Goal: Task Accomplishment & Management: Complete application form

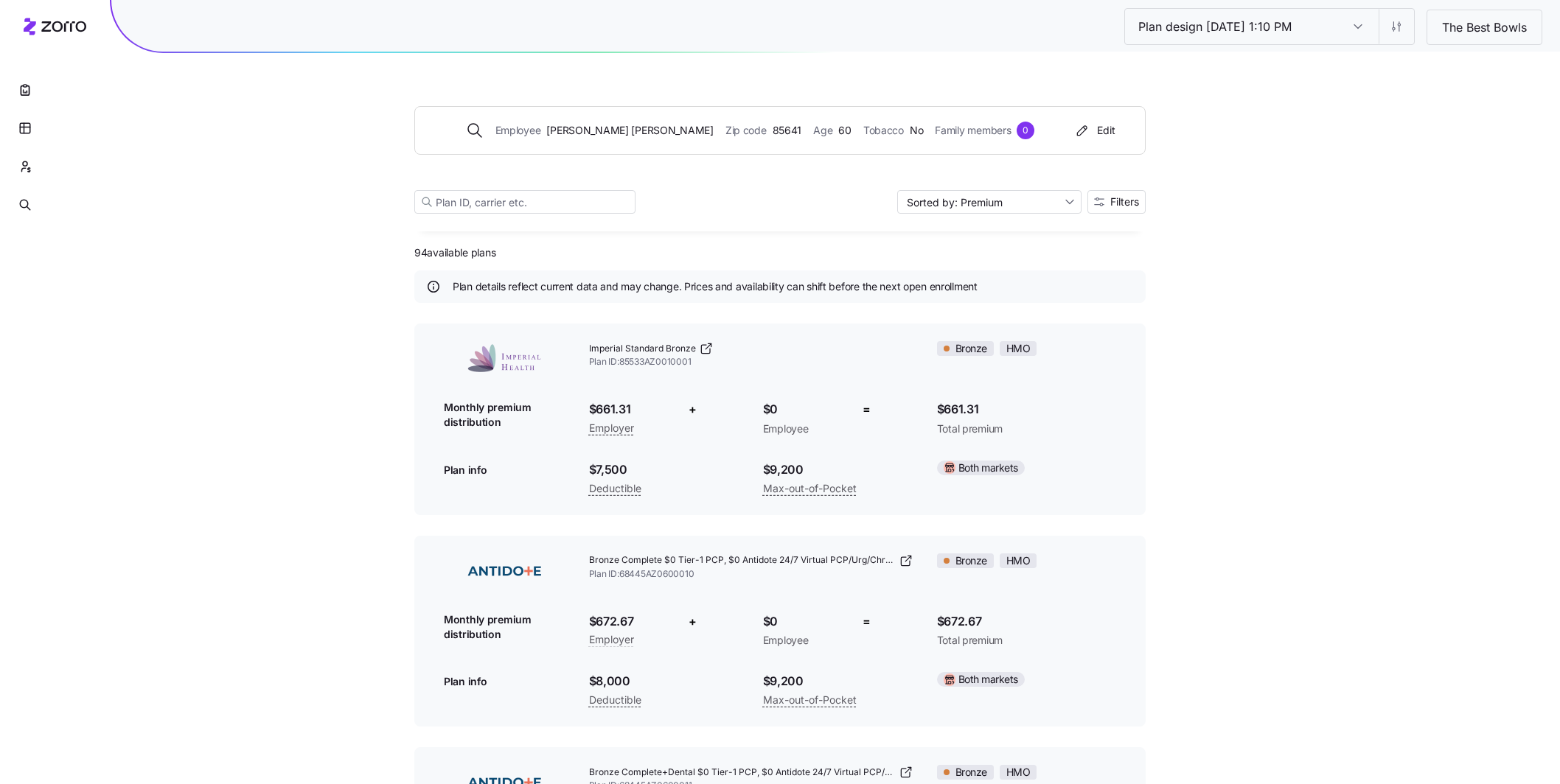
scroll to position [221, 0]
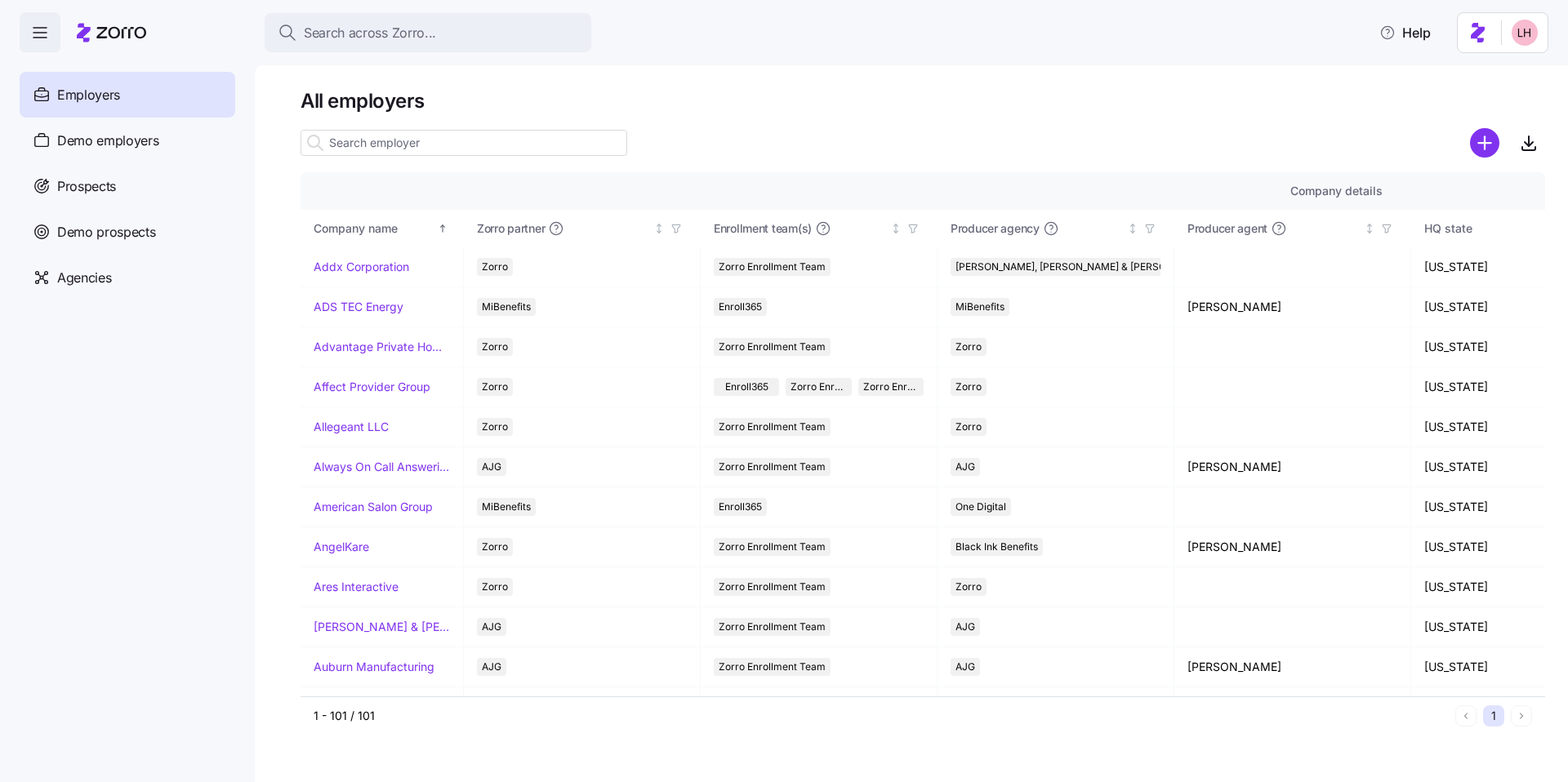
click at [450, 142] on input at bounding box center [463, 142] width 326 height 26
click at [93, 183] on span "Prospects" at bounding box center [86, 186] width 59 height 20
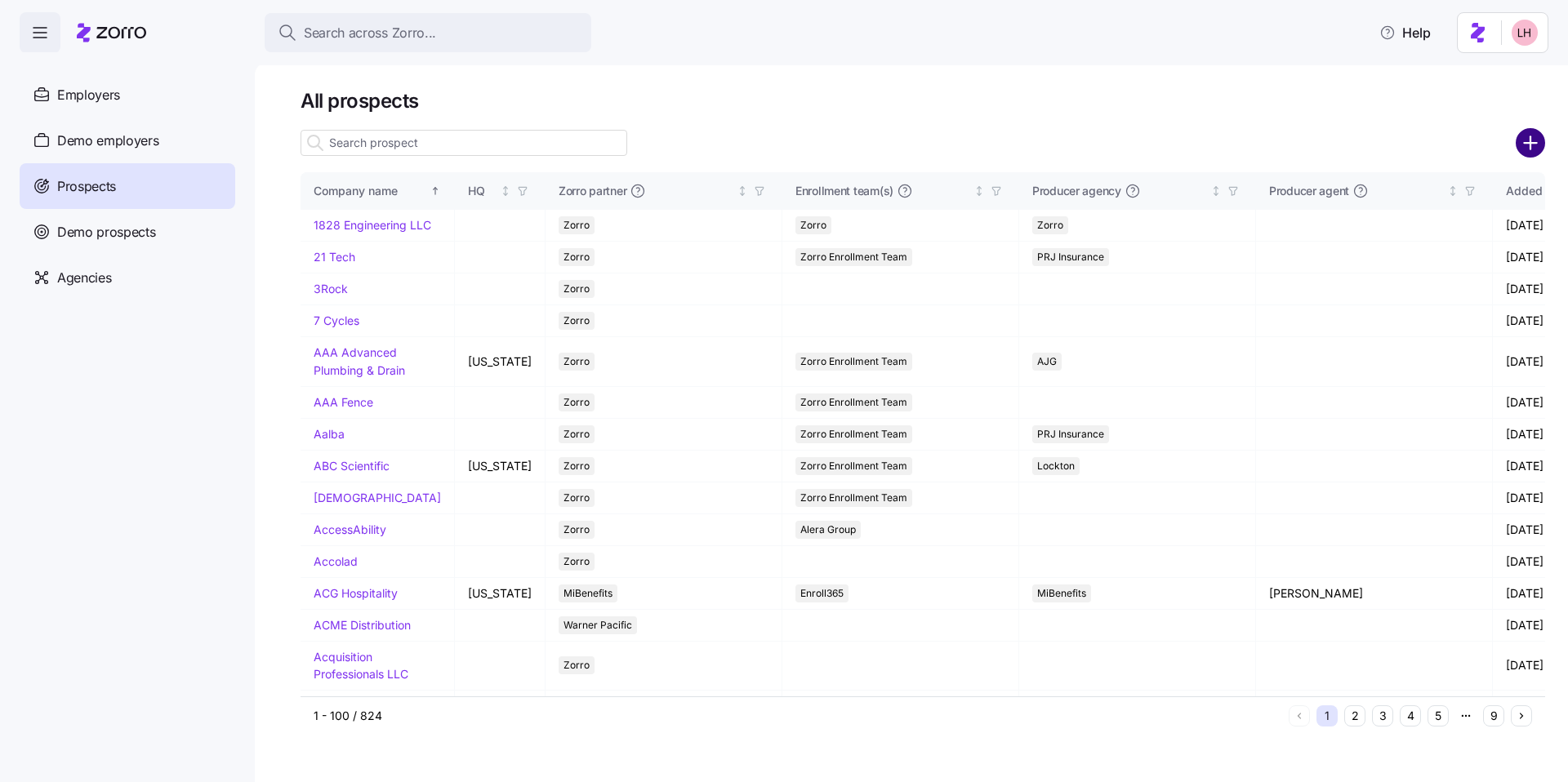
click at [1537, 144] on icon "add icon" at bounding box center [1530, 143] width 29 height 29
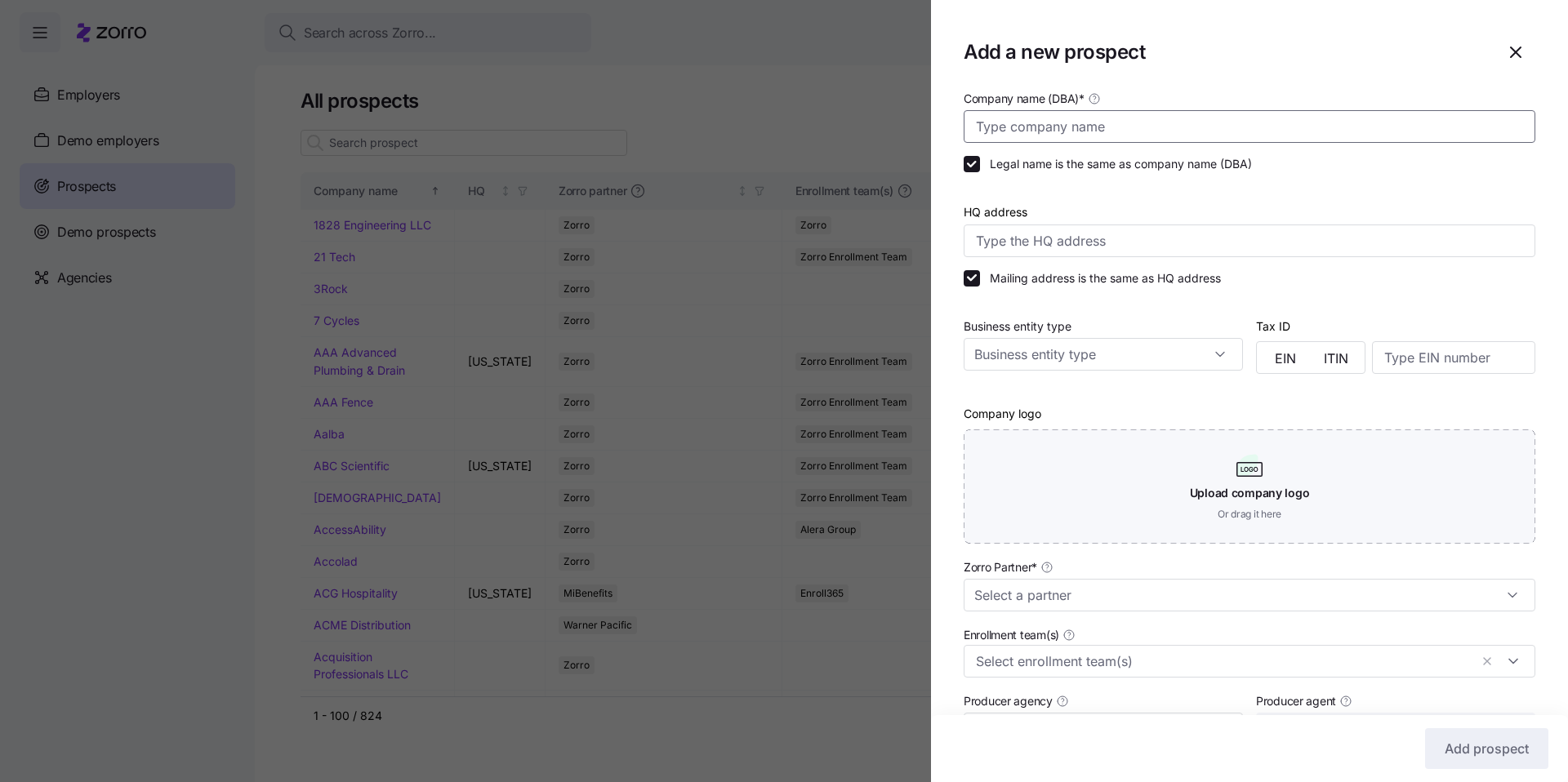
click at [1015, 135] on input "Company name (DBA) *" at bounding box center [1249, 126] width 572 height 33
type input "Unified Service Partners"
drag, startPoint x: 1075, startPoint y: 595, endPoint x: 1073, endPoint y: 585, distance: 10.2
click at [1075, 596] on input "Zorro Partner *" at bounding box center [1249, 596] width 572 height 33
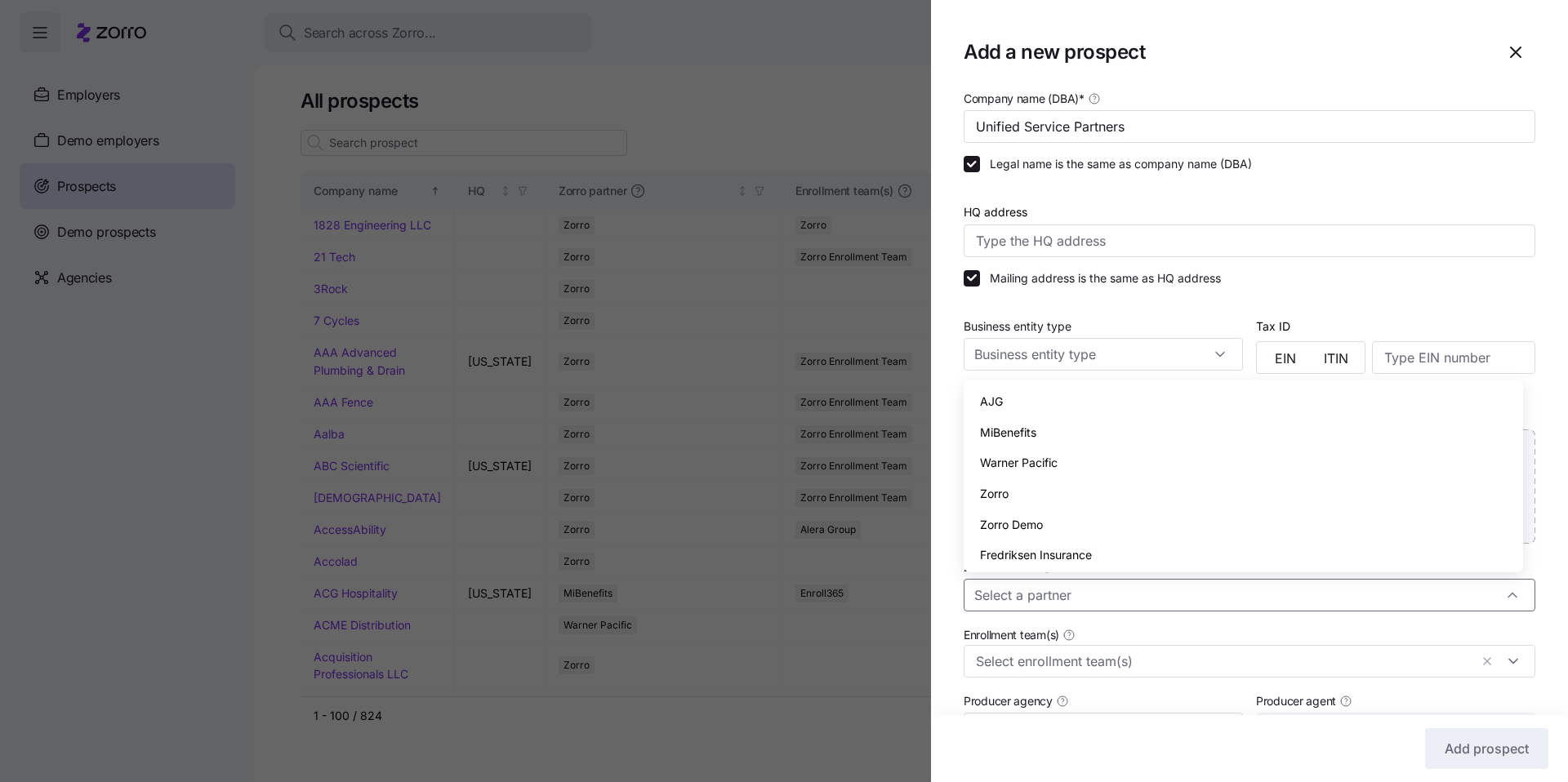
click at [1001, 493] on span "Zorro" at bounding box center [994, 493] width 29 height 18
type input "Zorro"
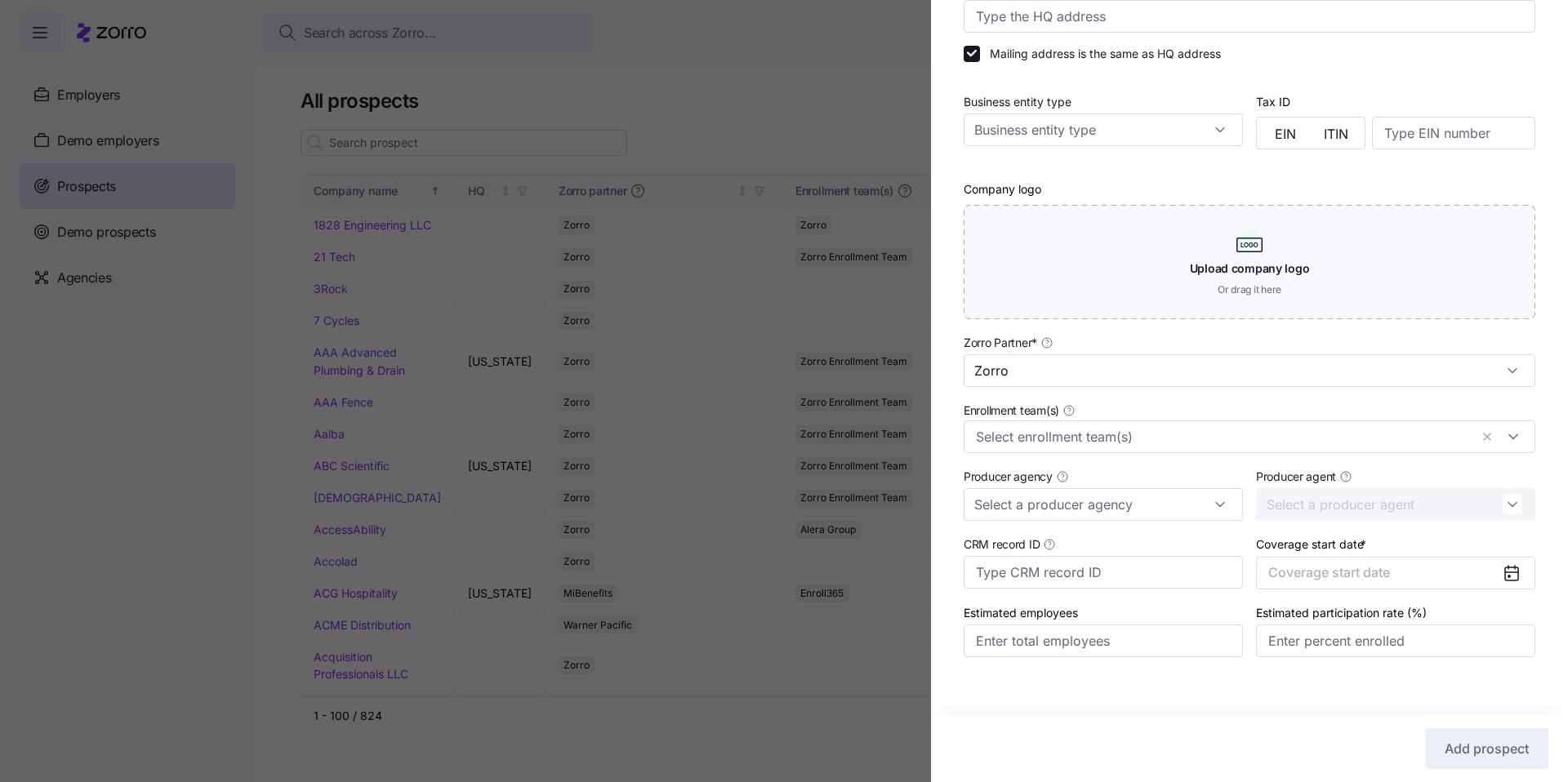
scroll to position [237, 0]
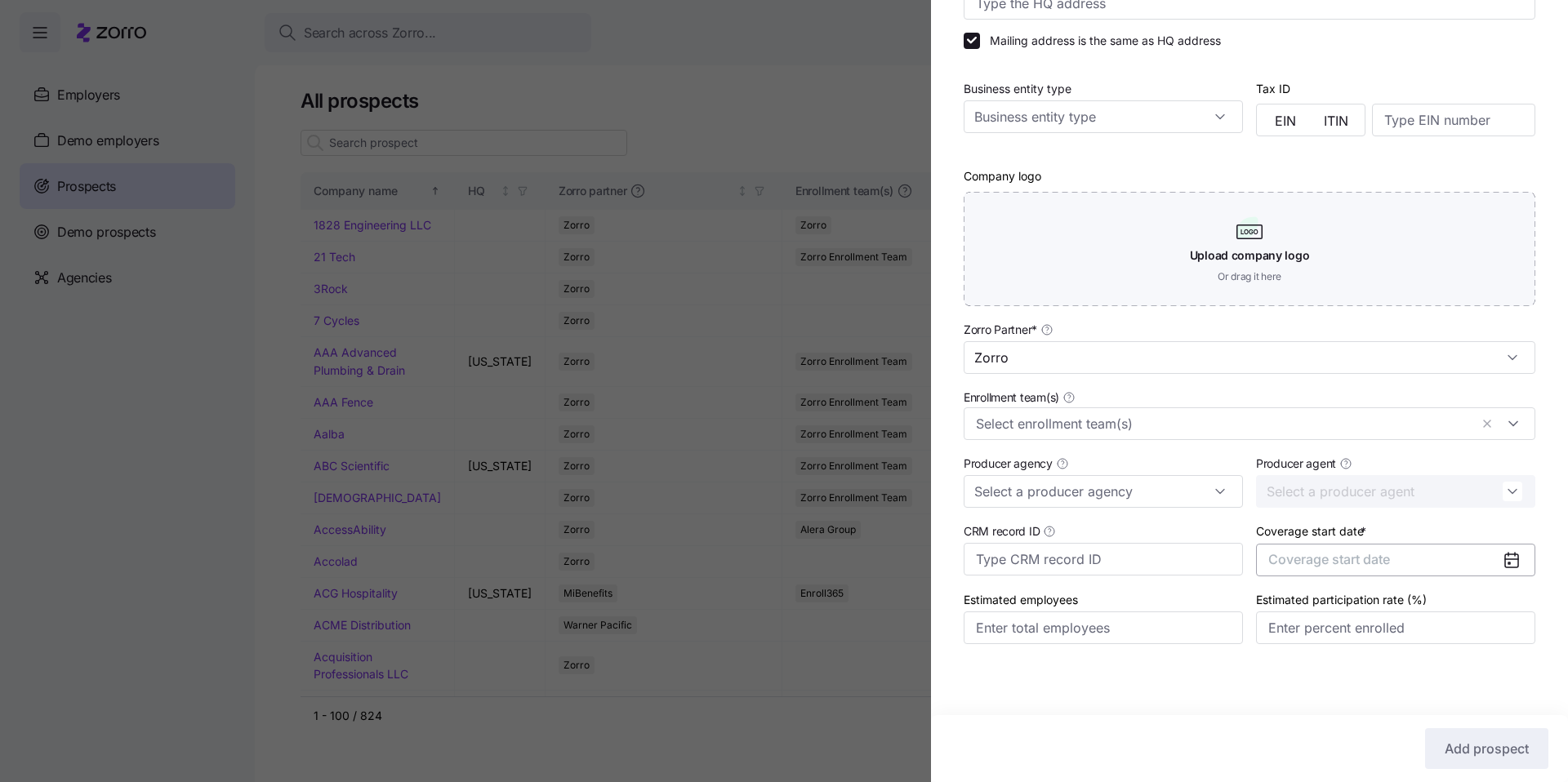
click at [1372, 566] on span "Coverage start date" at bounding box center [1330, 559] width 122 height 16
click at [1488, 361] on icon "button" at bounding box center [1494, 362] width 15 height 15
click at [1328, 400] on button "Jan" at bounding box center [1304, 404] width 82 height 35
click at [1489, 747] on span "Add prospect" at bounding box center [1486, 749] width 84 height 19
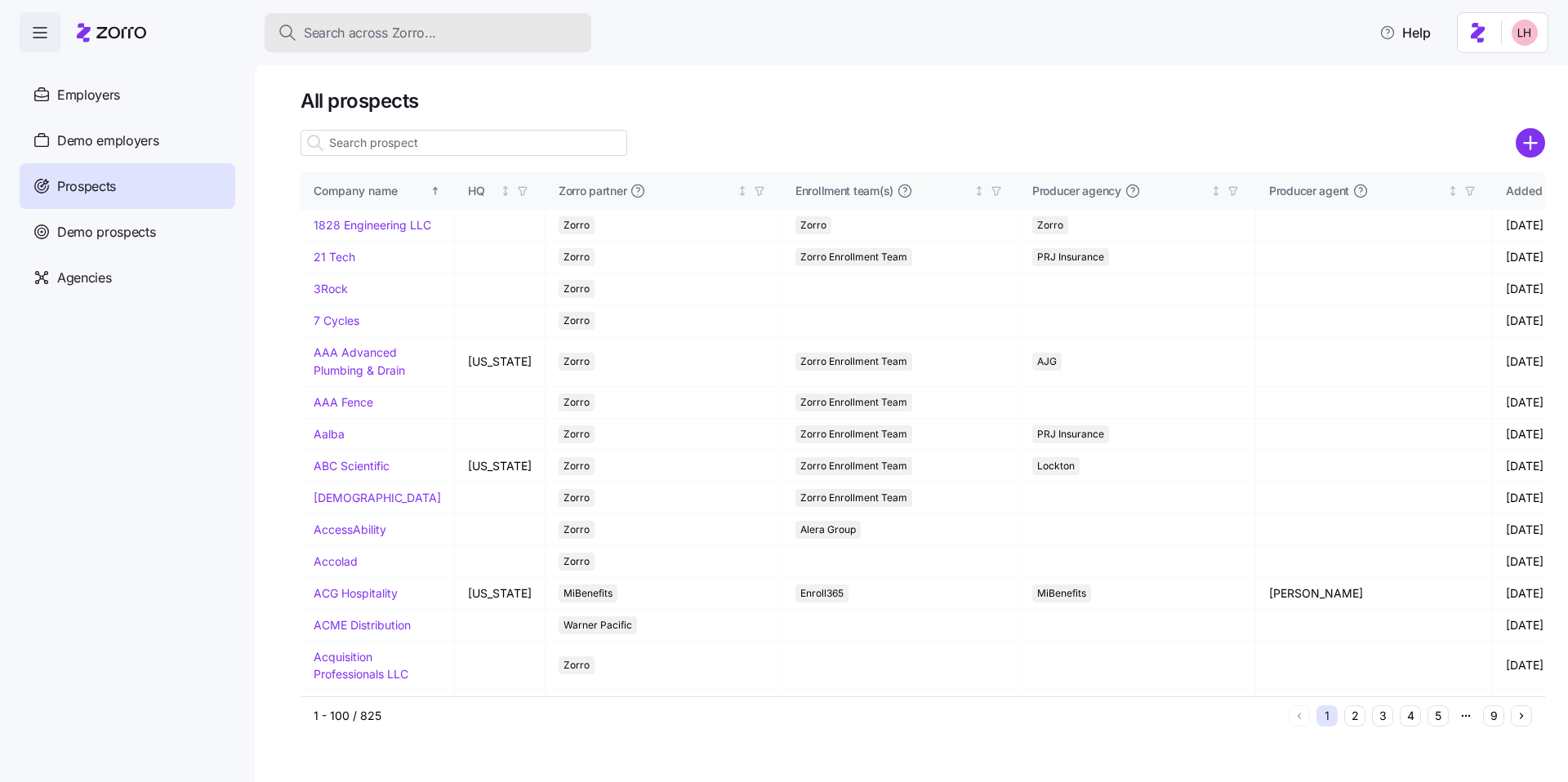
click at [404, 29] on span "Search across Zorro..." at bounding box center [370, 33] width 132 height 20
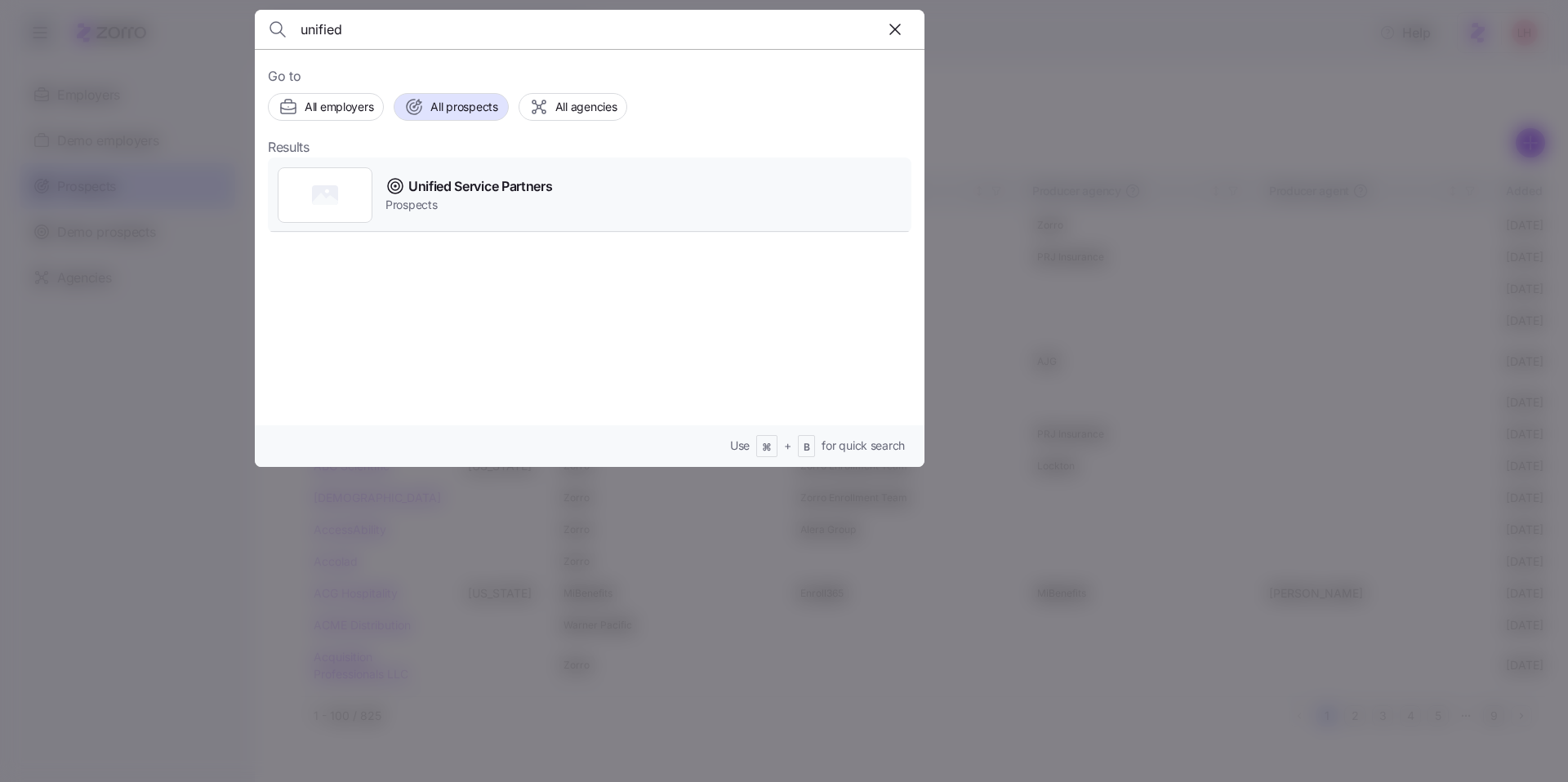
type input "unified"
click at [550, 190] on span "Unified Service Partners" at bounding box center [480, 186] width 144 height 20
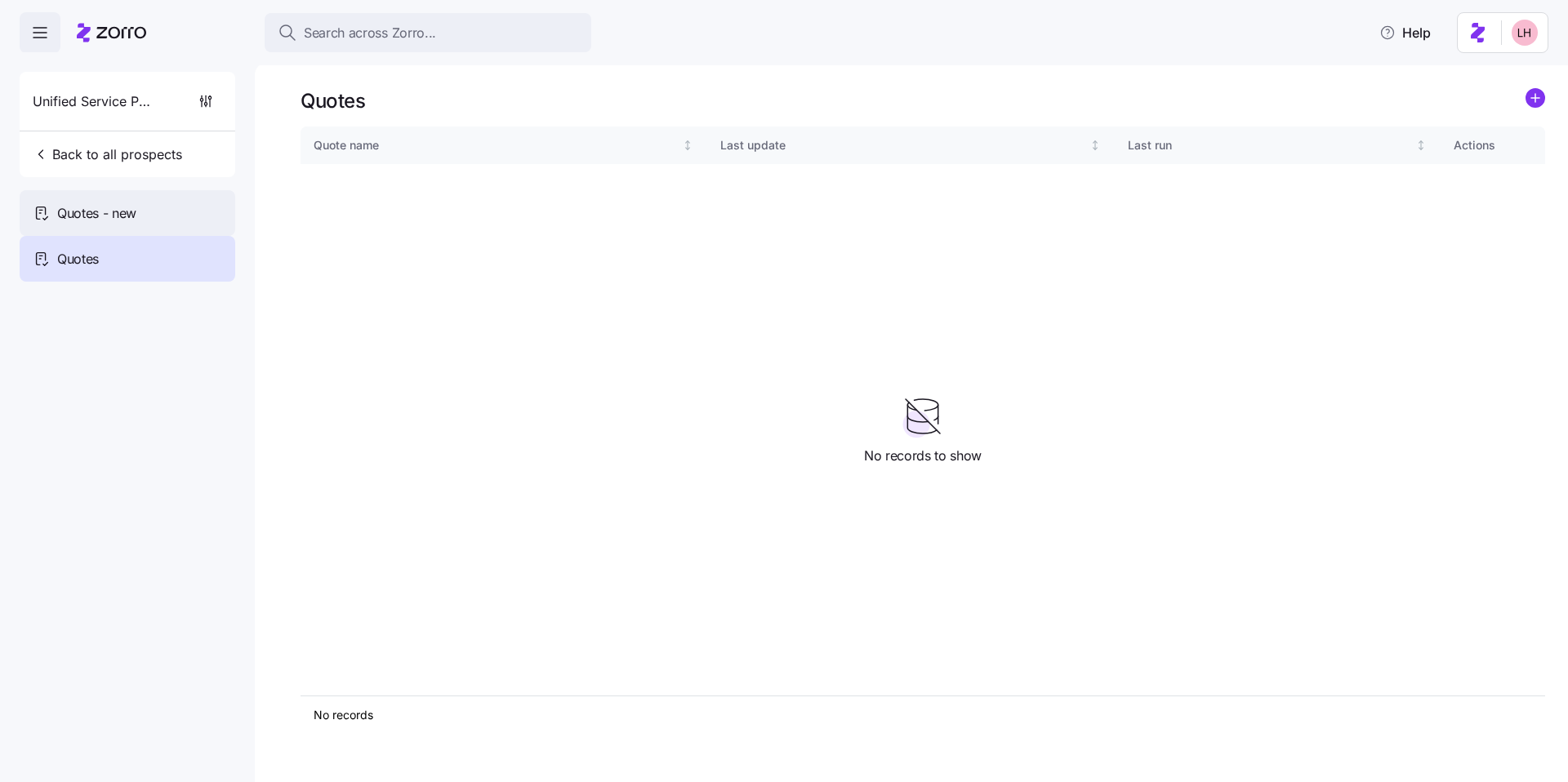
click at [159, 209] on div "Quotes - new" at bounding box center [126, 212] width 215 height 45
click at [1532, 98] on icon "add icon" at bounding box center [1535, 98] width 8 height 0
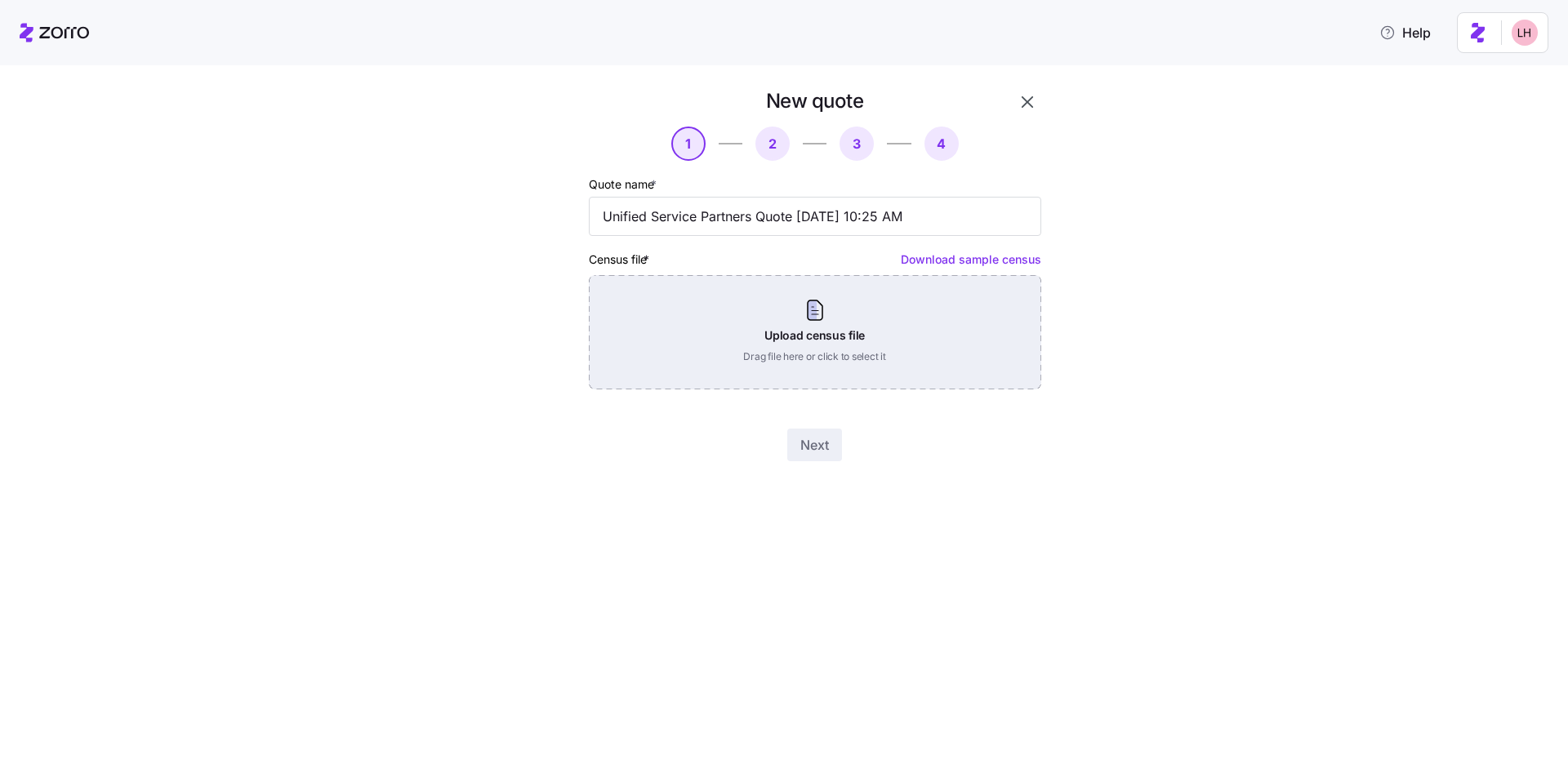
click at [913, 326] on div "Upload census file Drag file here or click to select it" at bounding box center [815, 332] width 453 height 114
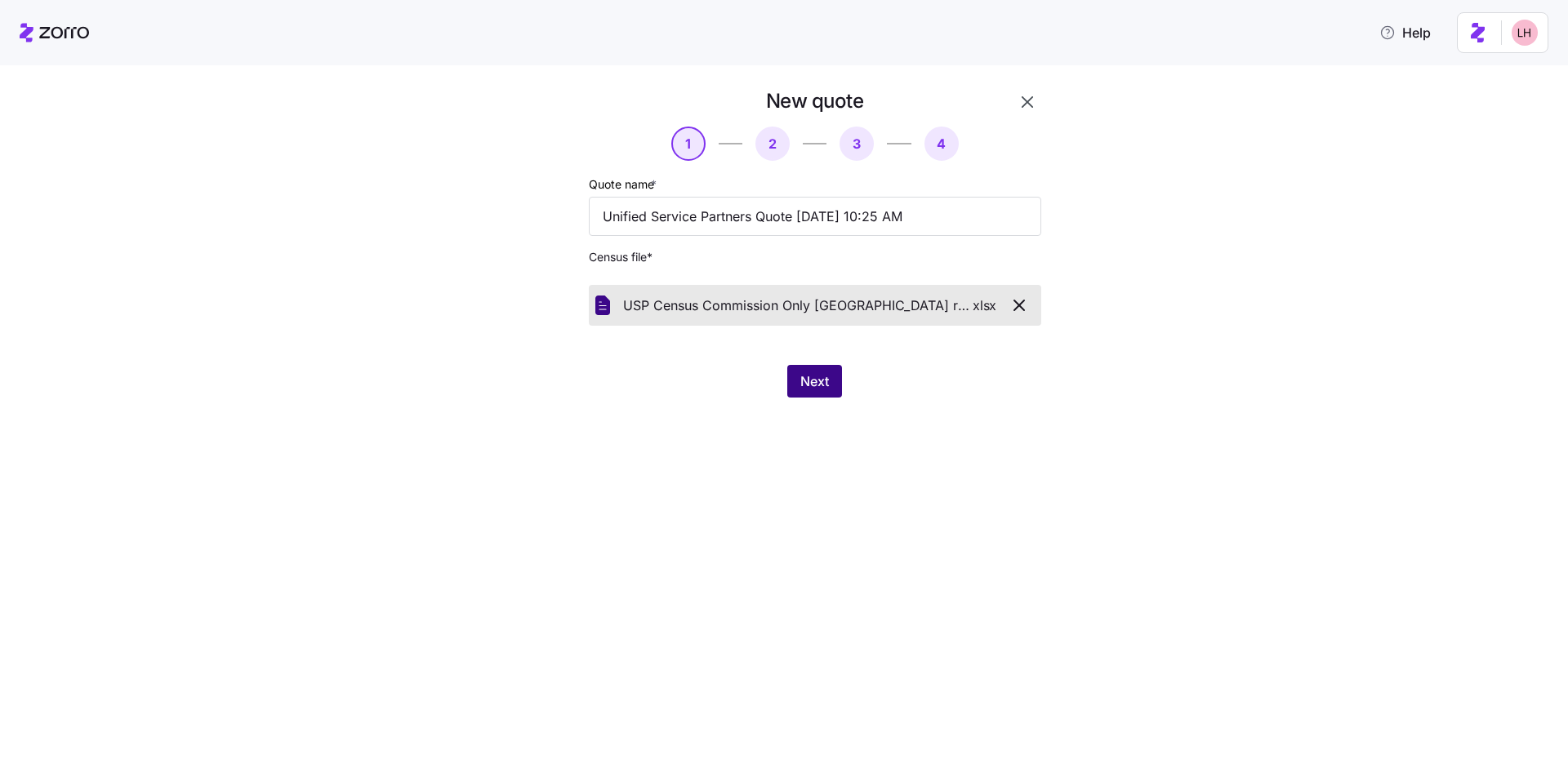
click at [820, 375] on span "Next" at bounding box center [815, 381] width 29 height 19
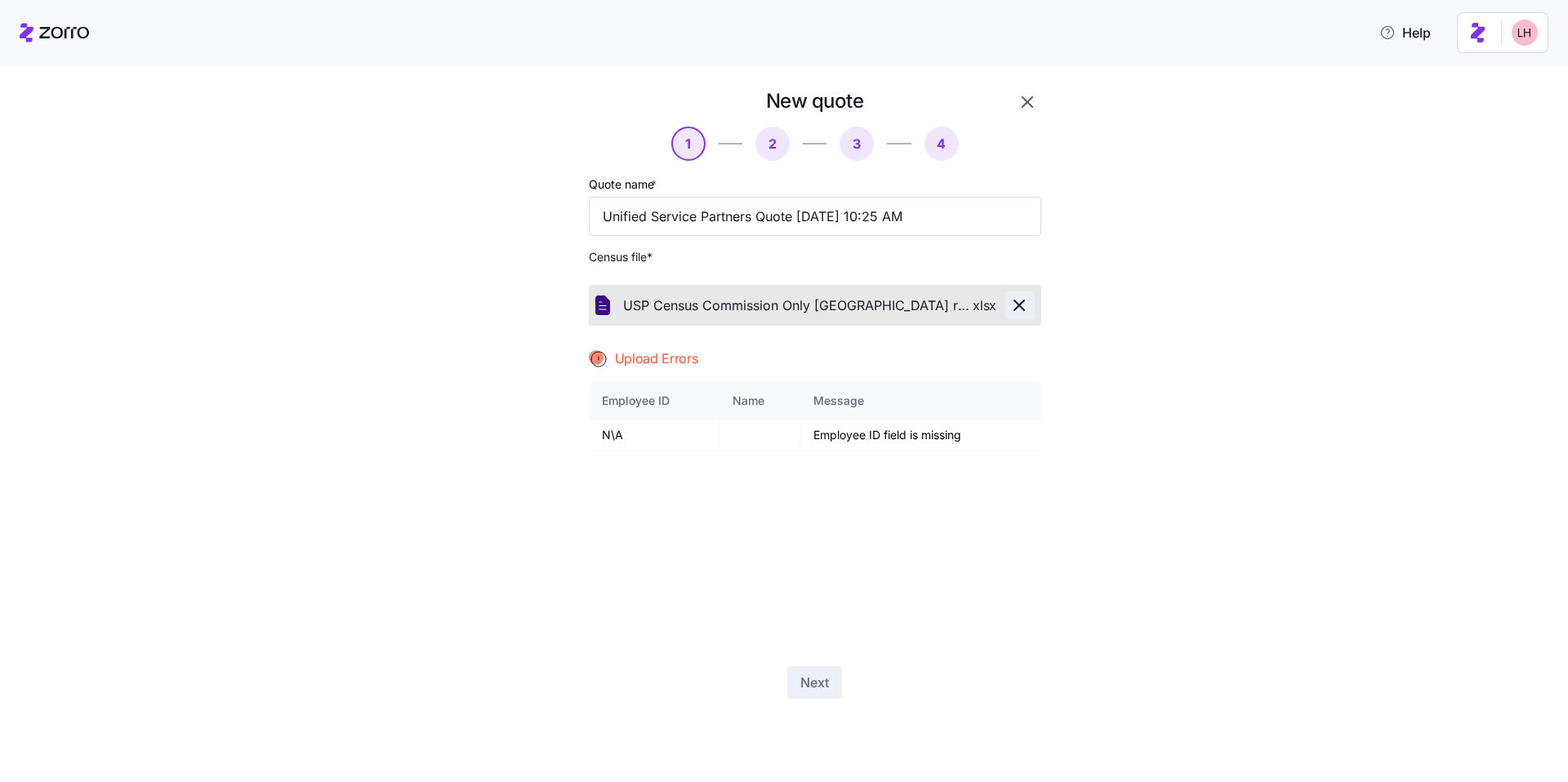
click at [1021, 304] on icon "button" at bounding box center [1020, 305] width 19 height 19
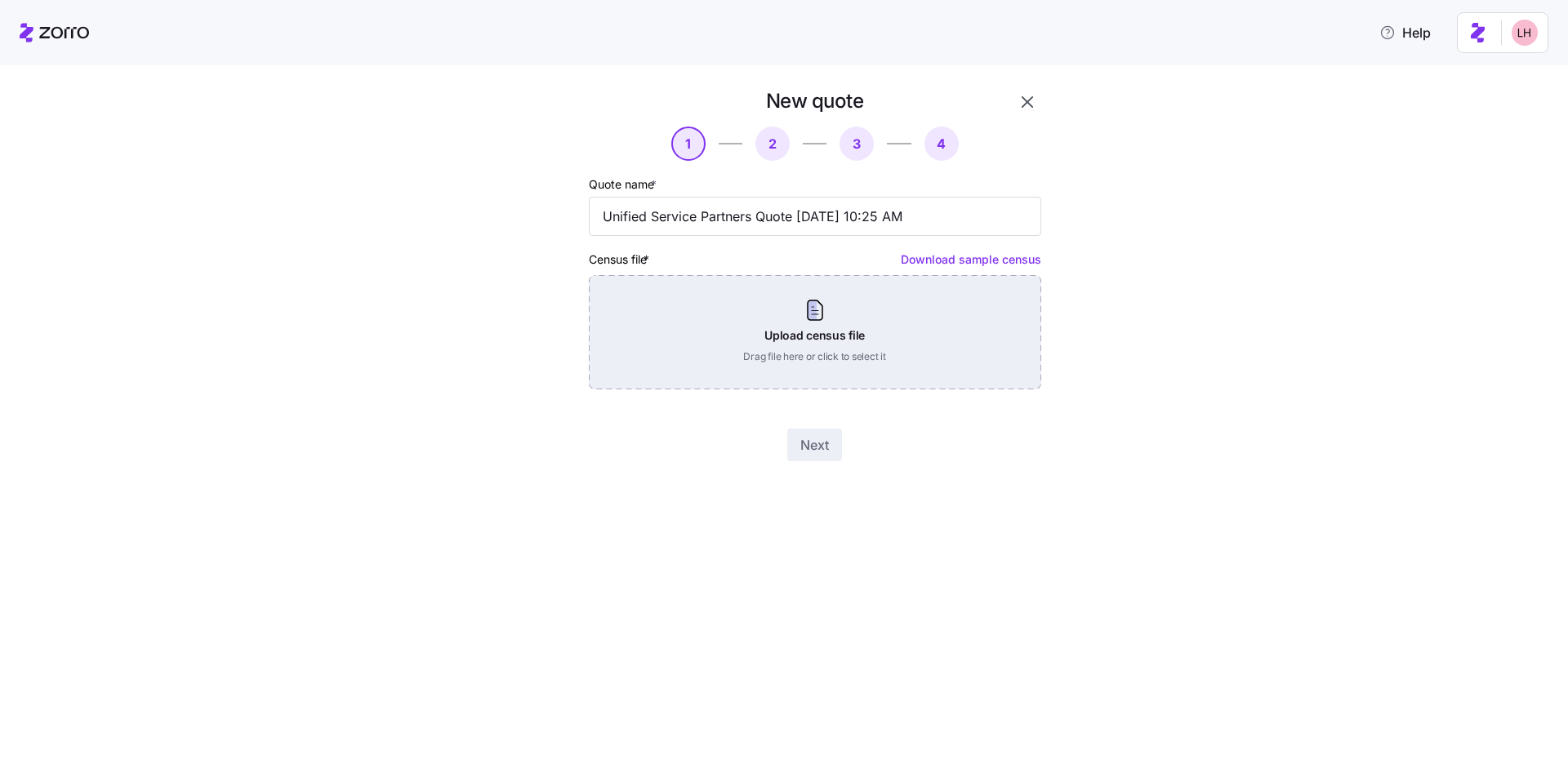
click at [780, 348] on div "Upload census file Drag file here or click to select it" at bounding box center [815, 332] width 453 height 114
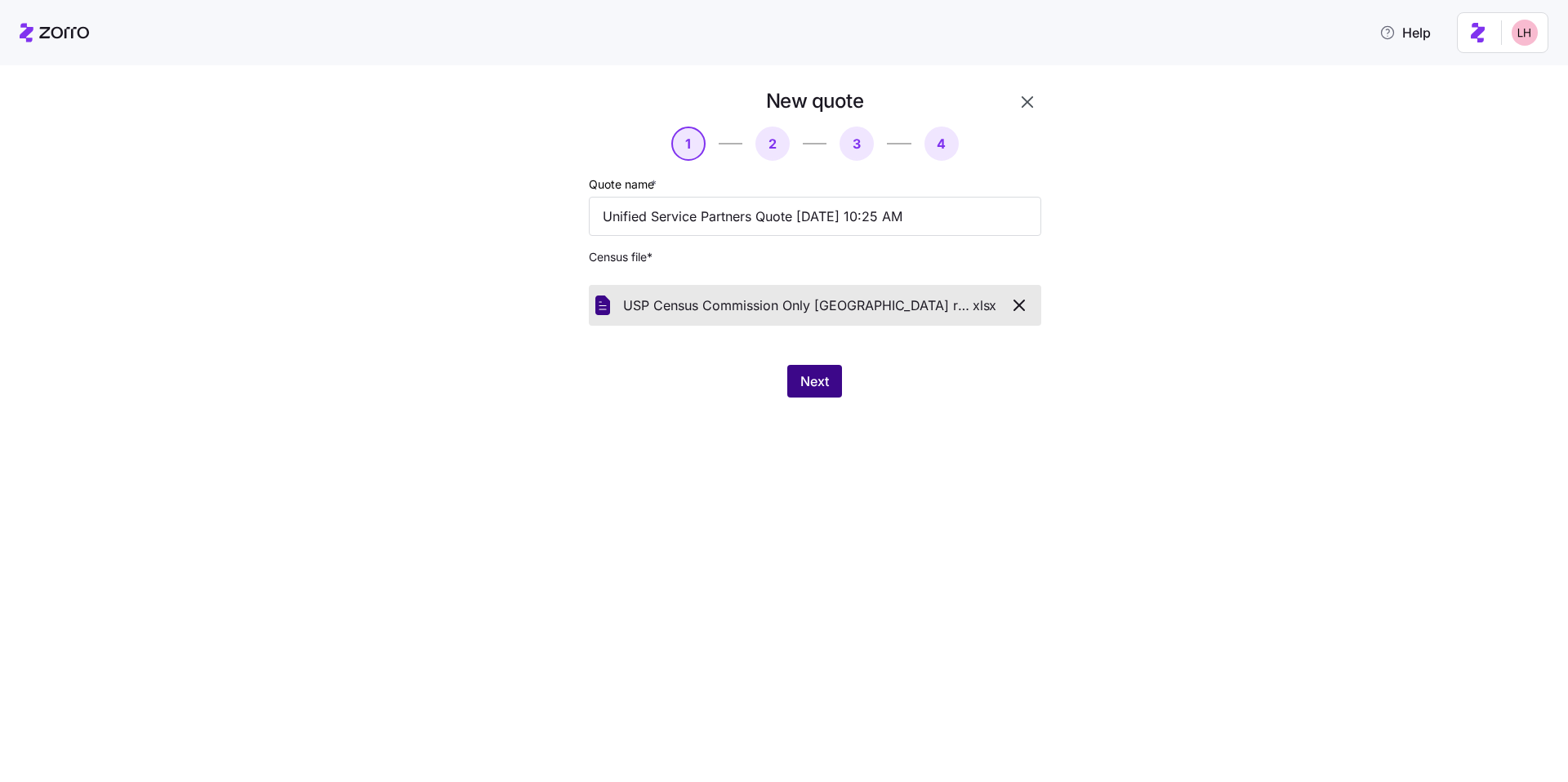
click at [814, 378] on span "Next" at bounding box center [815, 381] width 29 height 19
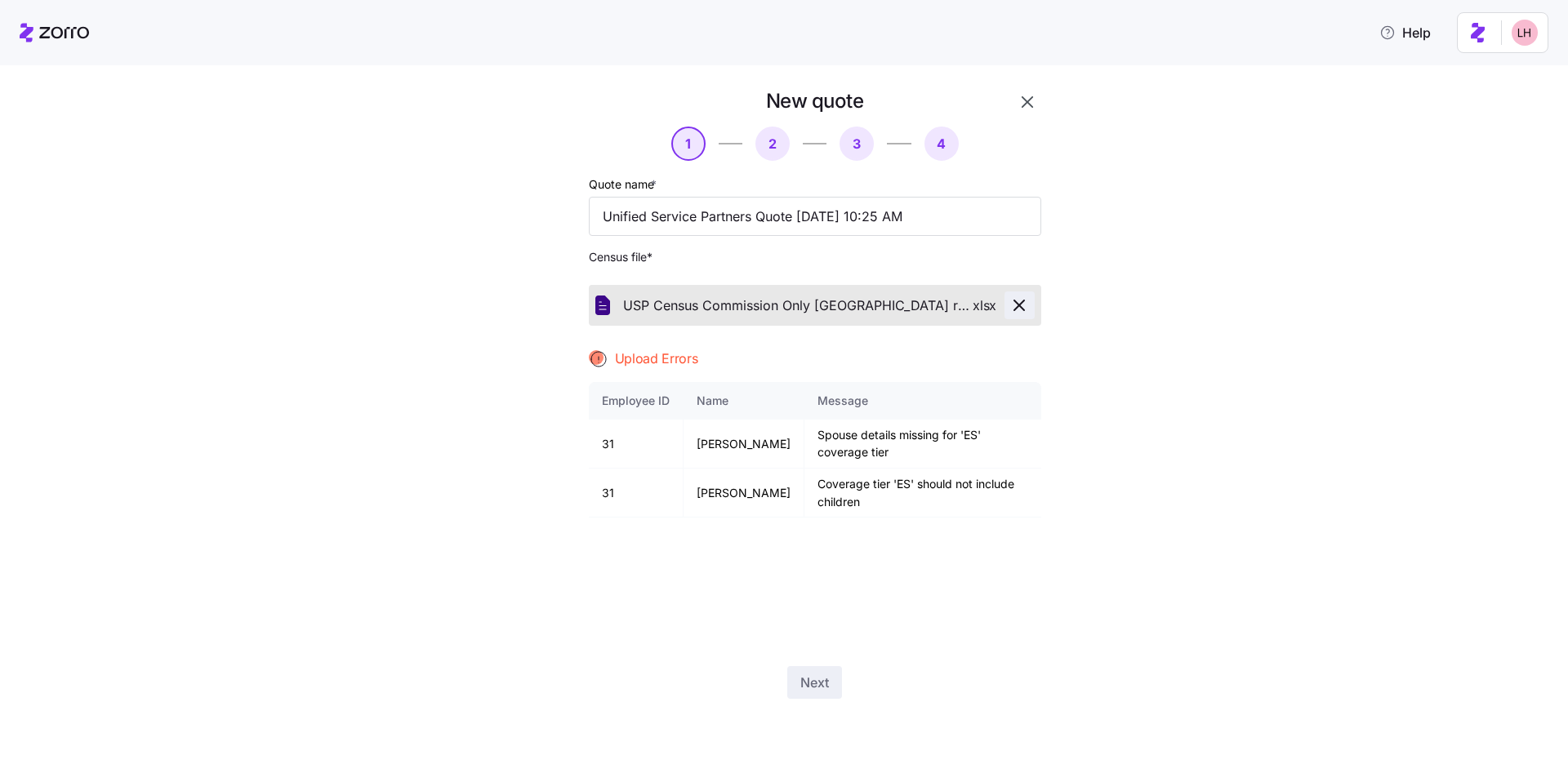
click at [1021, 309] on icon "button" at bounding box center [1020, 305] width 19 height 19
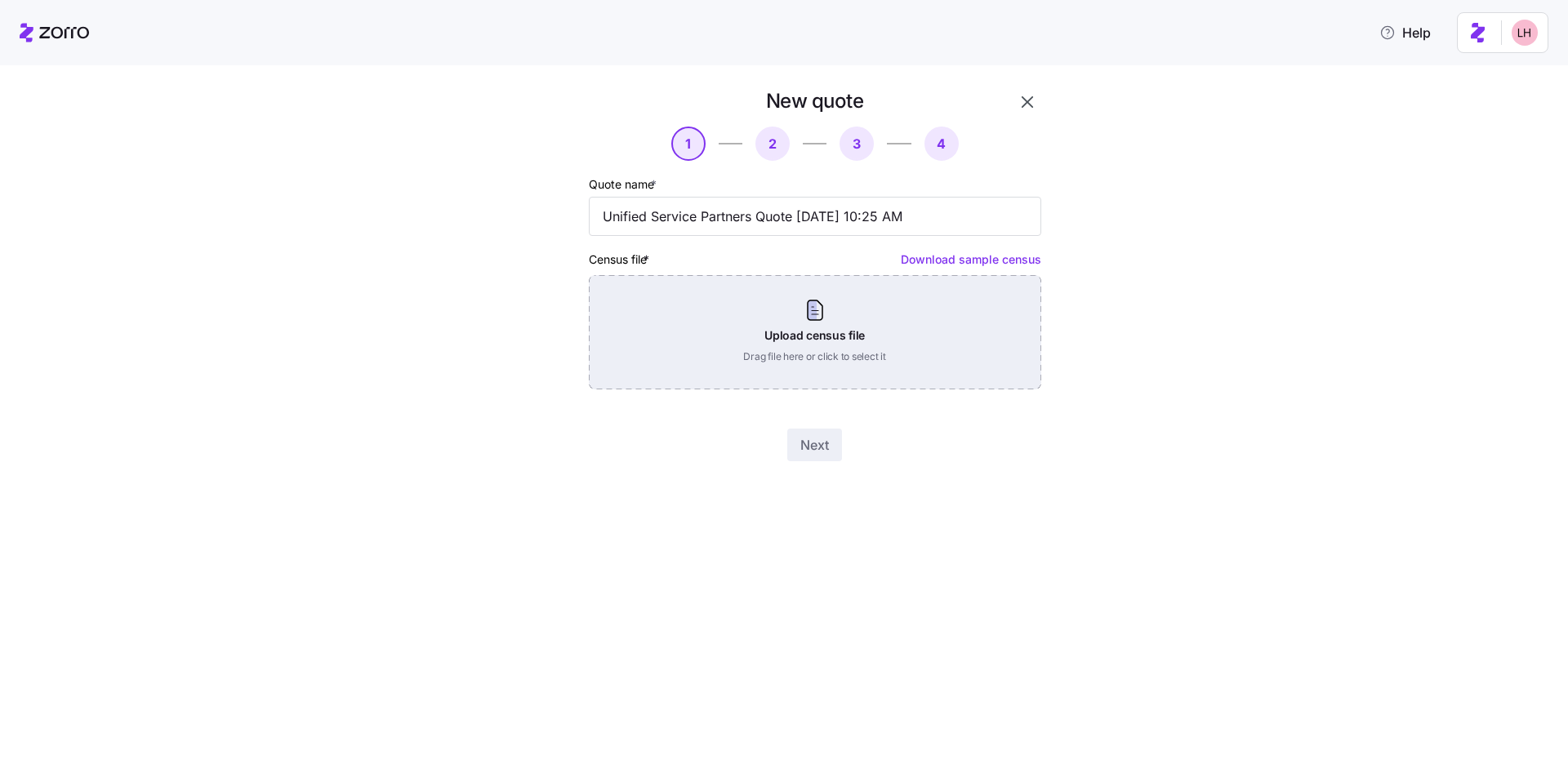
click at [812, 307] on div "Upload census file Drag file here or click to select it" at bounding box center [815, 332] width 453 height 114
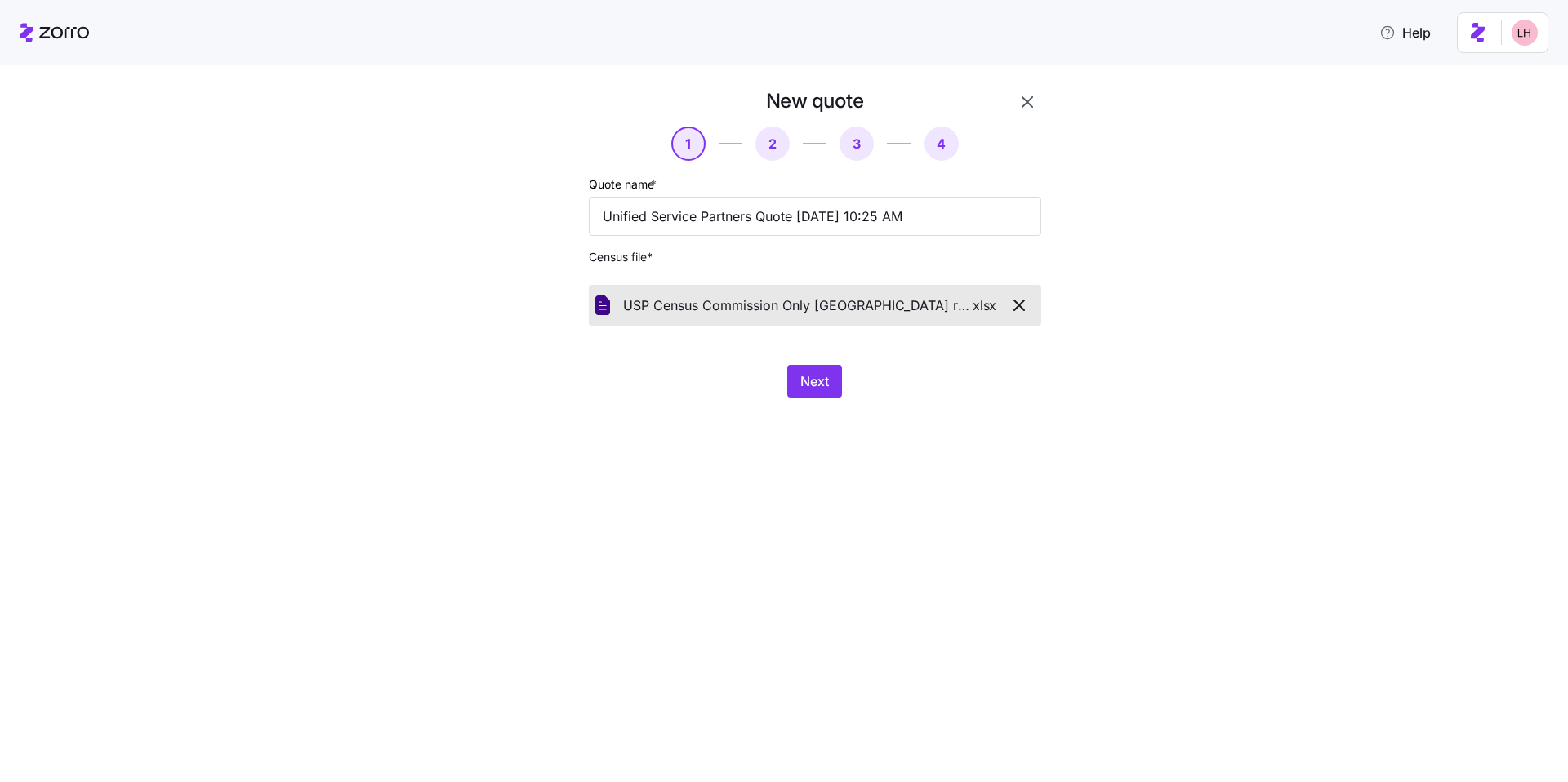
click at [841, 401] on div "New quote 1 2 3 4 Quote name * Unified Service Partners Quote 10/14/2025 10:25 …" at bounding box center [796, 252] width 572 height 329
click at [826, 377] on span "Next" at bounding box center [815, 381] width 29 height 19
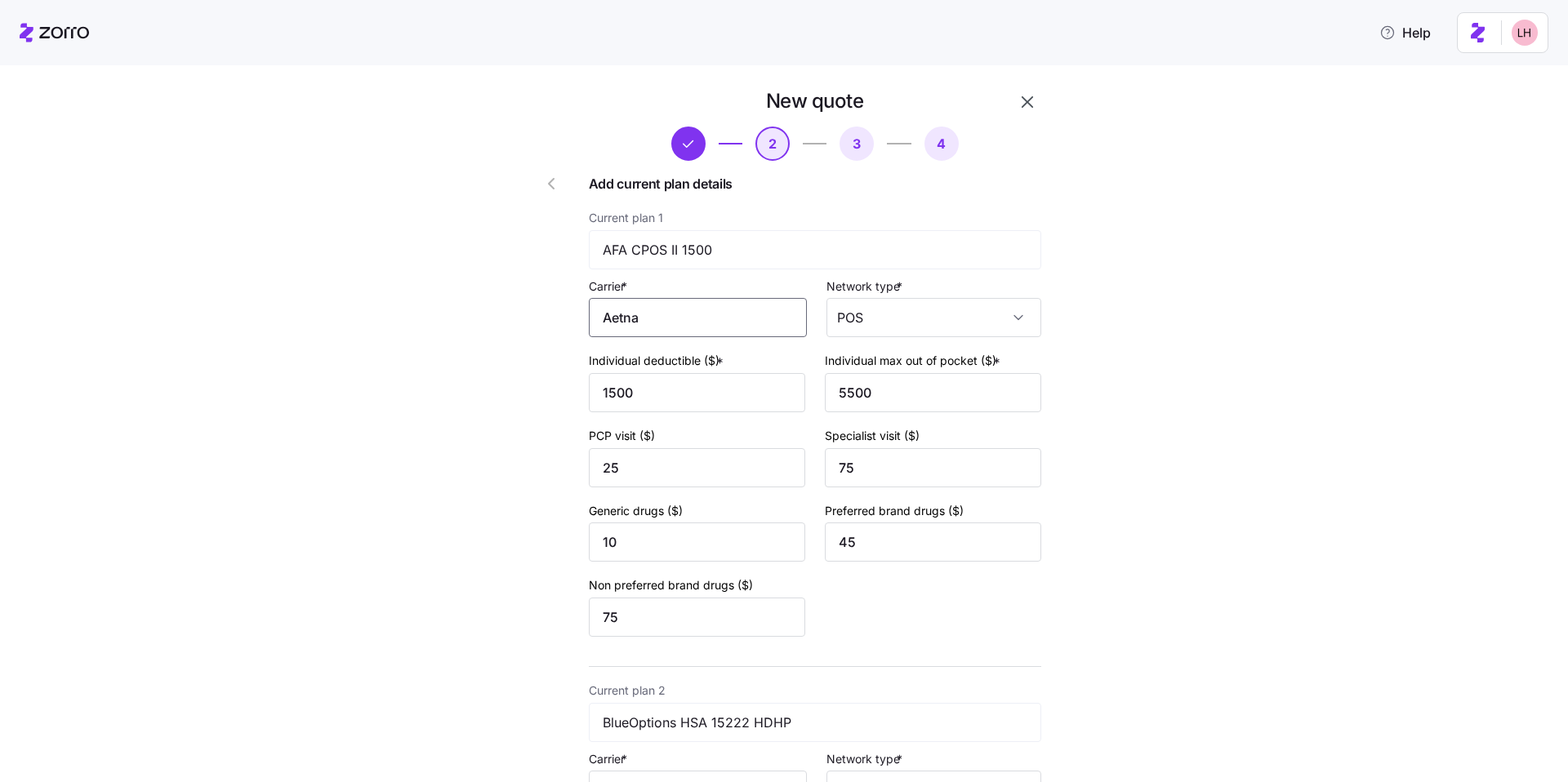
click at [697, 317] on input "Aetna" at bounding box center [698, 318] width 218 height 40
click at [666, 365] on div "Aetna" at bounding box center [694, 366] width 204 height 37
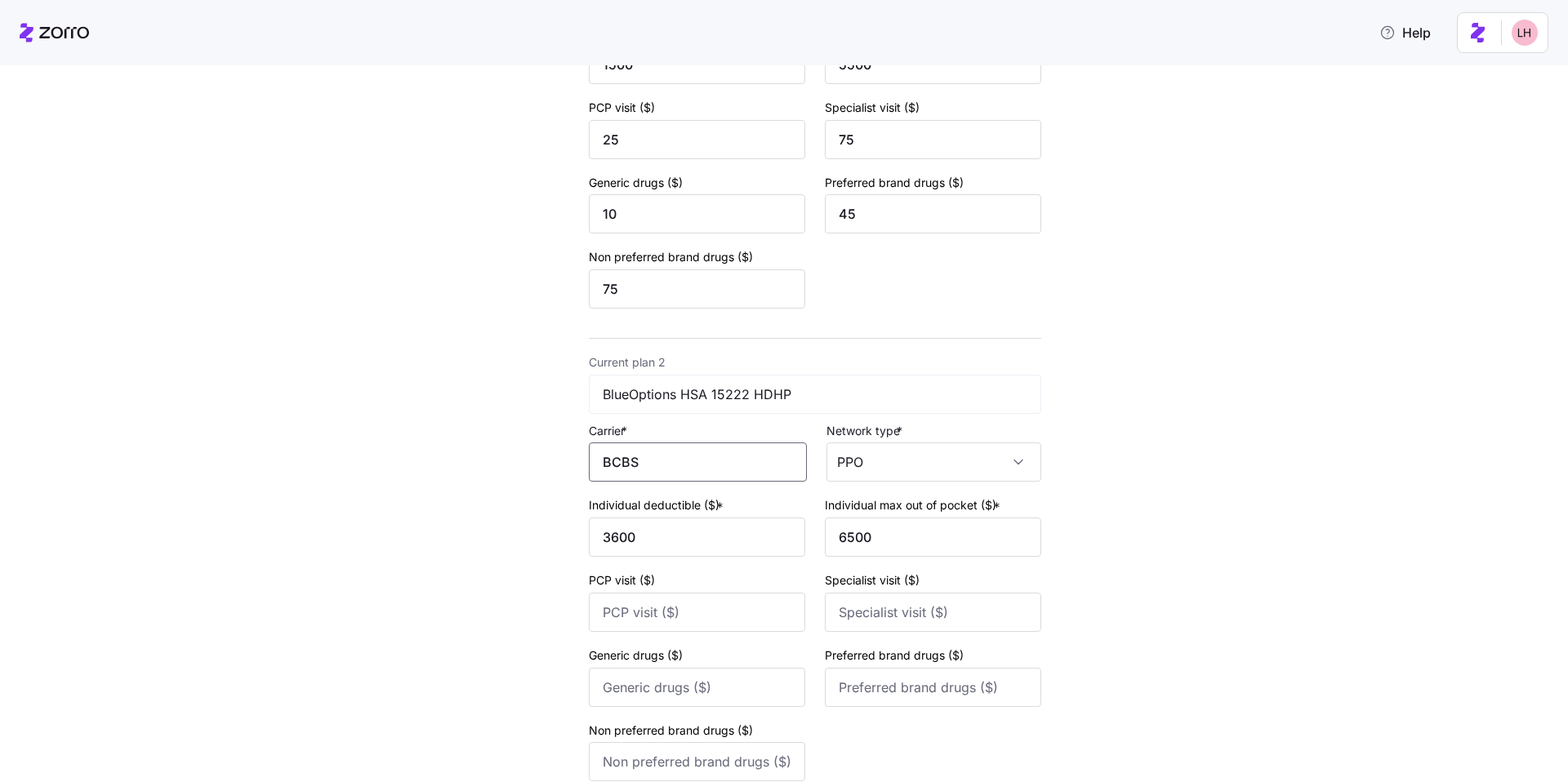
click at [708, 464] on input "BCBS" at bounding box center [698, 461] width 218 height 40
type input "B"
drag, startPoint x: 702, startPoint y: 467, endPoint x: 574, endPoint y: 449, distance: 129.3
click at [573, 450] on div "New quote 2 3 4 Add current plan details Current plan 1 AFA CPOS II 1500 Carrie…" at bounding box center [769, 558] width 559 height 1609
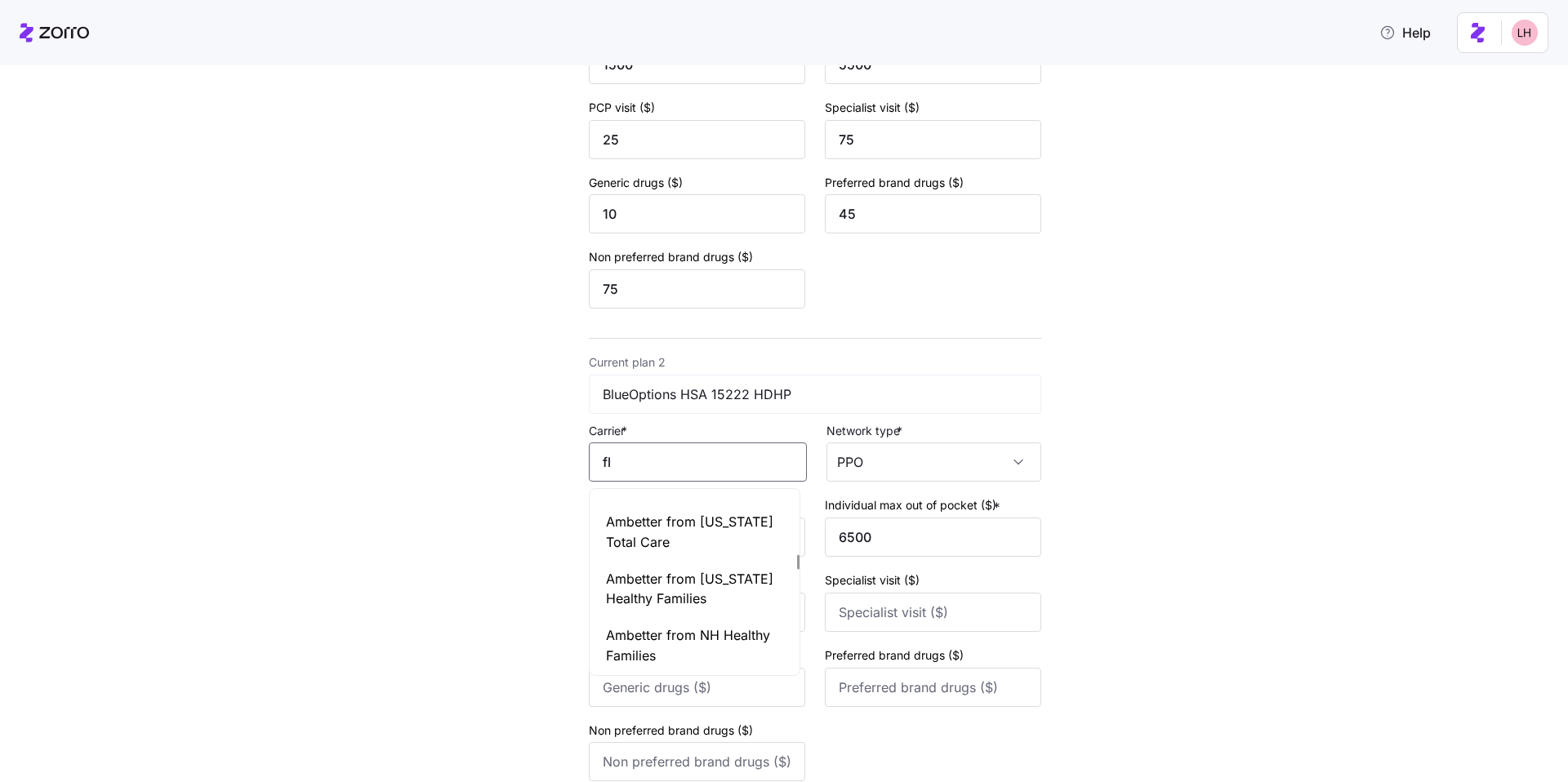
scroll to position [0, 0]
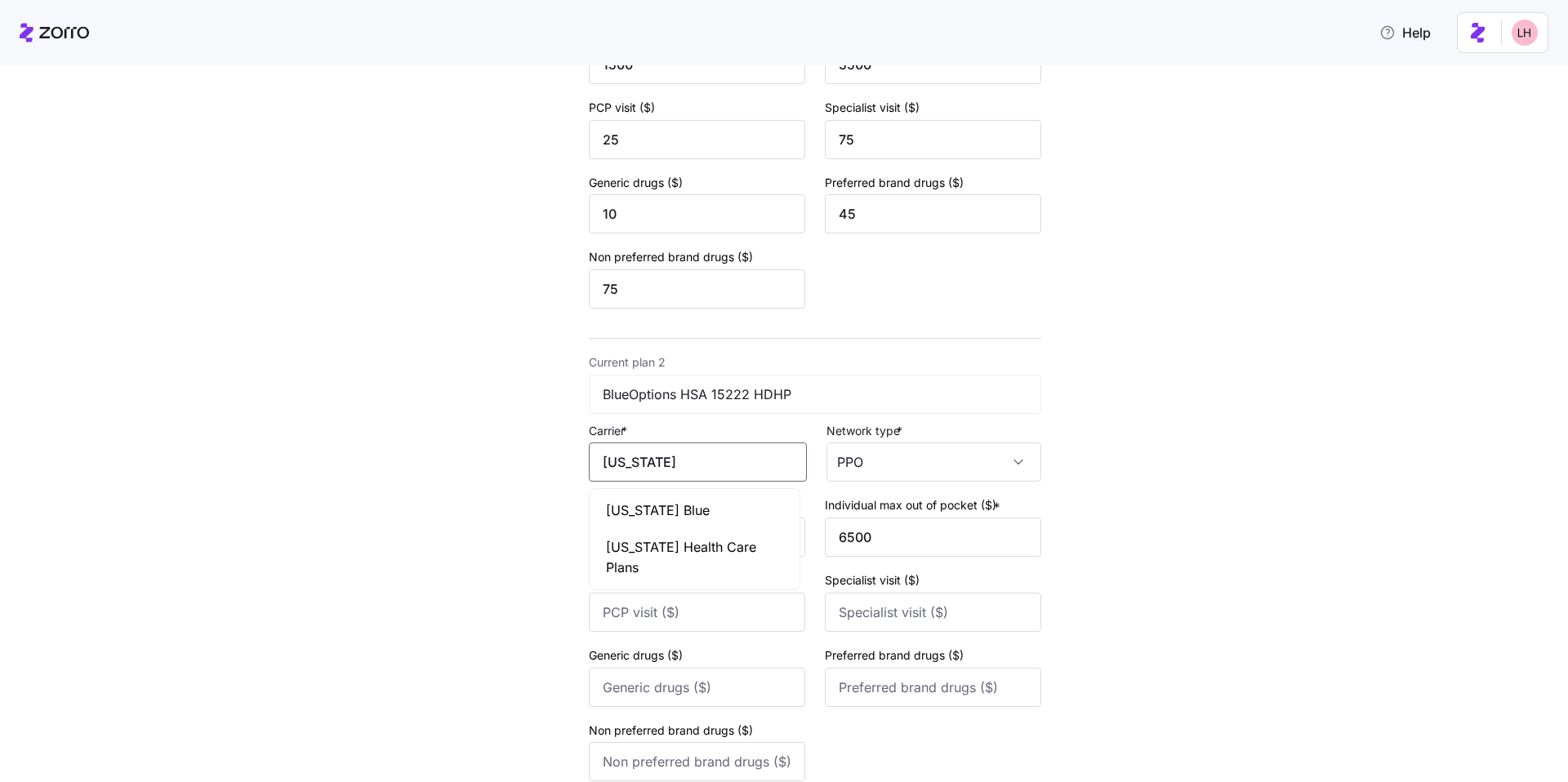
drag, startPoint x: 646, startPoint y: 505, endPoint x: 659, endPoint y: 503, distance: 13.2
click at [647, 505] on span "Florida Blue" at bounding box center [658, 511] width 103 height 20
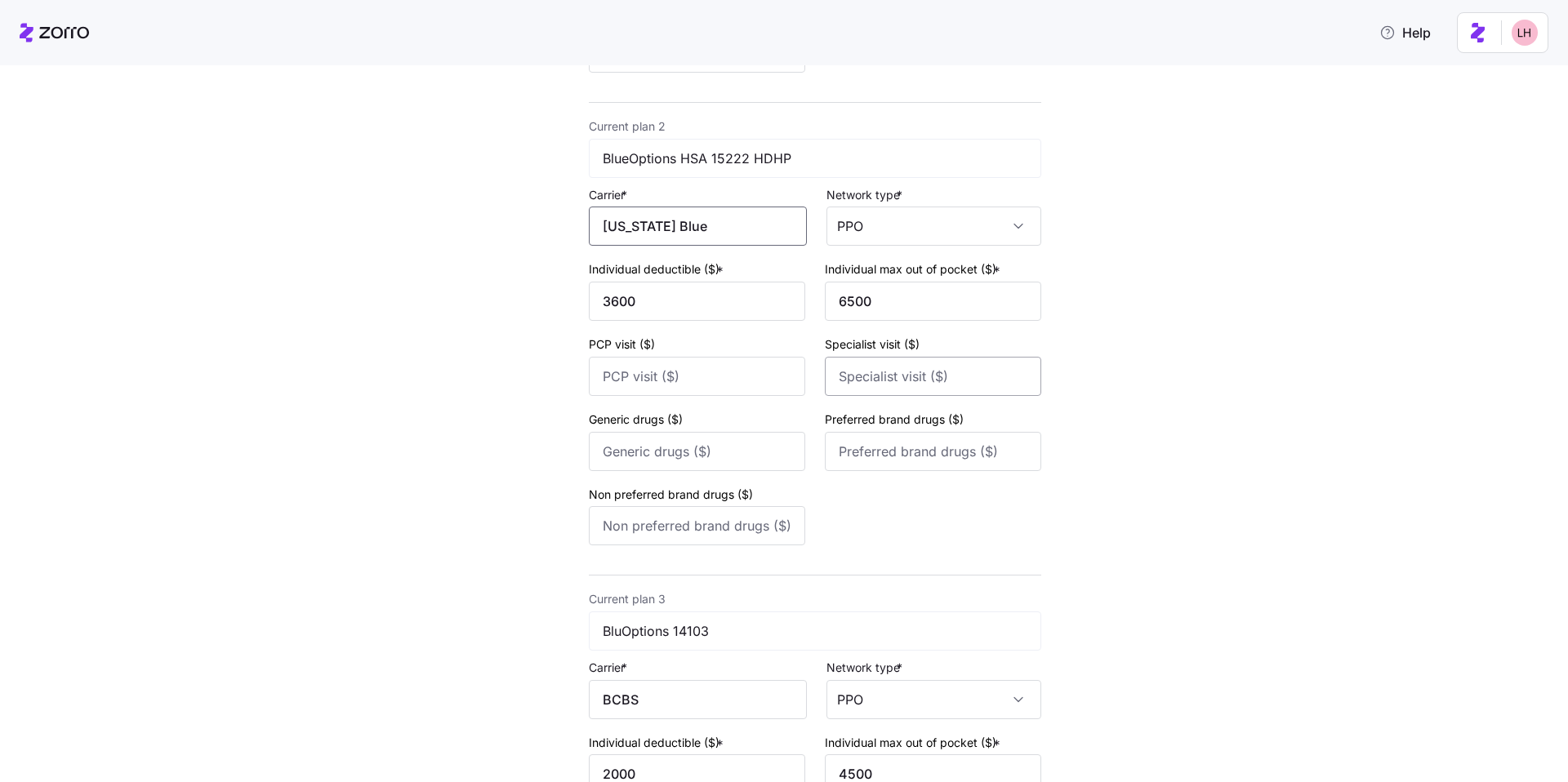
scroll to position [680, 0]
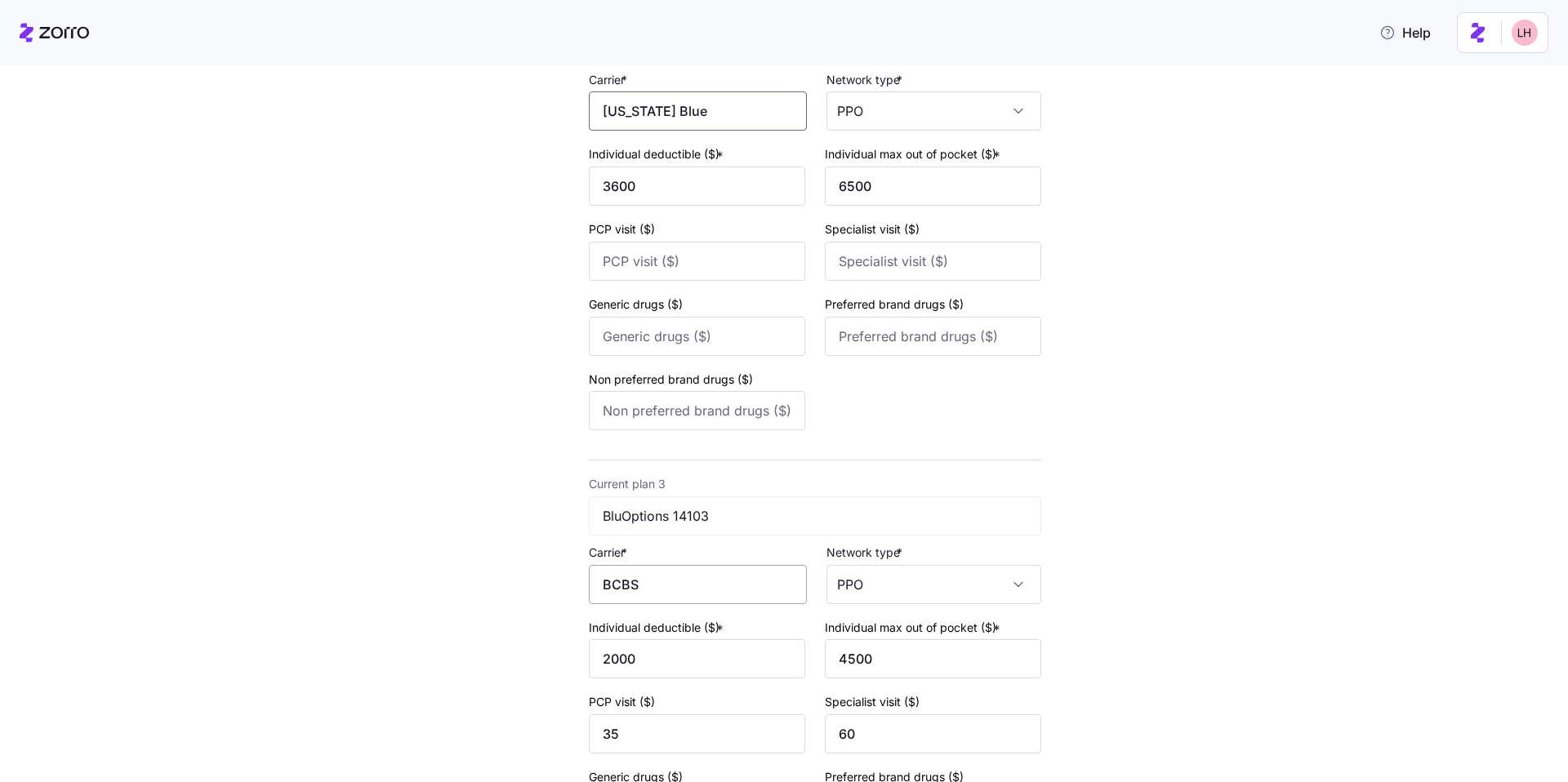
type input "Florida Blue"
drag, startPoint x: 592, startPoint y: 573, endPoint x: 527, endPoint y: 563, distance: 65.8
click at [527, 565] on div "New quote 2 3 4 Add current plan details Current plan 1 AFA CPOS II 1500 Carrie…" at bounding box center [769, 207] width 559 height 1609
click at [646, 622] on div "Florida Blue" at bounding box center [694, 633] width 204 height 37
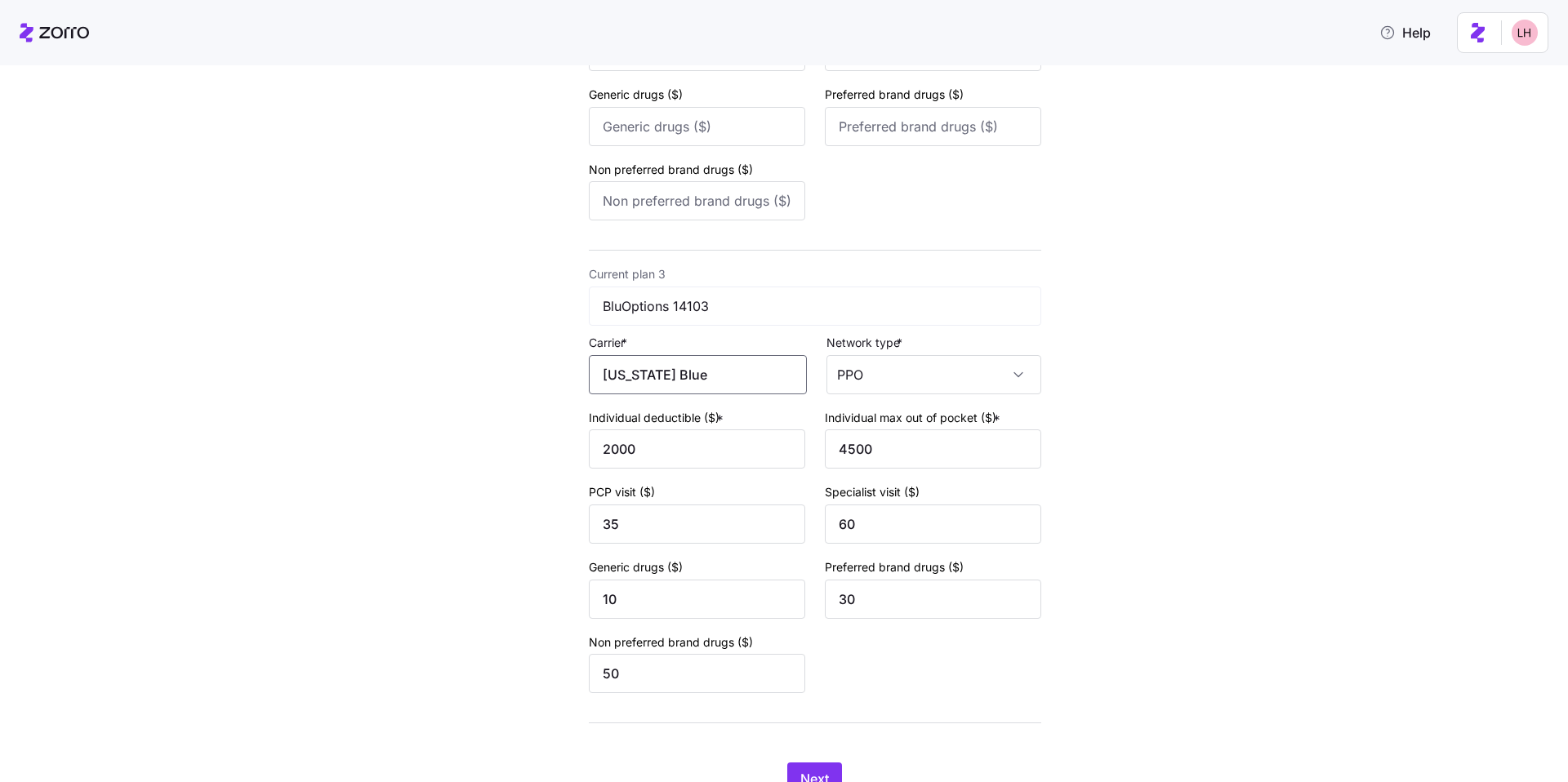
scroll to position [962, 0]
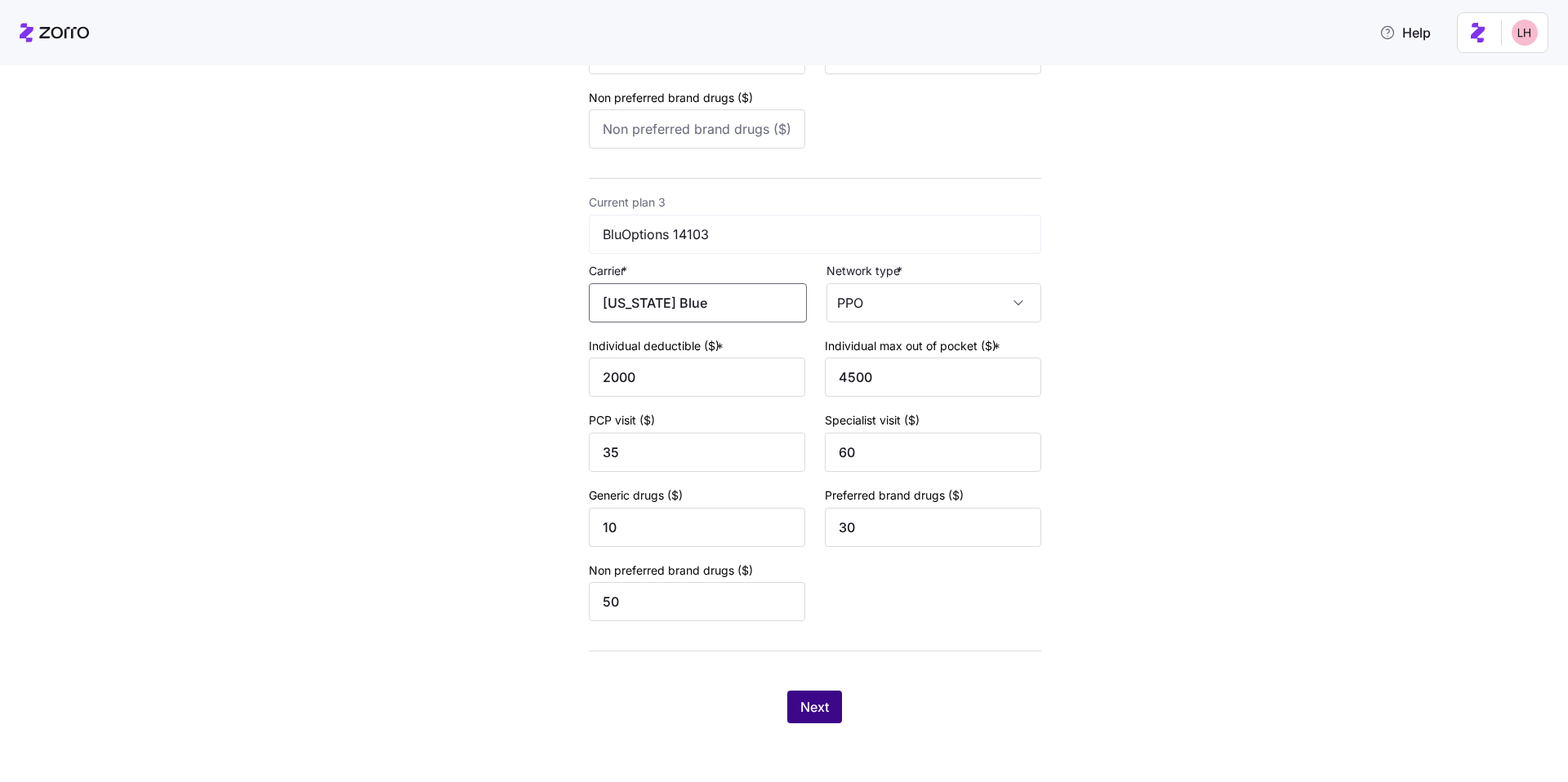
type input "Florida Blue"
click at [821, 699] on span "Next" at bounding box center [815, 707] width 29 height 19
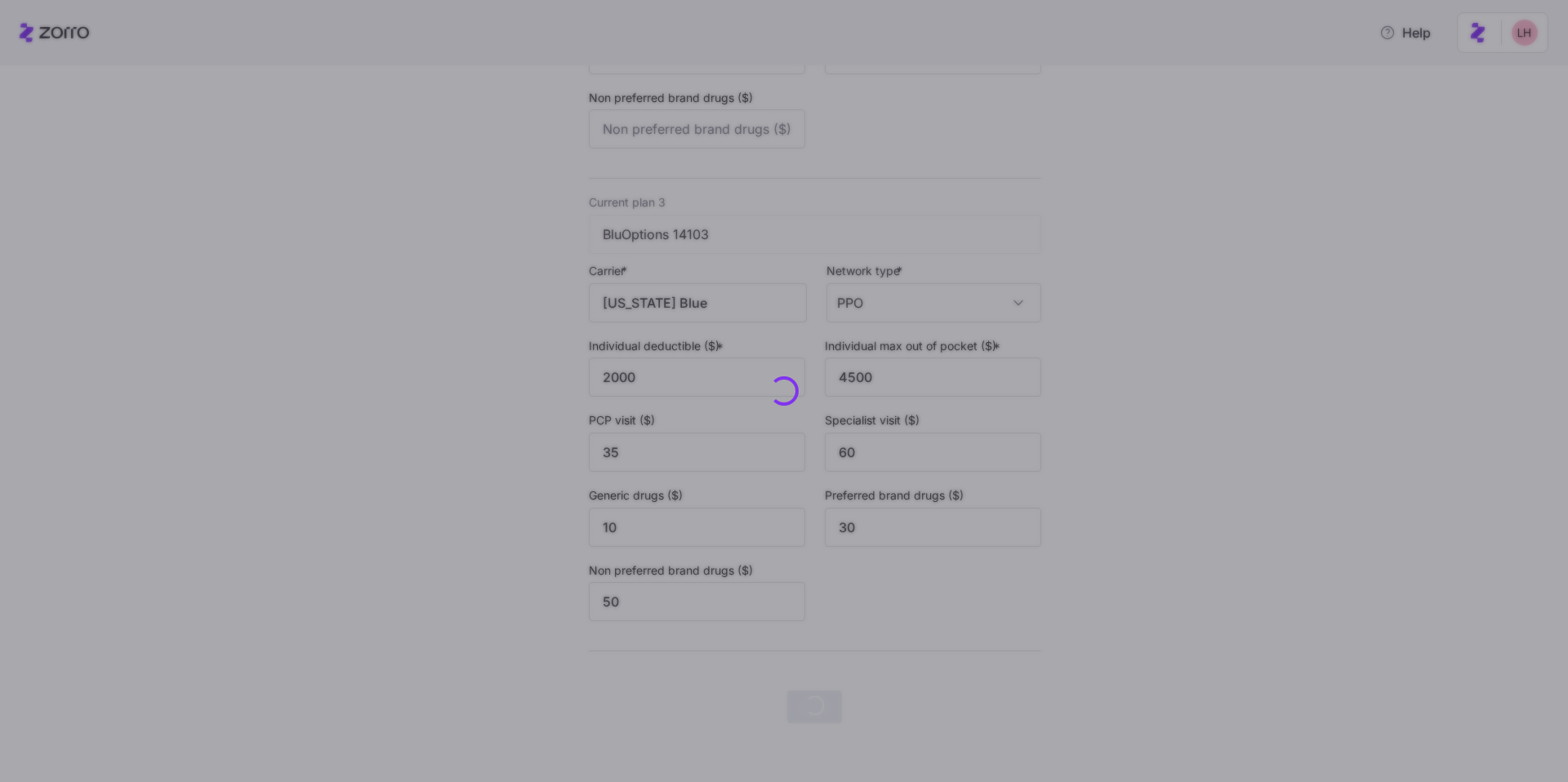
scroll to position [0, 0]
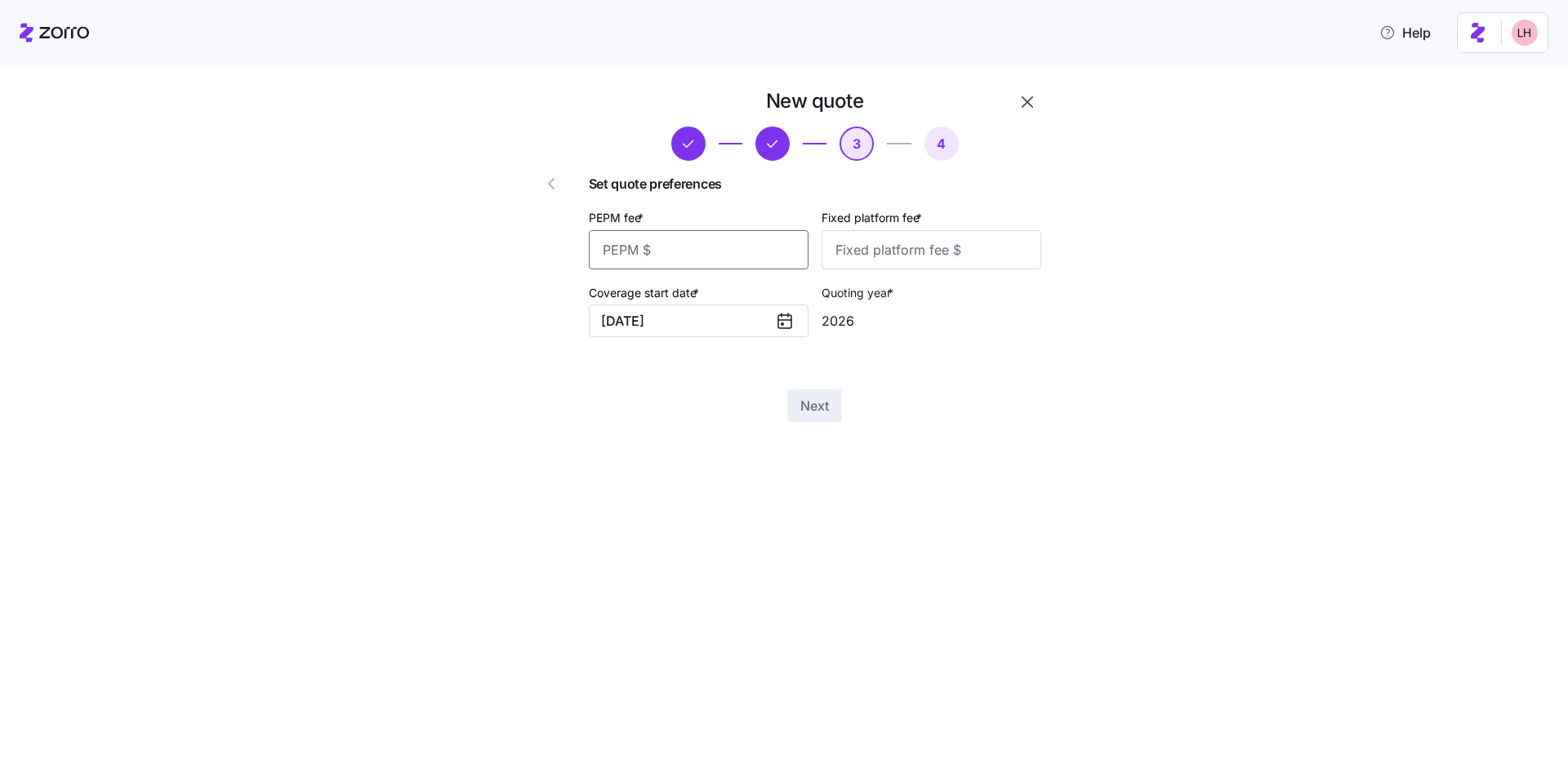
click at [720, 253] on input "PEPM fee *" at bounding box center [699, 250] width 220 height 40
type input "0"
type input "1960"
click at [826, 405] on span "Next" at bounding box center [815, 405] width 29 height 19
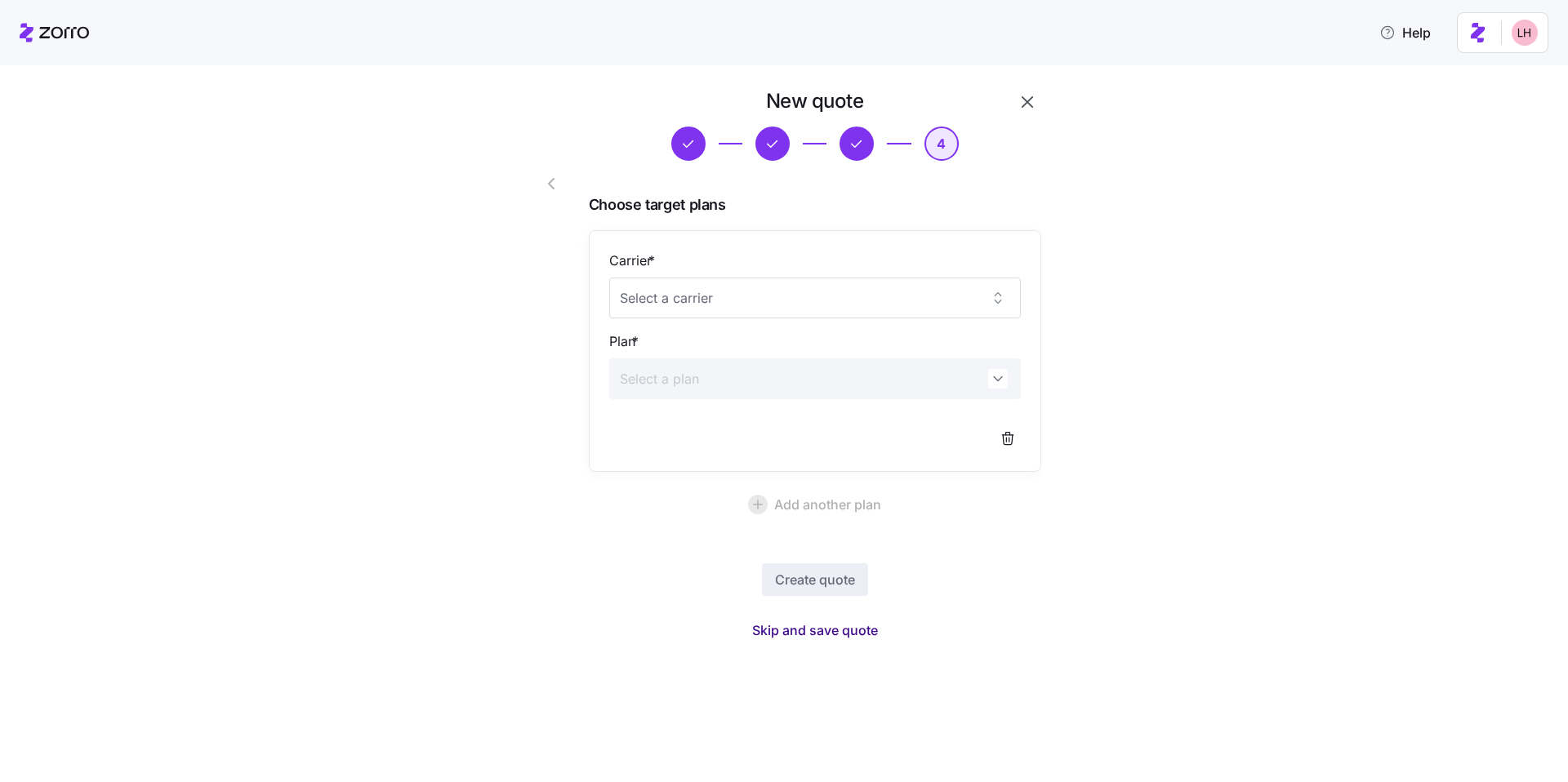
click at [844, 633] on span "Skip and save quote" at bounding box center [815, 630] width 126 height 19
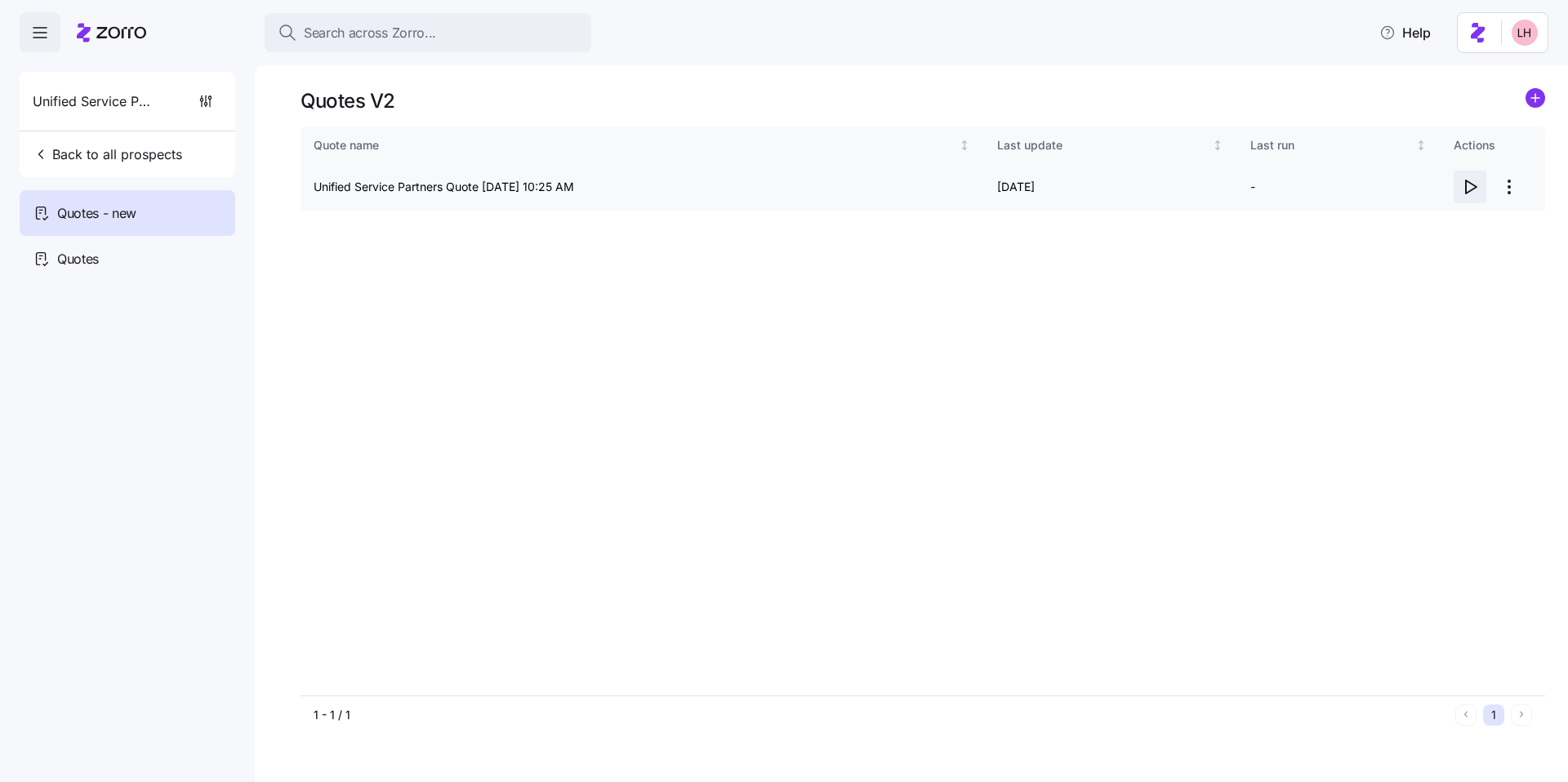
click at [1470, 185] on icon "button" at bounding box center [1470, 187] width 19 height 19
click at [820, 310] on div "Quote name Last update Last run Actions Unified Service Partners Quote 10/14/20…" at bounding box center [922, 411] width 1245 height 570
click at [1526, 102] on circle "add icon" at bounding box center [1535, 98] width 18 height 18
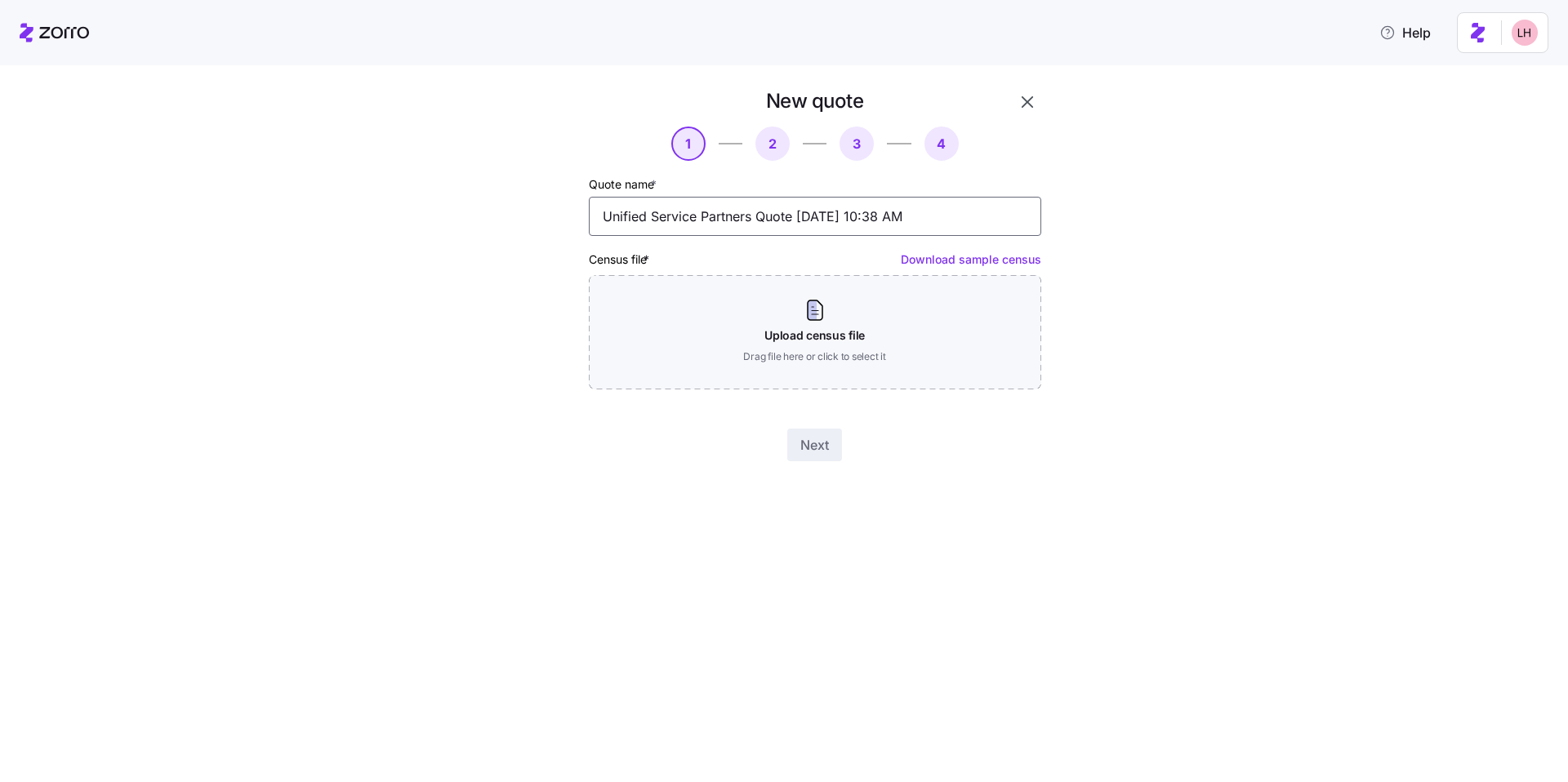
click at [814, 209] on input "Unified Service Partners Quote 10/14/2025 10:38 AM" at bounding box center [815, 216] width 453 height 40
click at [814, 209] on input "Unified Service Partners Quote 10/14/2025 10:38 AM" at bounding box center [815, 216] width 453 height 40
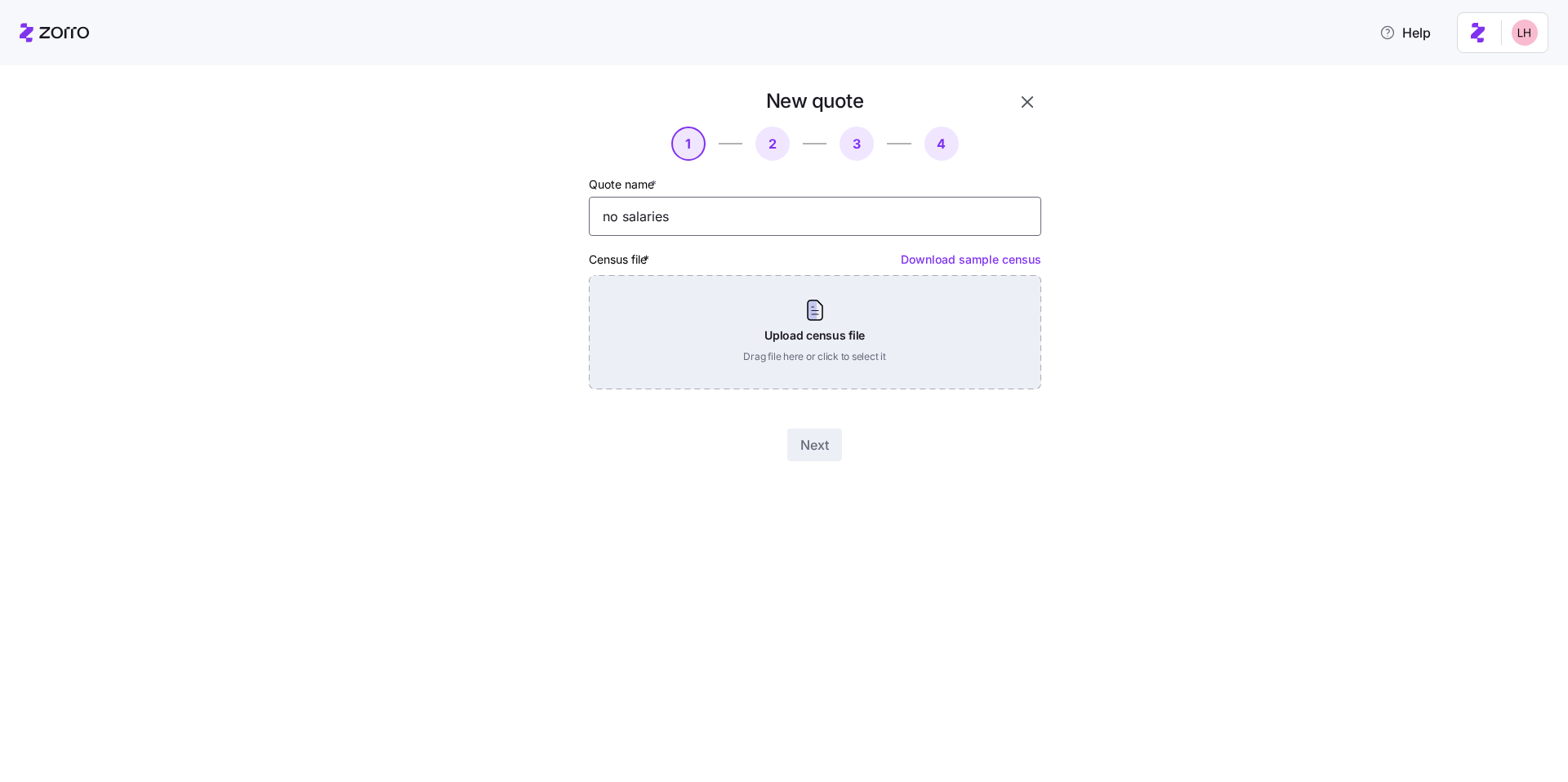
type input "no salaries"
click at [840, 316] on div "Upload census file Drag file here or click to select it" at bounding box center [815, 332] width 453 height 114
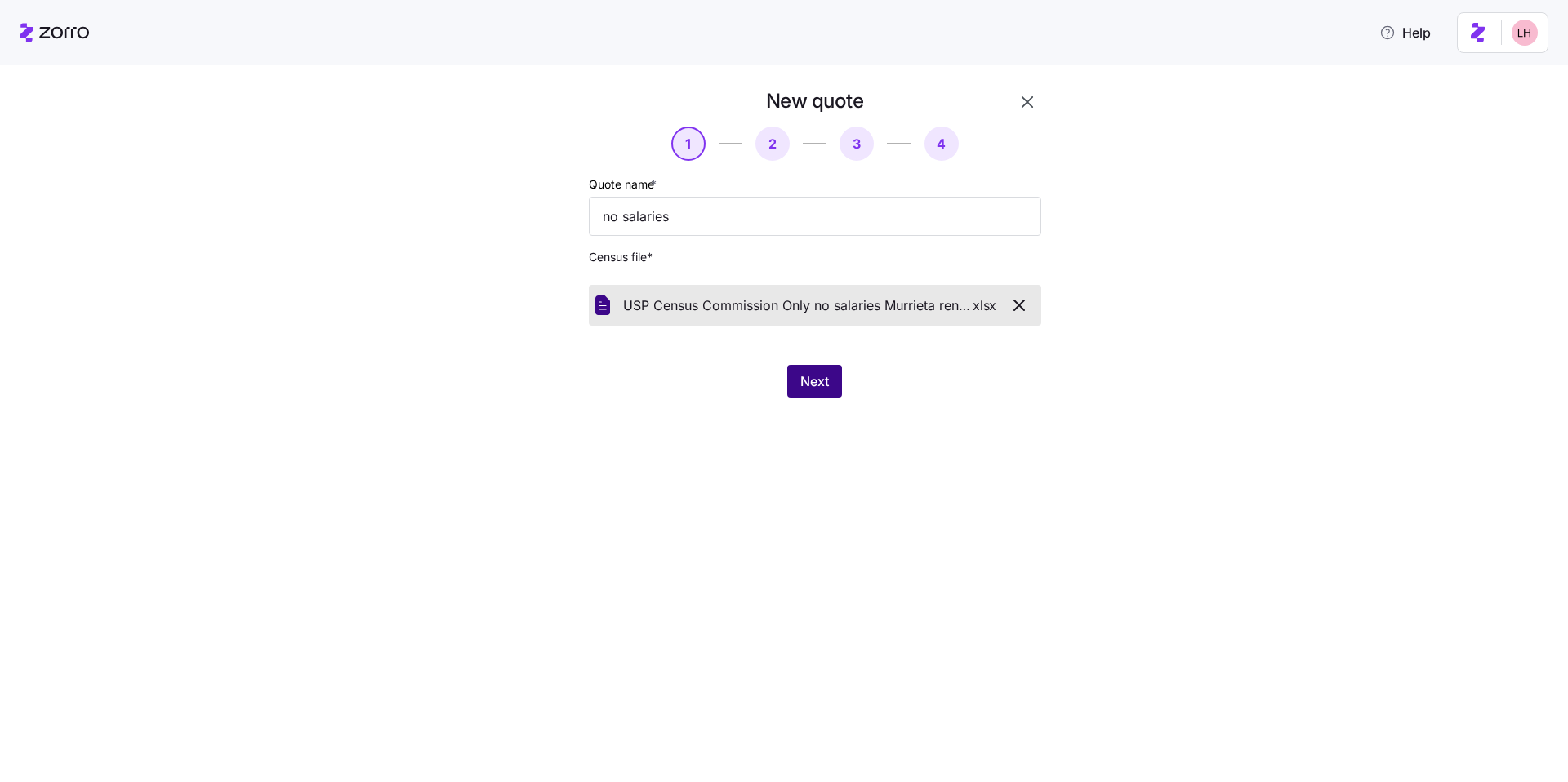
click at [808, 394] on button "Next" at bounding box center [814, 381] width 55 height 33
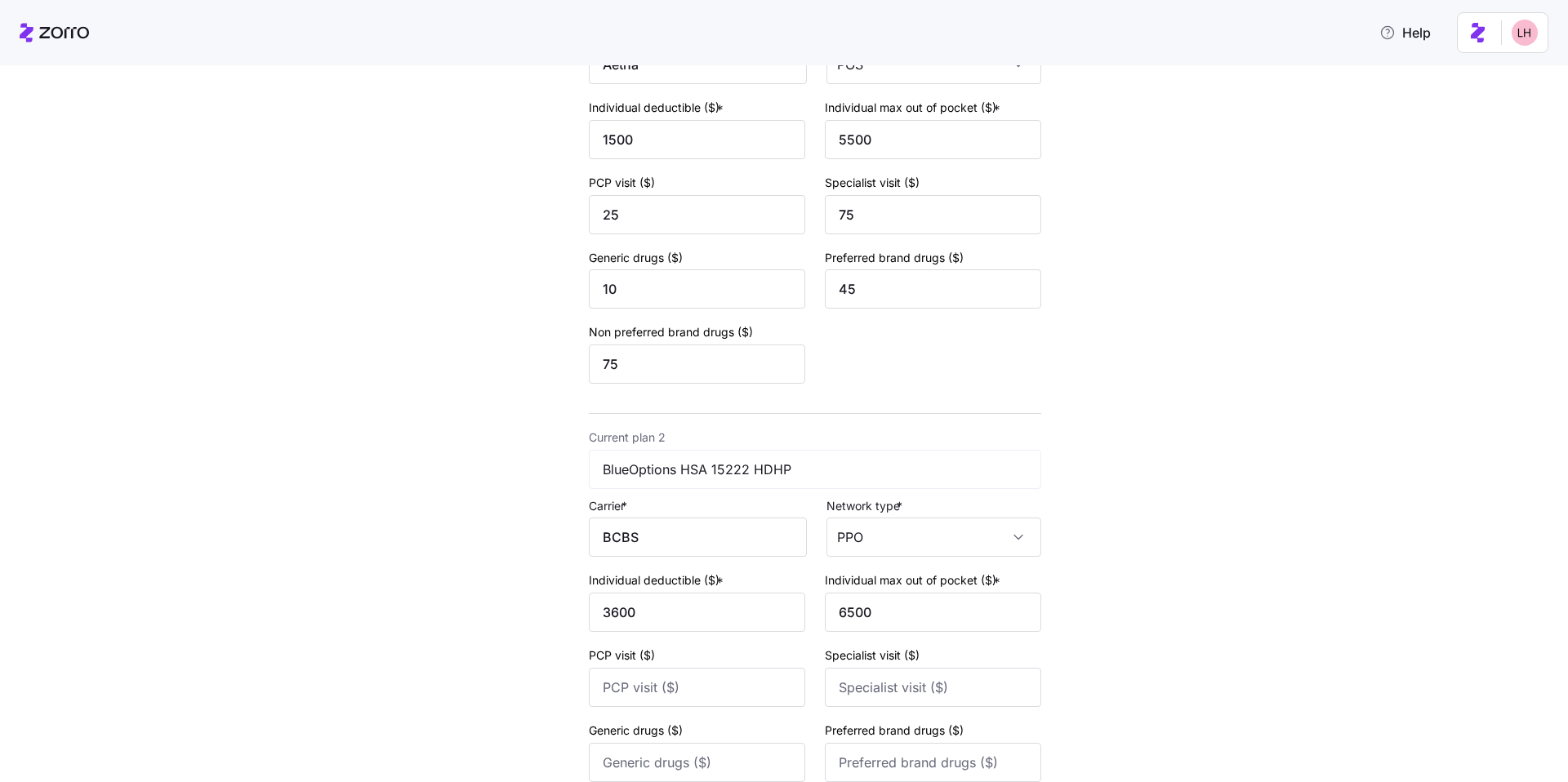
scroll to position [962, 0]
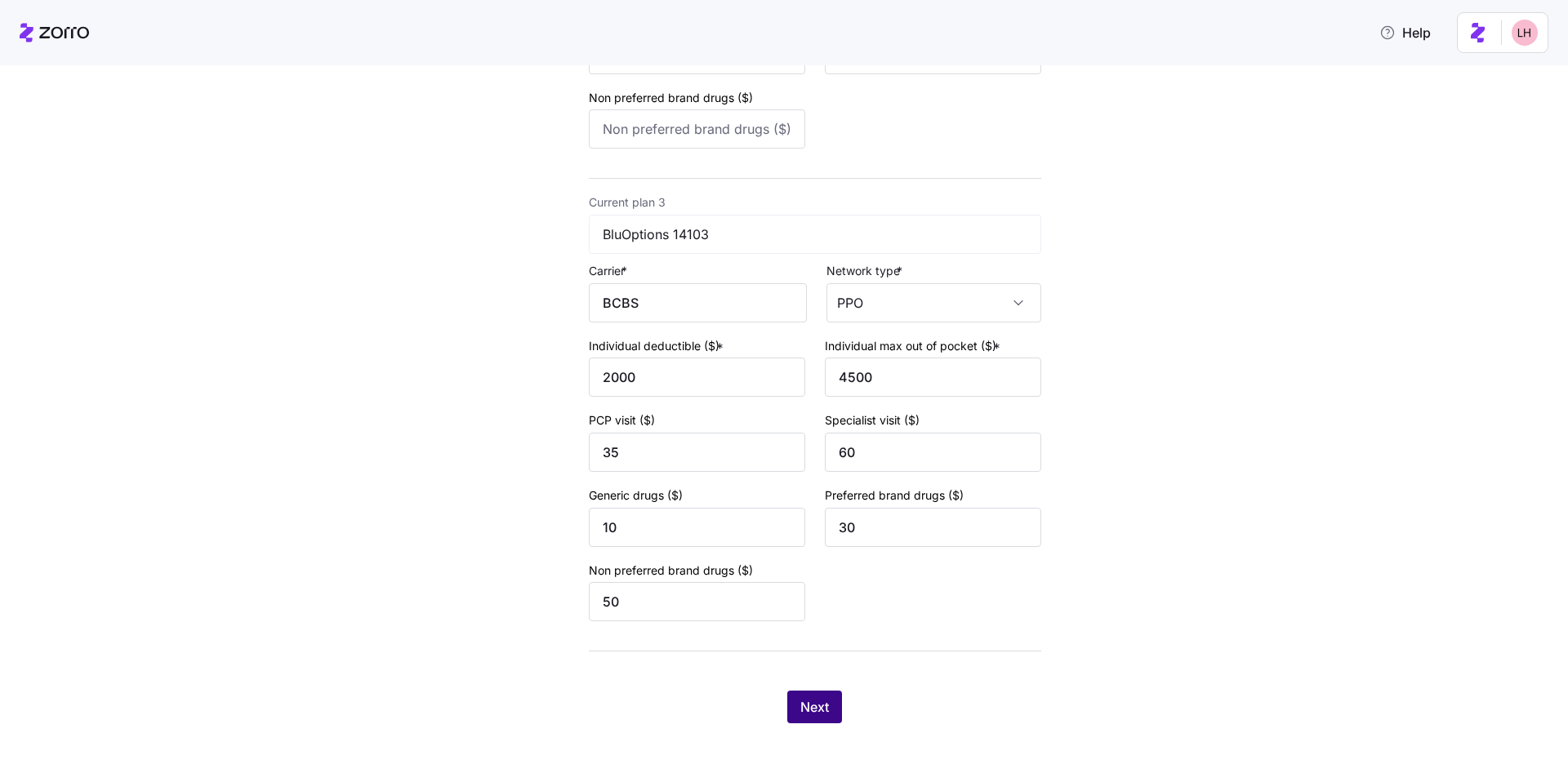
click at [816, 702] on span "Next" at bounding box center [815, 707] width 29 height 19
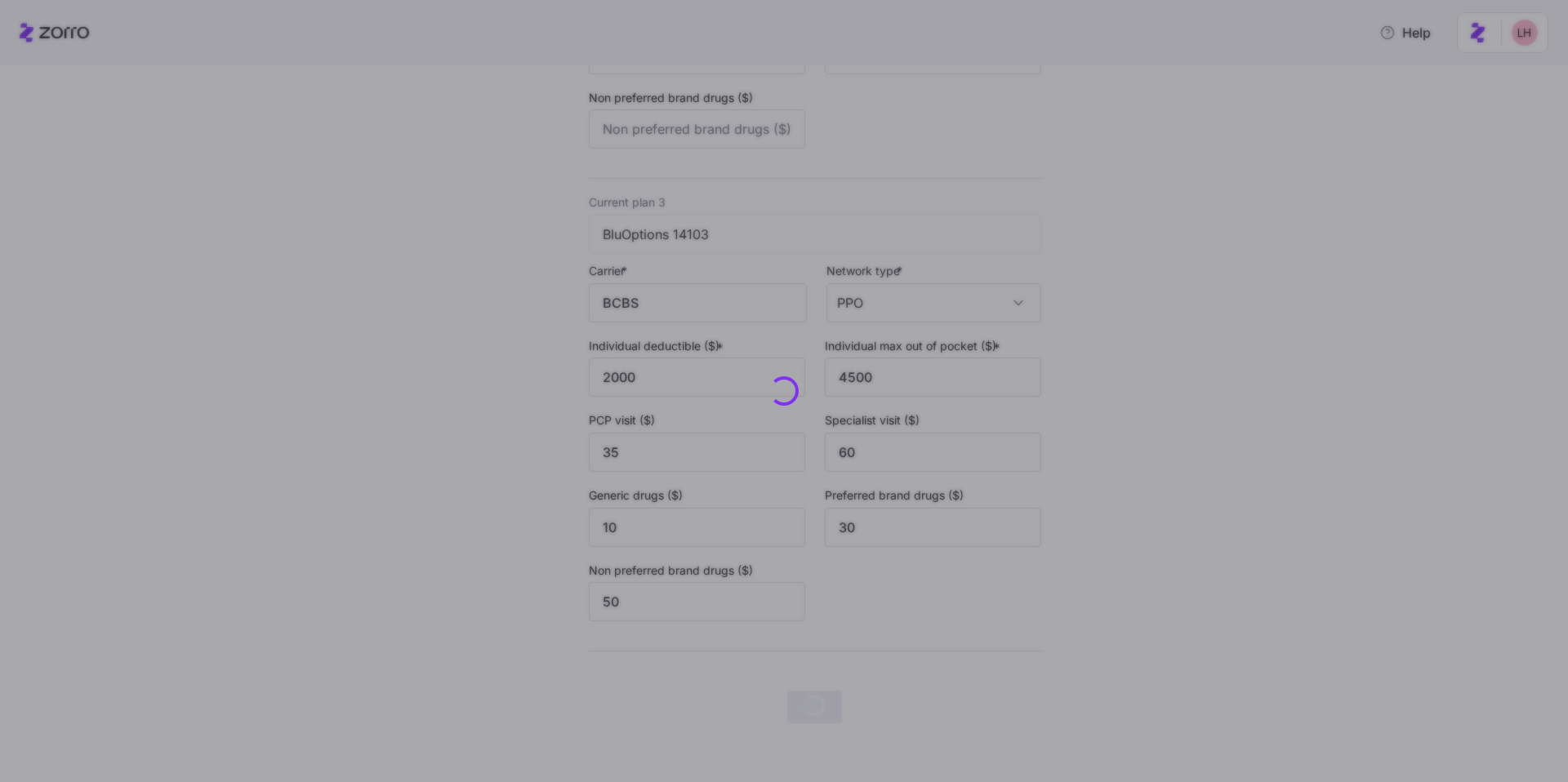
scroll to position [0, 0]
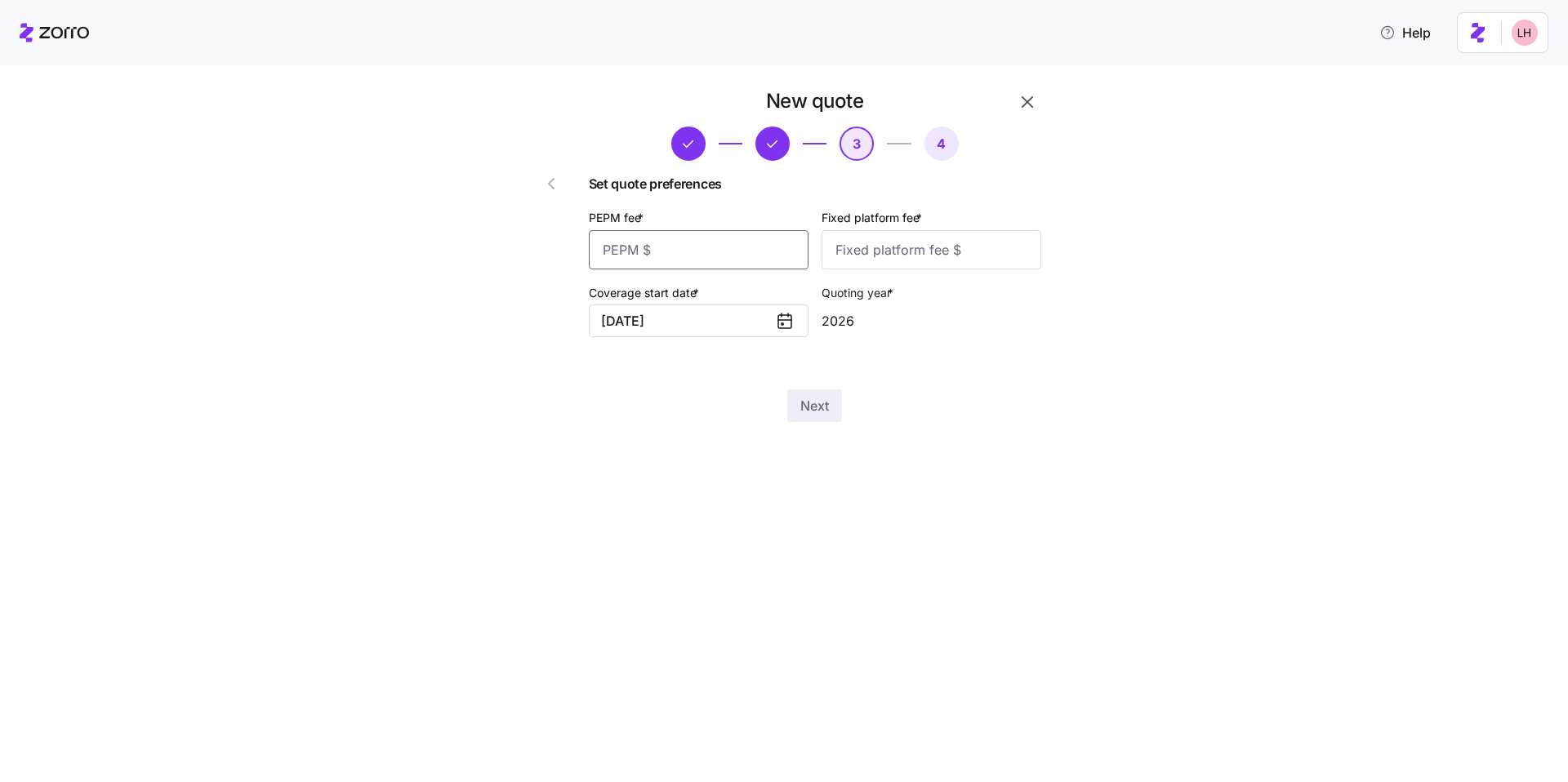
click at [731, 258] on input "PEPM fee *" at bounding box center [699, 250] width 220 height 40
type input "0"
type input "1960"
click at [809, 410] on span "Next" at bounding box center [815, 405] width 29 height 19
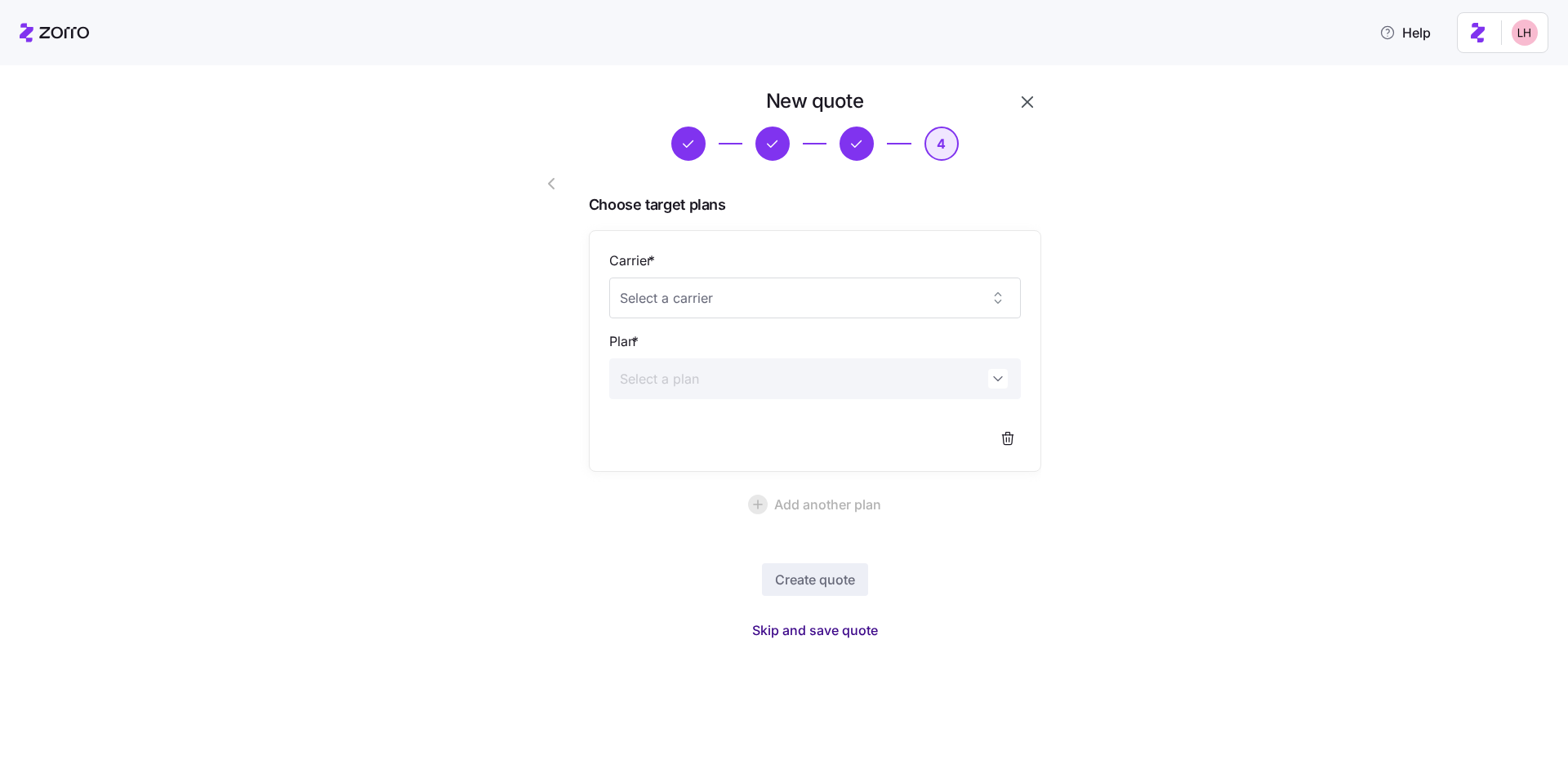
click at [842, 635] on span "Skip and save quote" at bounding box center [815, 630] width 126 height 19
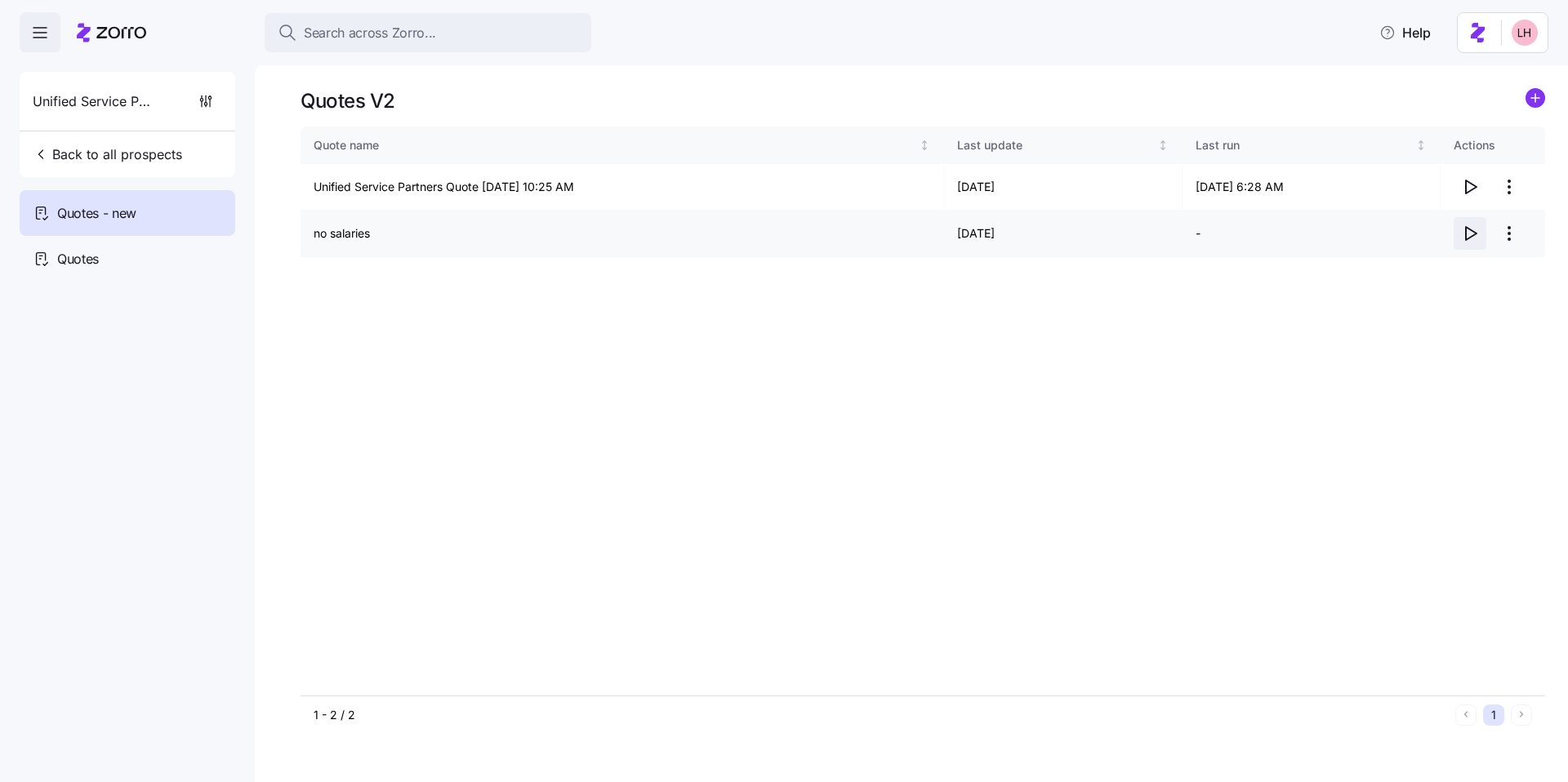
click at [1469, 234] on icon "button" at bounding box center [1470, 234] width 19 height 19
click at [1529, 106] on icon "add icon" at bounding box center [1535, 98] width 19 height 19
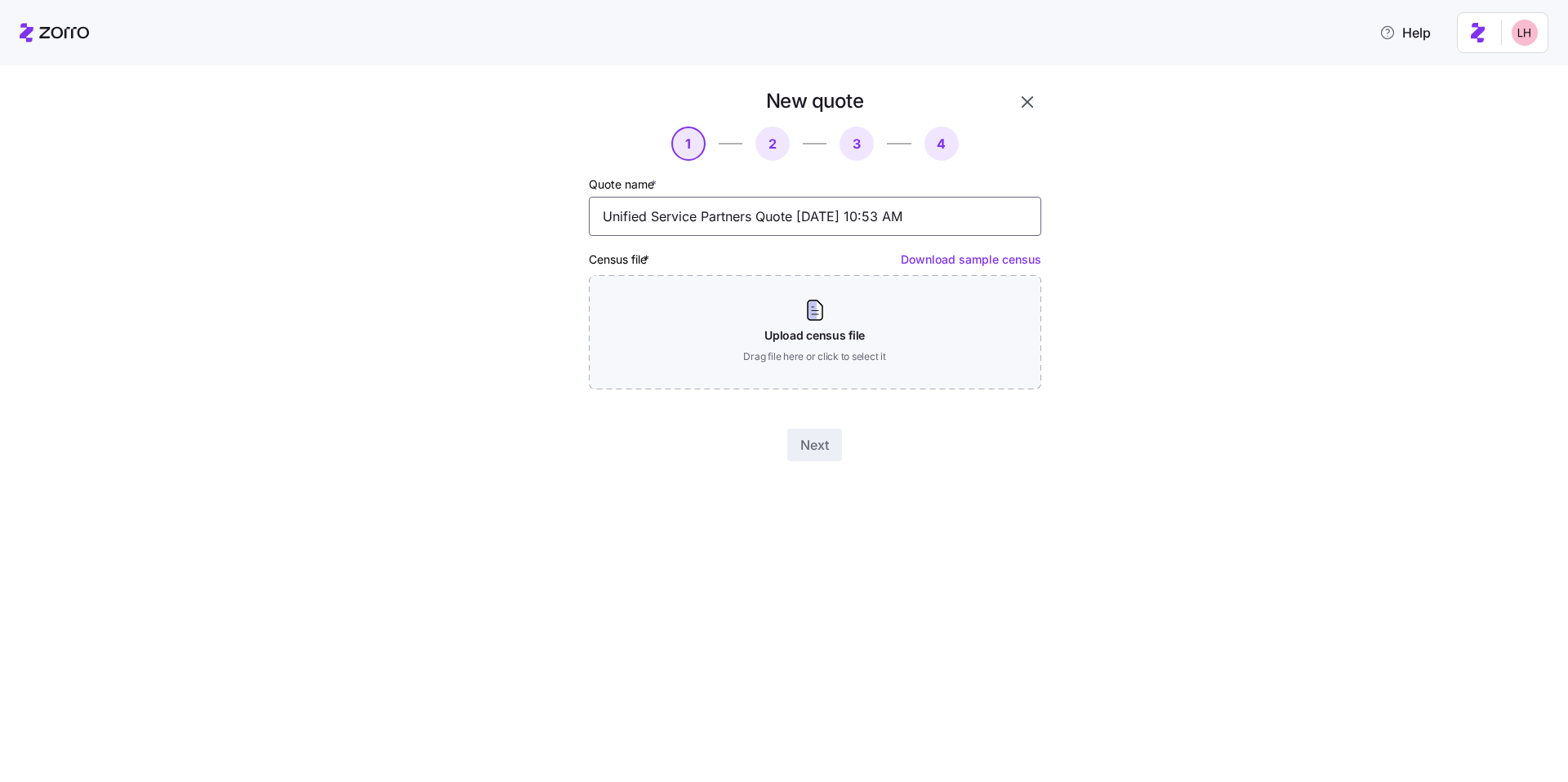
click at [851, 211] on input "Unified Service Partners Quote 10/14/2025 10:53 AM" at bounding box center [815, 216] width 453 height 40
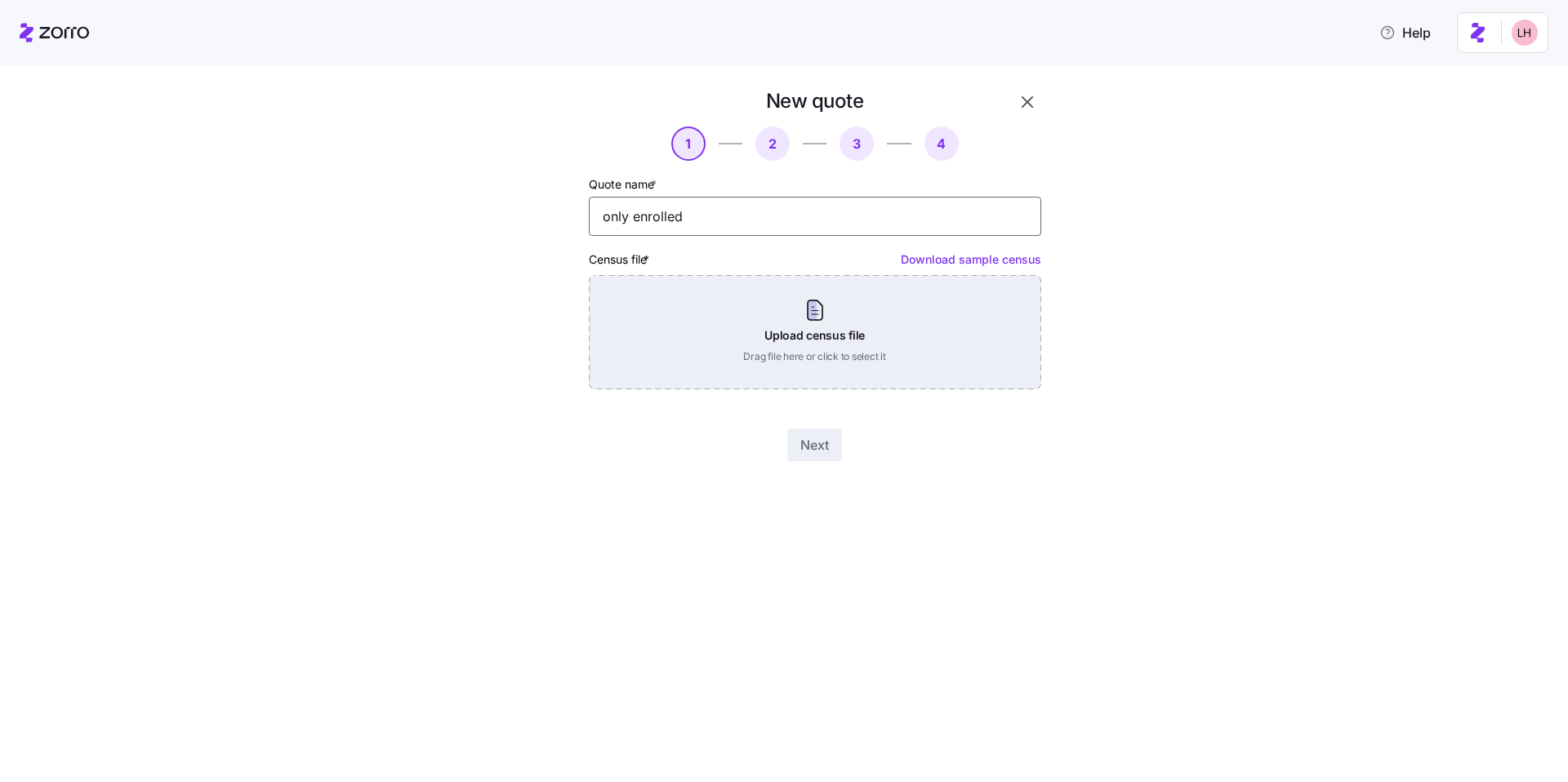
type input "only enrolled"
click at [922, 318] on div "Upload census file Drag file here or click to select it" at bounding box center [815, 332] width 453 height 114
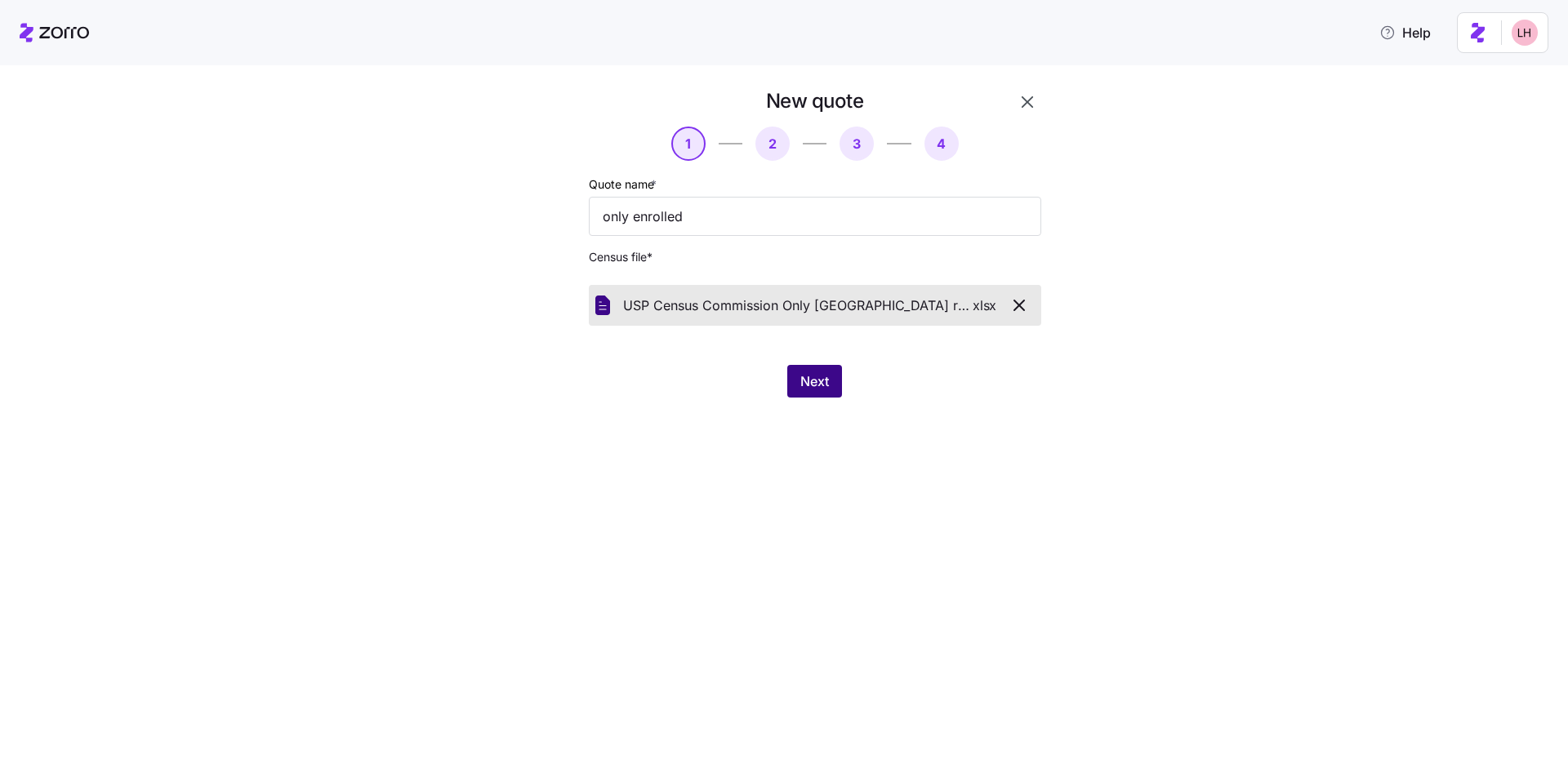
click at [826, 388] on span "Next" at bounding box center [815, 381] width 29 height 19
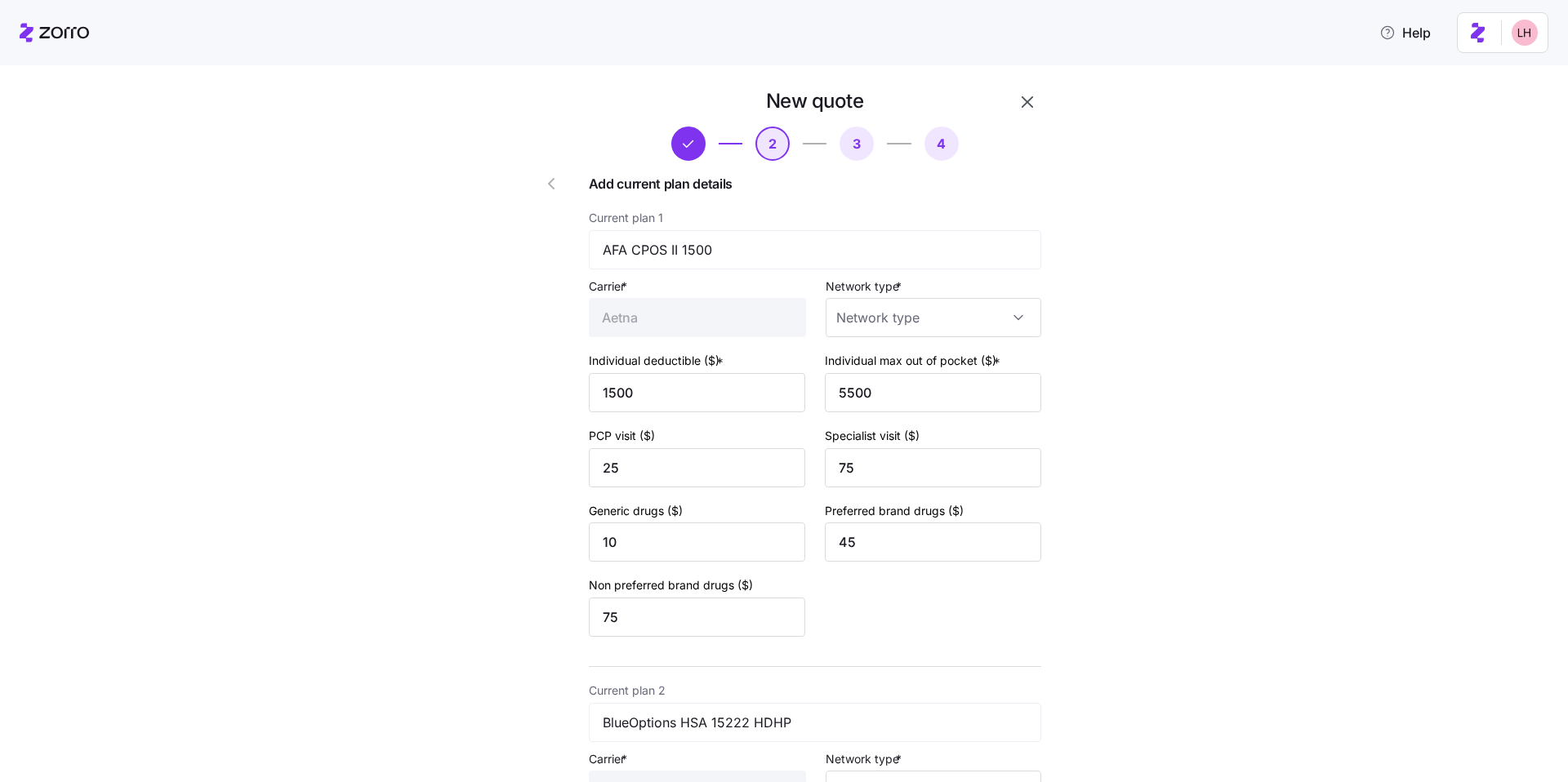
type input "POS"
type input "PPO"
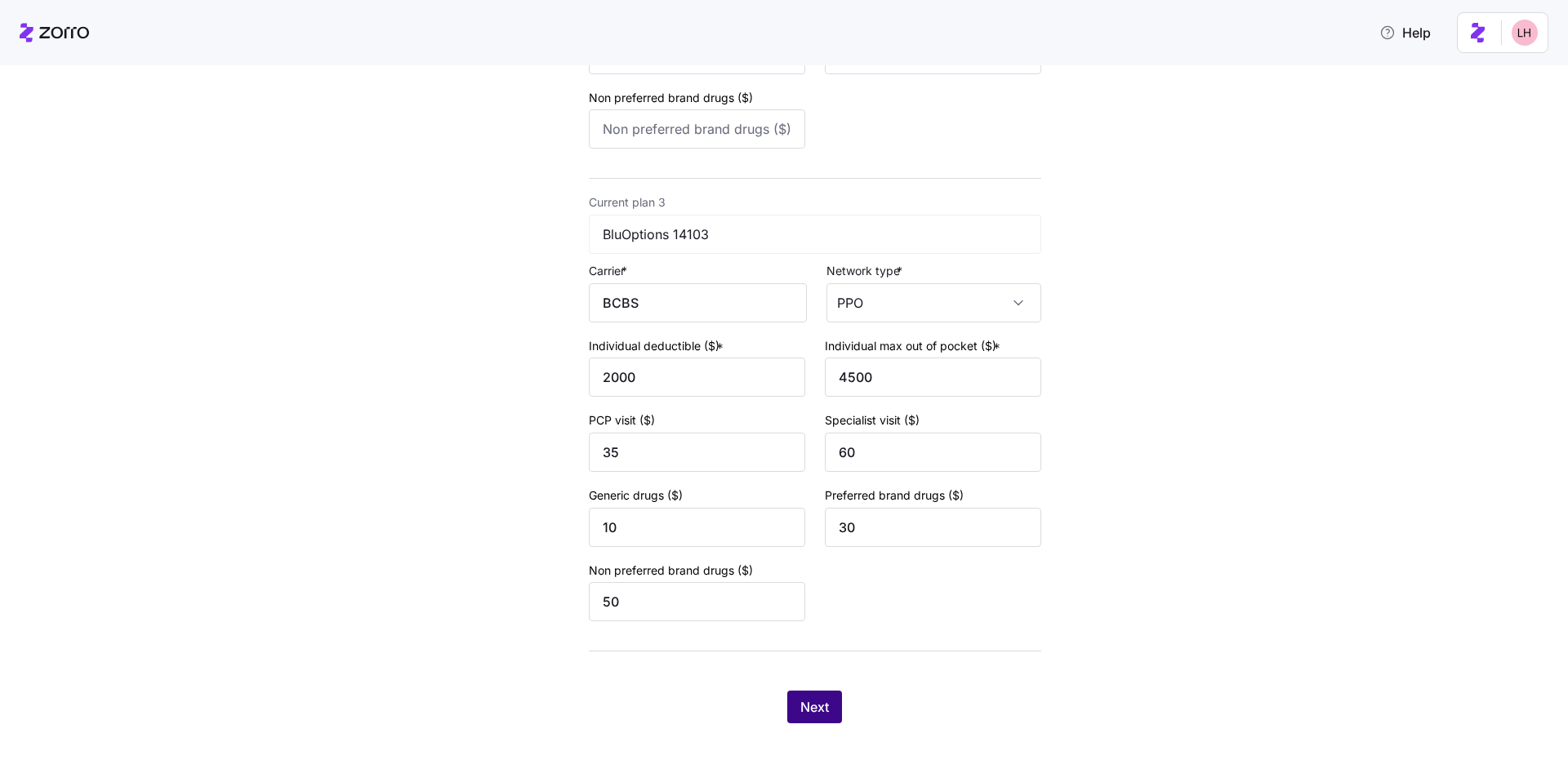
click at [809, 710] on span "Next" at bounding box center [815, 707] width 29 height 19
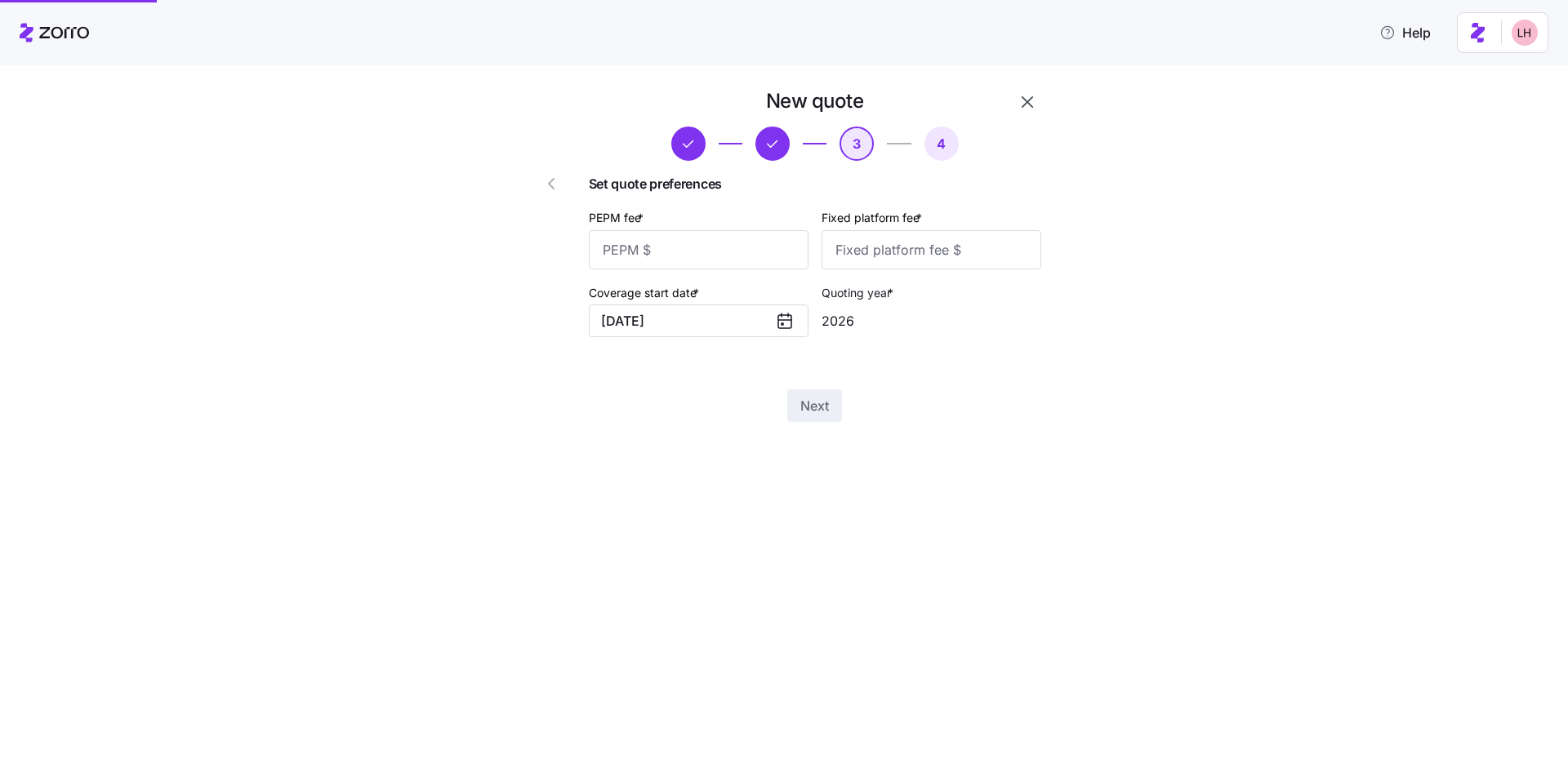
scroll to position [0, 0]
click at [721, 267] on input "PEPM fee *" at bounding box center [699, 250] width 220 height 40
type input "0"
type input "1960"
click at [831, 410] on button "Next" at bounding box center [814, 405] width 55 height 33
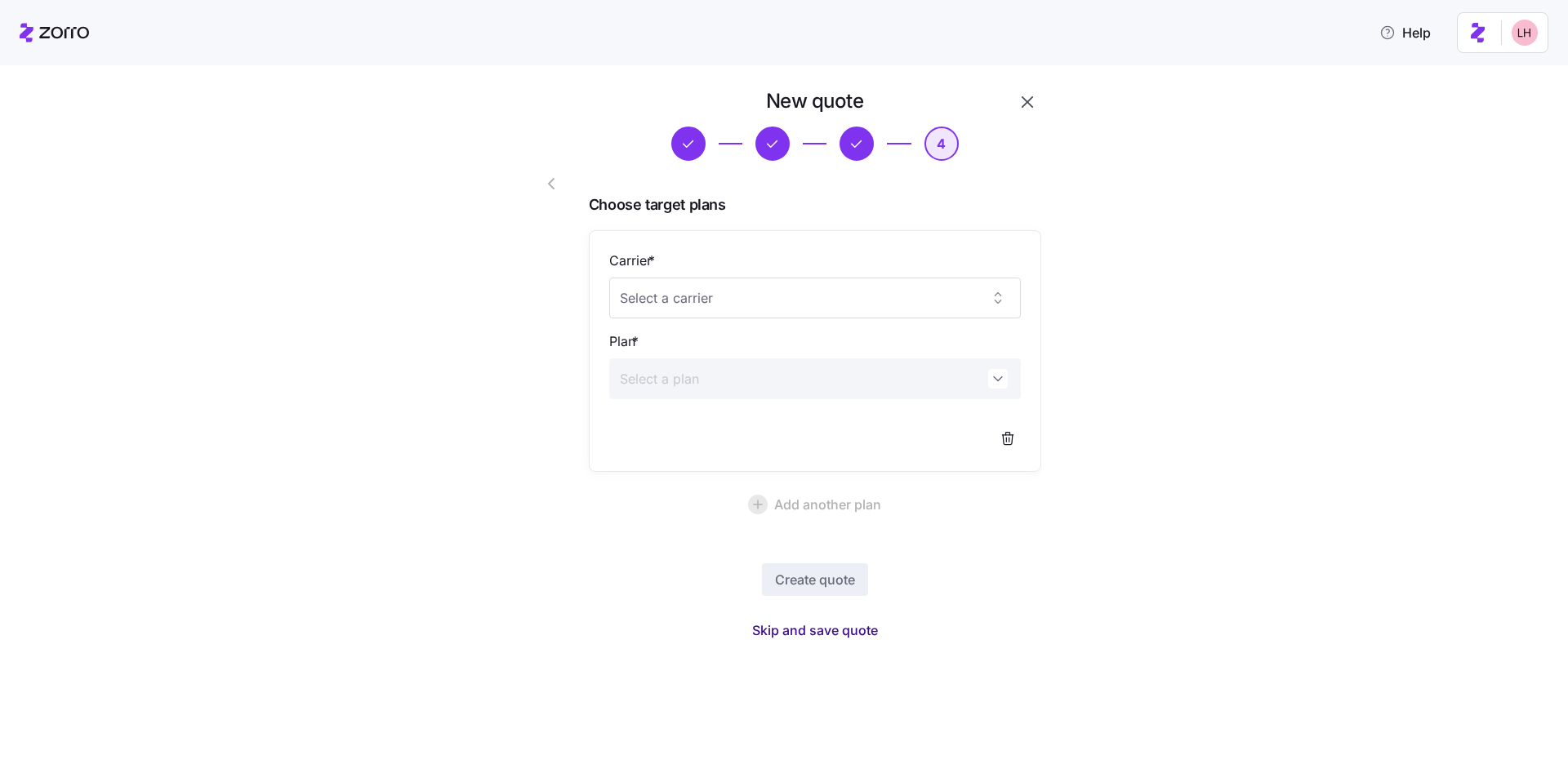
click at [858, 626] on span "Skip and save quote" at bounding box center [815, 630] width 126 height 19
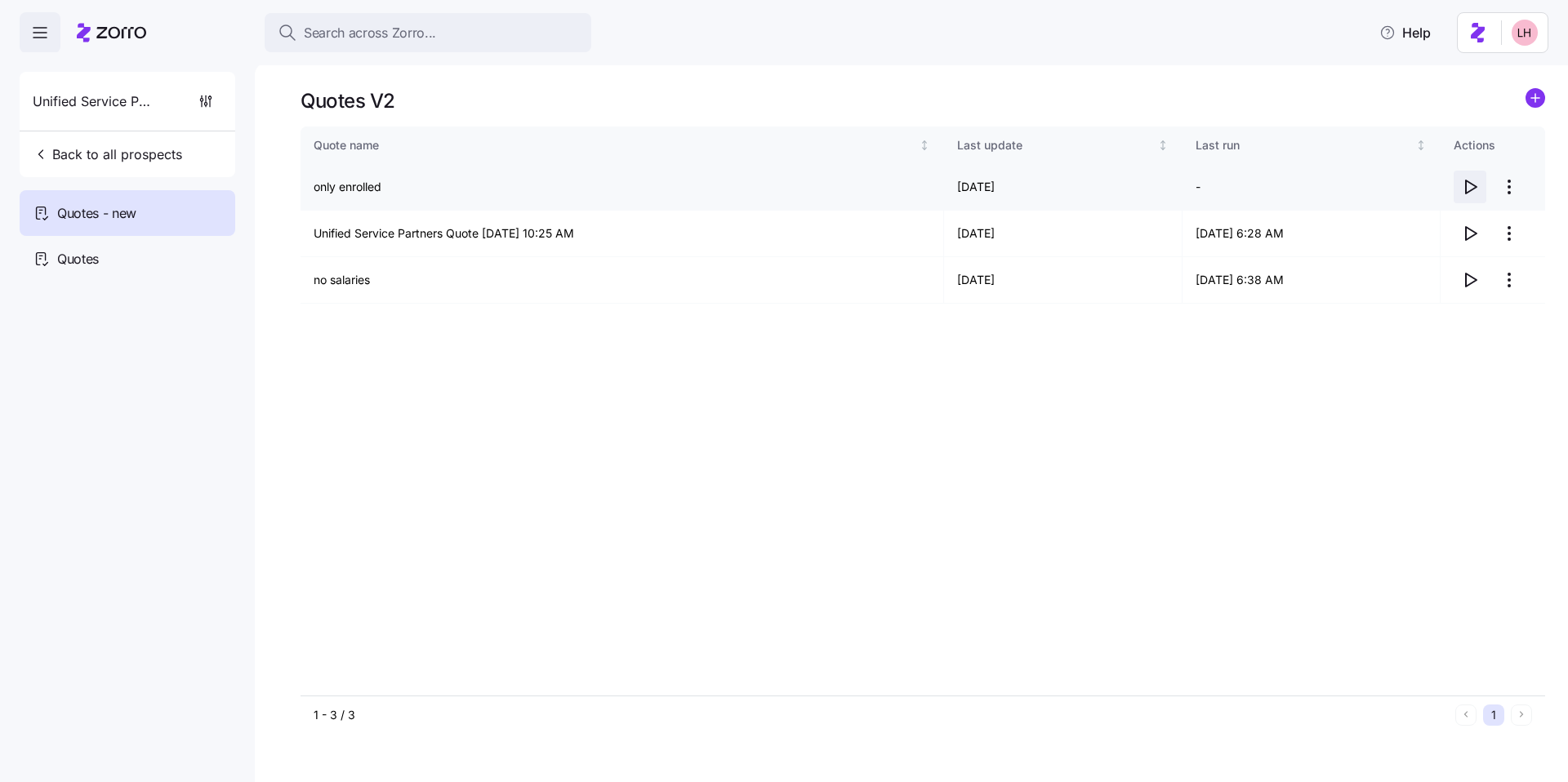
click at [1471, 188] on icon "button" at bounding box center [1470, 187] width 19 height 19
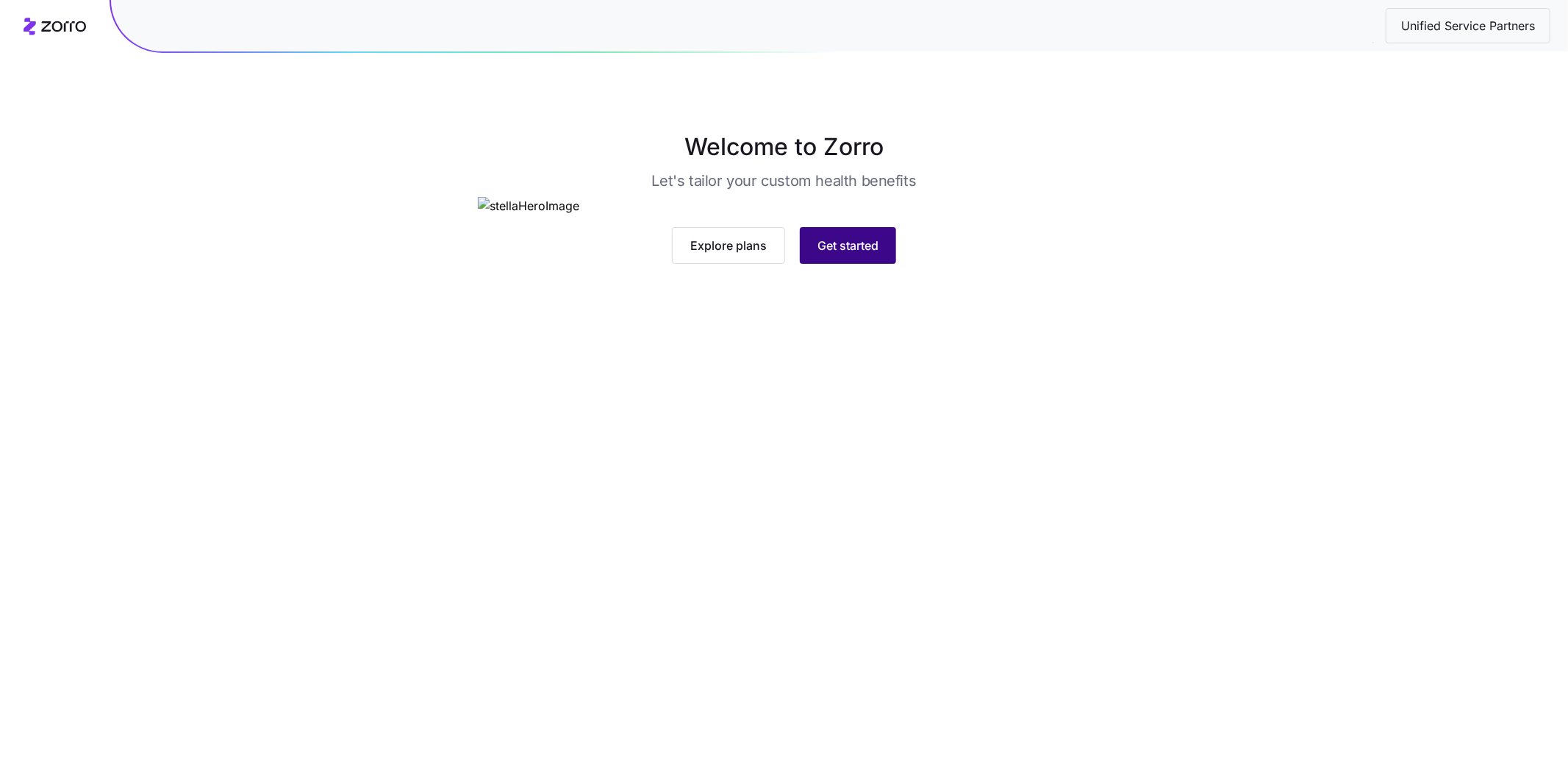
click at [821, 255] on span "Get started" at bounding box center [848, 245] width 61 height 17
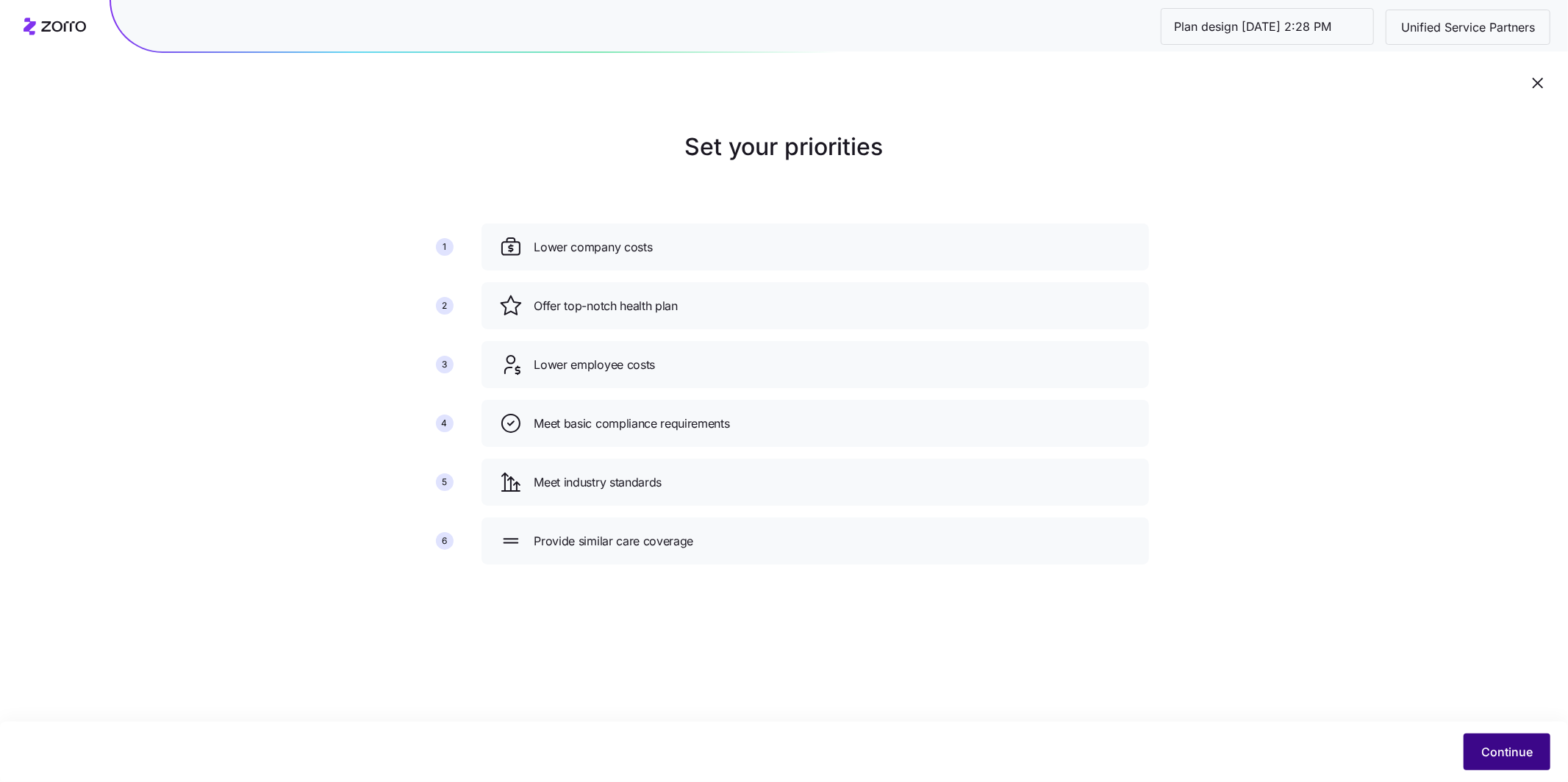
click at [1493, 743] on span "Continue" at bounding box center [1506, 752] width 51 height 17
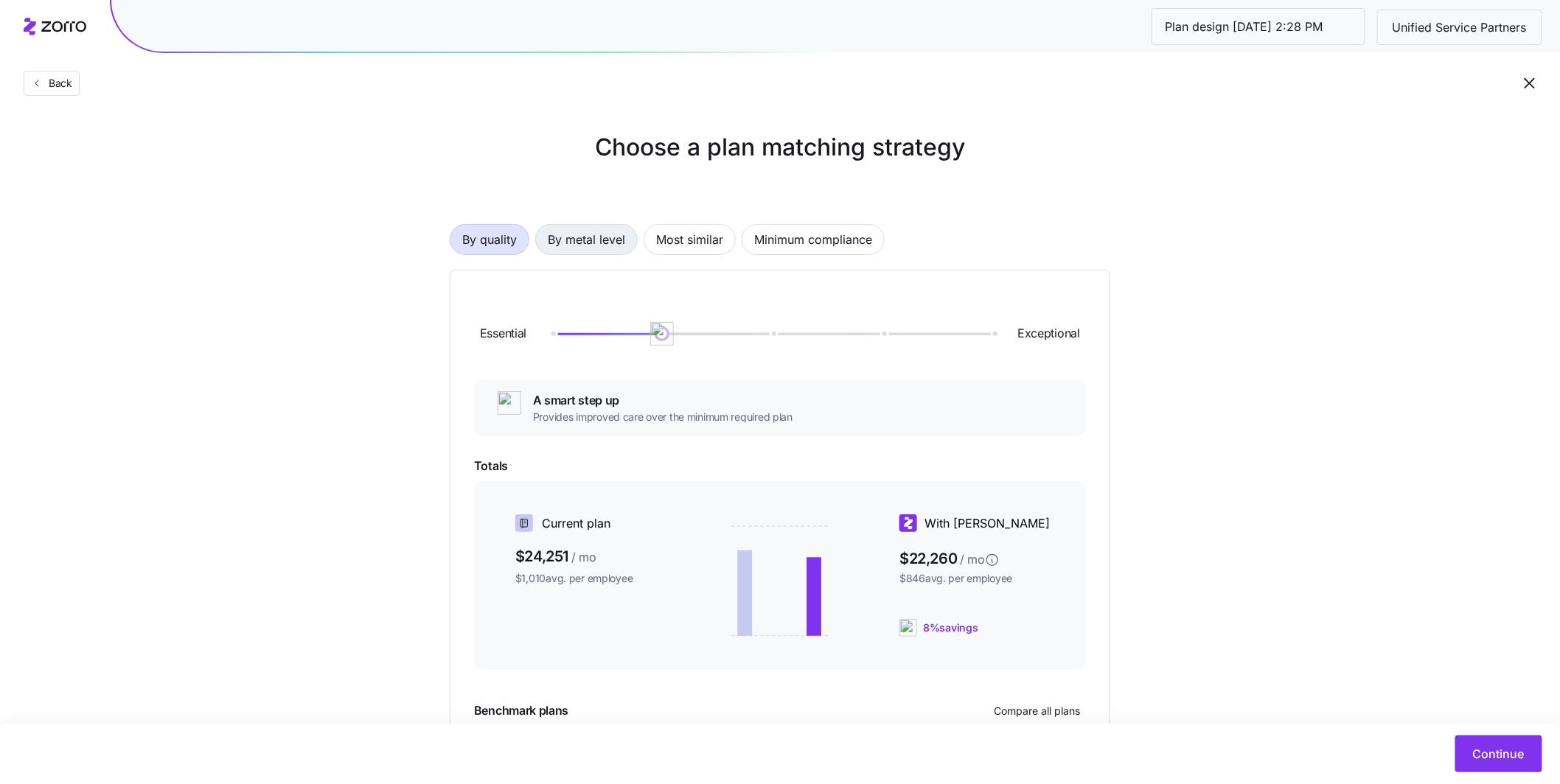
click at [605, 245] on span "By metal level" at bounding box center [586, 240] width 78 height 30
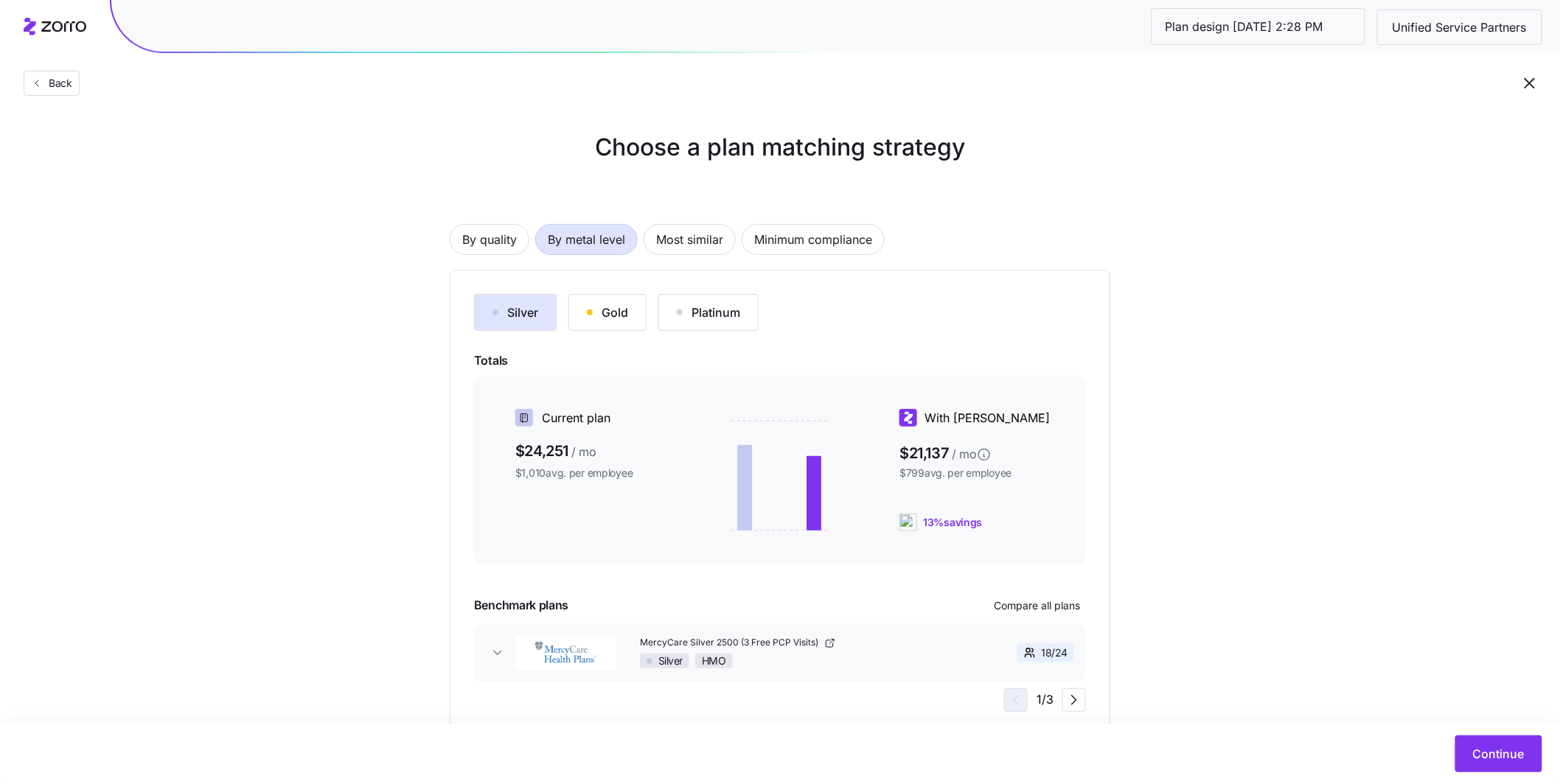
click at [623, 307] on div "Gold" at bounding box center [607, 313] width 41 height 17
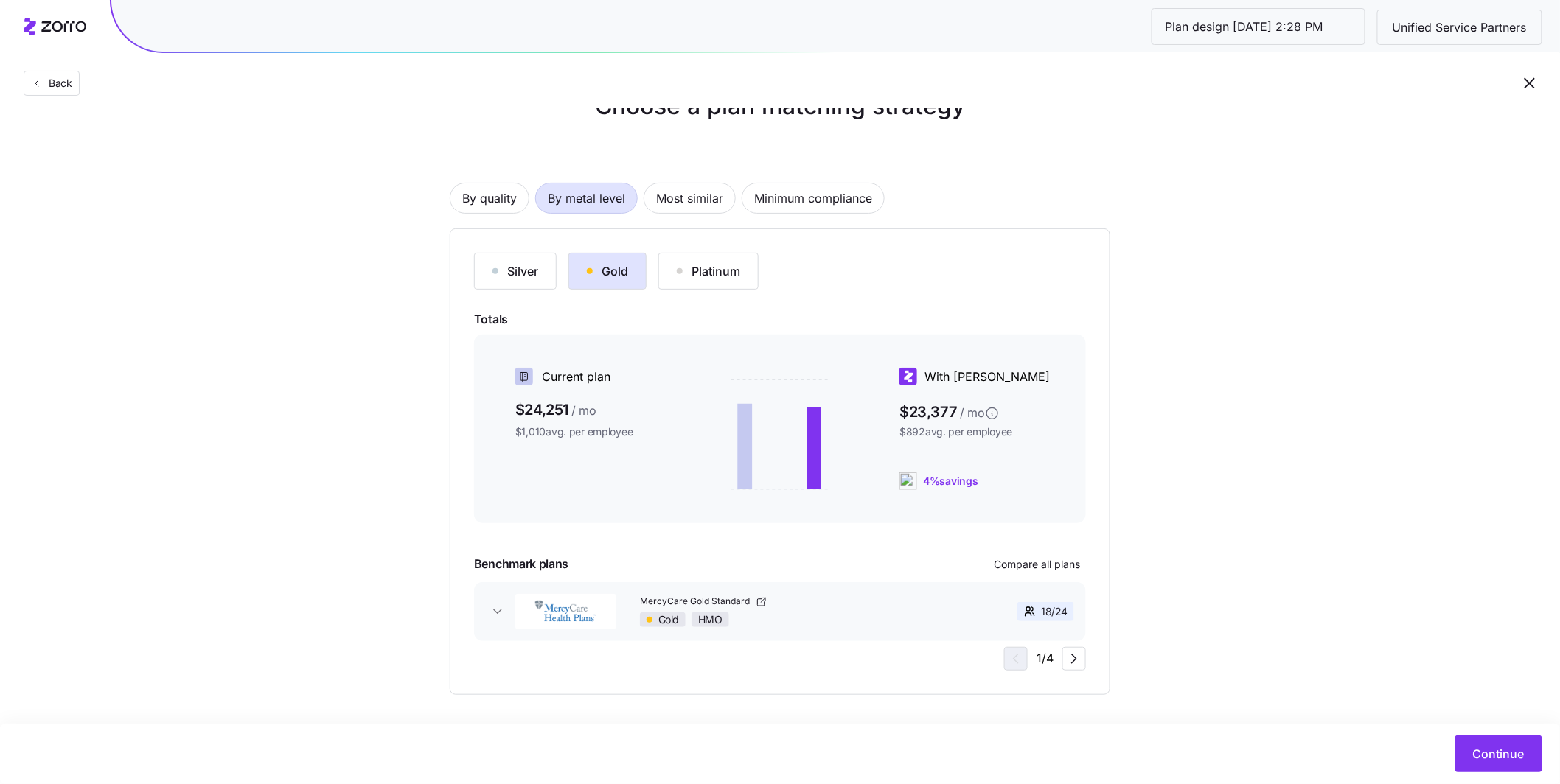
scroll to position [45, 0]
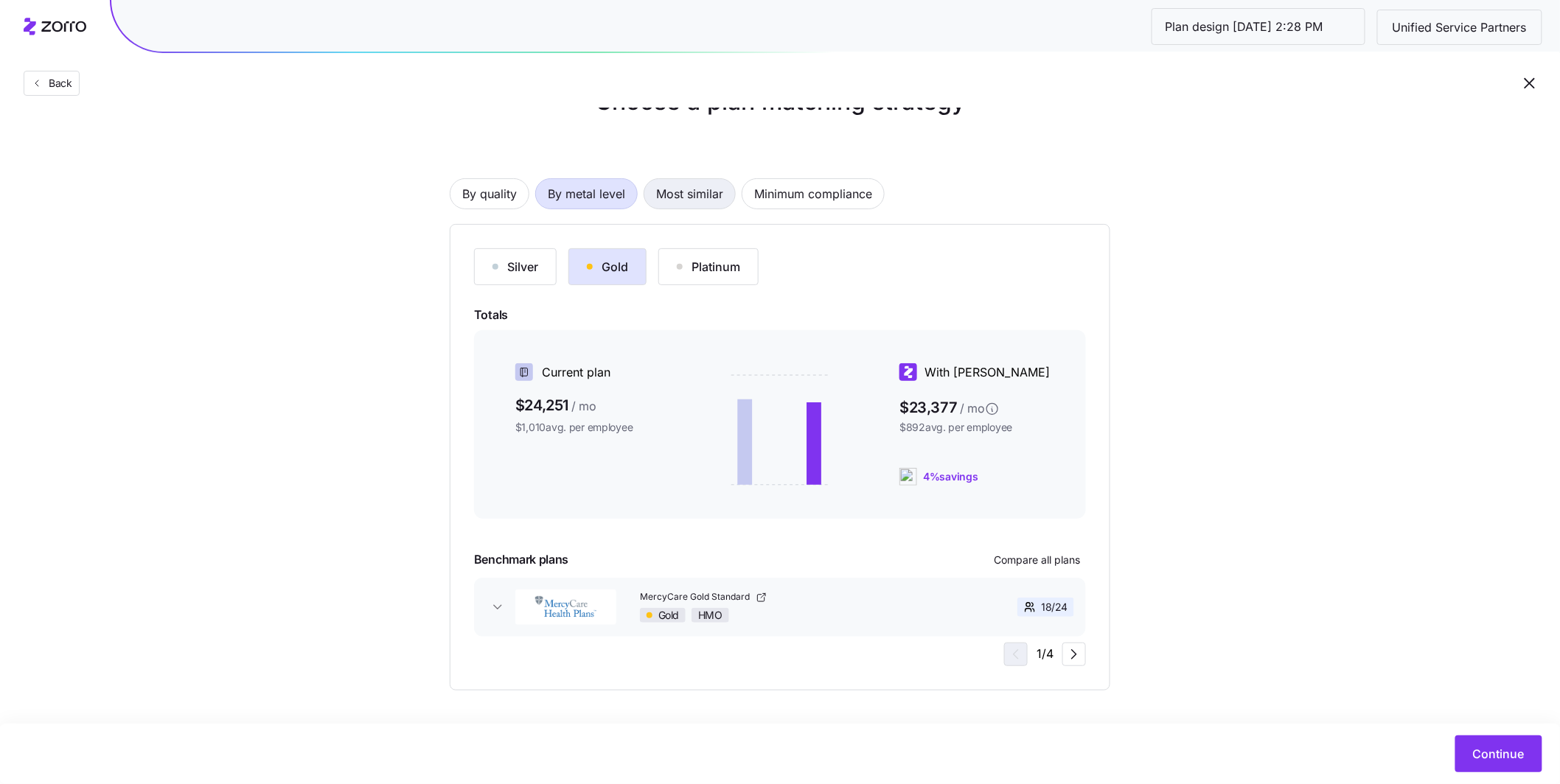
click at [708, 199] on span "Most similar" at bounding box center [689, 194] width 67 height 30
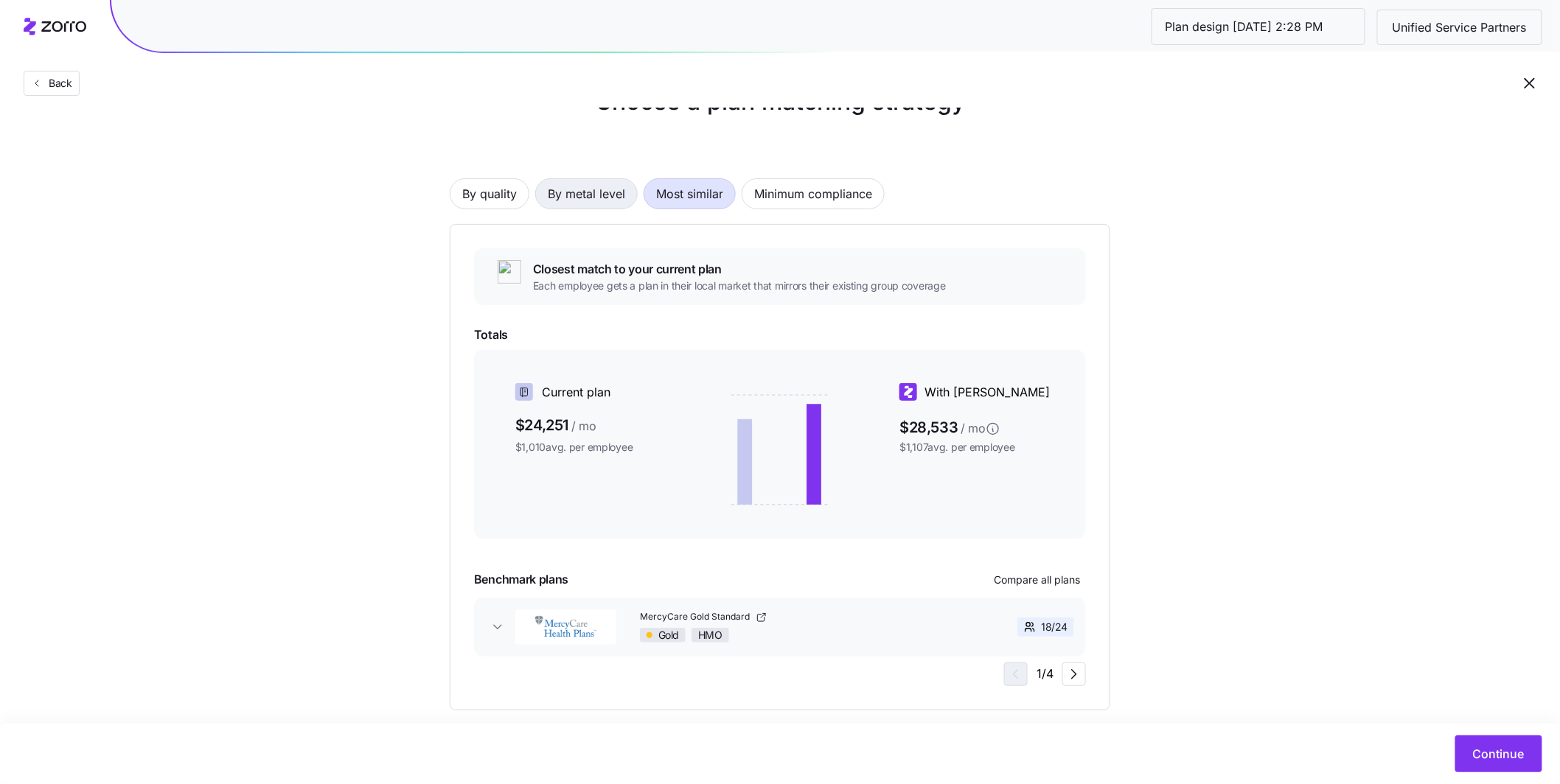
click at [601, 202] on span "By metal level" at bounding box center [586, 194] width 78 height 30
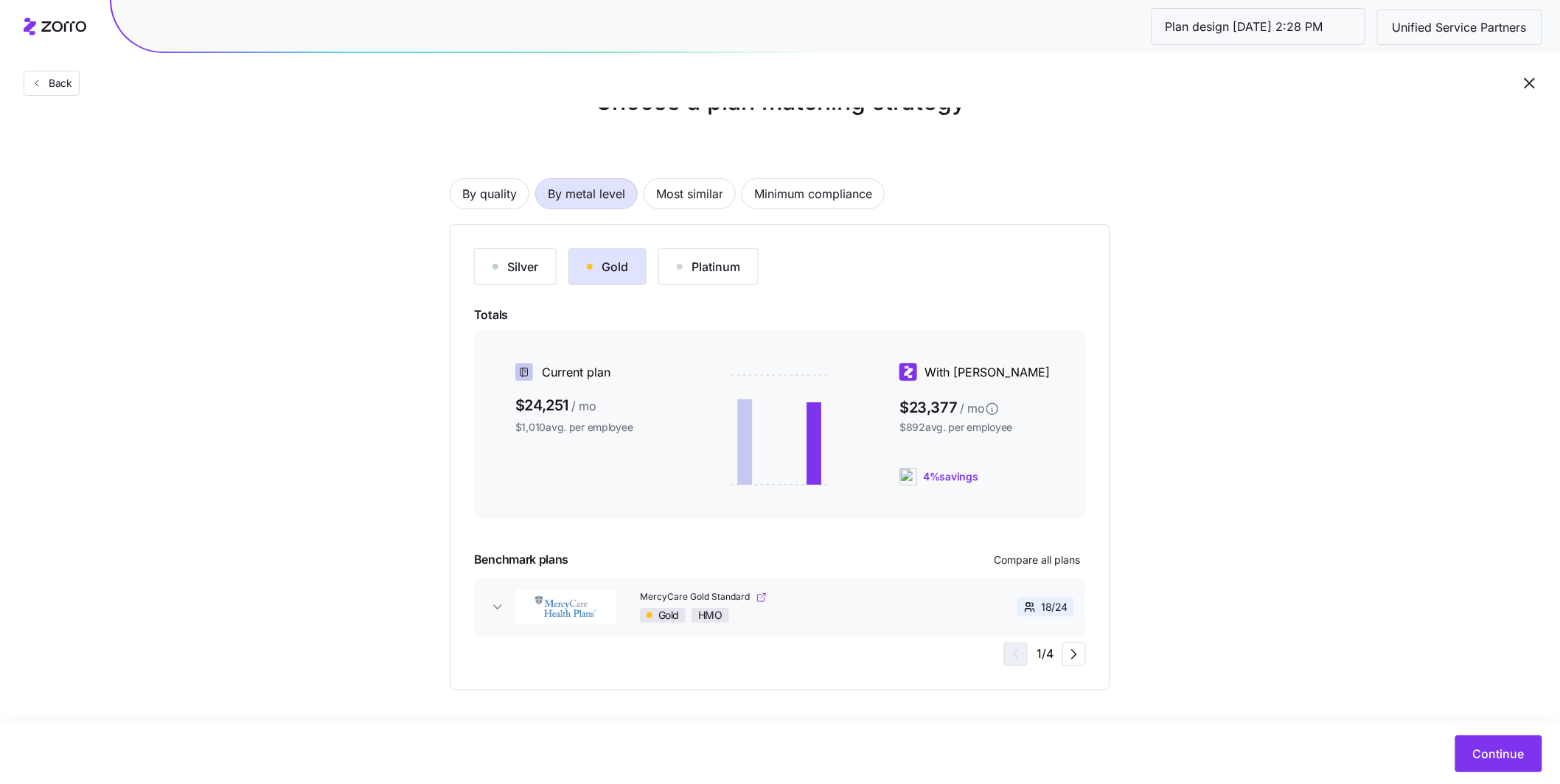
click at [929, 600] on link "MercyCare Gold Standard" at bounding box center [798, 597] width 318 height 12
click at [891, 603] on link "MercyCare Gold Standard" at bounding box center [798, 597] width 318 height 12
click at [500, 604] on icon "button" at bounding box center [498, 607] width 15 height 15
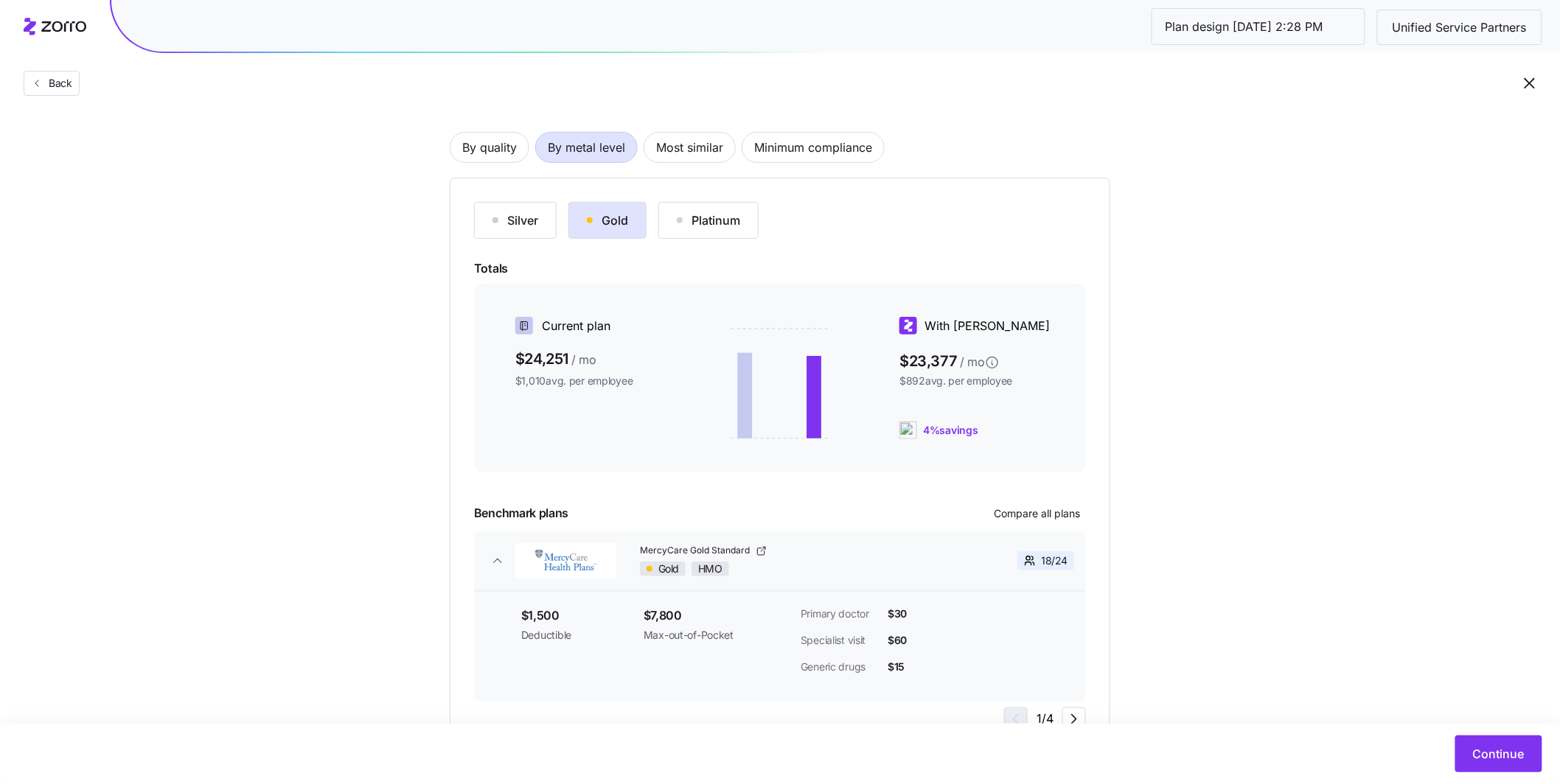
scroll to position [156, 0]
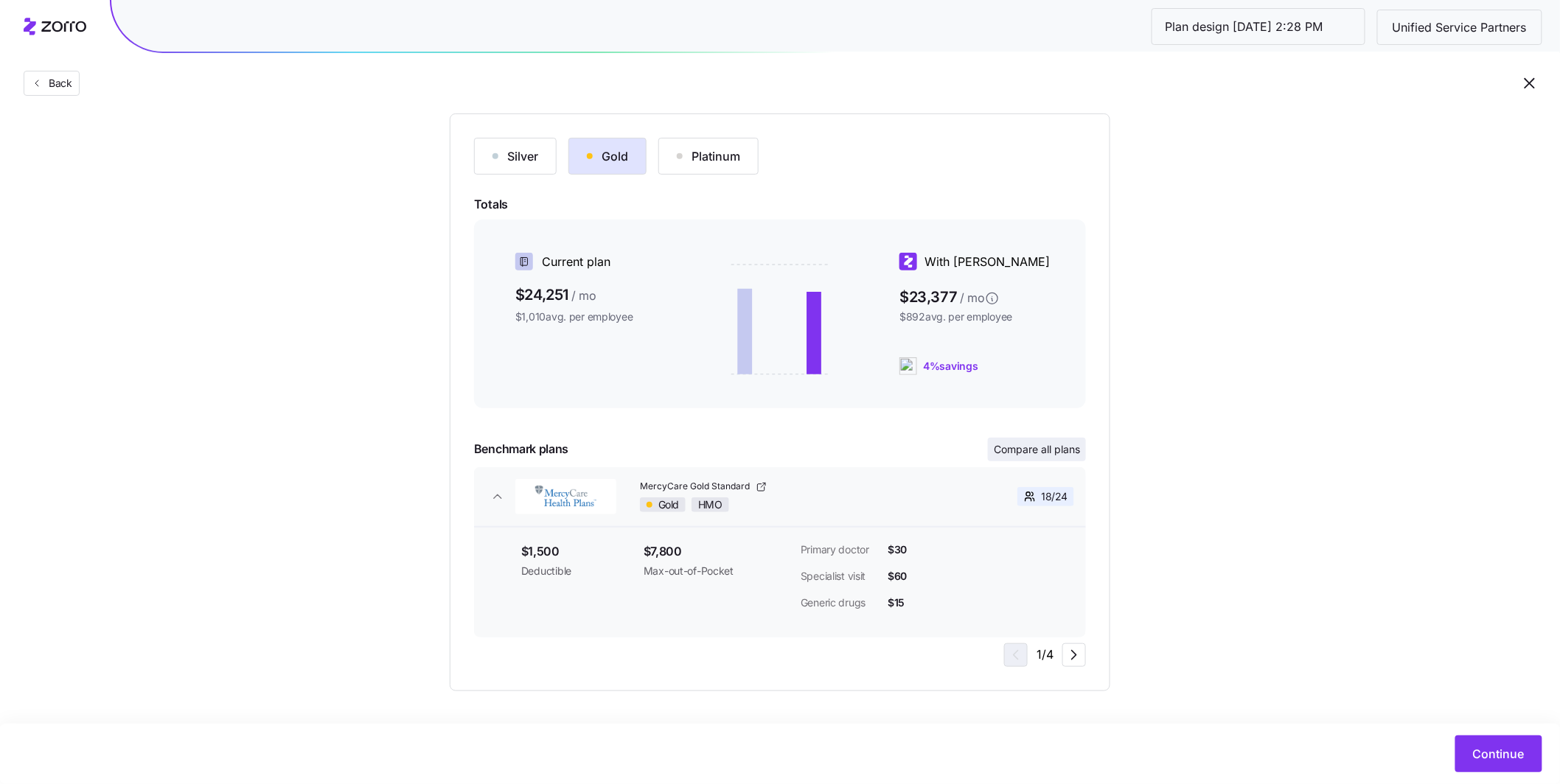
click at [1050, 452] on span "Compare all plans" at bounding box center [1036, 449] width 86 height 15
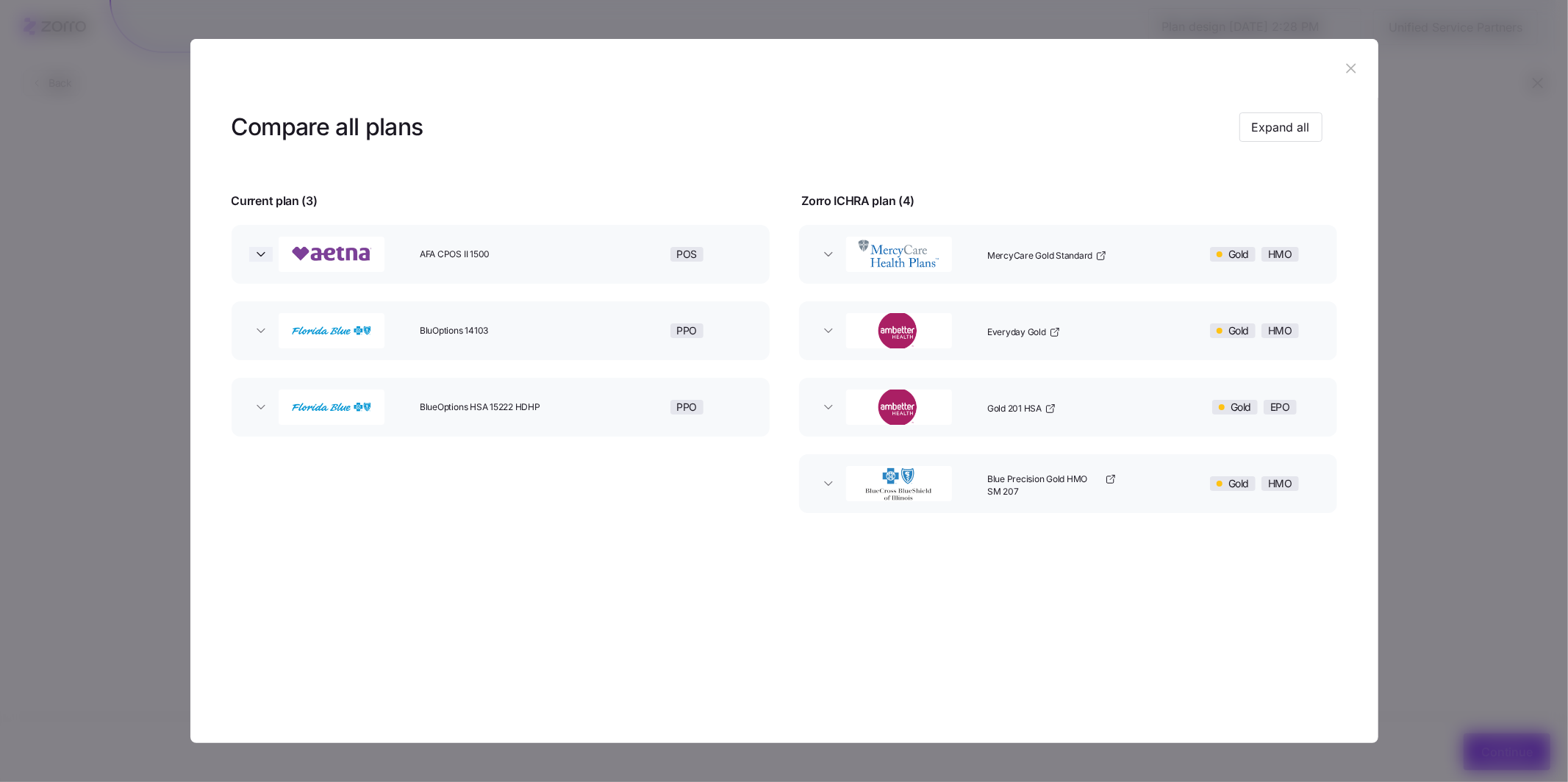
click at [263, 252] on icon "button" at bounding box center [261, 254] width 15 height 15
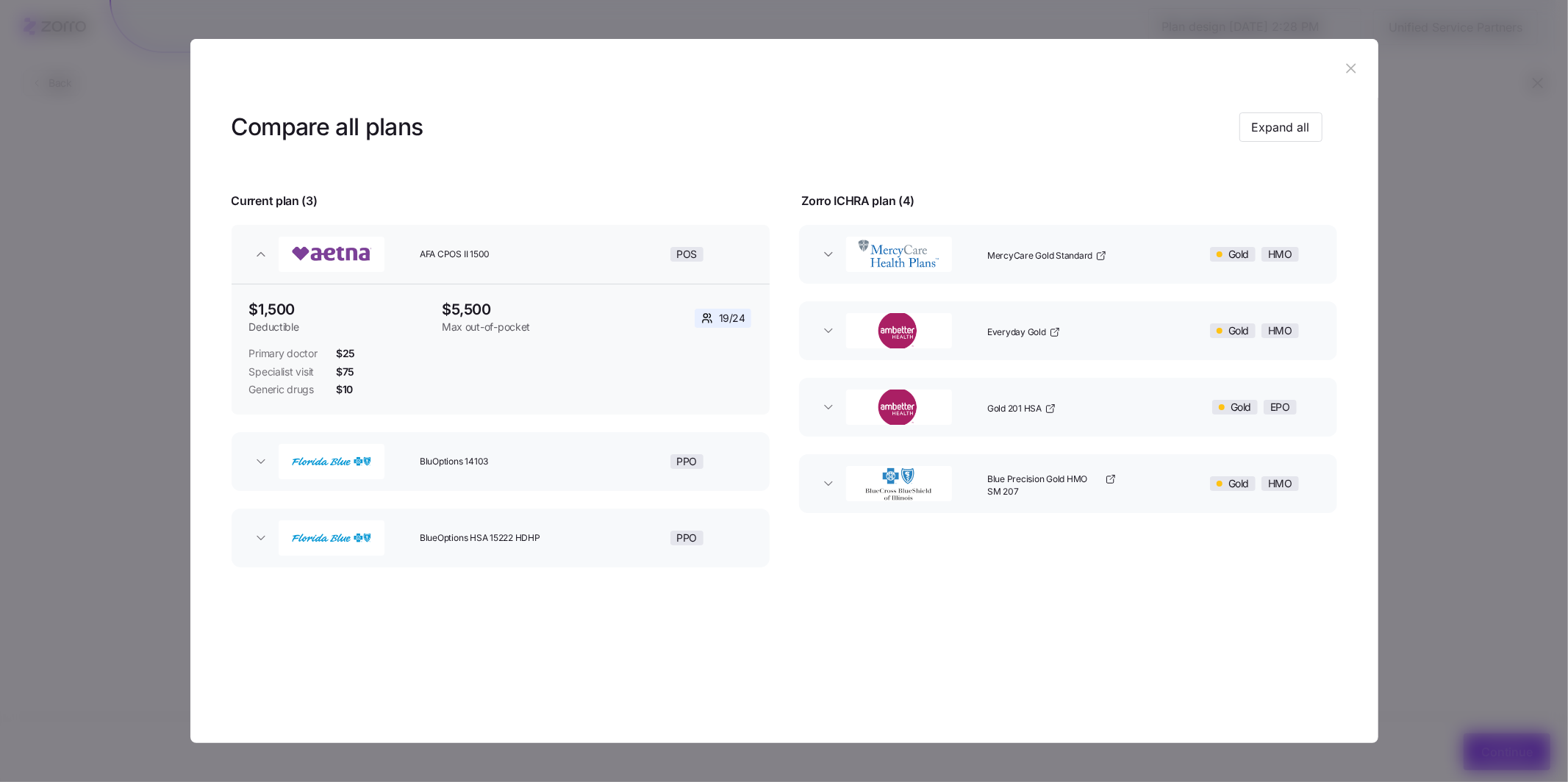
click at [1355, 70] on icon "button" at bounding box center [1351, 68] width 17 height 17
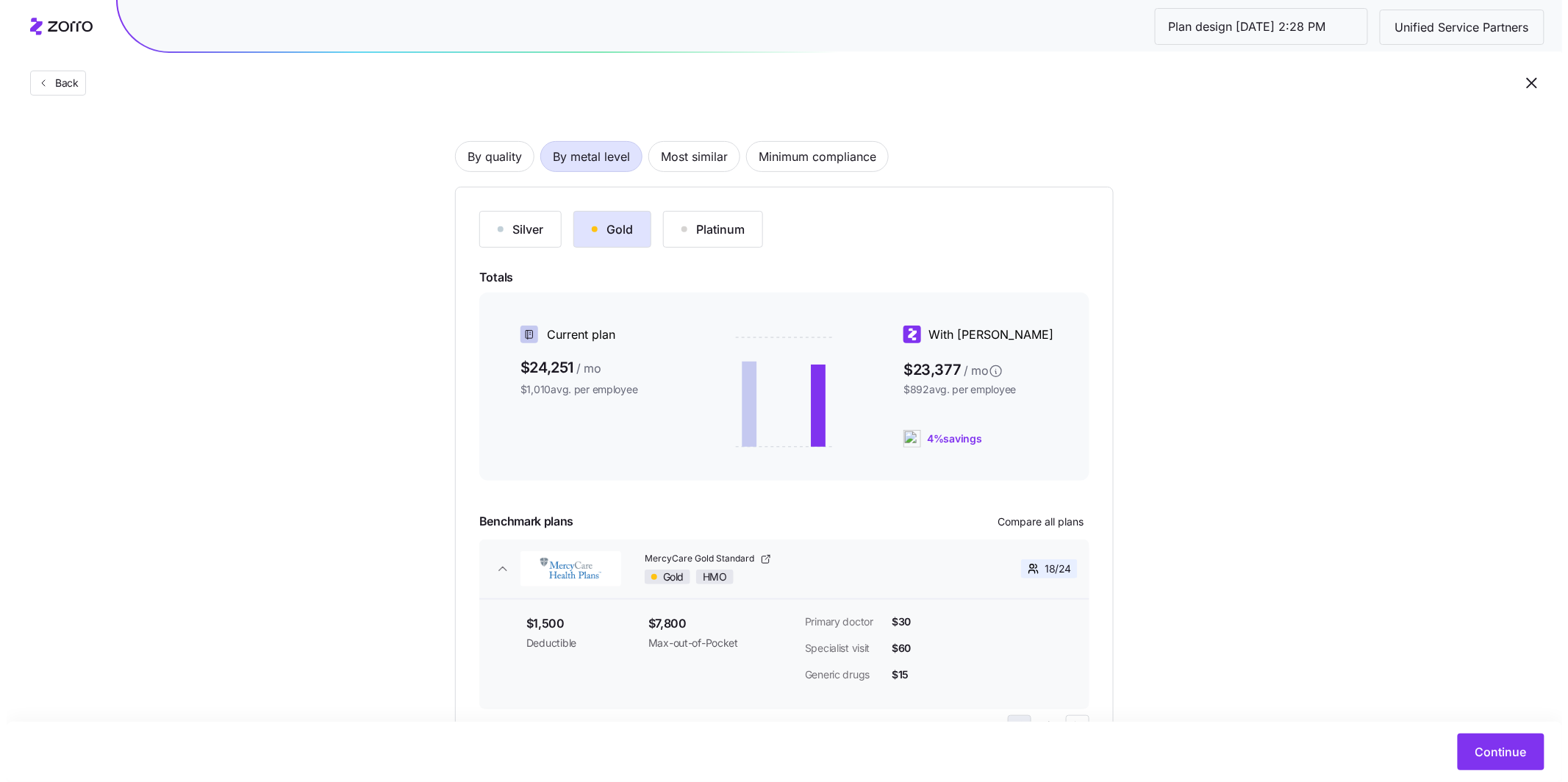
scroll to position [83, 0]
click at [1478, 772] on div "Continue" at bounding box center [778, 752] width 1556 height 60
click at [1505, 745] on span "Continue" at bounding box center [1494, 752] width 51 height 17
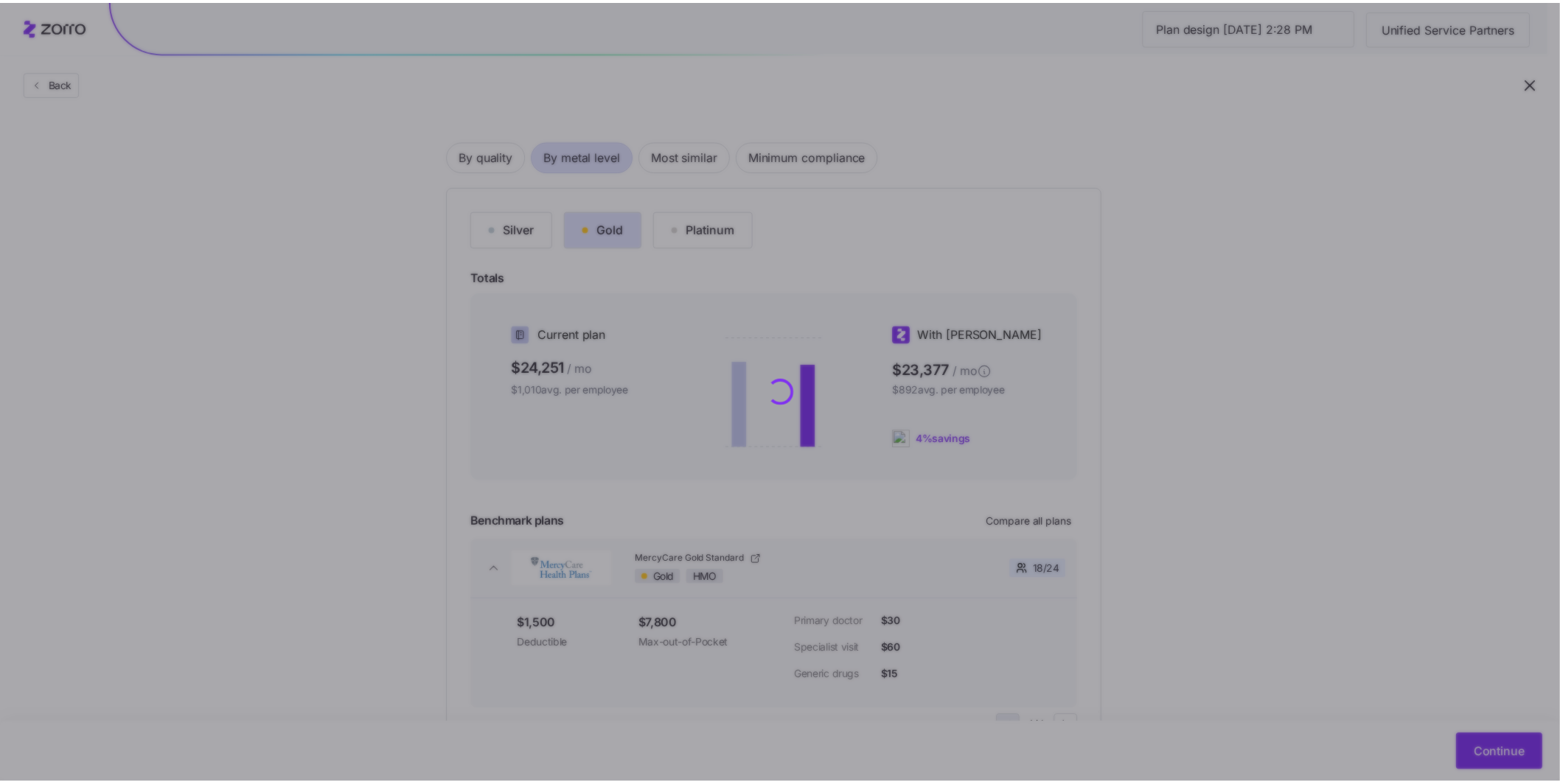
scroll to position [0, 0]
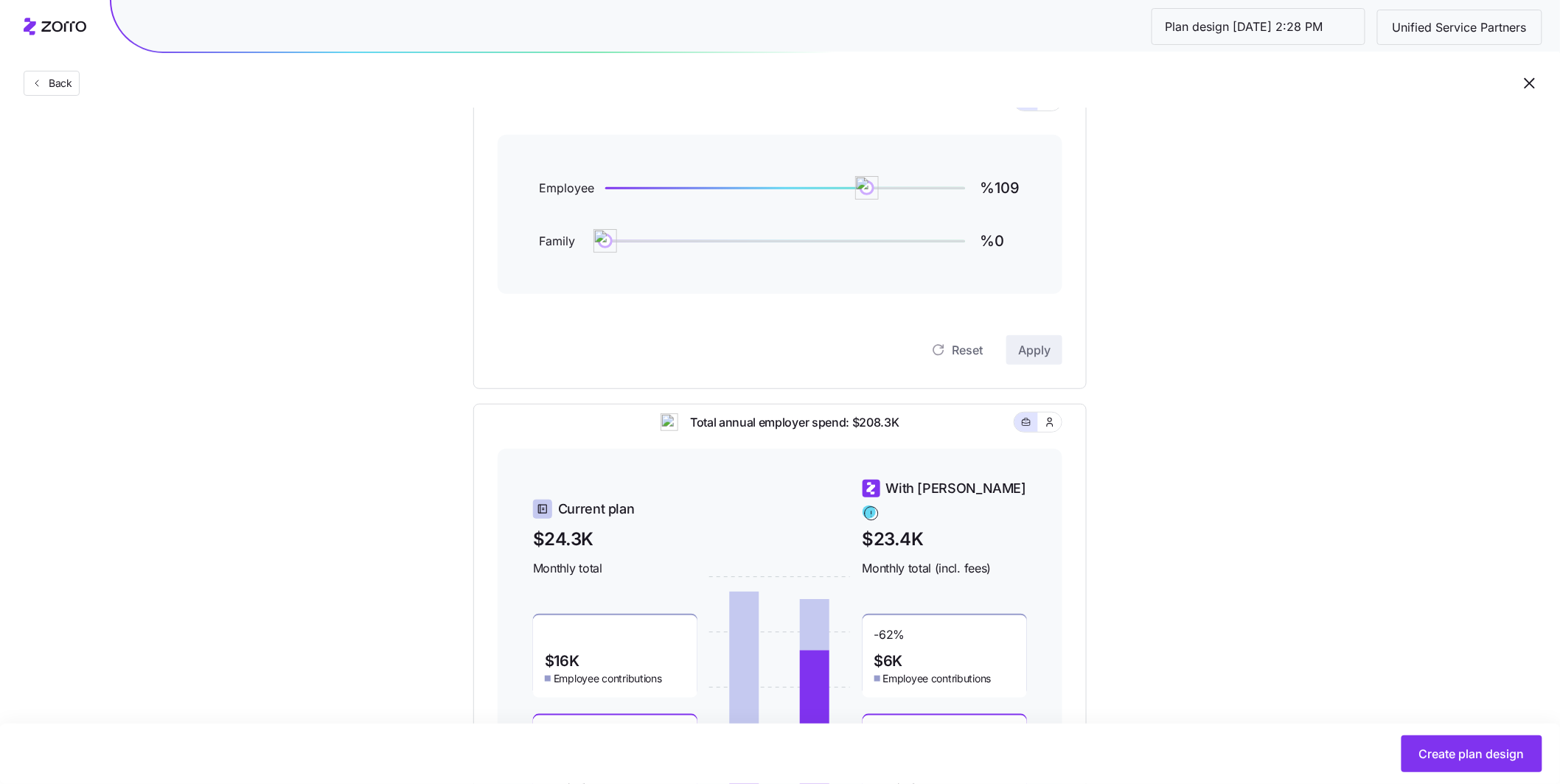
scroll to position [118, 0]
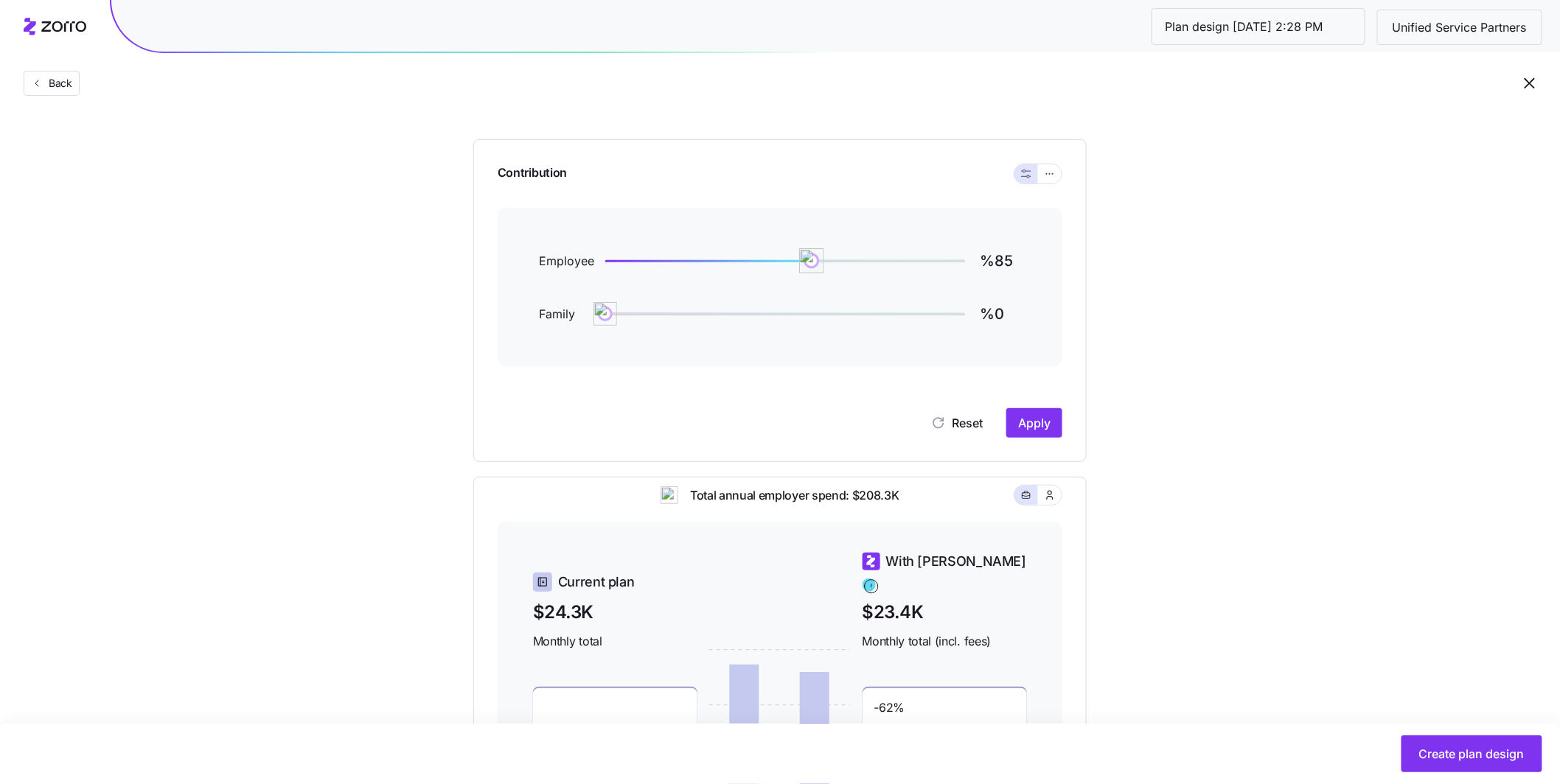
type input "%84"
drag, startPoint x: 873, startPoint y: 264, endPoint x: 806, endPoint y: 264, distance: 67.0
click at [806, 264] on img at bounding box center [811, 260] width 25 height 25
click at [1042, 425] on span "Apply" at bounding box center [1034, 422] width 32 height 17
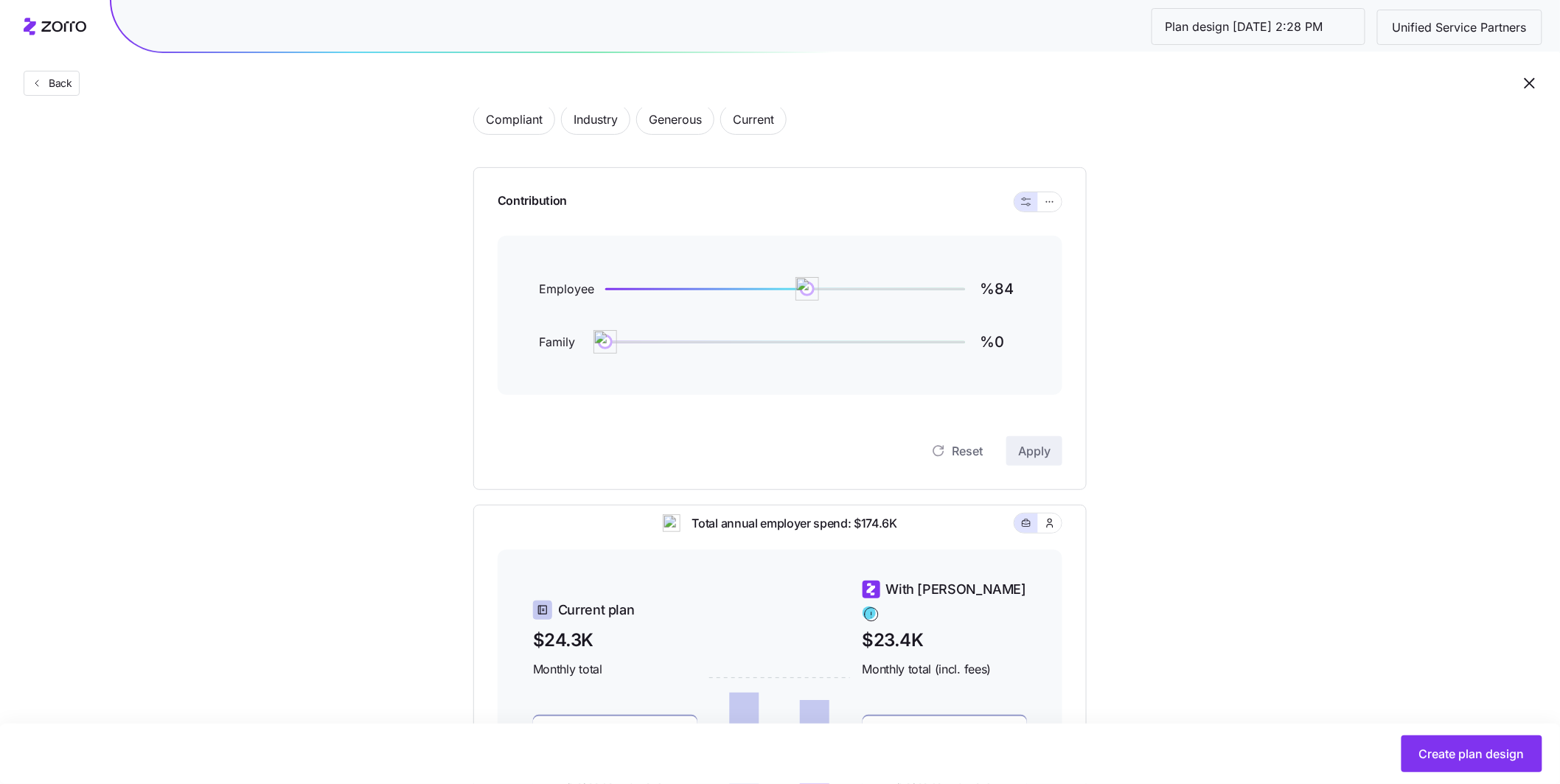
scroll to position [0, 0]
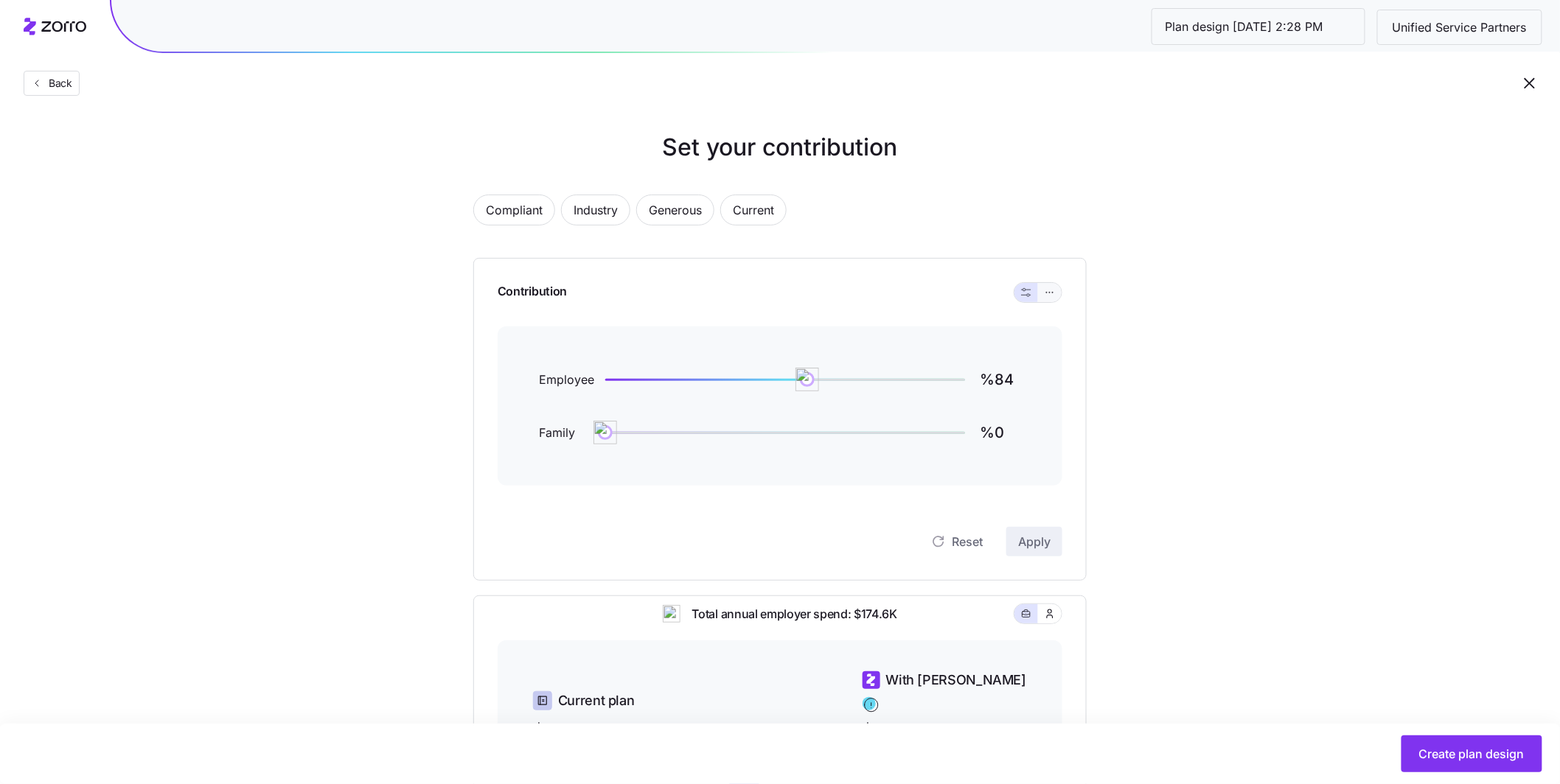
click at [1058, 294] on button "button" at bounding box center [1049, 293] width 24 height 19
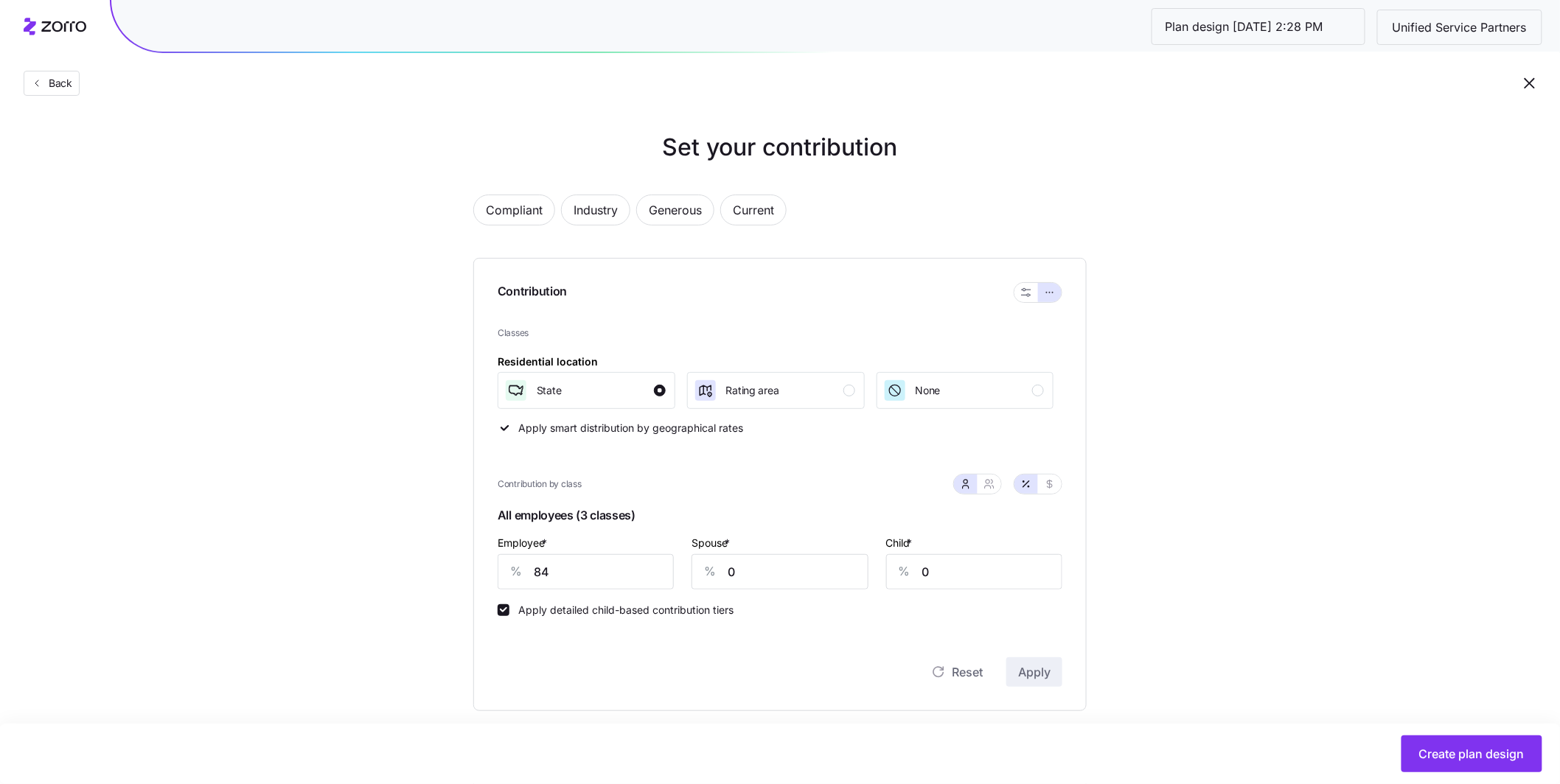
click at [1219, 349] on div "Set your contribution Compliant Industry Generous Current Contribution Classes …" at bounding box center [780, 645] width 1560 height 1030
click at [70, 84] on span "Back" at bounding box center [58, 83] width 30 height 15
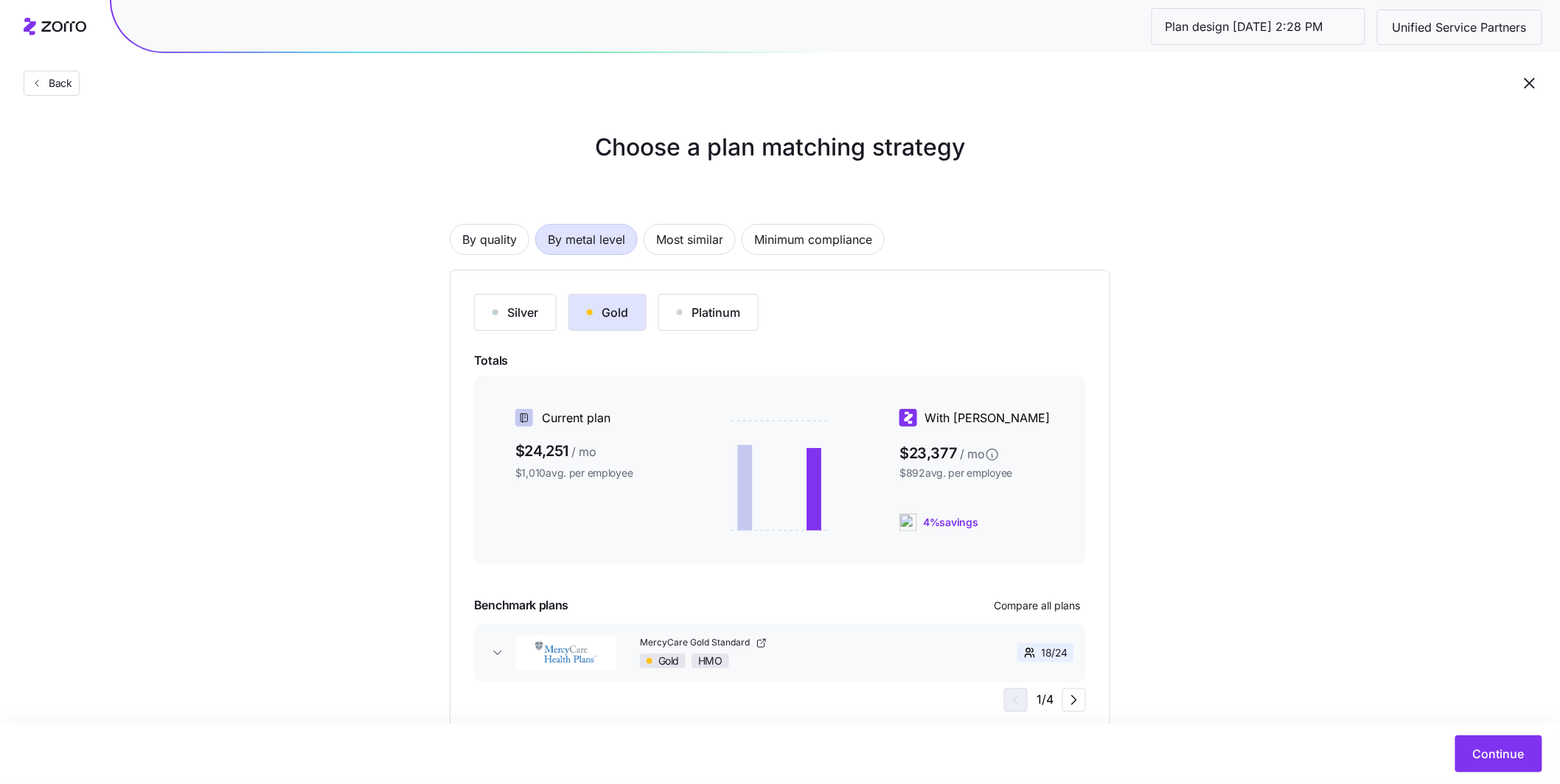
click at [536, 316] on div "Silver" at bounding box center [515, 313] width 45 height 17
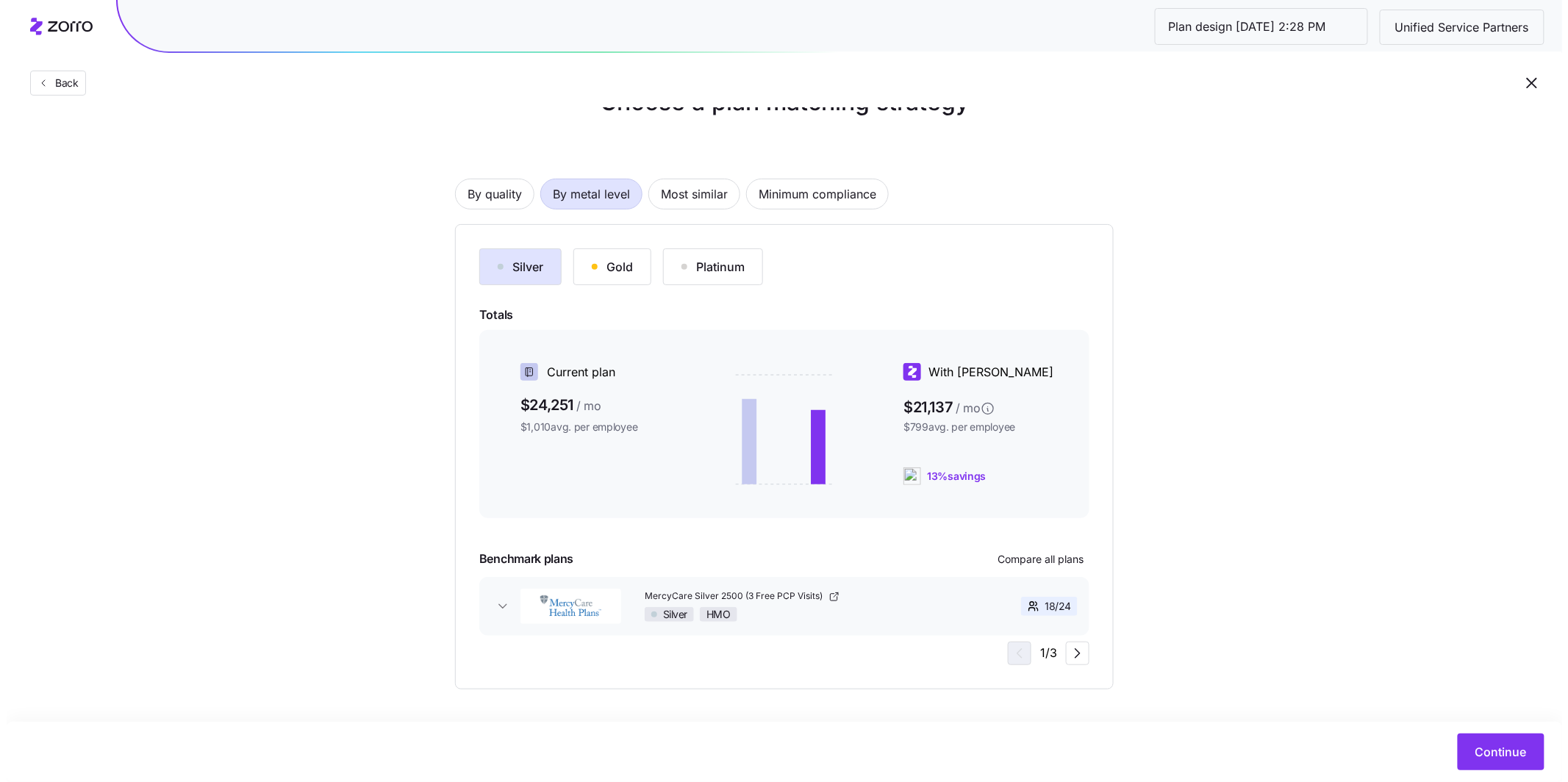
scroll to position [45, 0]
click at [809, 615] on div "Silver HMO" at bounding box center [798, 613] width 321 height 15
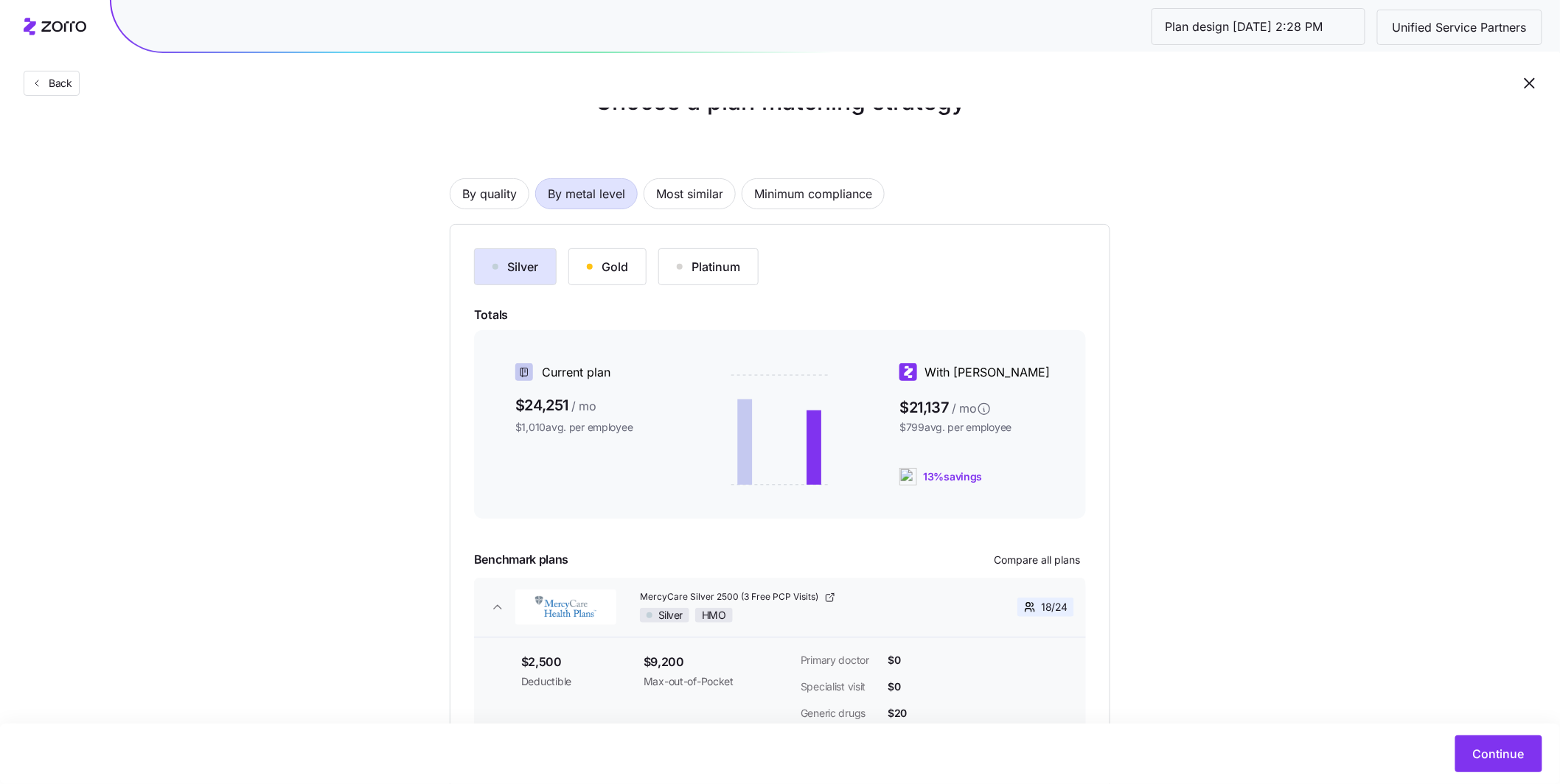
click at [1347, 606] on div "Choose a plan matching strategy By quality By metal level Most similar Minimum …" at bounding box center [780, 443] width 1560 height 718
click at [1499, 740] on button "Continue" at bounding box center [1499, 754] width 87 height 37
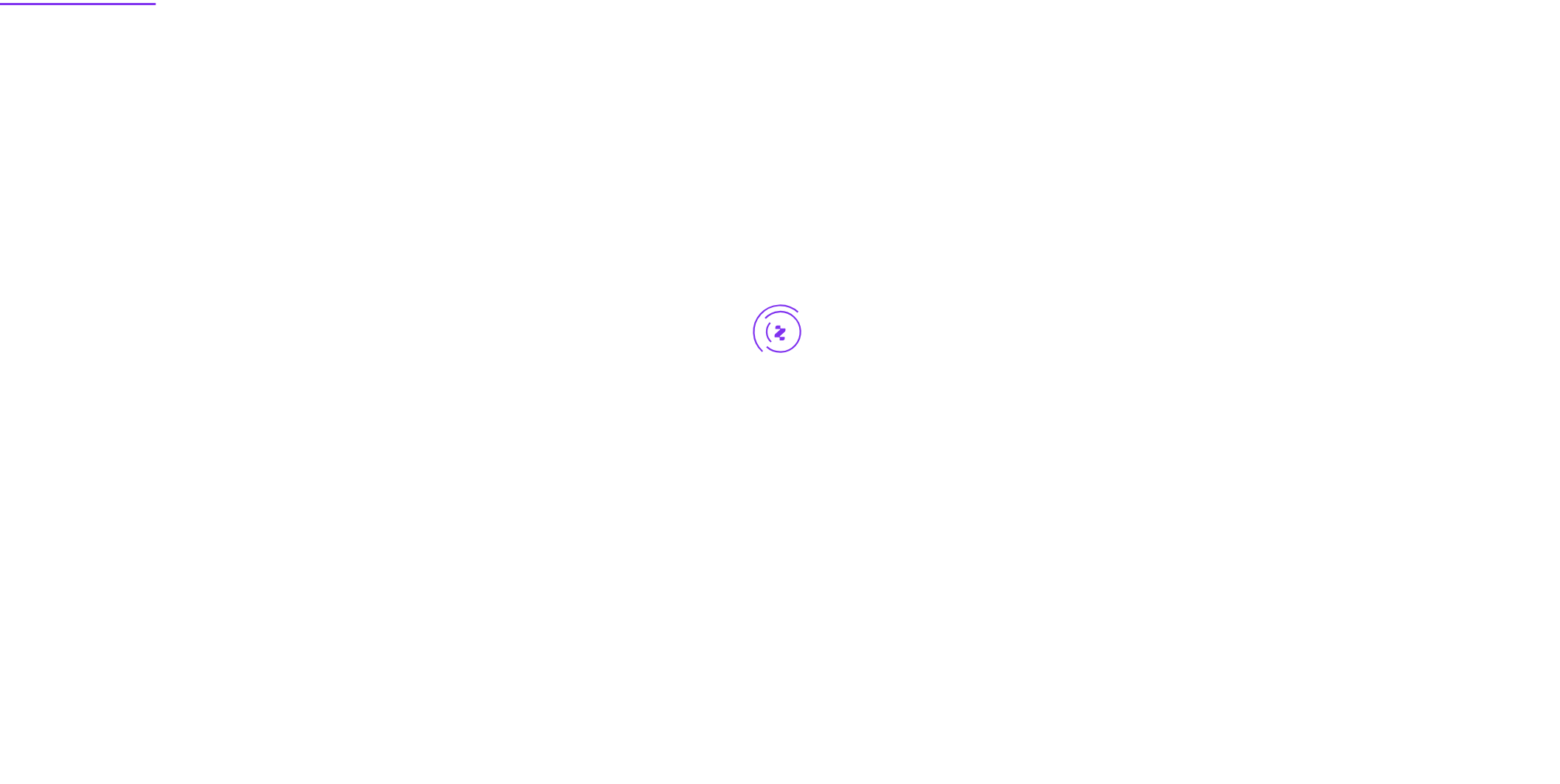
scroll to position [0, 0]
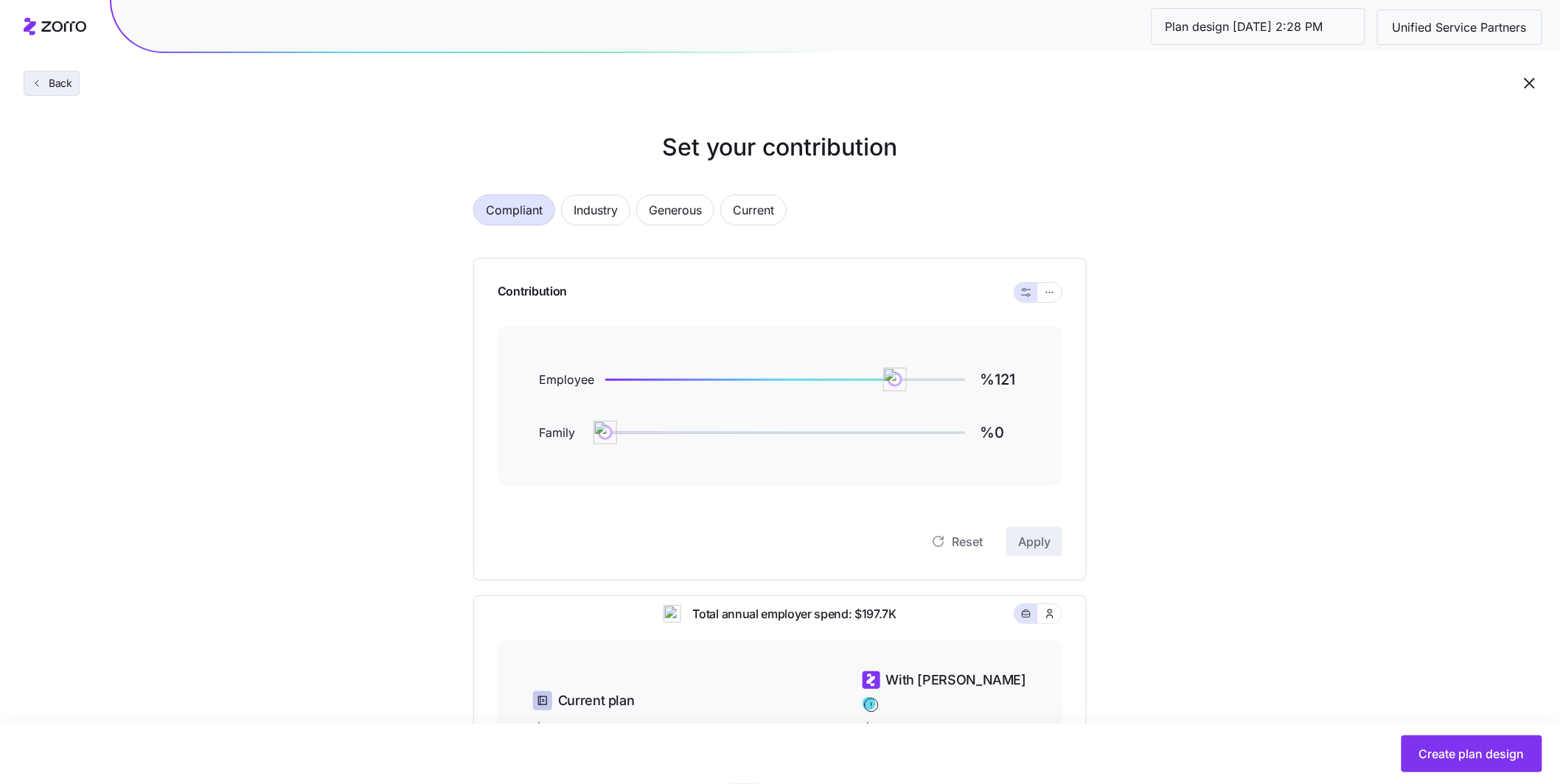
click at [47, 93] on button "Back" at bounding box center [51, 83] width 56 height 25
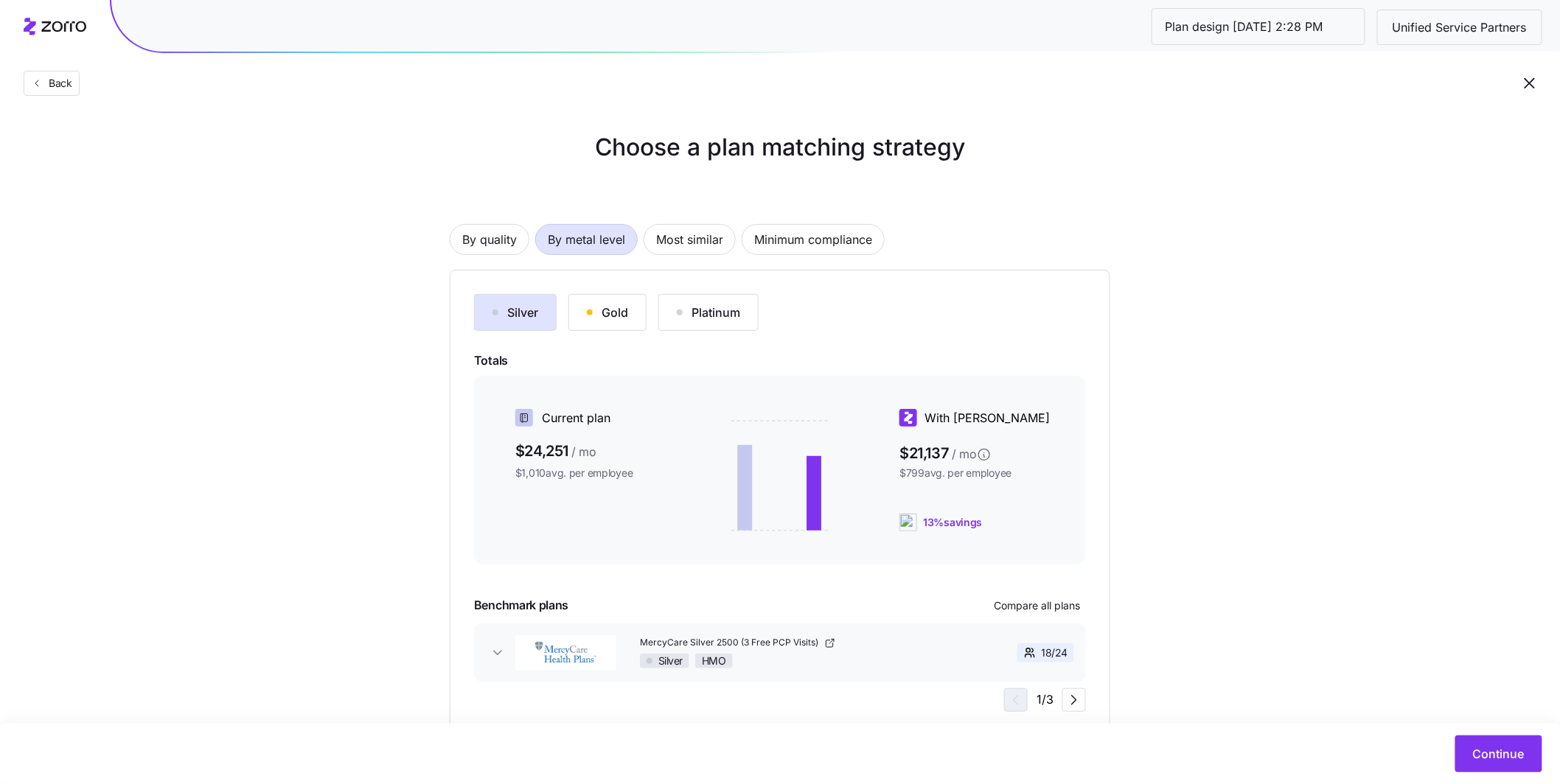
click at [621, 308] on div "Gold" at bounding box center [607, 313] width 41 height 17
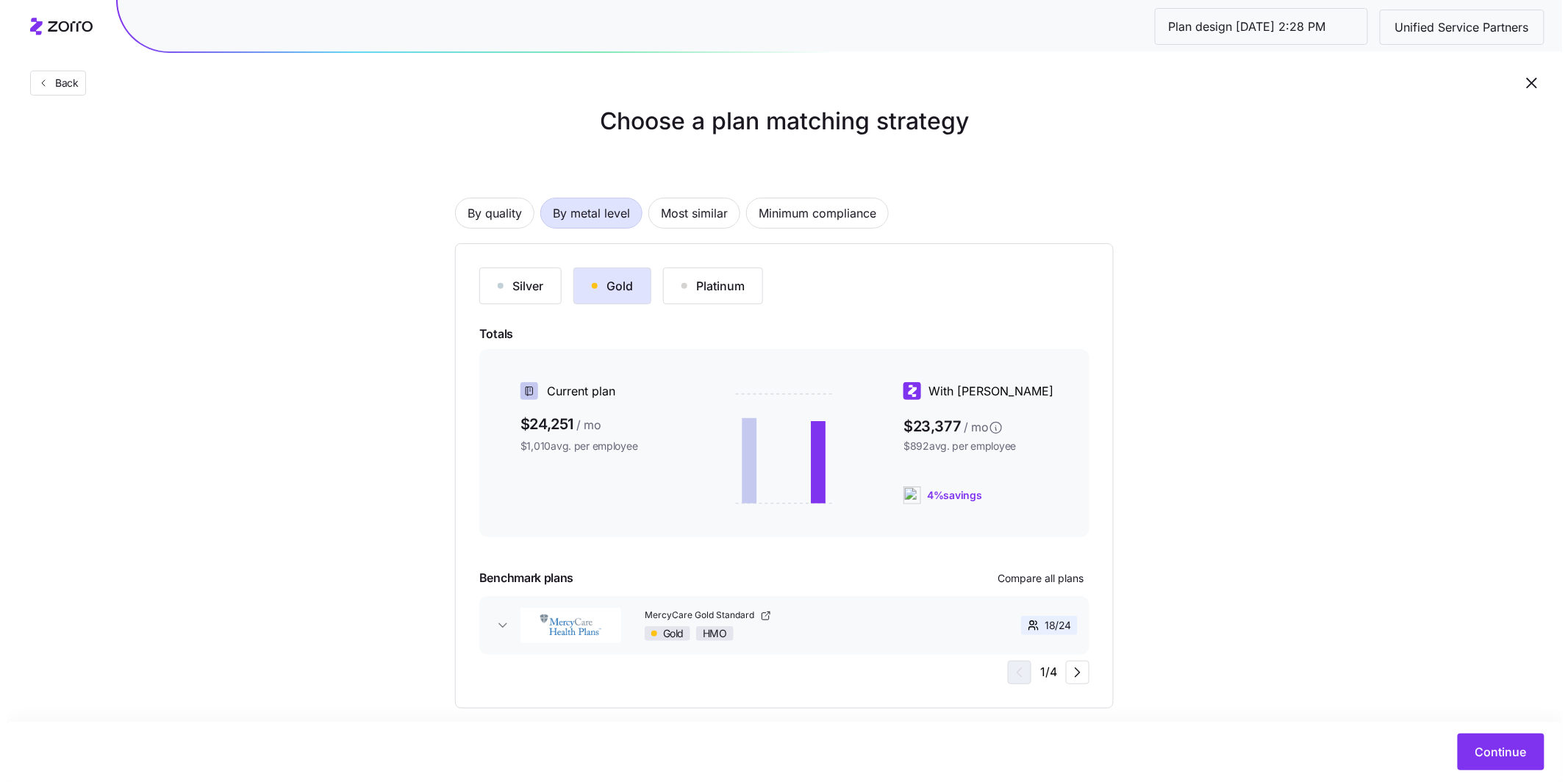
scroll to position [45, 0]
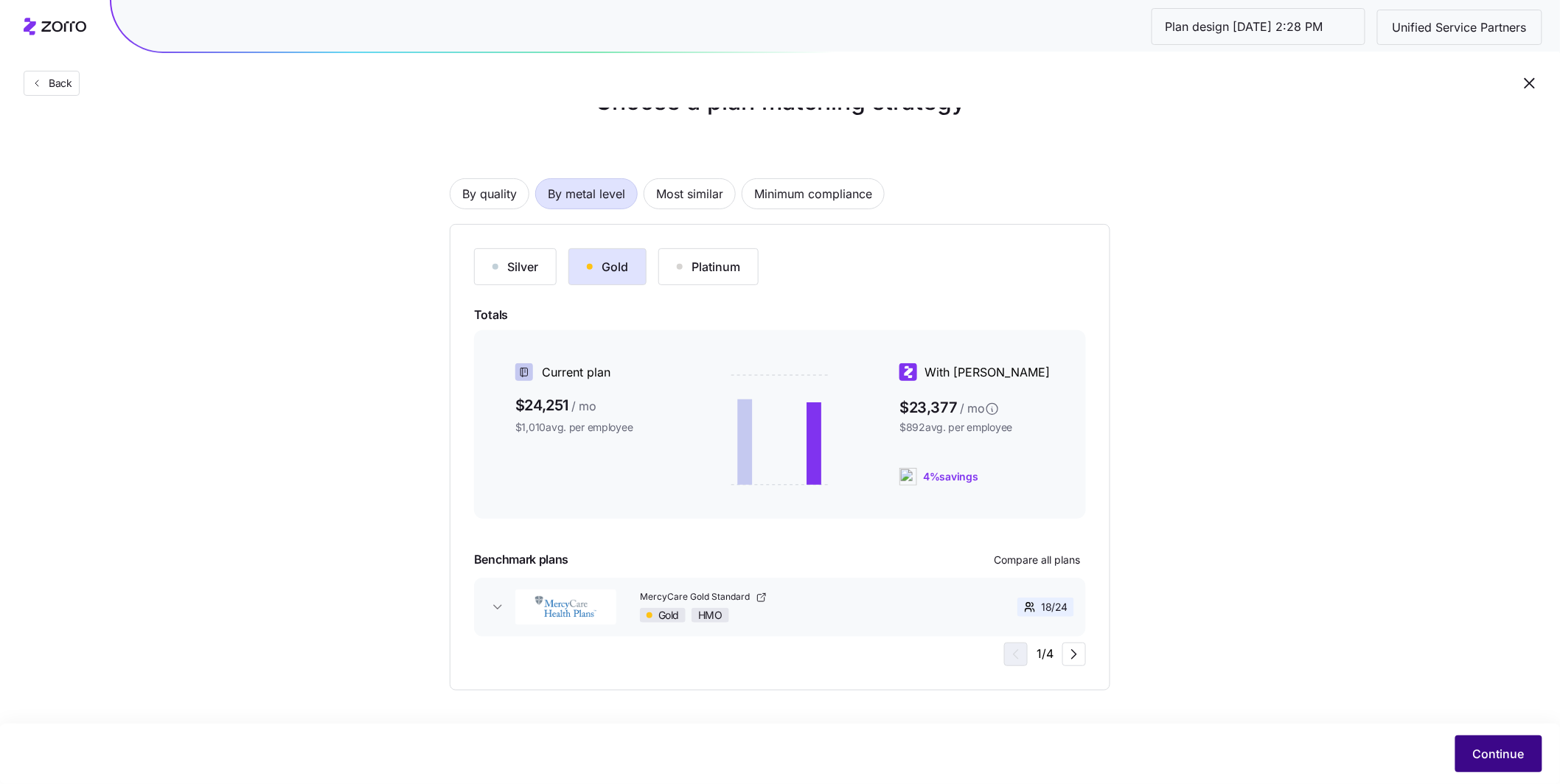
click at [1490, 767] on button "Continue" at bounding box center [1499, 754] width 87 height 37
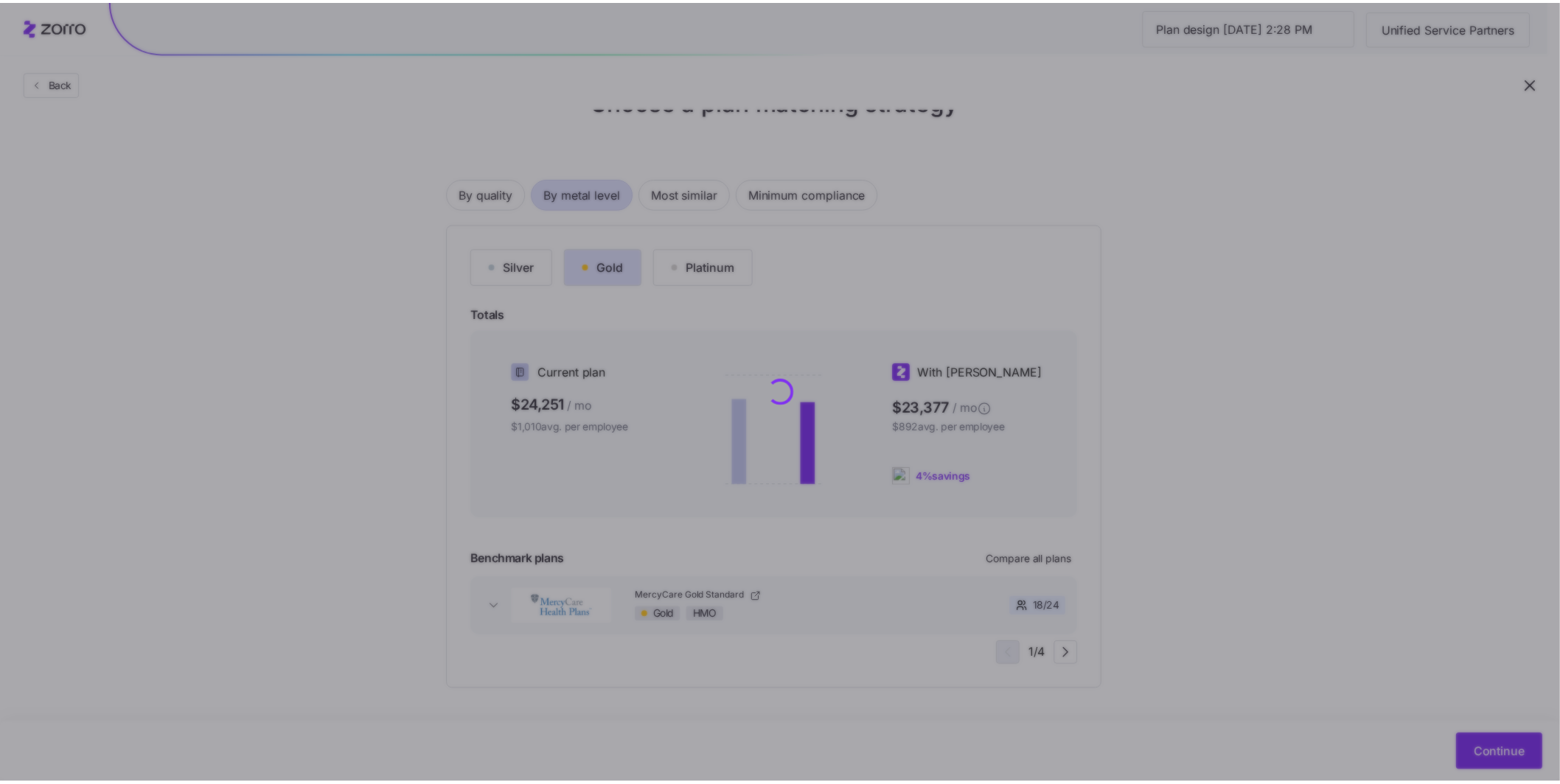
scroll to position [0, 0]
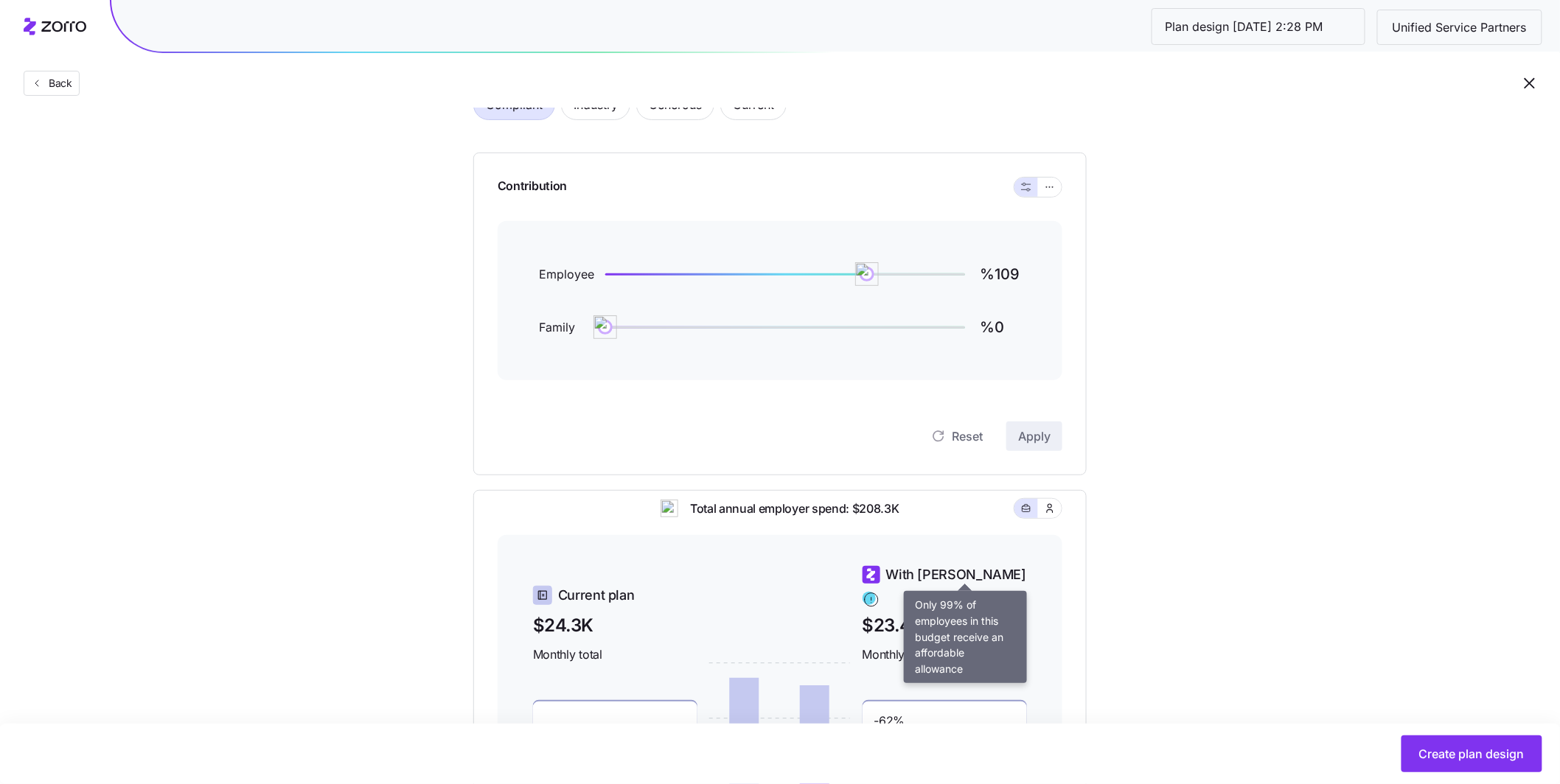
scroll to position [84, 0]
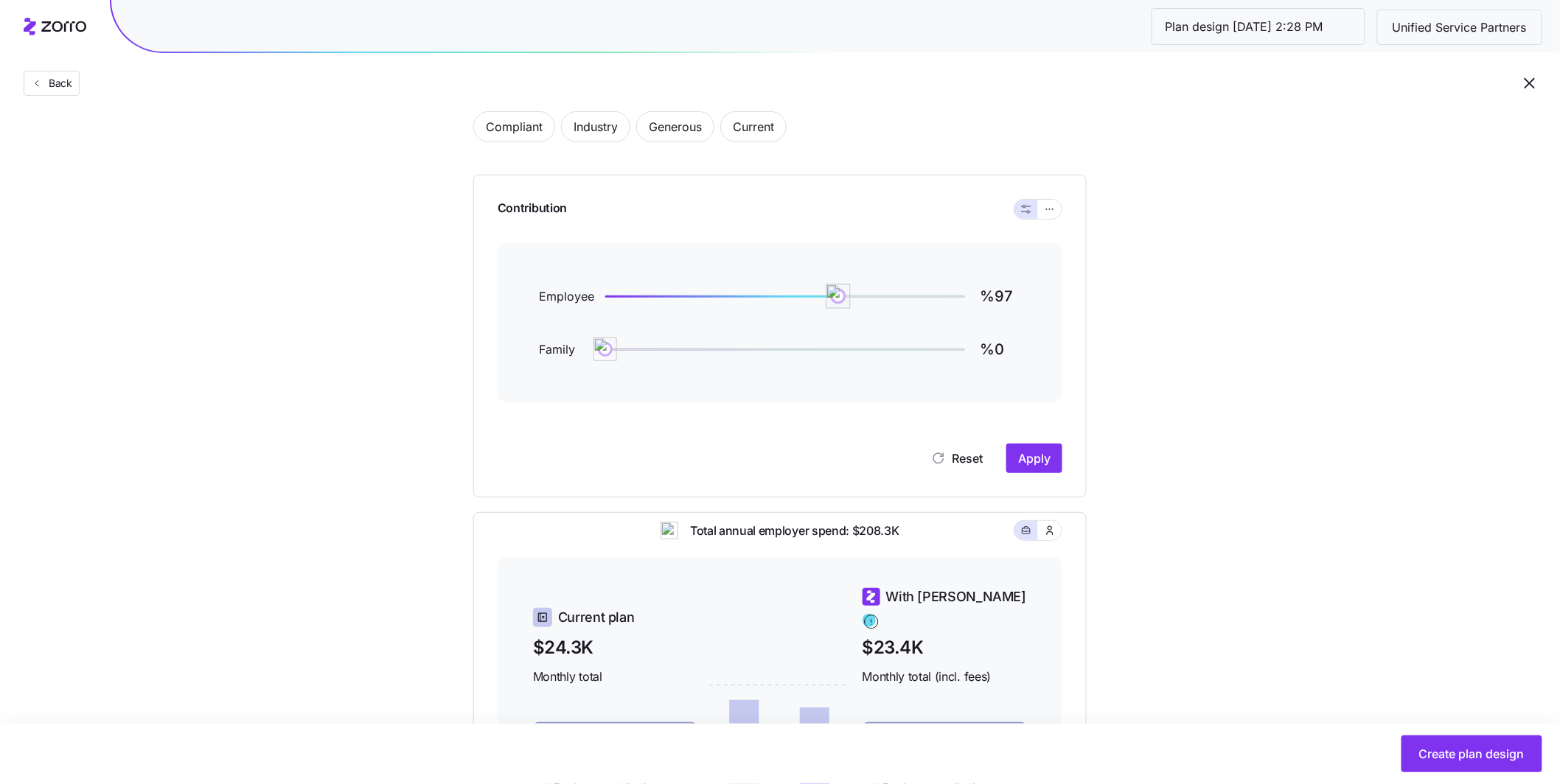
type input "%96"
drag, startPoint x: 876, startPoint y: 299, endPoint x: 837, endPoint y: 299, distance: 39.0
click at [837, 299] on img at bounding box center [836, 296] width 25 height 25
click at [1058, 458] on button "Apply" at bounding box center [1034, 458] width 56 height 30
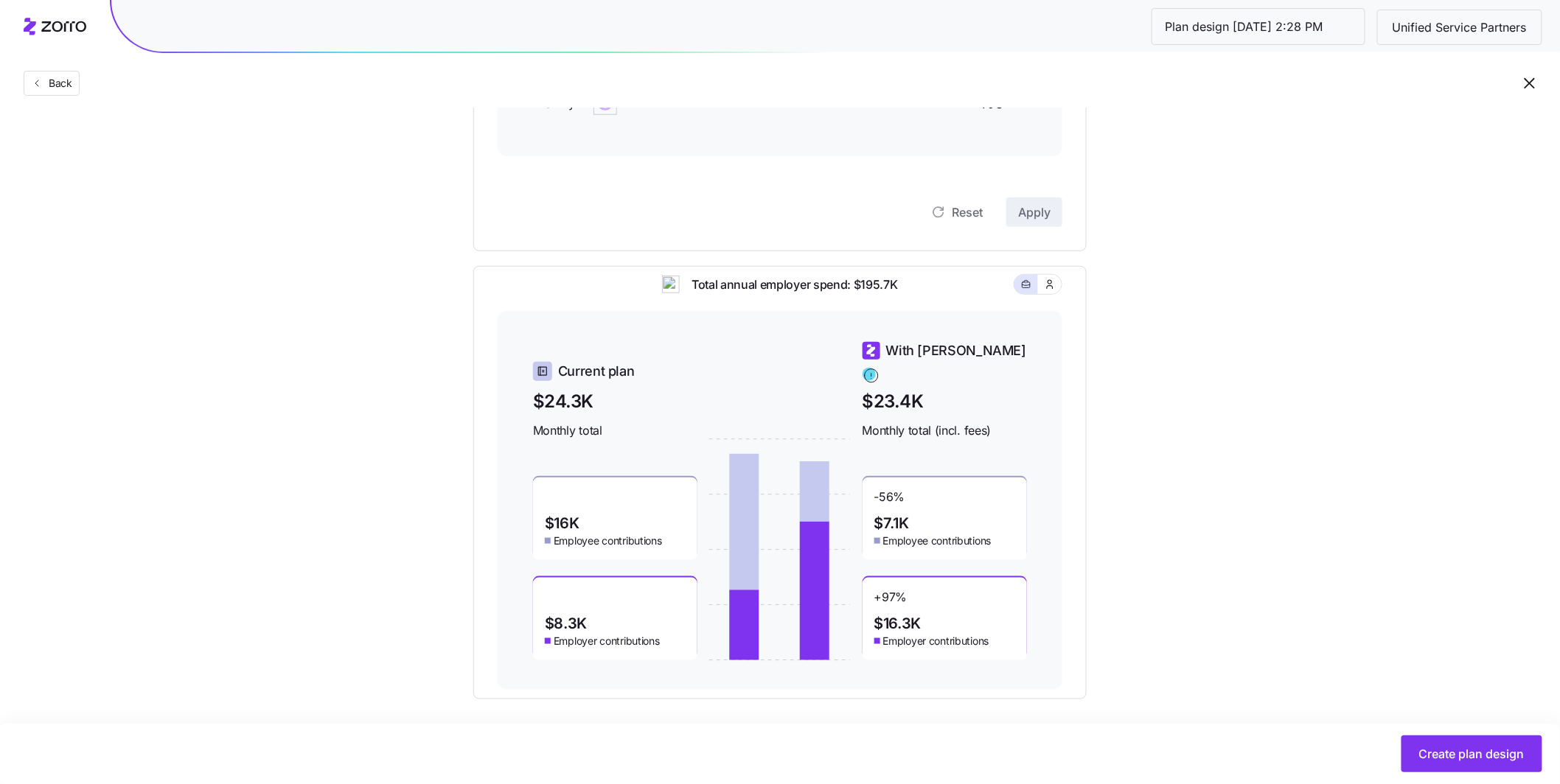
scroll to position [0, 0]
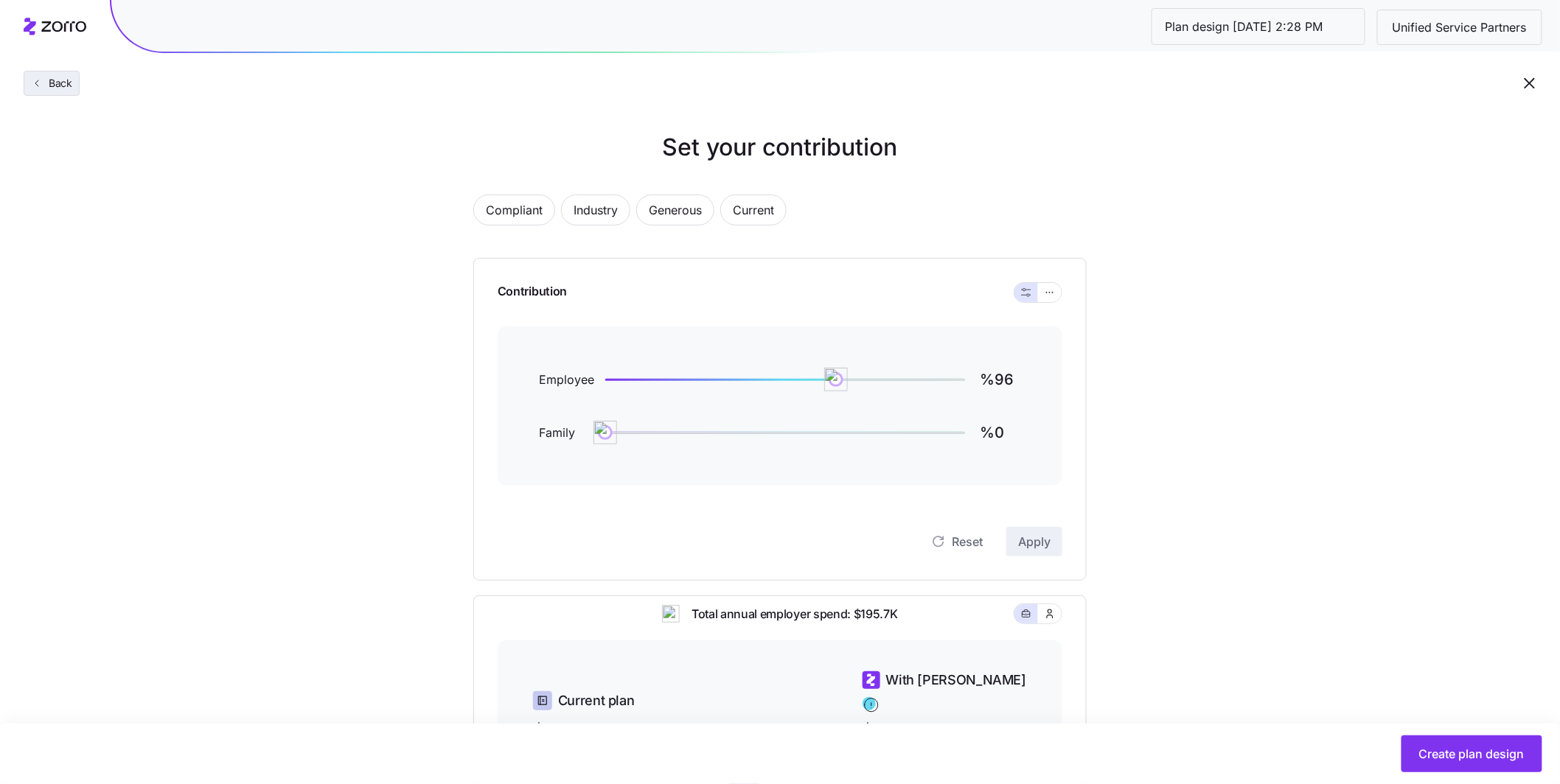
click at [51, 85] on span "Back" at bounding box center [58, 83] width 30 height 15
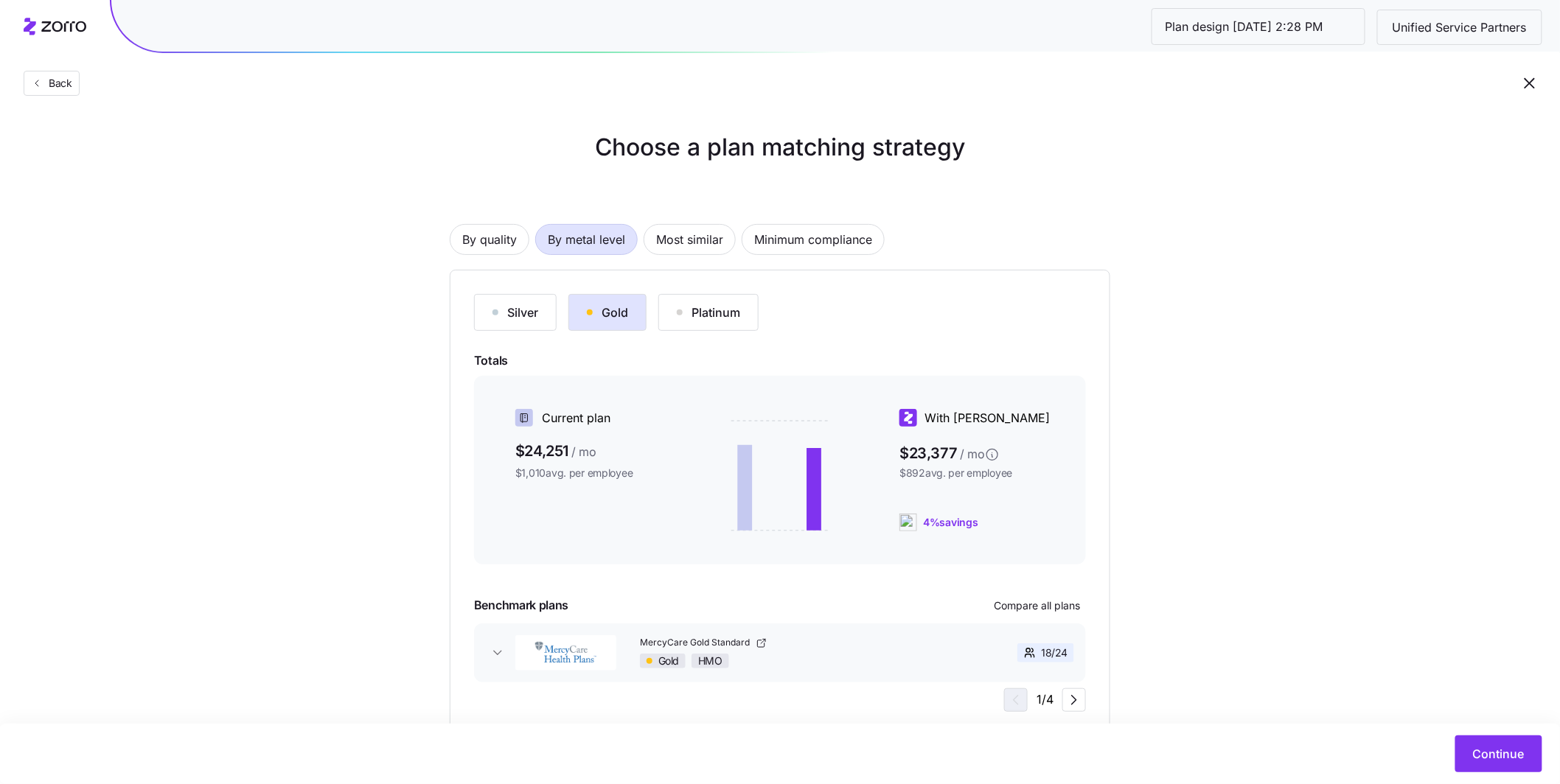
click at [516, 309] on div "Silver" at bounding box center [515, 313] width 45 height 17
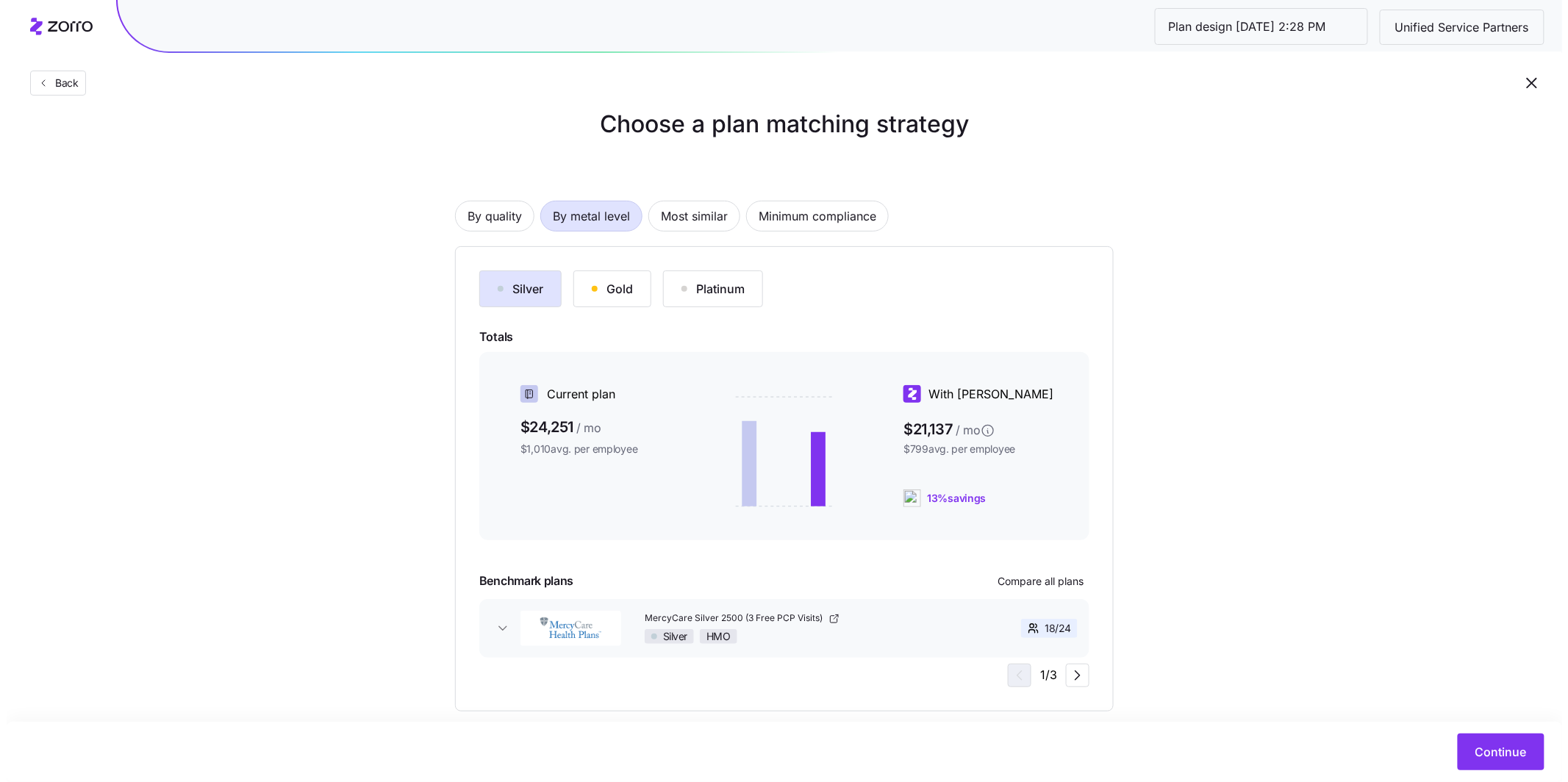
scroll to position [45, 0]
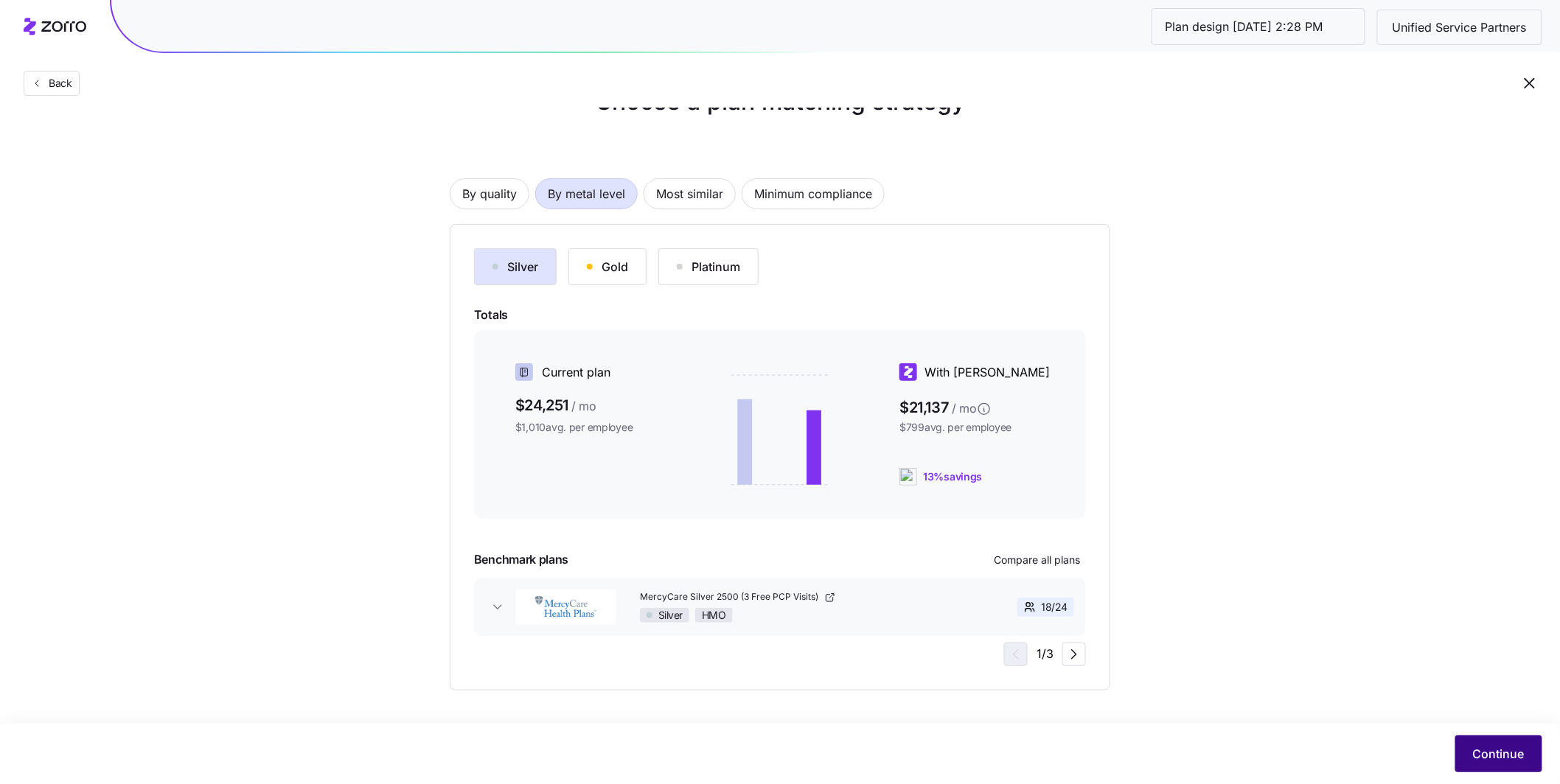
click at [1509, 755] on span "Continue" at bounding box center [1498, 754] width 51 height 17
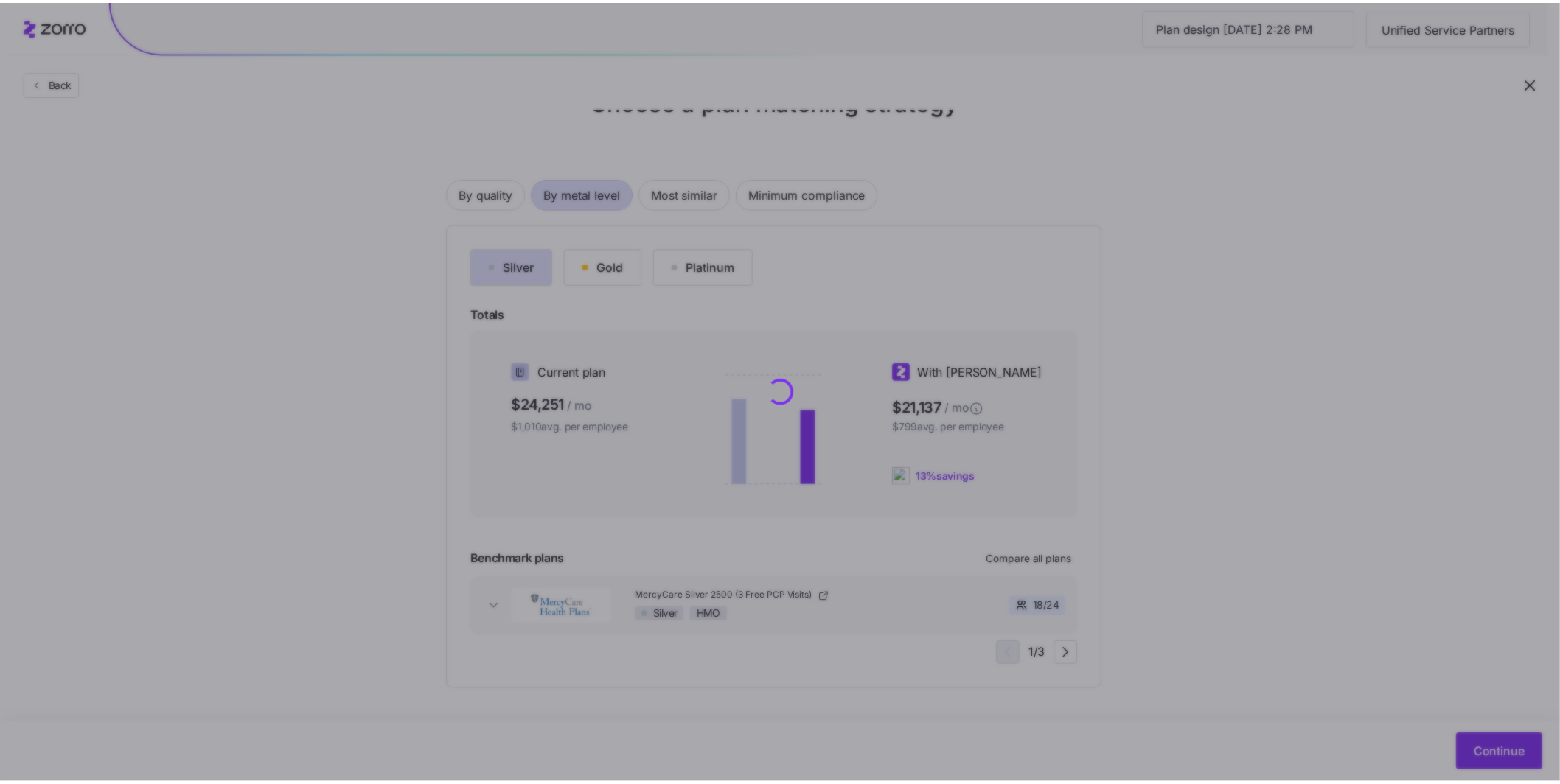
scroll to position [0, 0]
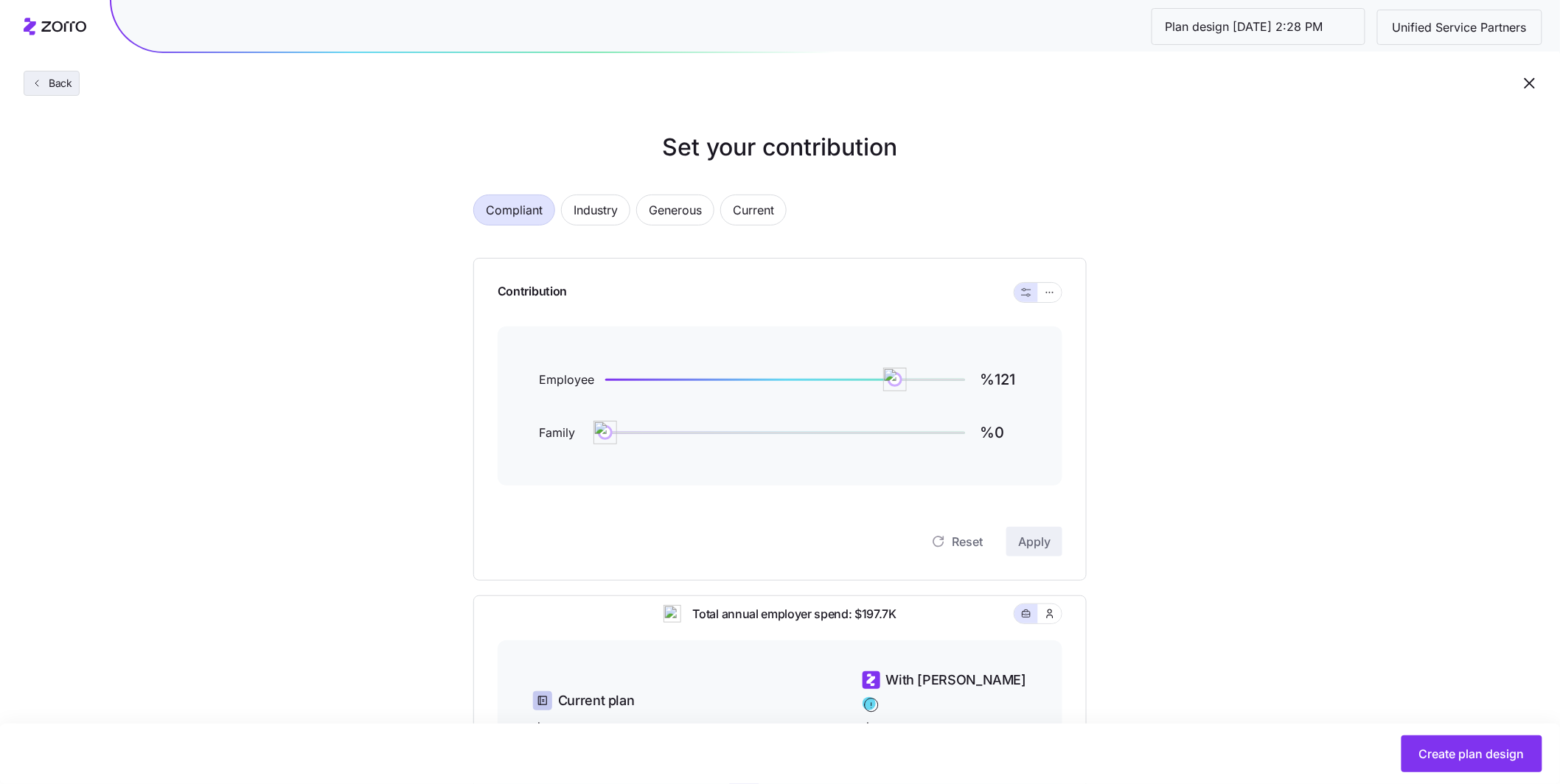
click at [40, 86] on icon "button" at bounding box center [37, 84] width 12 height 12
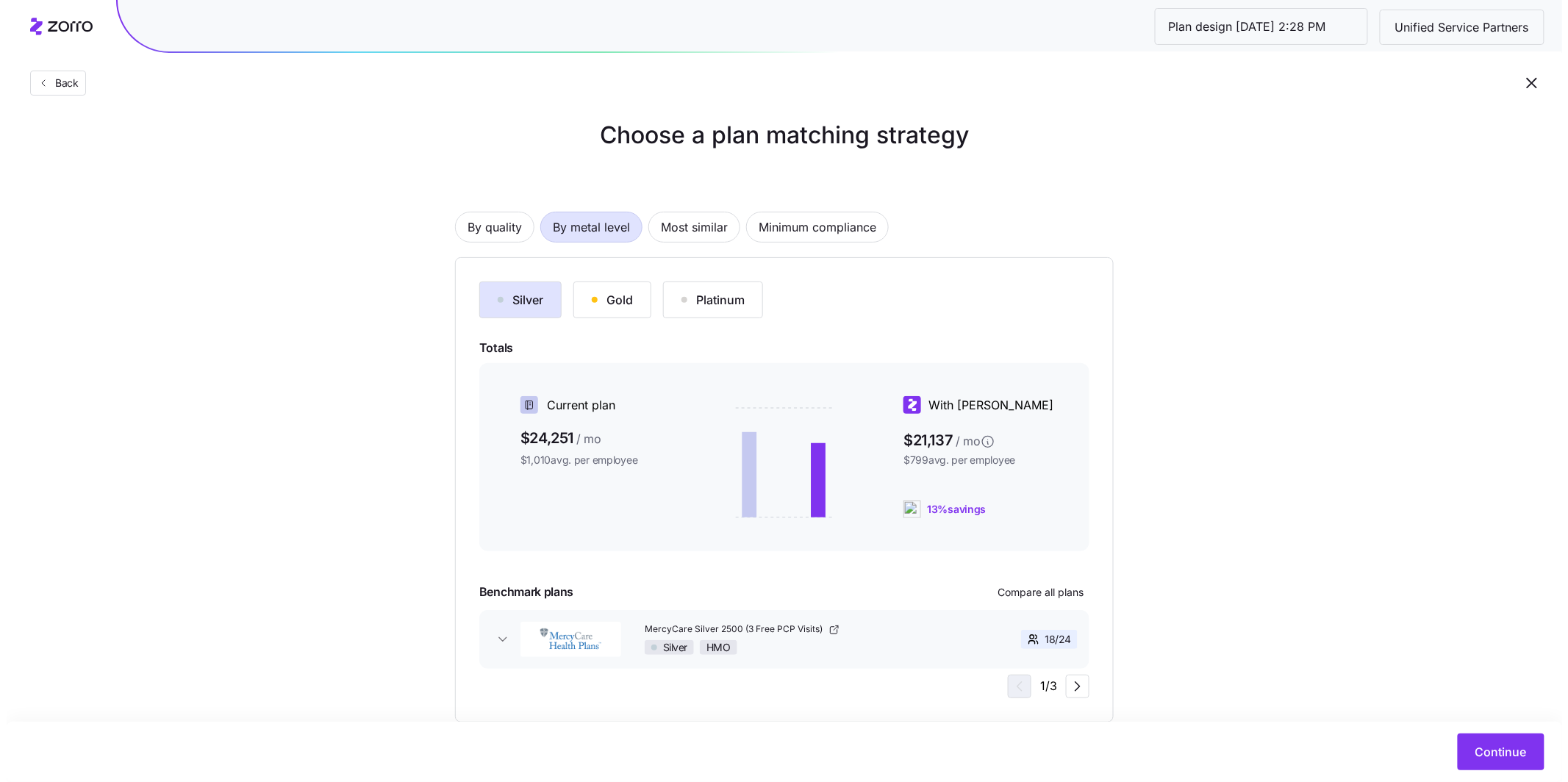
scroll to position [26, 0]
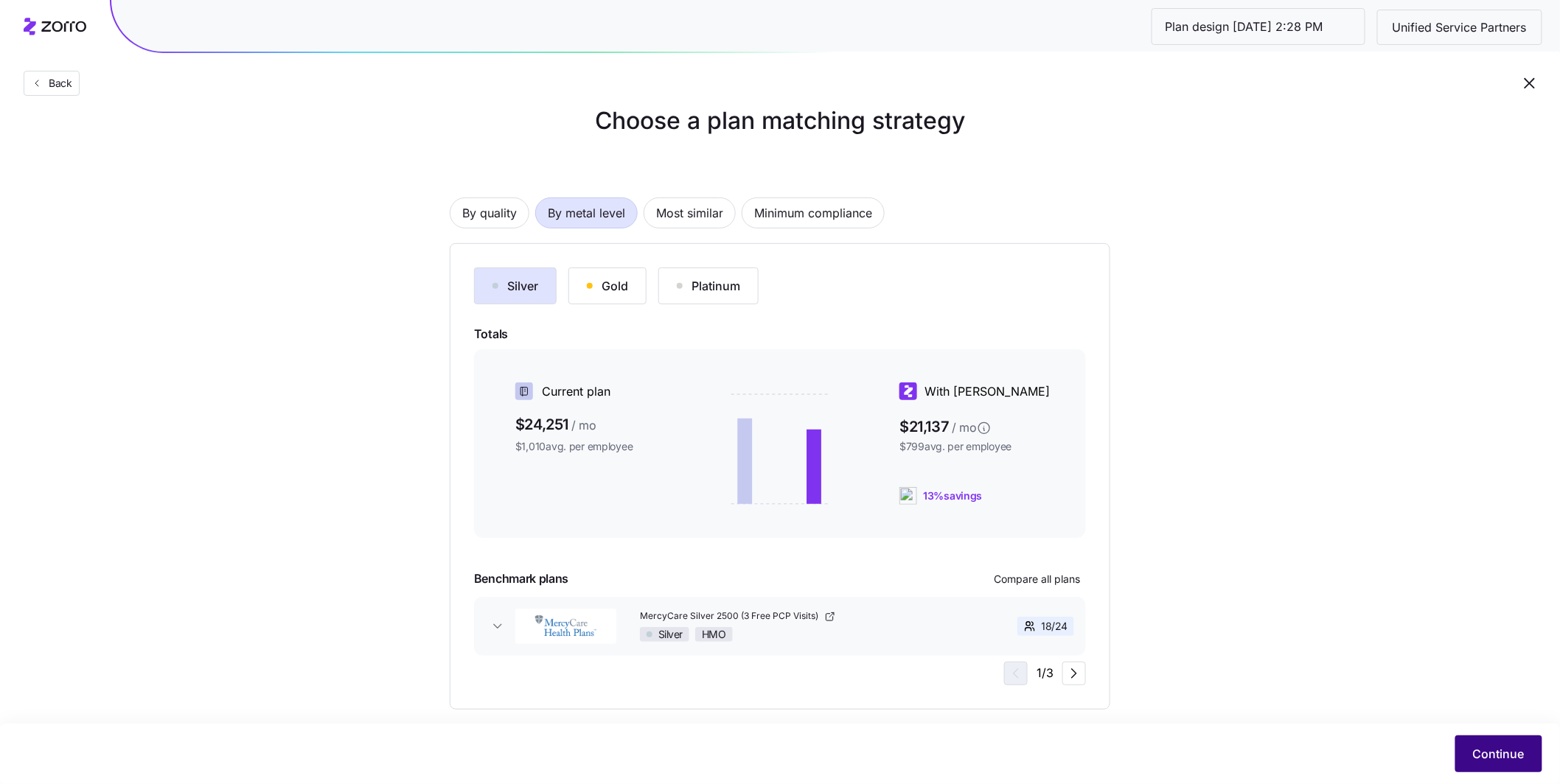
click at [1500, 744] on button "Continue" at bounding box center [1499, 754] width 87 height 37
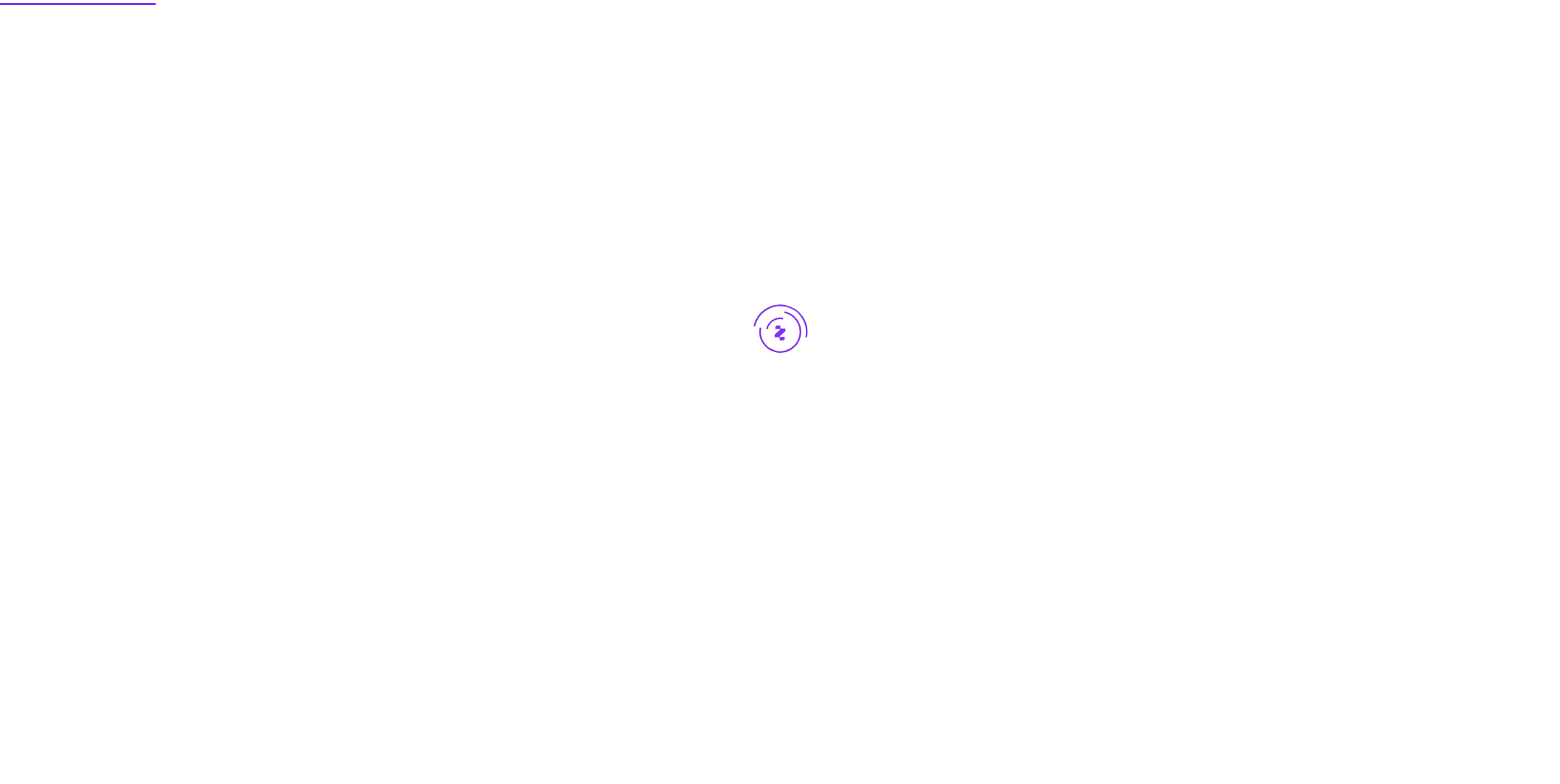
scroll to position [0, 0]
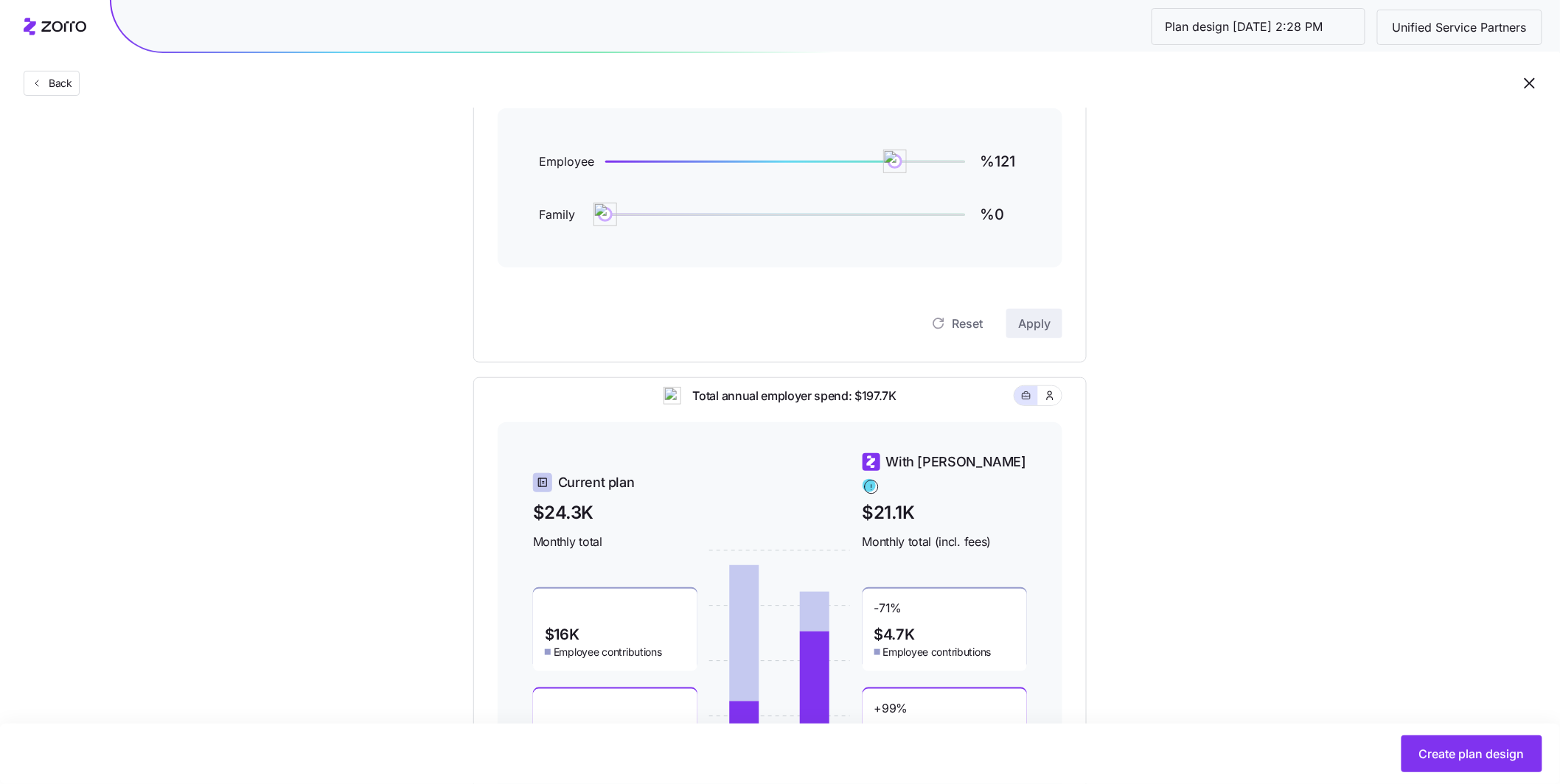
scroll to position [136, 0]
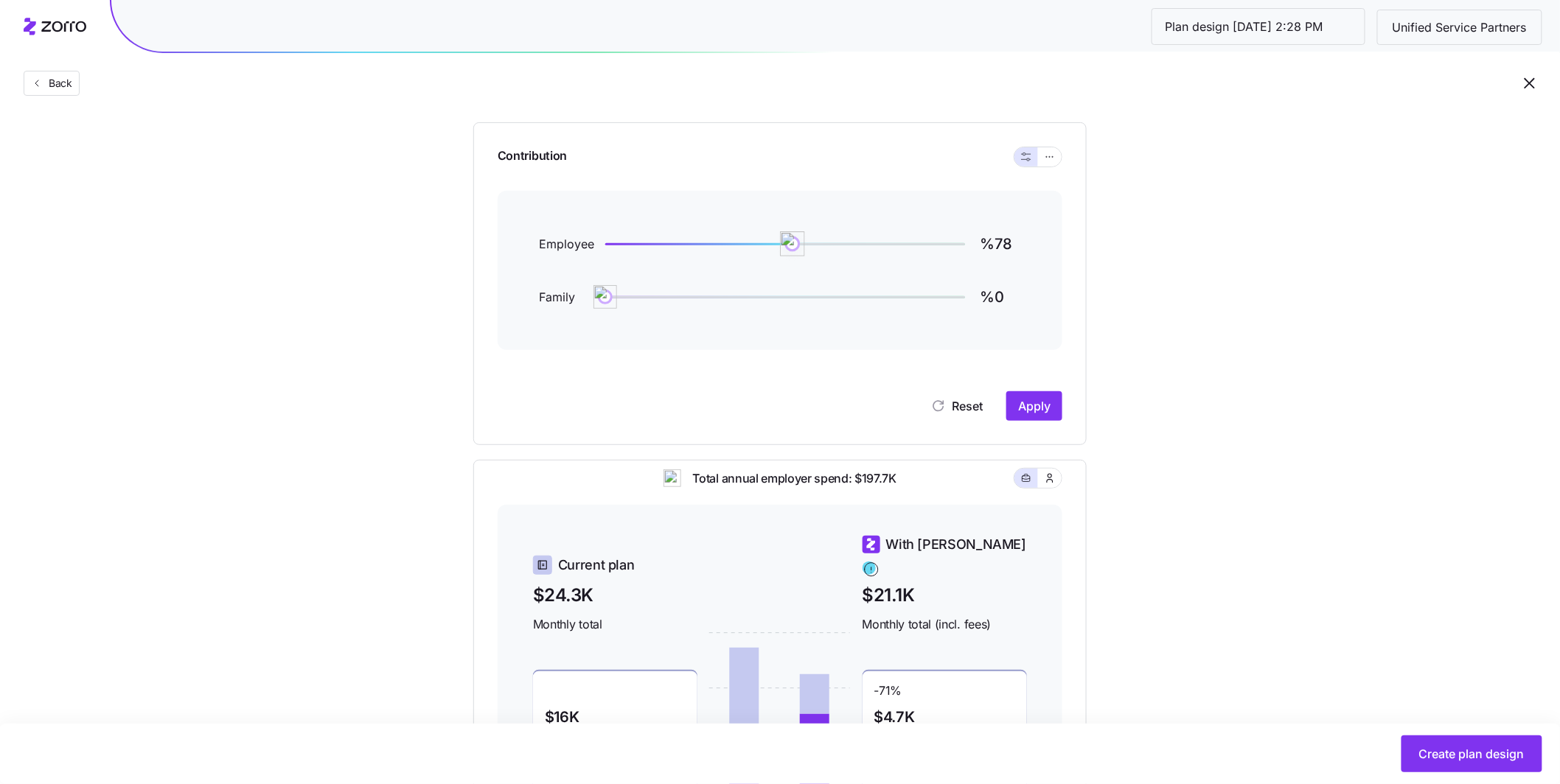
type input "%77"
drag, startPoint x: 892, startPoint y: 244, endPoint x: 790, endPoint y: 239, distance: 102.1
click at [790, 239] on img at bounding box center [790, 244] width 25 height 25
click at [1033, 409] on span "Apply" at bounding box center [1034, 406] width 32 height 17
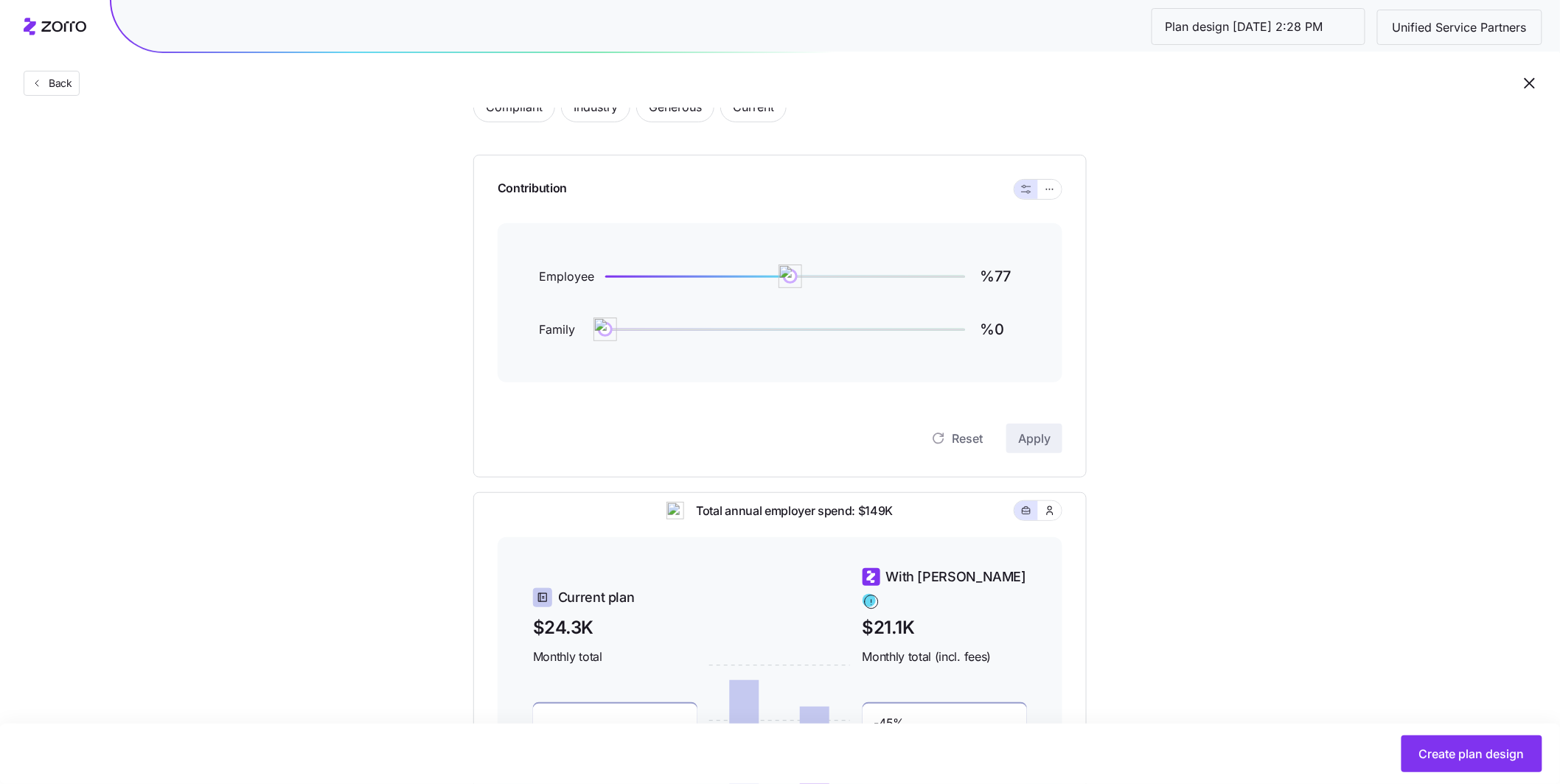
scroll to position [51, 0]
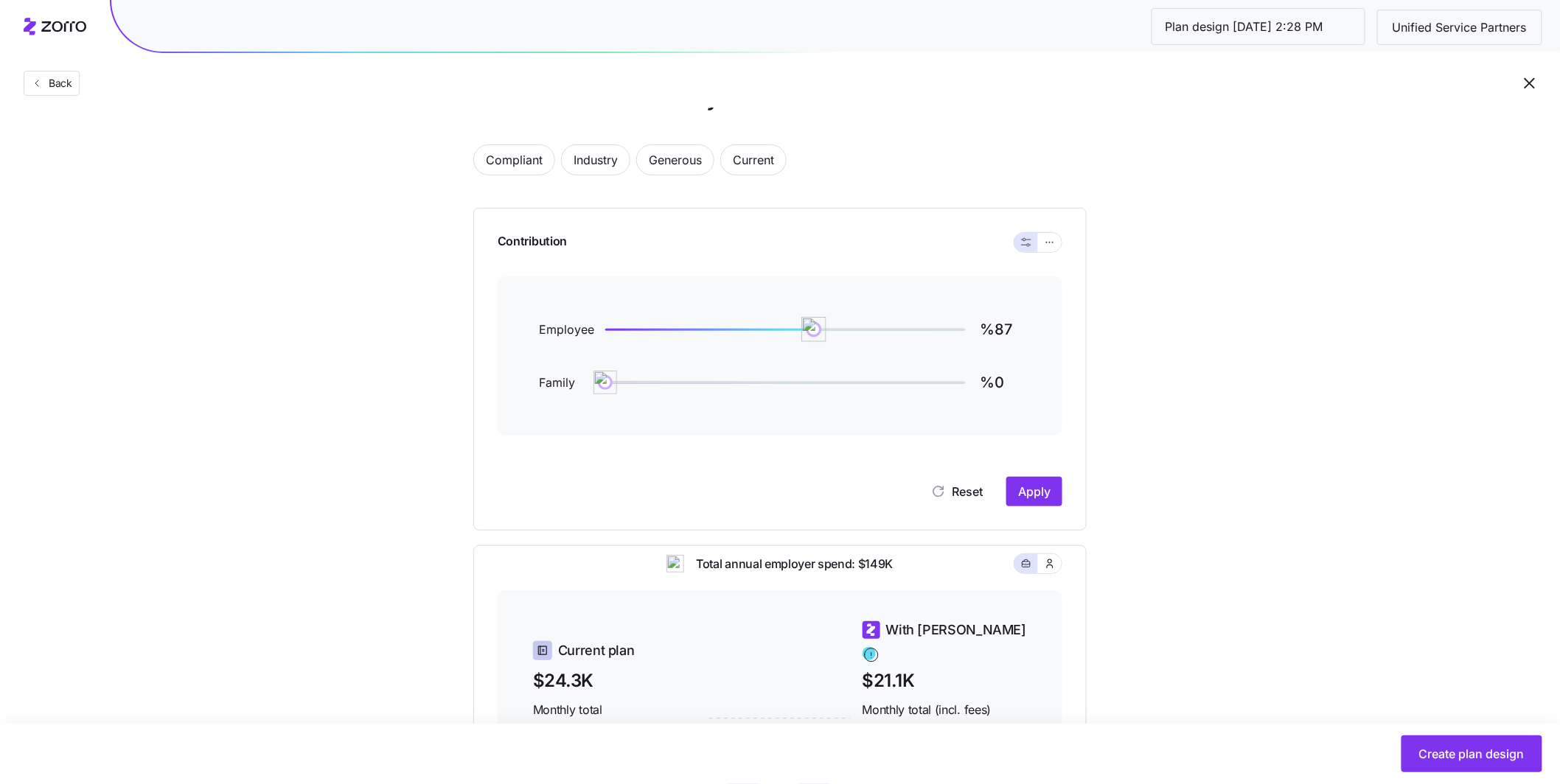
type input "%86"
drag, startPoint x: 791, startPoint y: 332, endPoint x: 811, endPoint y: 332, distance: 20.0
click at [811, 332] on img at bounding box center [811, 329] width 25 height 25
click at [1055, 485] on button "Apply" at bounding box center [1034, 491] width 56 height 30
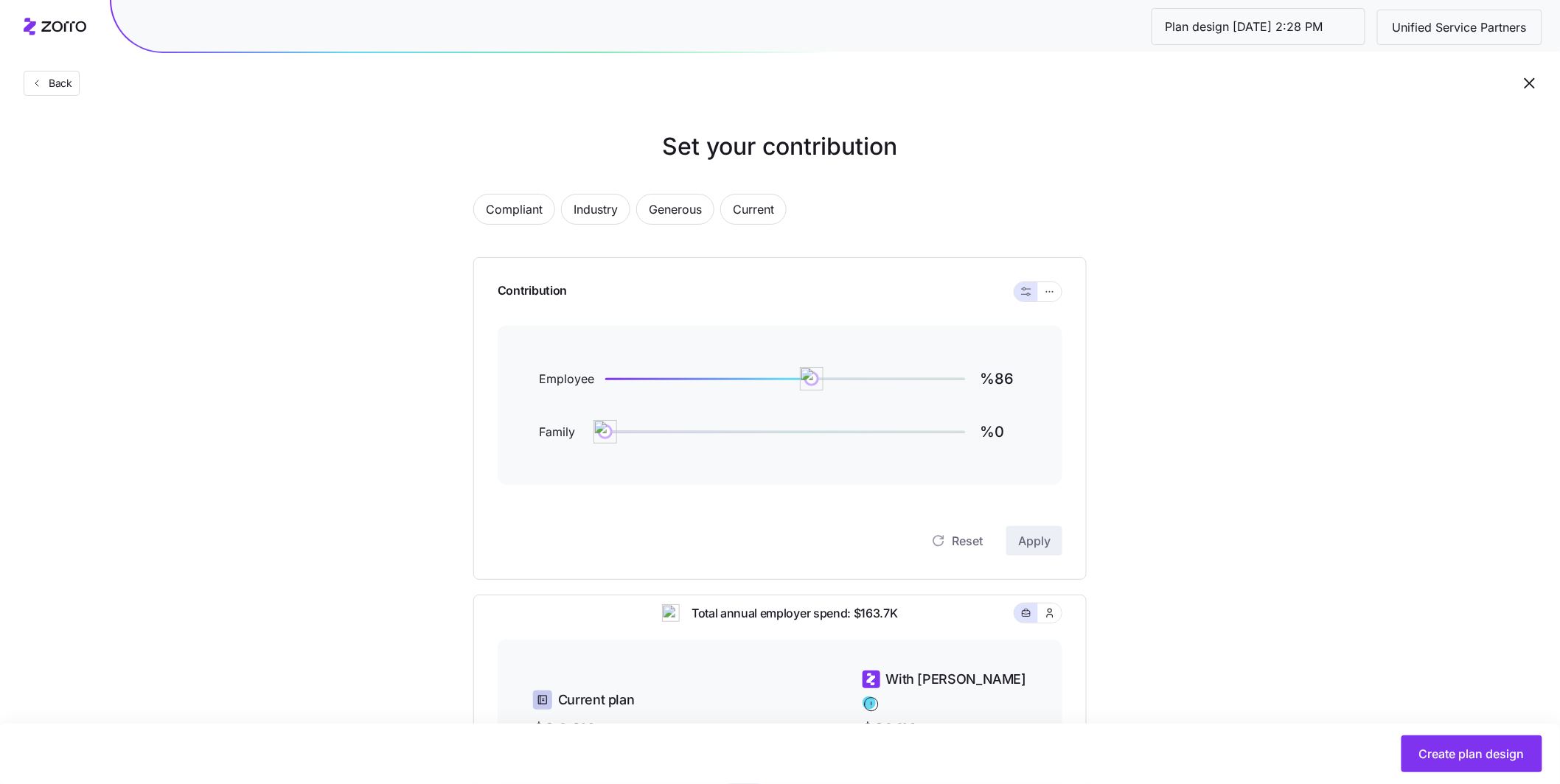
scroll to position [0, 0]
click at [1058, 299] on div at bounding box center [1038, 293] width 47 height 19
click at [1055, 297] on button "button" at bounding box center [1049, 293] width 24 height 19
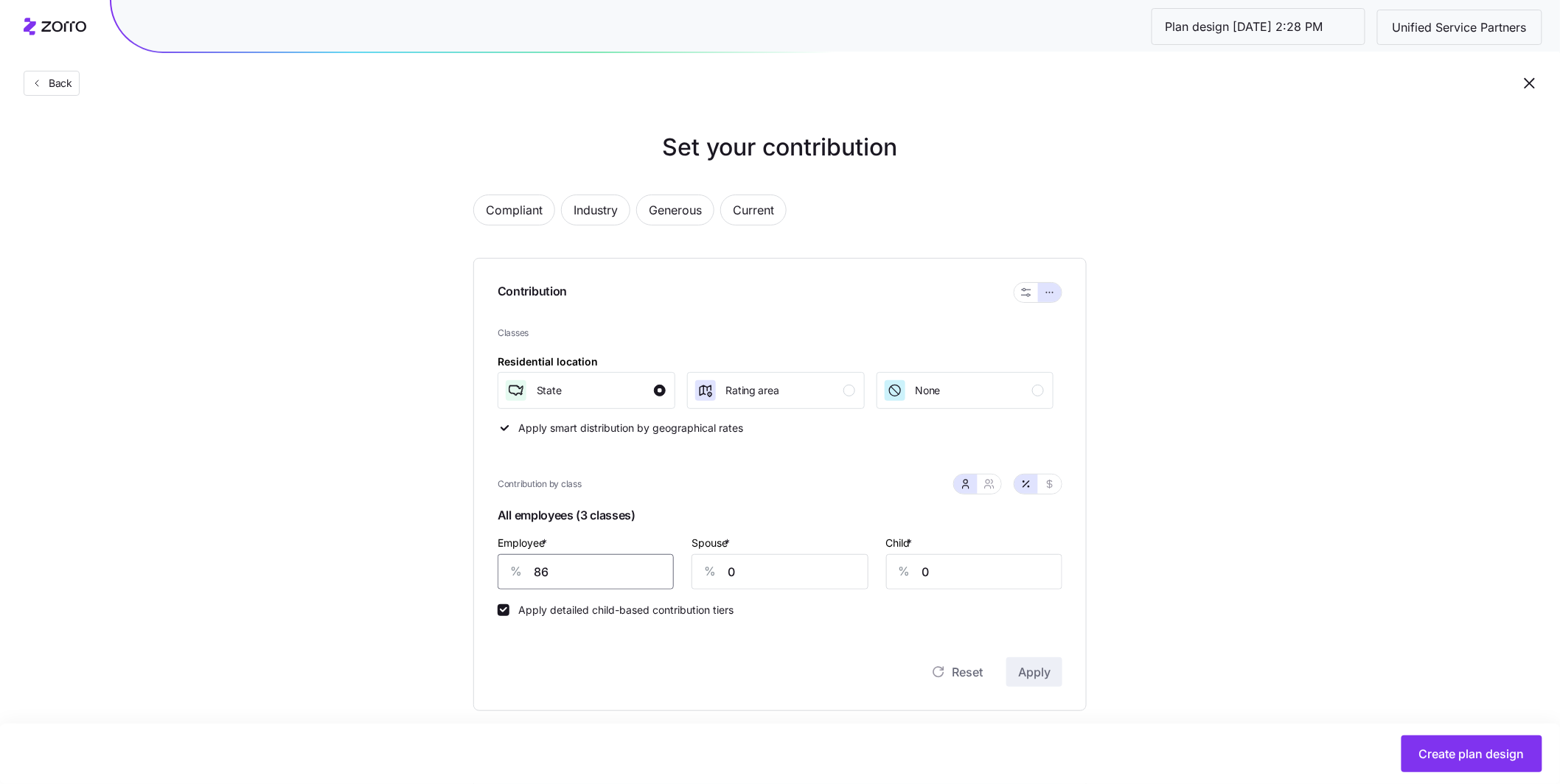
drag, startPoint x: 596, startPoint y: 569, endPoint x: 518, endPoint y: 562, distance: 78.3
click at [519, 562] on div "% 86" at bounding box center [586, 571] width 176 height 36
type input "85"
click at [1051, 678] on button "Apply" at bounding box center [1034, 672] width 56 height 30
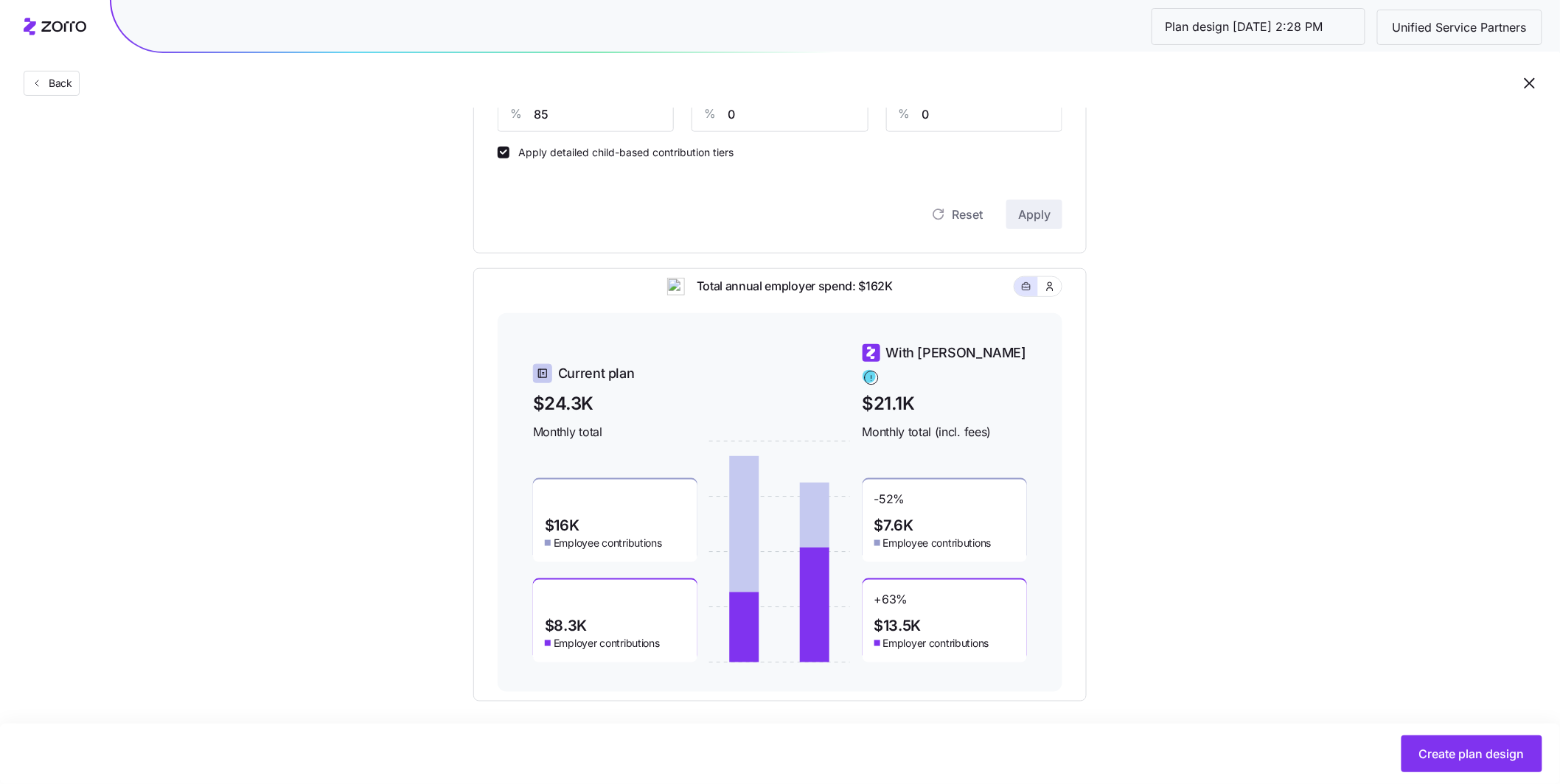
scroll to position [469, 0]
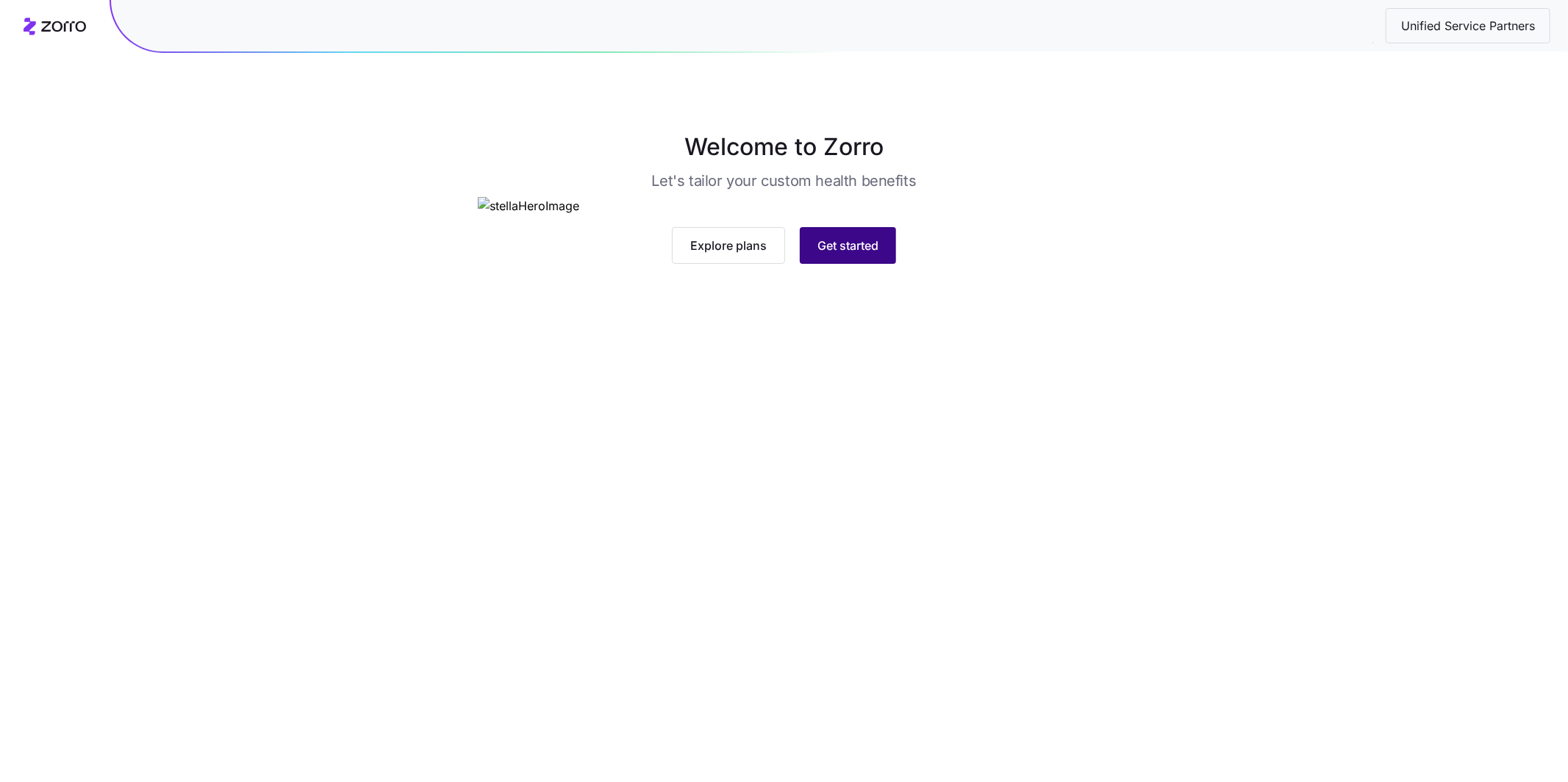
click at [861, 264] on button "Get started" at bounding box center [847, 245] width 96 height 36
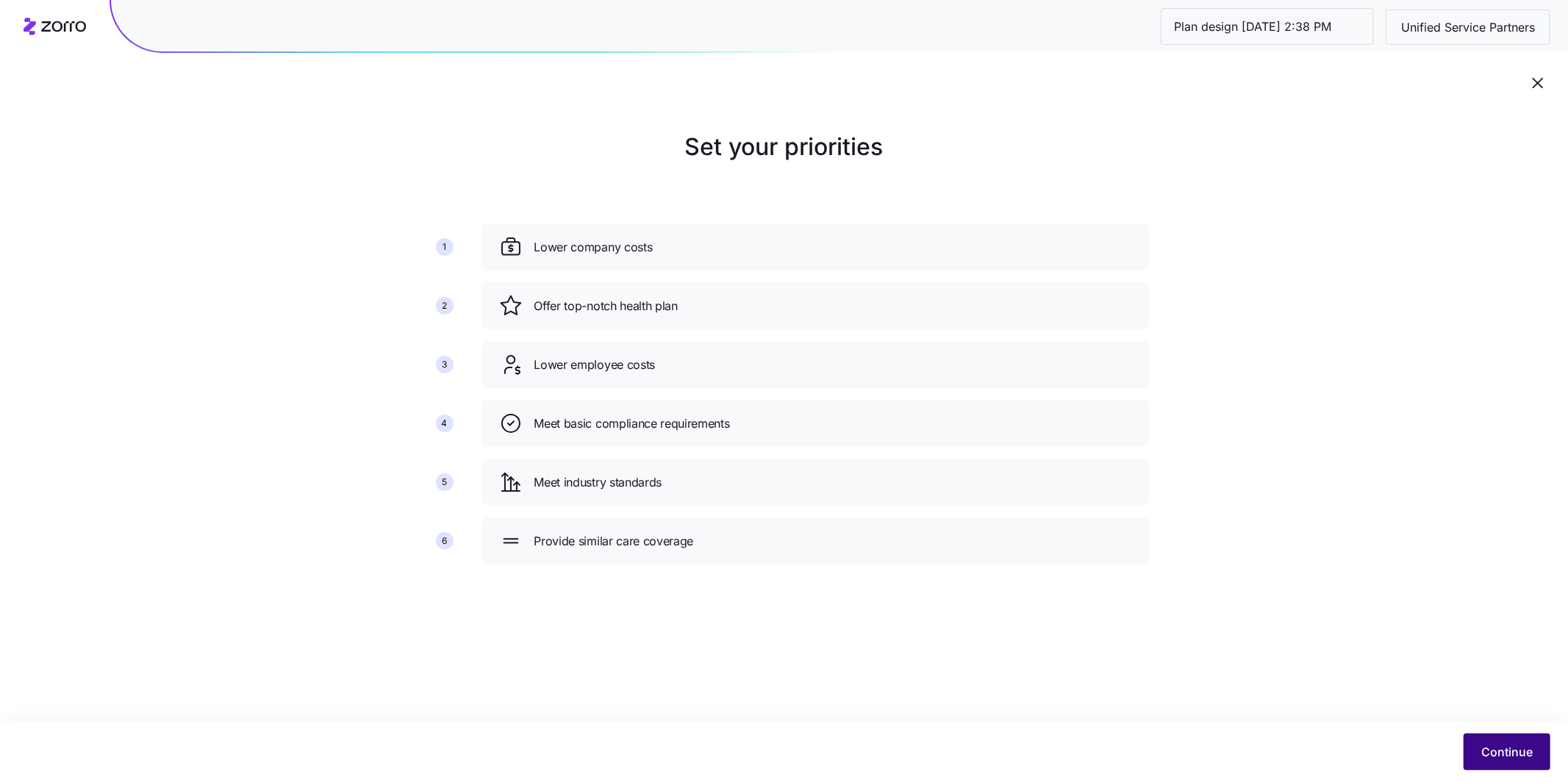
click at [1518, 744] on span "Continue" at bounding box center [1506, 752] width 51 height 17
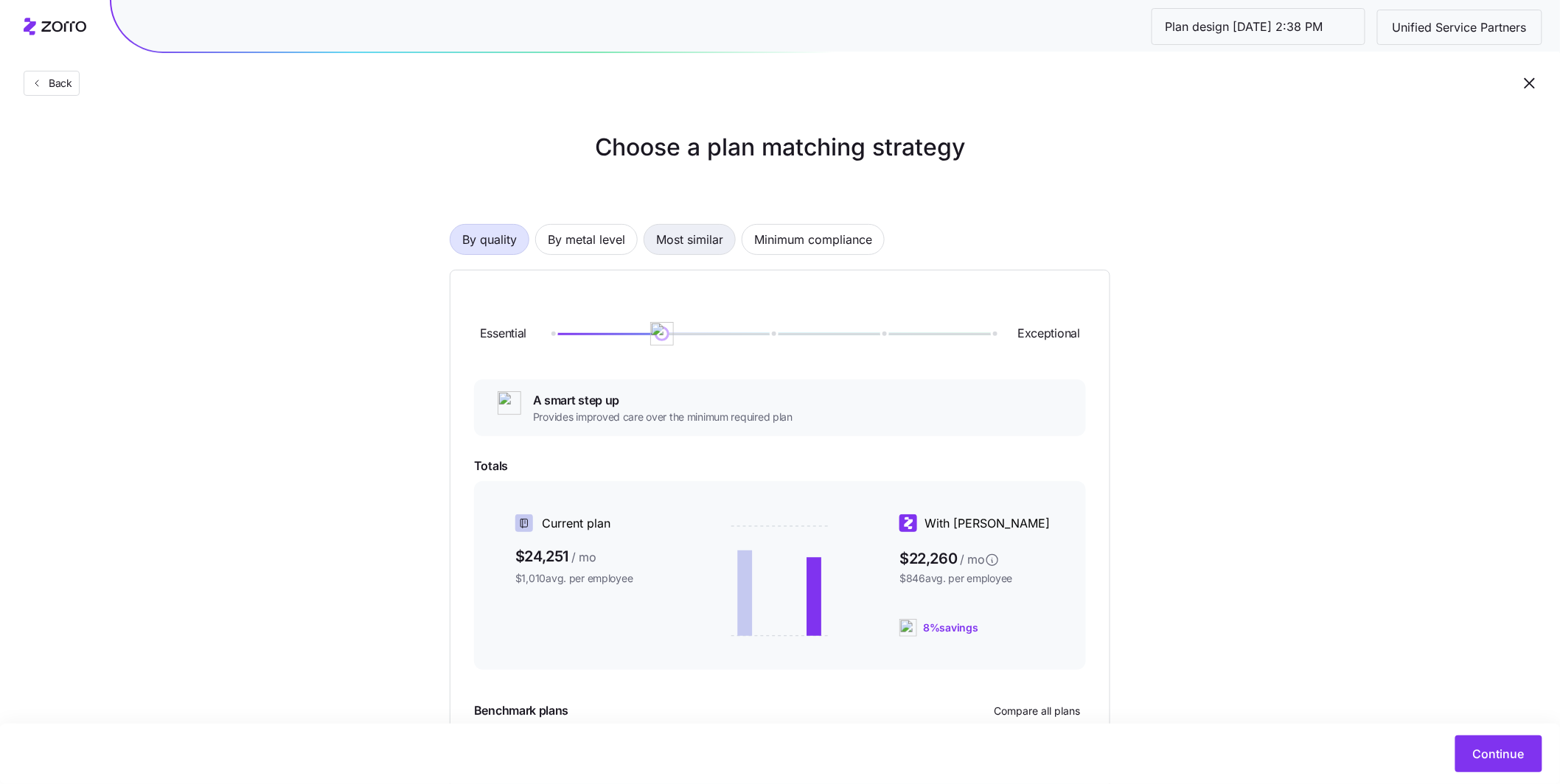
click at [685, 249] on span "Most similar" at bounding box center [689, 240] width 67 height 30
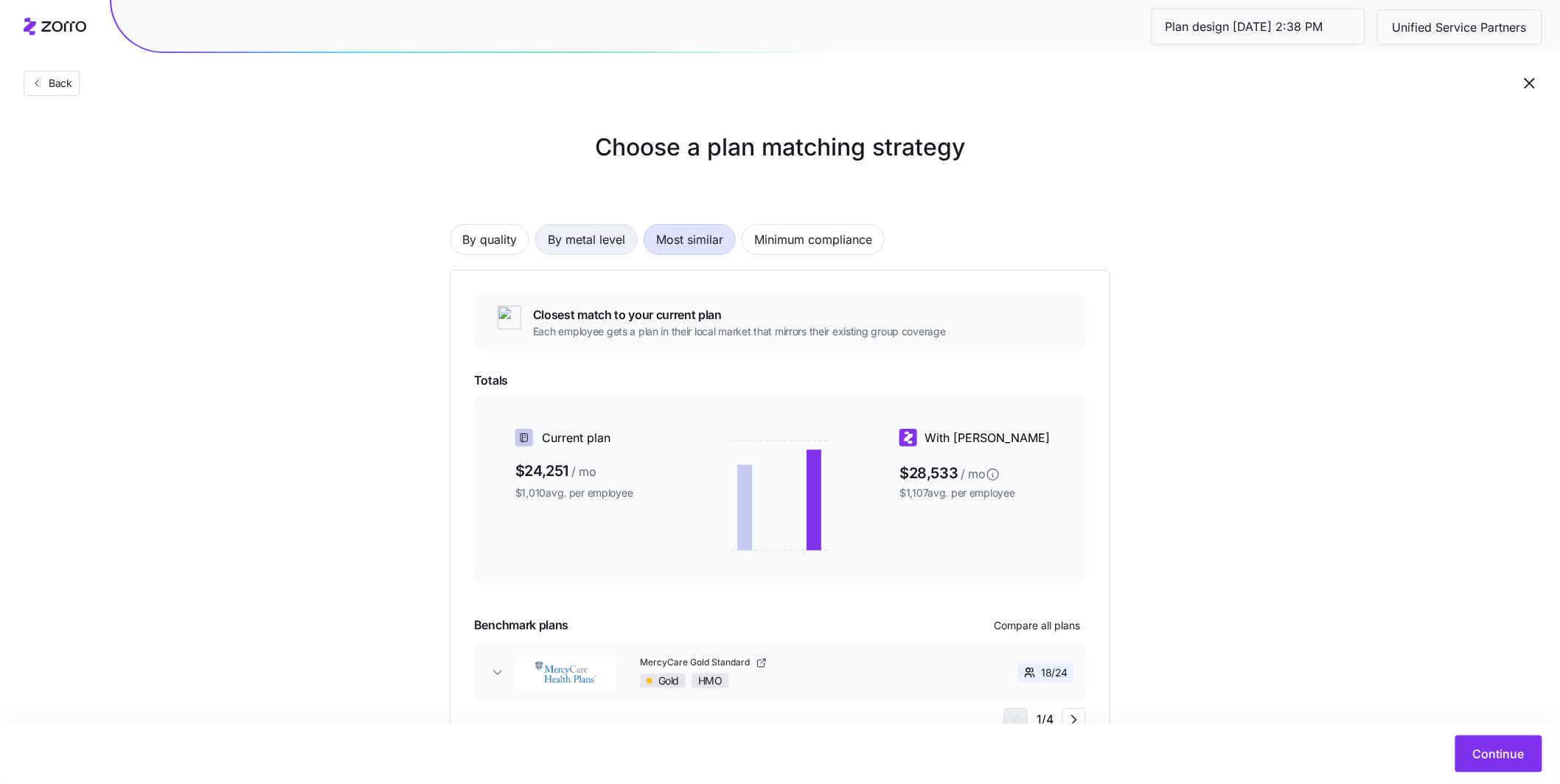
click at [603, 249] on span "By metal level" at bounding box center [586, 240] width 78 height 30
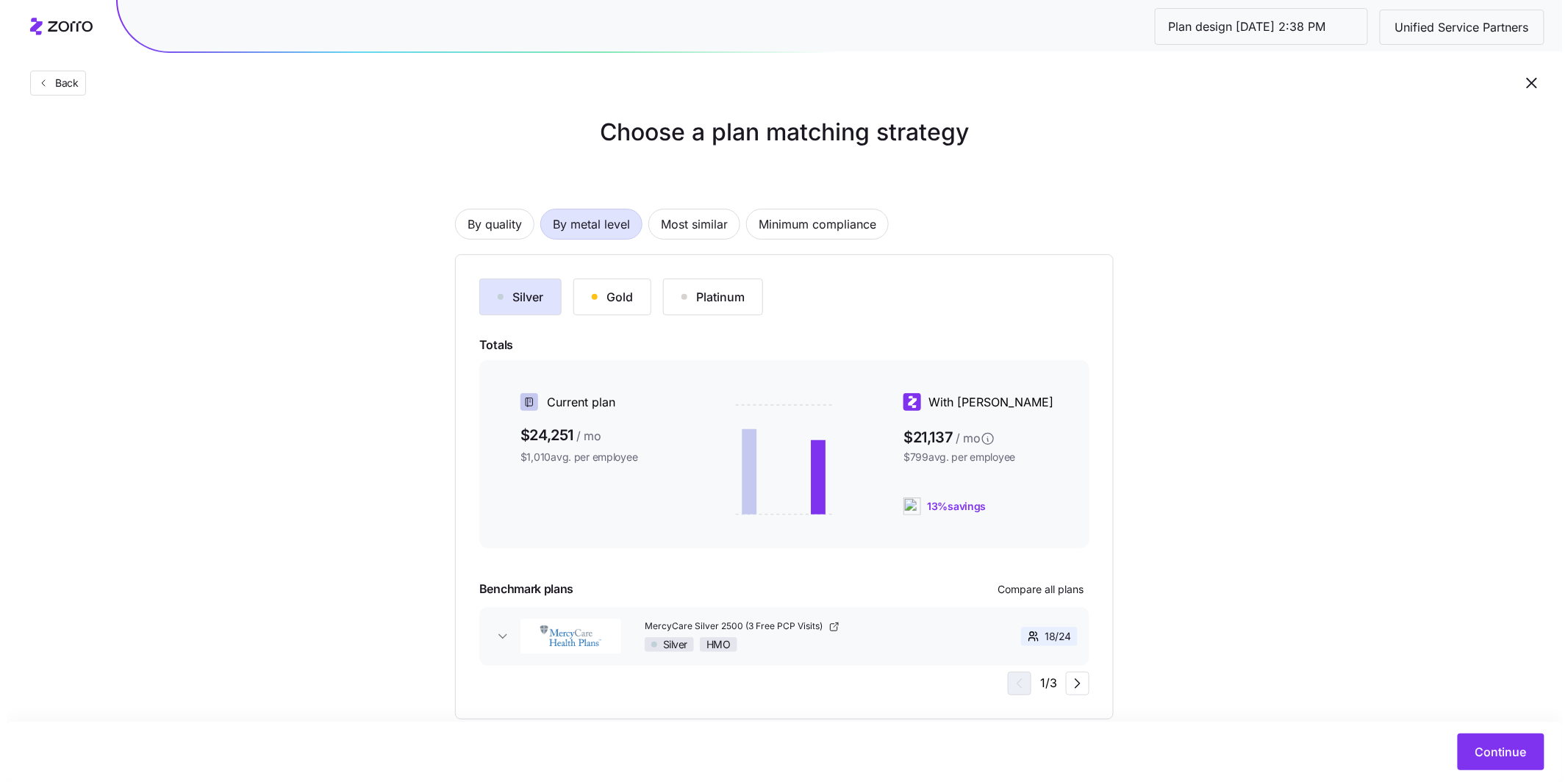
scroll to position [45, 0]
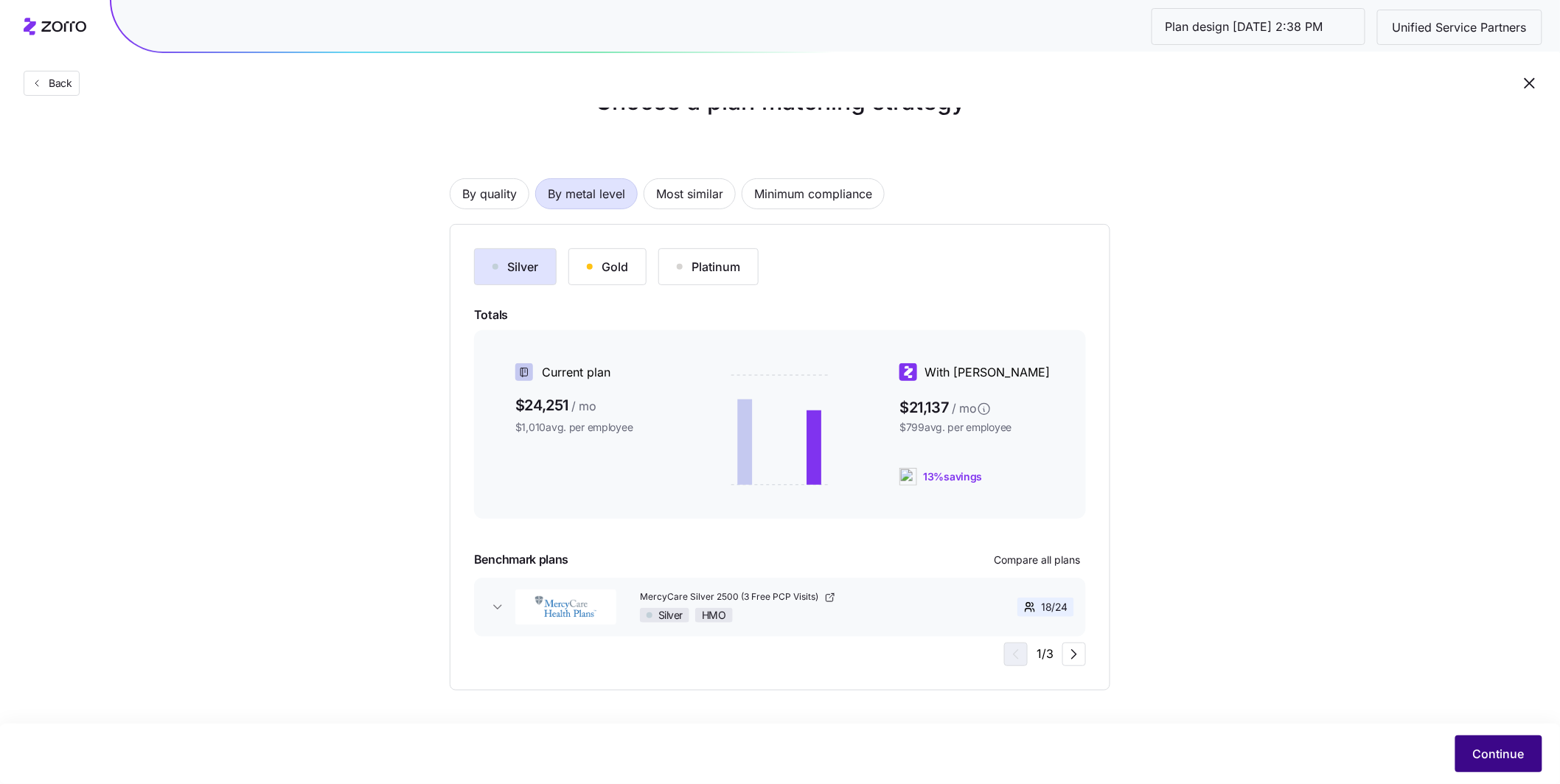
click at [1502, 754] on span "Continue" at bounding box center [1498, 754] width 51 height 17
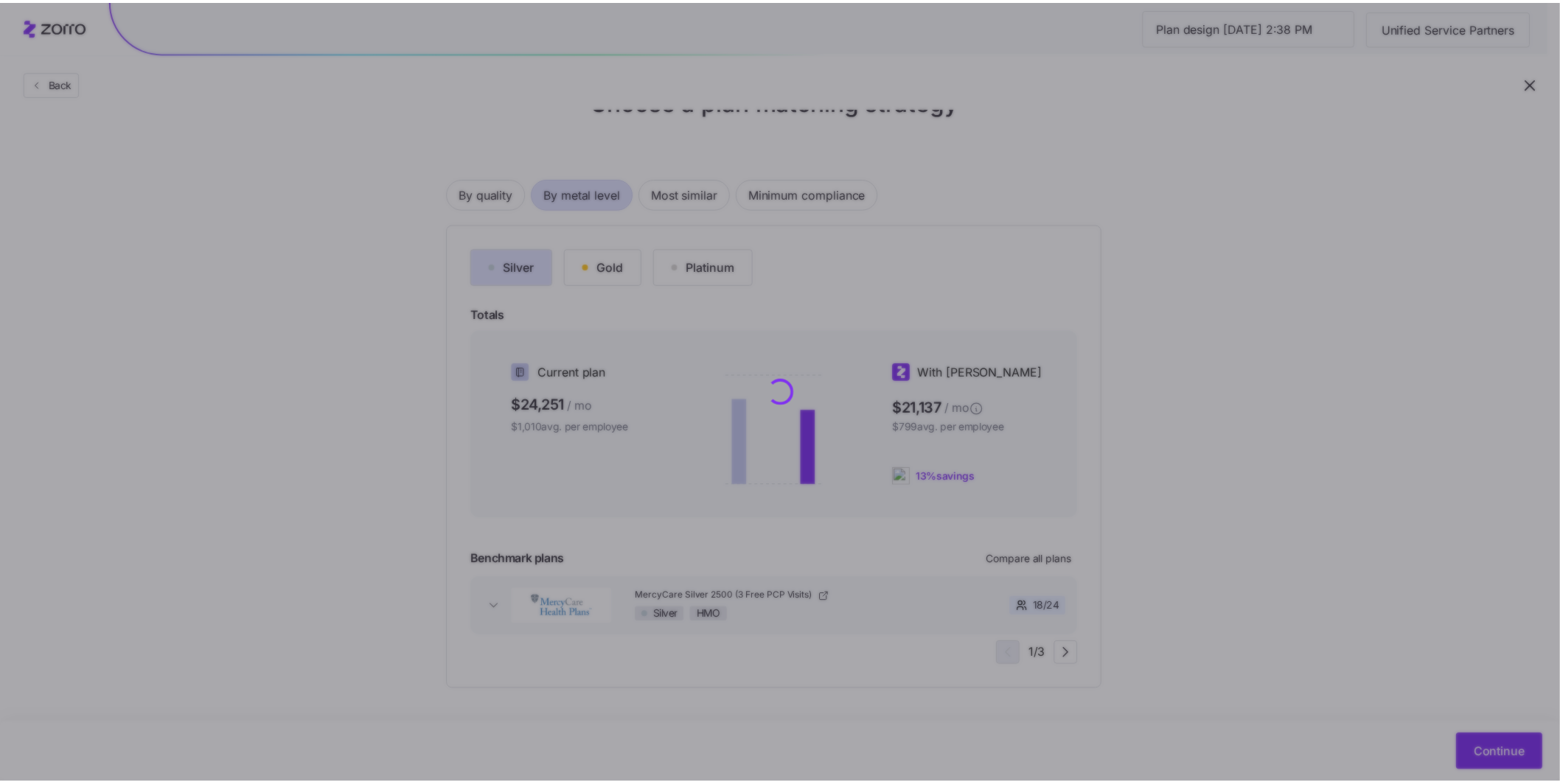
scroll to position [0, 0]
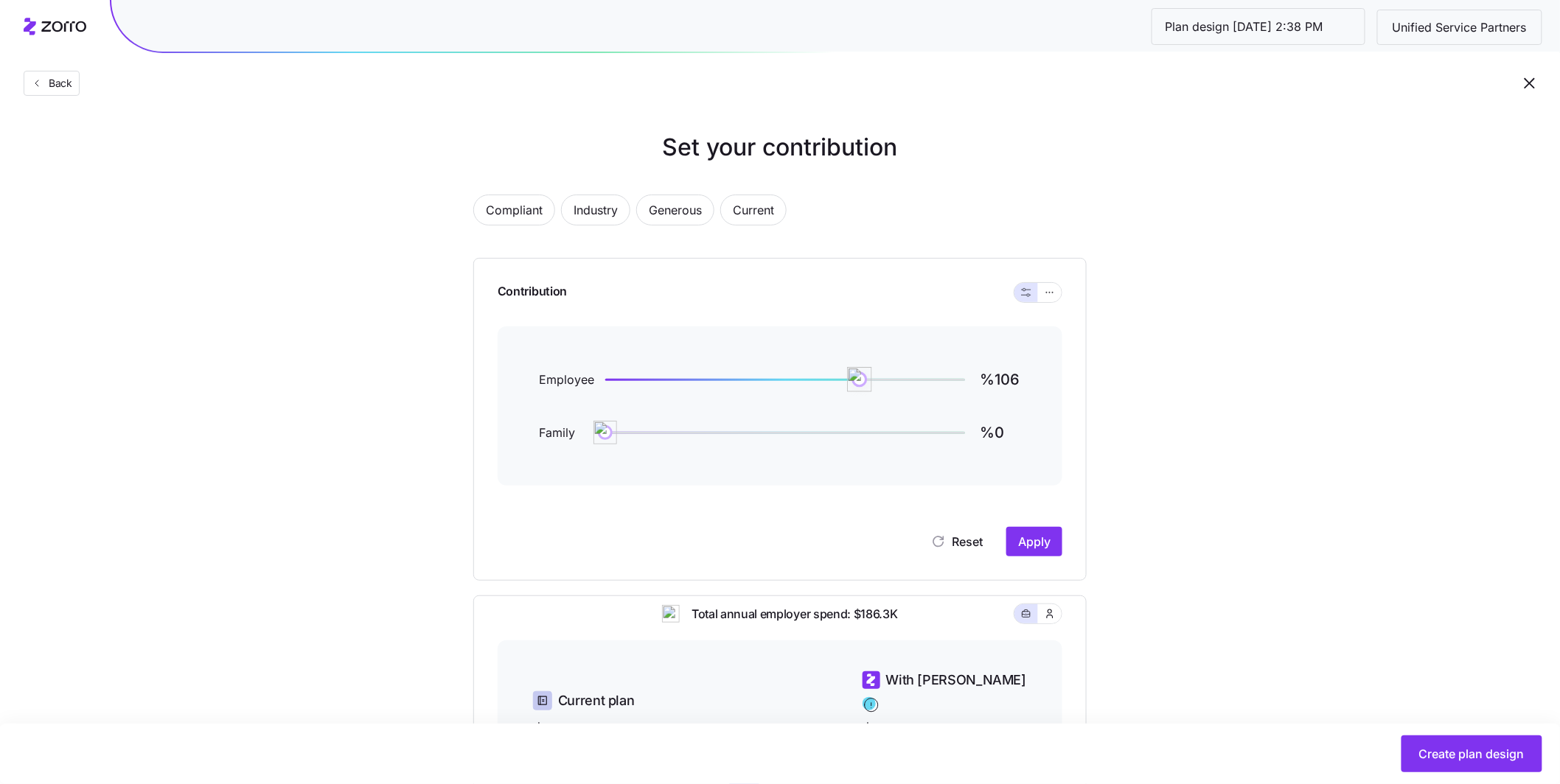
type input "%107"
drag, startPoint x: 853, startPoint y: 381, endPoint x: 864, endPoint y: 381, distance: 11.0
click at [864, 381] on img at bounding box center [862, 379] width 25 height 25
click at [1046, 555] on button "Apply" at bounding box center [1034, 542] width 56 height 30
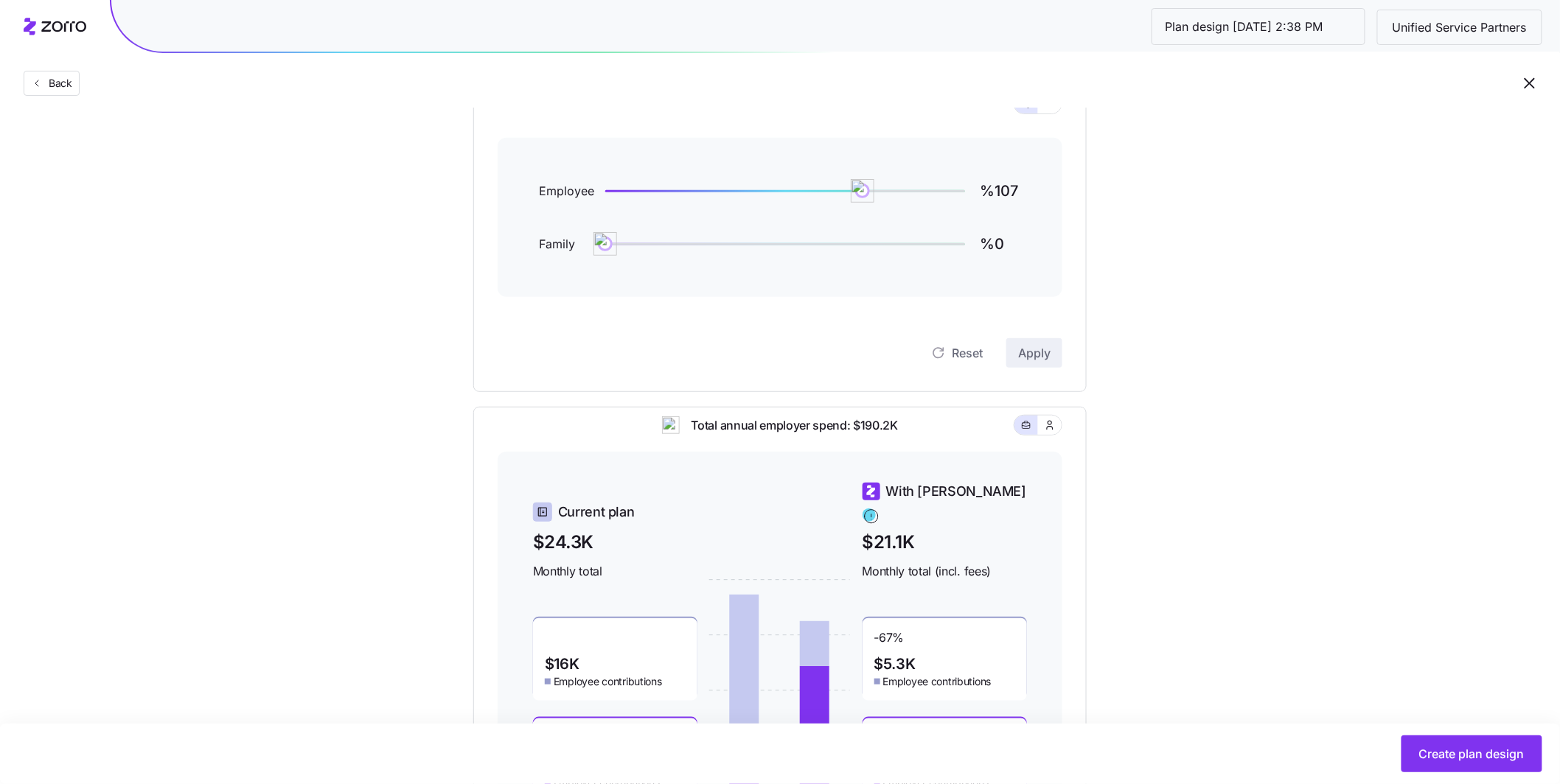
scroll to position [157, 0]
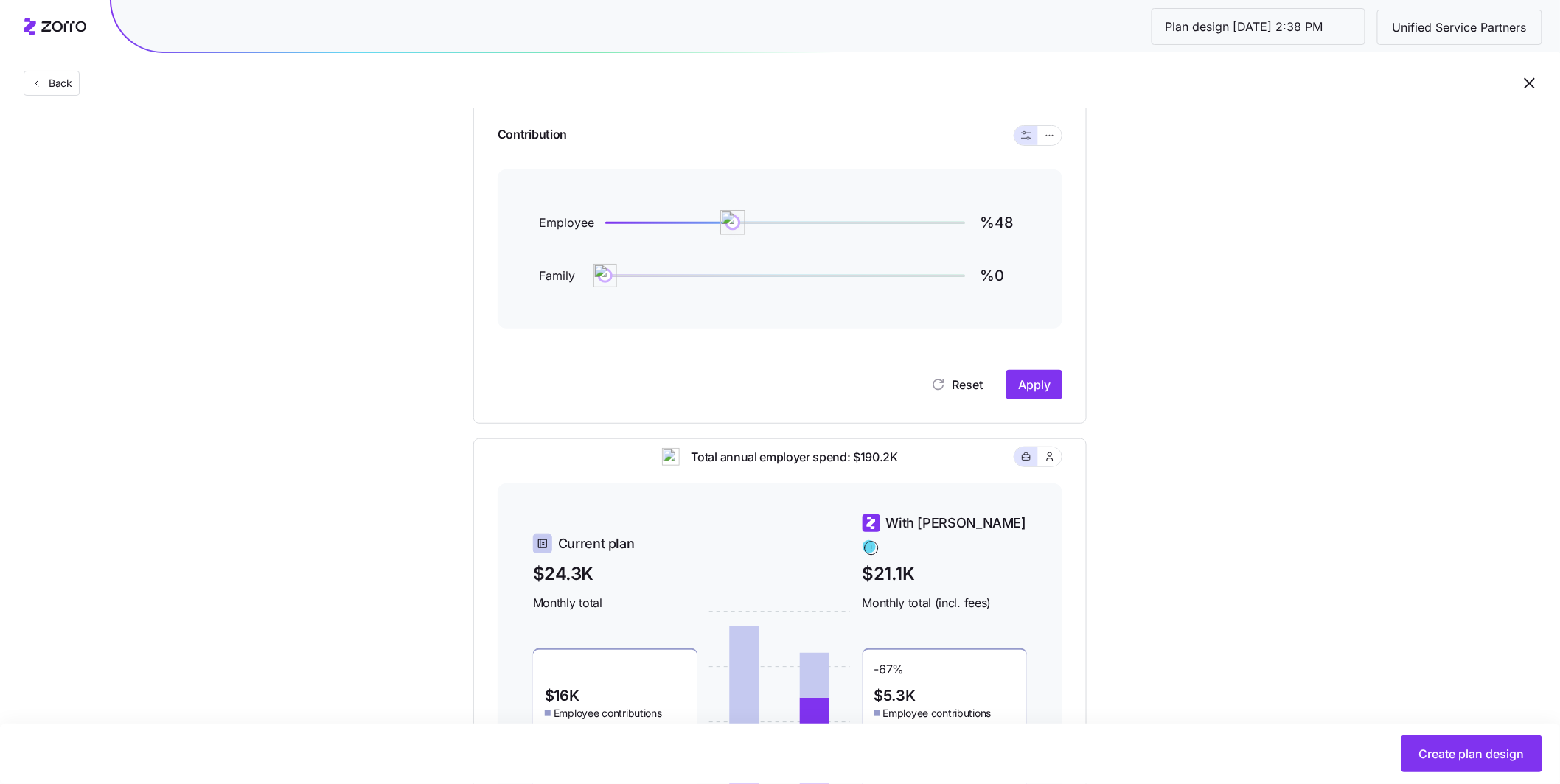
type input "%47"
drag, startPoint x: 872, startPoint y: 225, endPoint x: 720, endPoint y: 225, distance: 152.0
click at [720, 225] on img at bounding box center [718, 222] width 25 height 25
click at [1041, 375] on button "Apply" at bounding box center [1034, 385] width 56 height 30
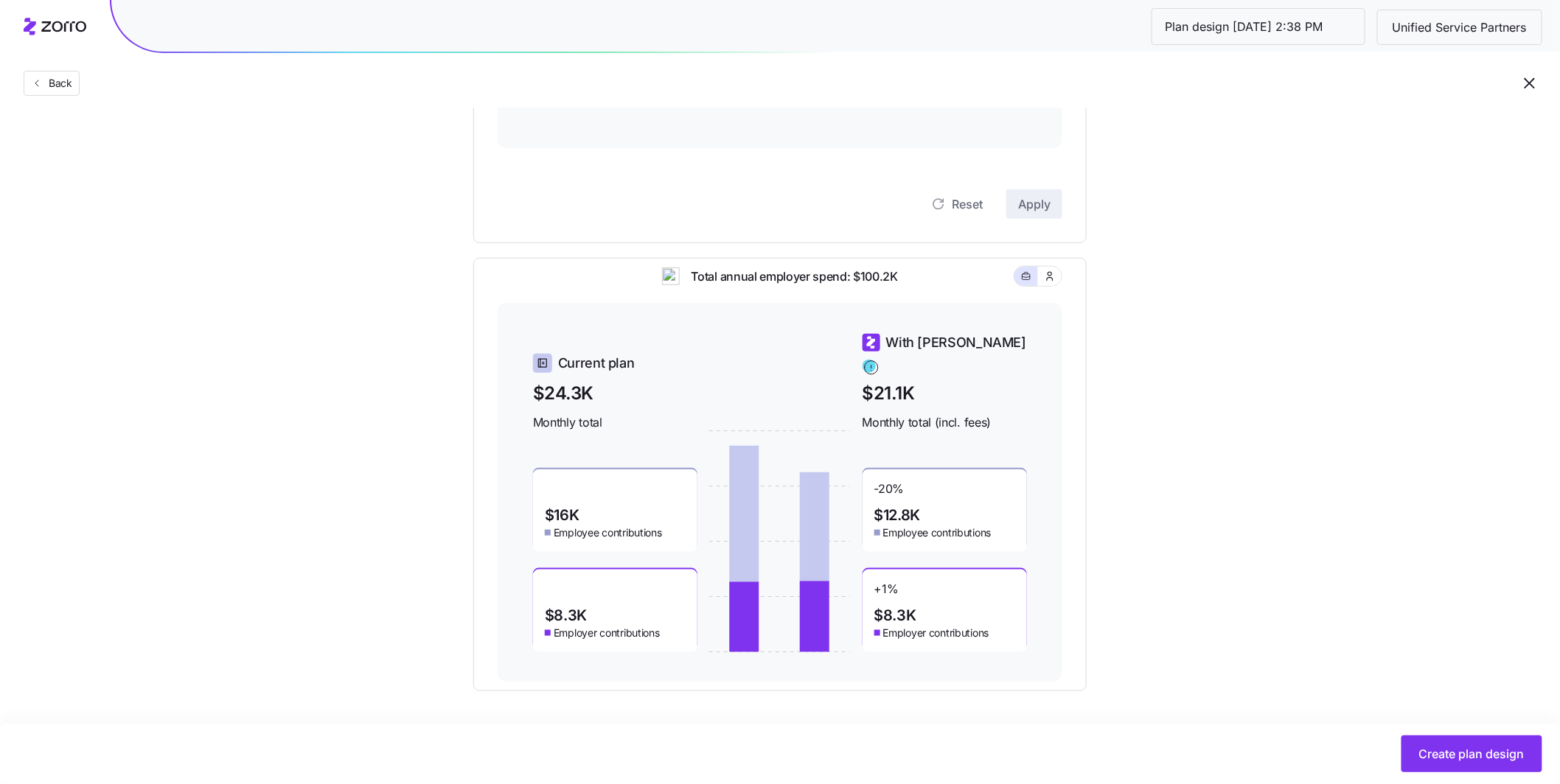
scroll to position [339, 0]
click at [1437, 753] on span "Create plan design" at bounding box center [1471, 754] width 105 height 17
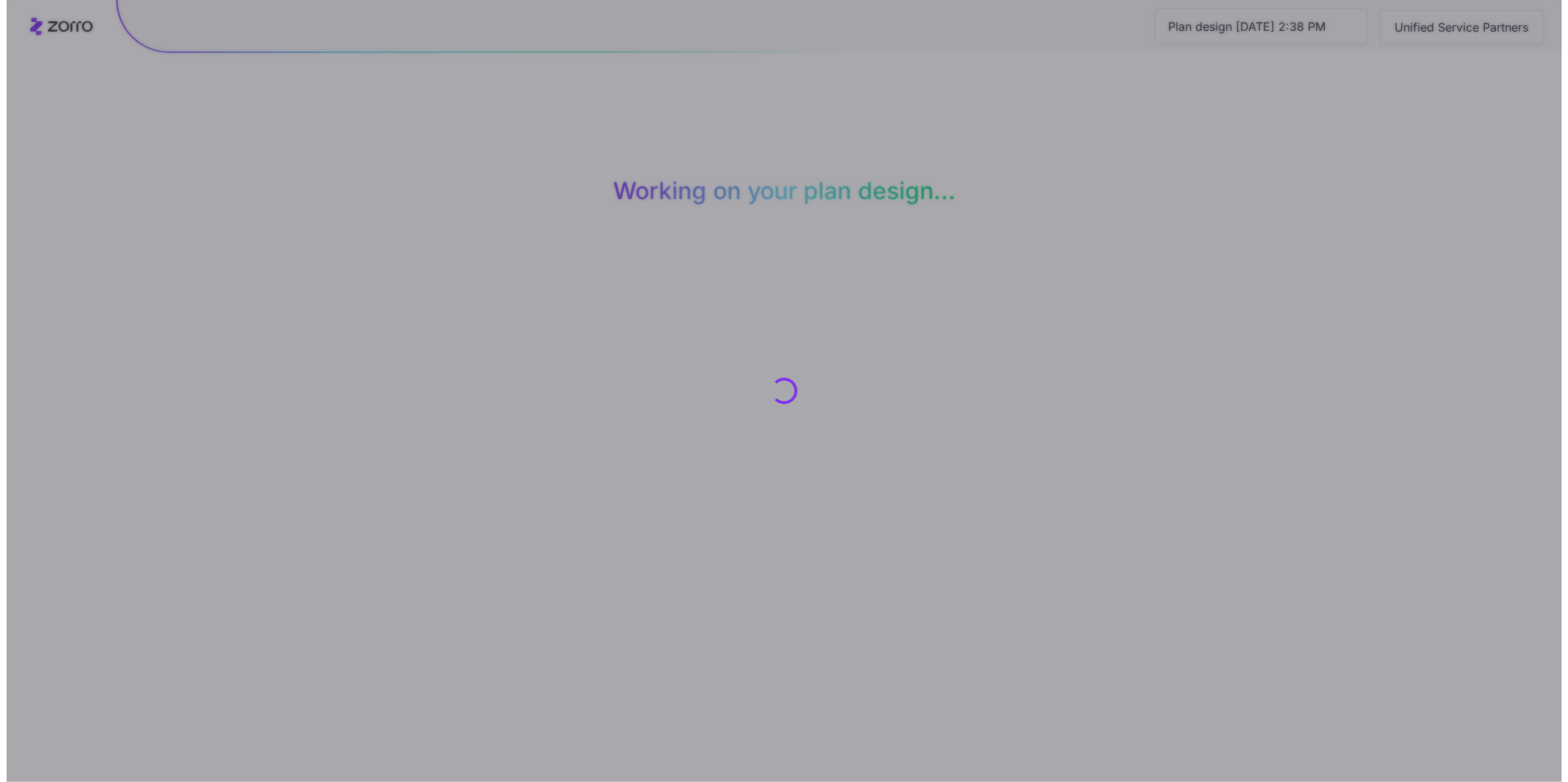
scroll to position [0, 0]
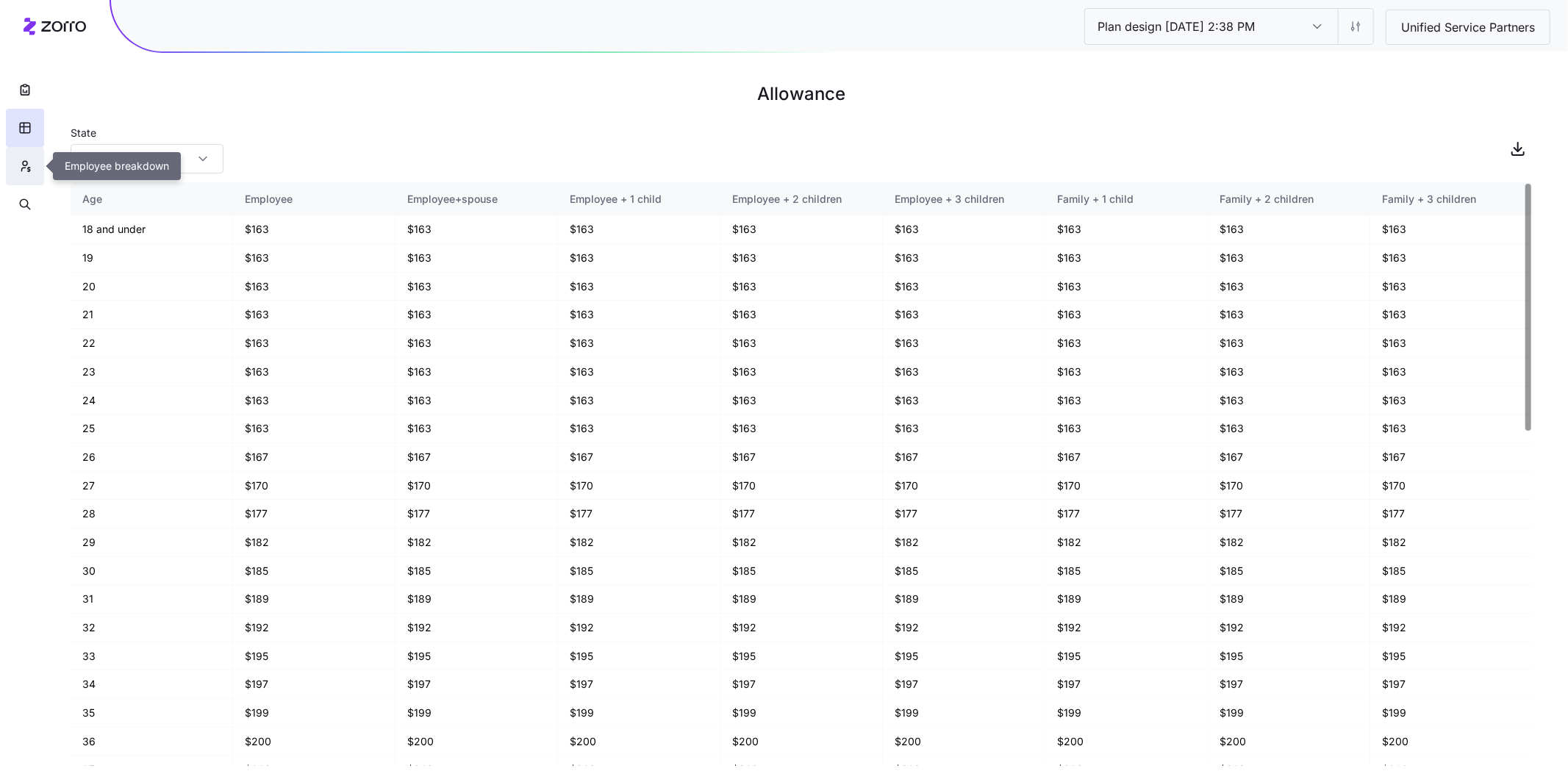
click at [28, 172] on icon "button" at bounding box center [24, 166] width 13 height 15
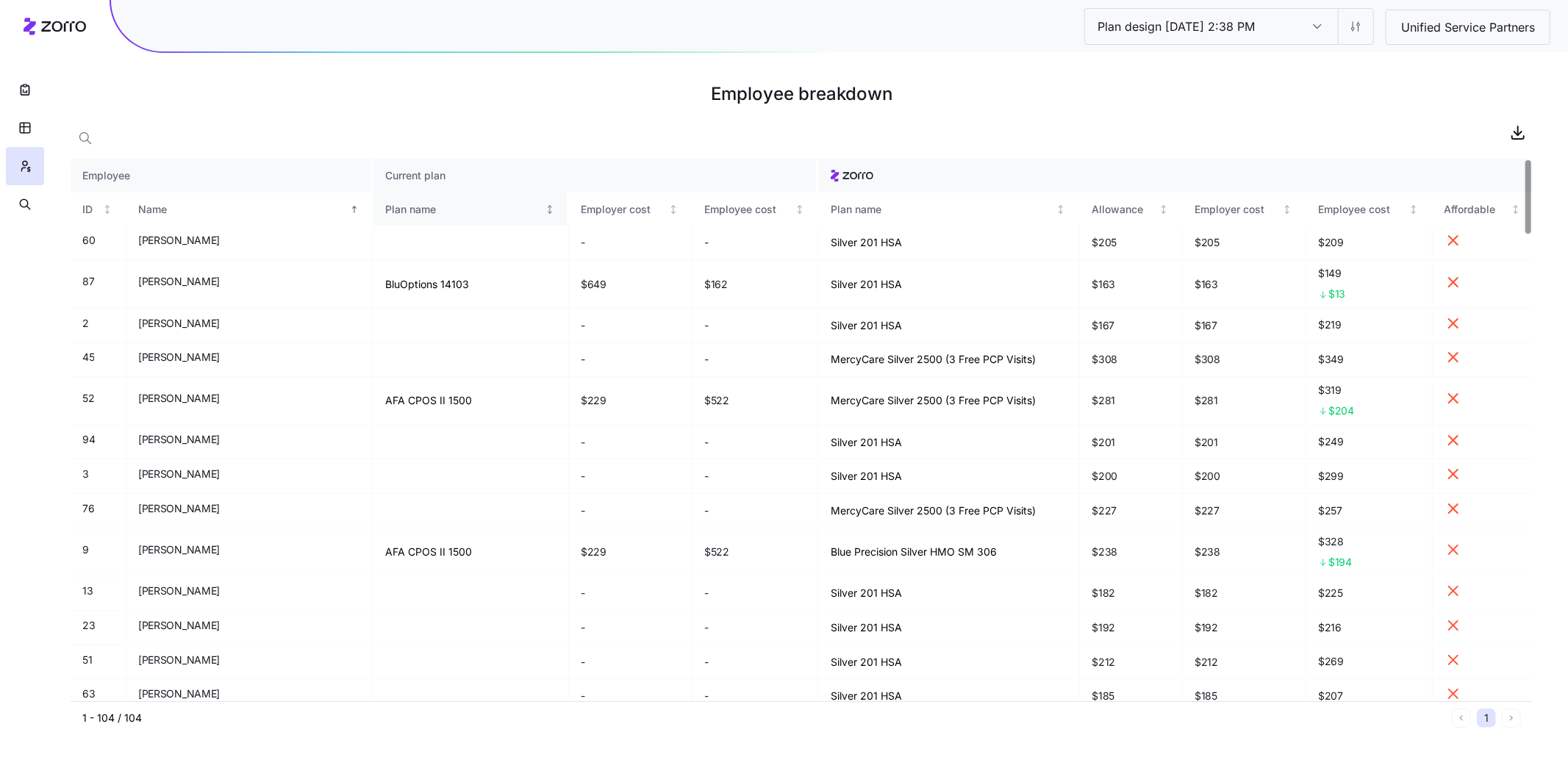
click at [385, 205] on div "Plan name" at bounding box center [463, 209] width 156 height 17
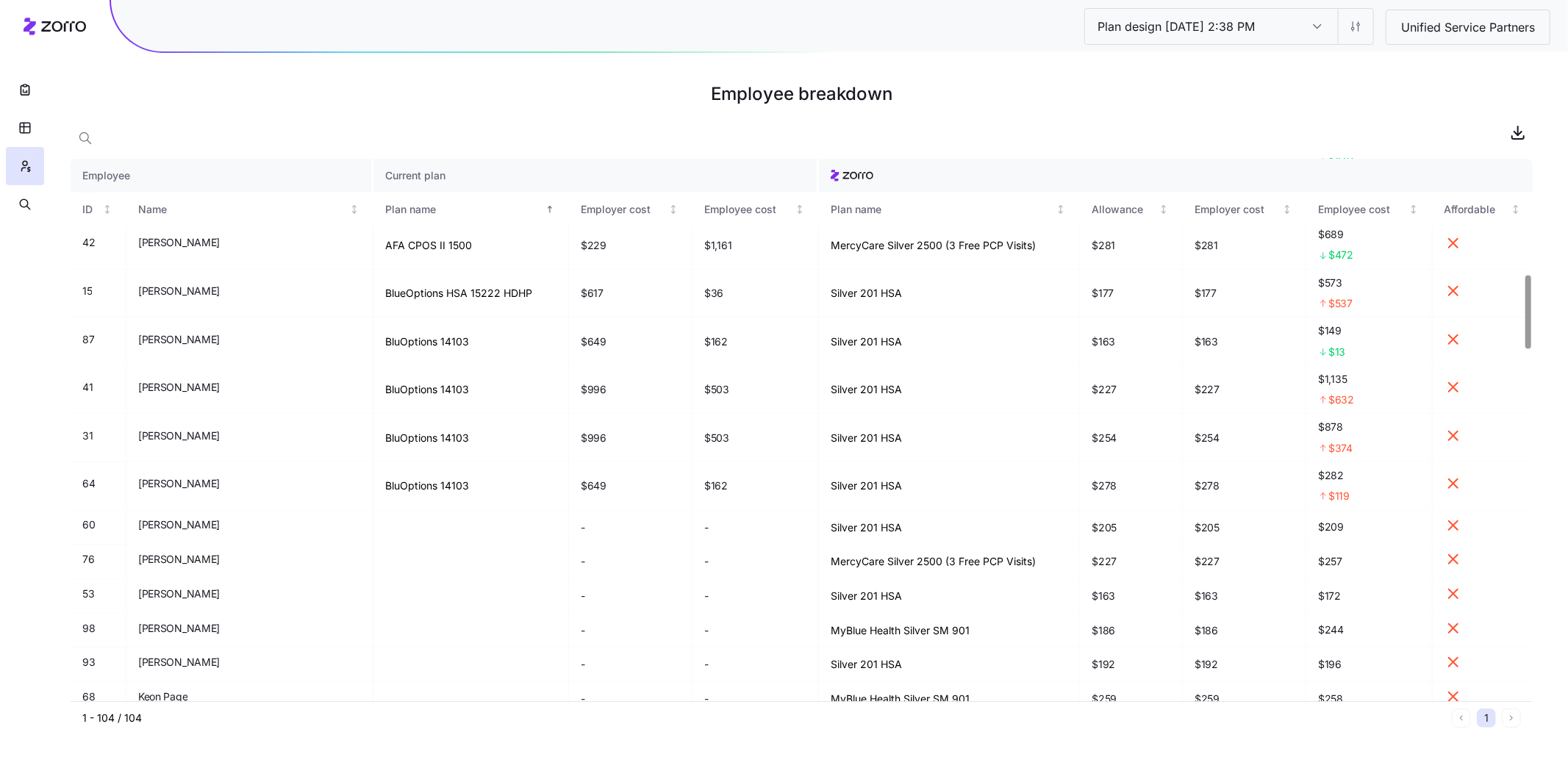
scroll to position [873, 0]
click at [1358, 28] on html "Plan design 10/14/2025 2:38 PM Plan design 10/14/2025 2:38 PM Unified Service P…" at bounding box center [784, 391] width 1568 height 782
click at [1305, 56] on div "Edit contribution" at bounding box center [1293, 66] width 146 height 23
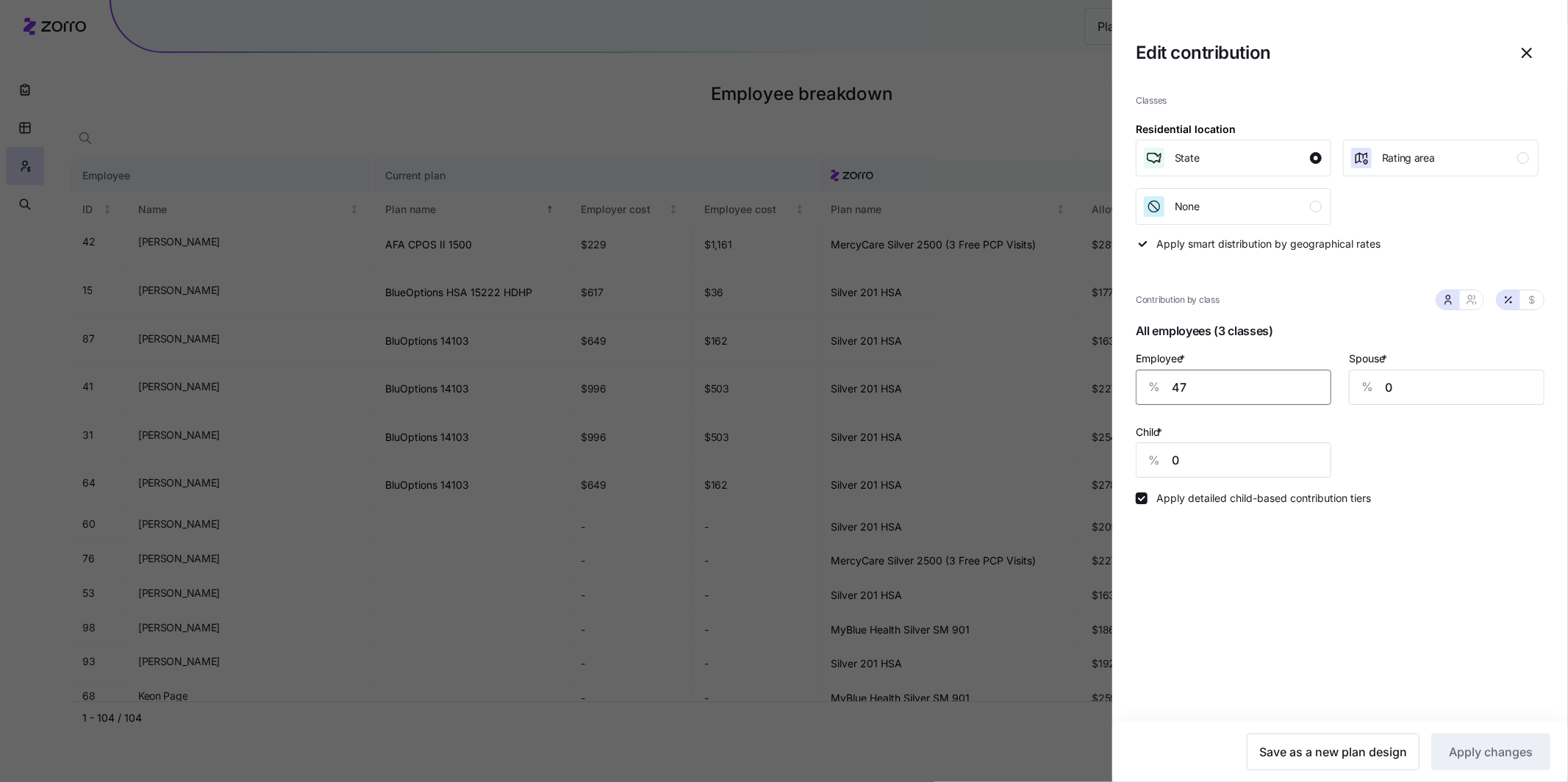
drag, startPoint x: 1158, startPoint y: 386, endPoint x: 1119, endPoint y: 386, distance: 39.0
click at [1119, 386] on div "Classes Residential location State Rating area None Apply smart distribution by…" at bounding box center [1340, 402] width 455 height 640
type input "60"
drag, startPoint x: 1409, startPoint y: 388, endPoint x: 1337, endPoint y: 380, distance: 72.4
click at [1337, 380] on div "Employee * % 60 Spouse * % 0 Child * % 0" at bounding box center [1340, 414] width 427 height 146
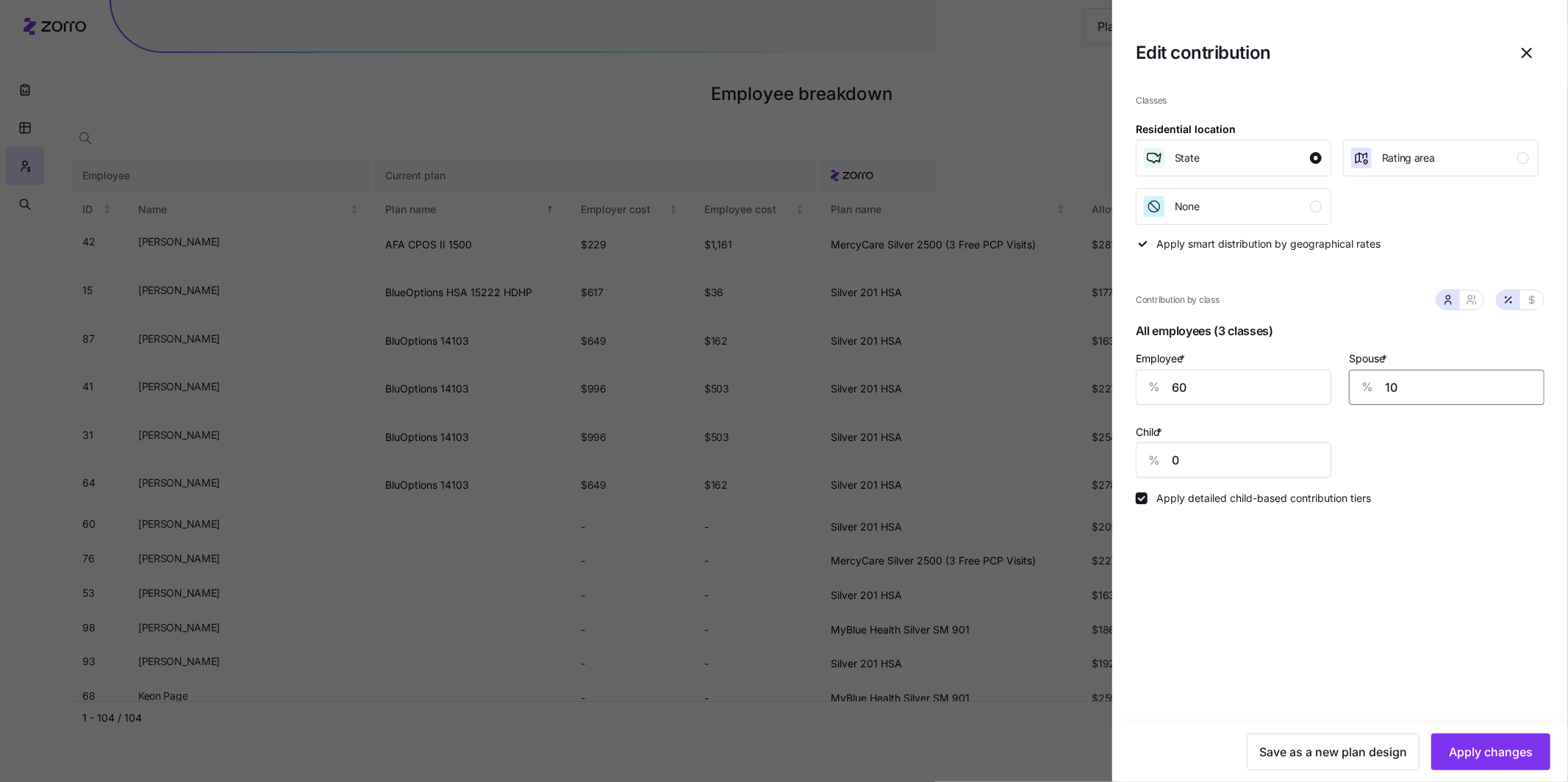
type input "10"
drag, startPoint x: 1147, startPoint y: 461, endPoint x: 1128, endPoint y: 458, distance: 19.2
click at [1128, 458] on div "Classes Residential location State Rating area None Apply smart distribution by…" at bounding box center [1340, 402] width 455 height 640
type input "10"
click at [1519, 742] on button "Apply changes" at bounding box center [1491, 752] width 119 height 36
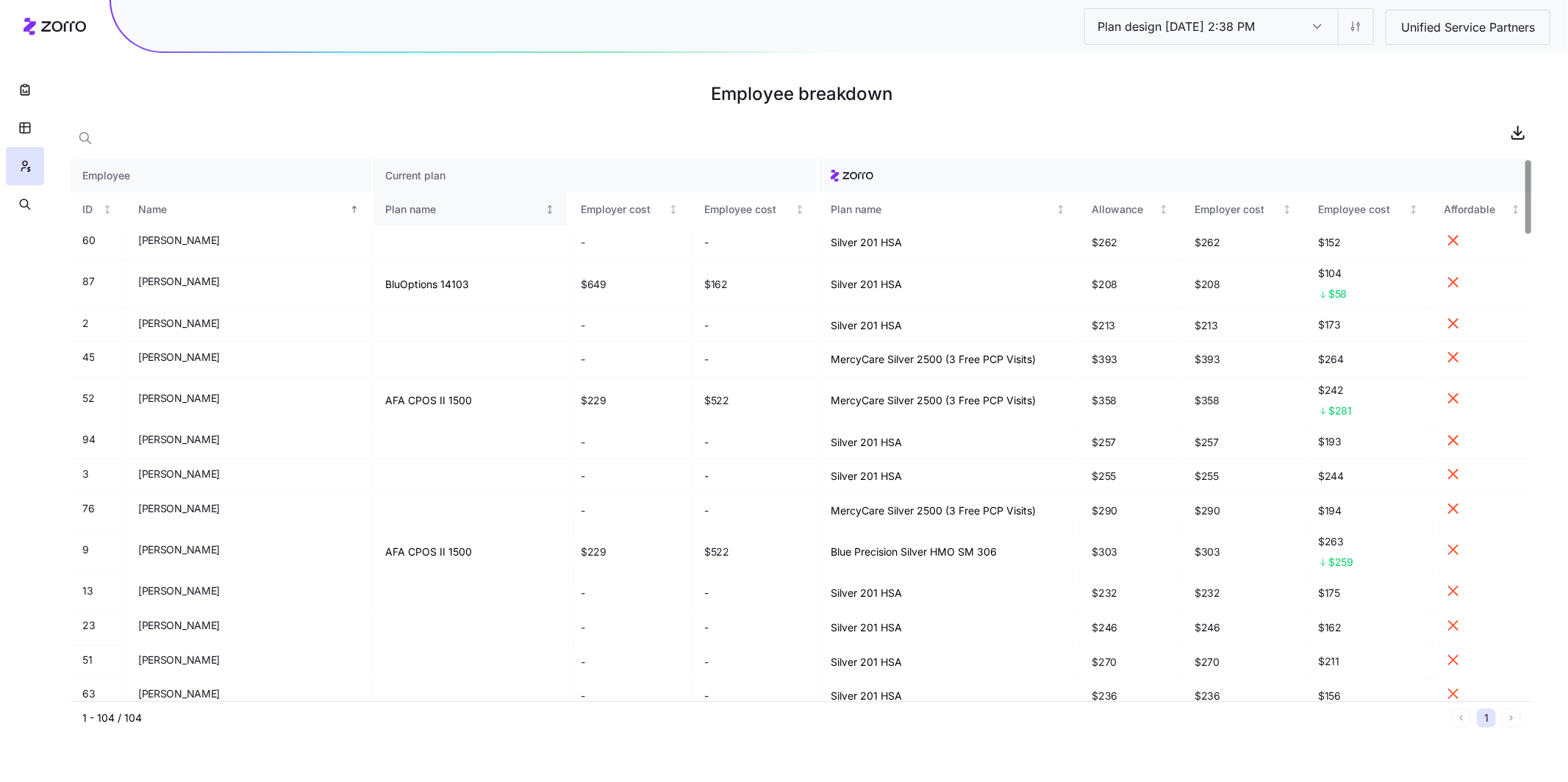
click at [430, 206] on div "Plan name" at bounding box center [463, 209] width 156 height 17
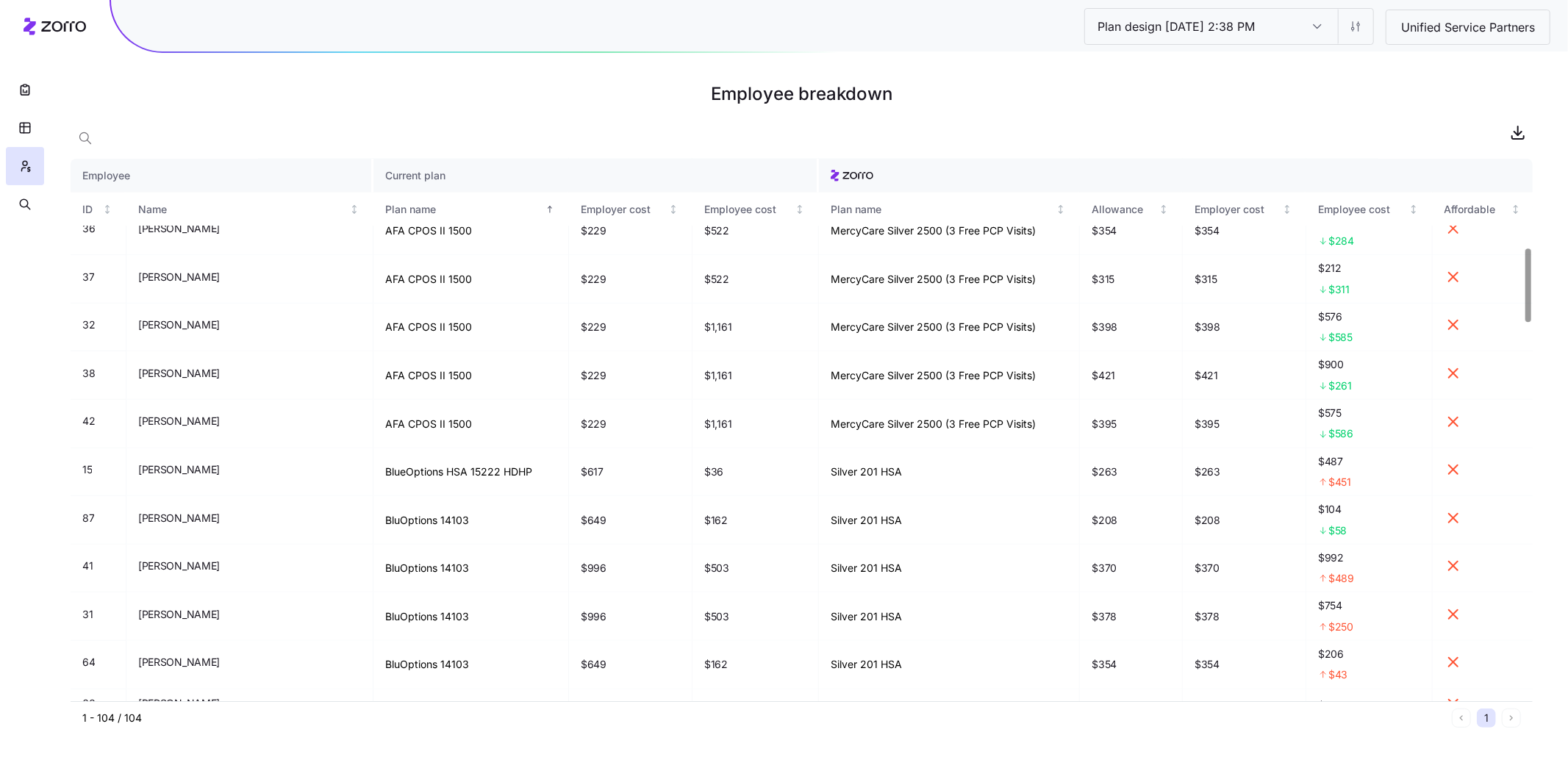
scroll to position [713, 0]
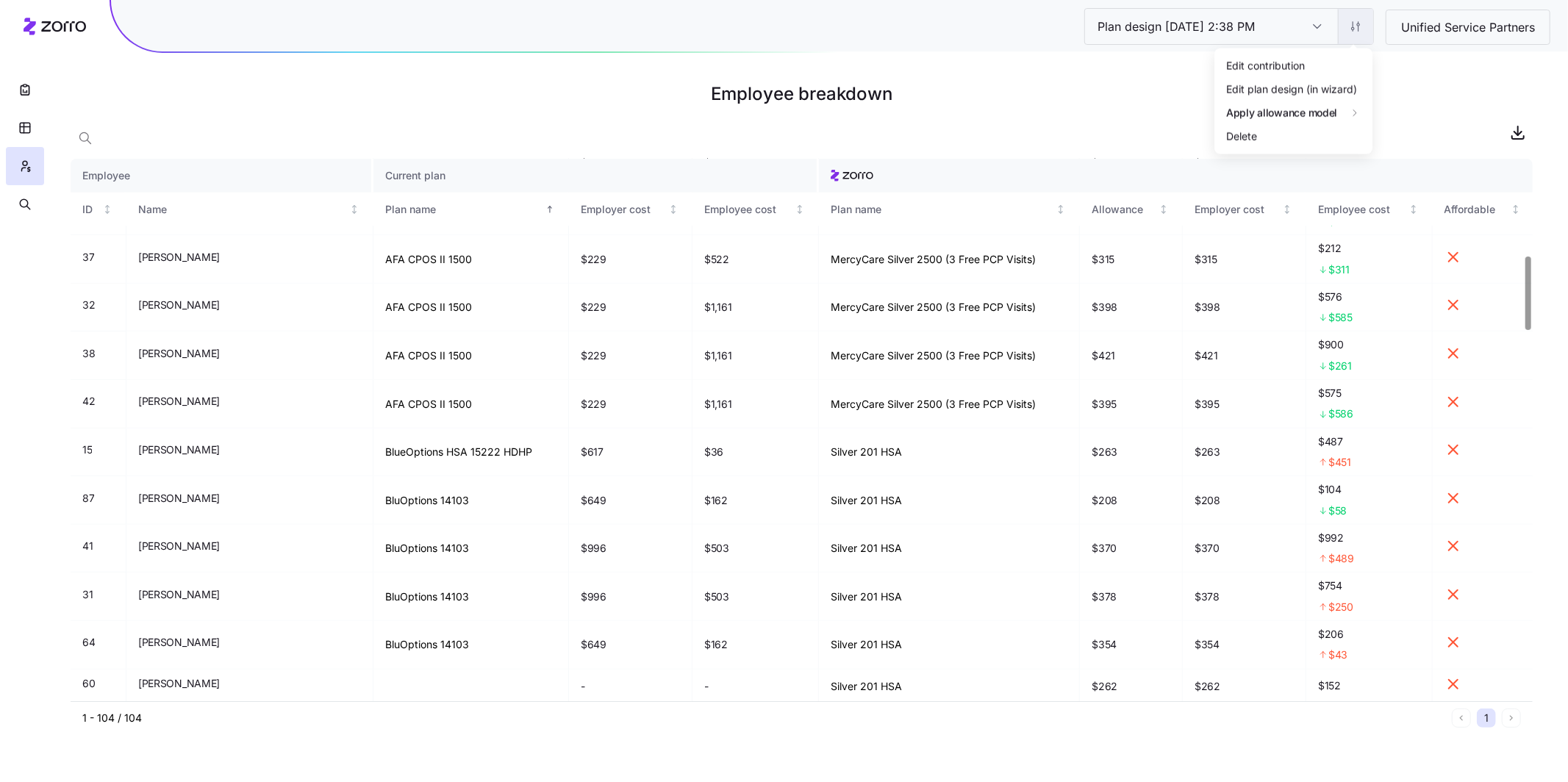
click at [1365, 29] on html "Plan design 10/14/2025 2:38 PM Plan design 10/14/2025 2:38 PM Unified Service P…" at bounding box center [784, 391] width 1568 height 782
click at [1314, 58] on div "Edit contribution" at bounding box center [1293, 66] width 146 height 23
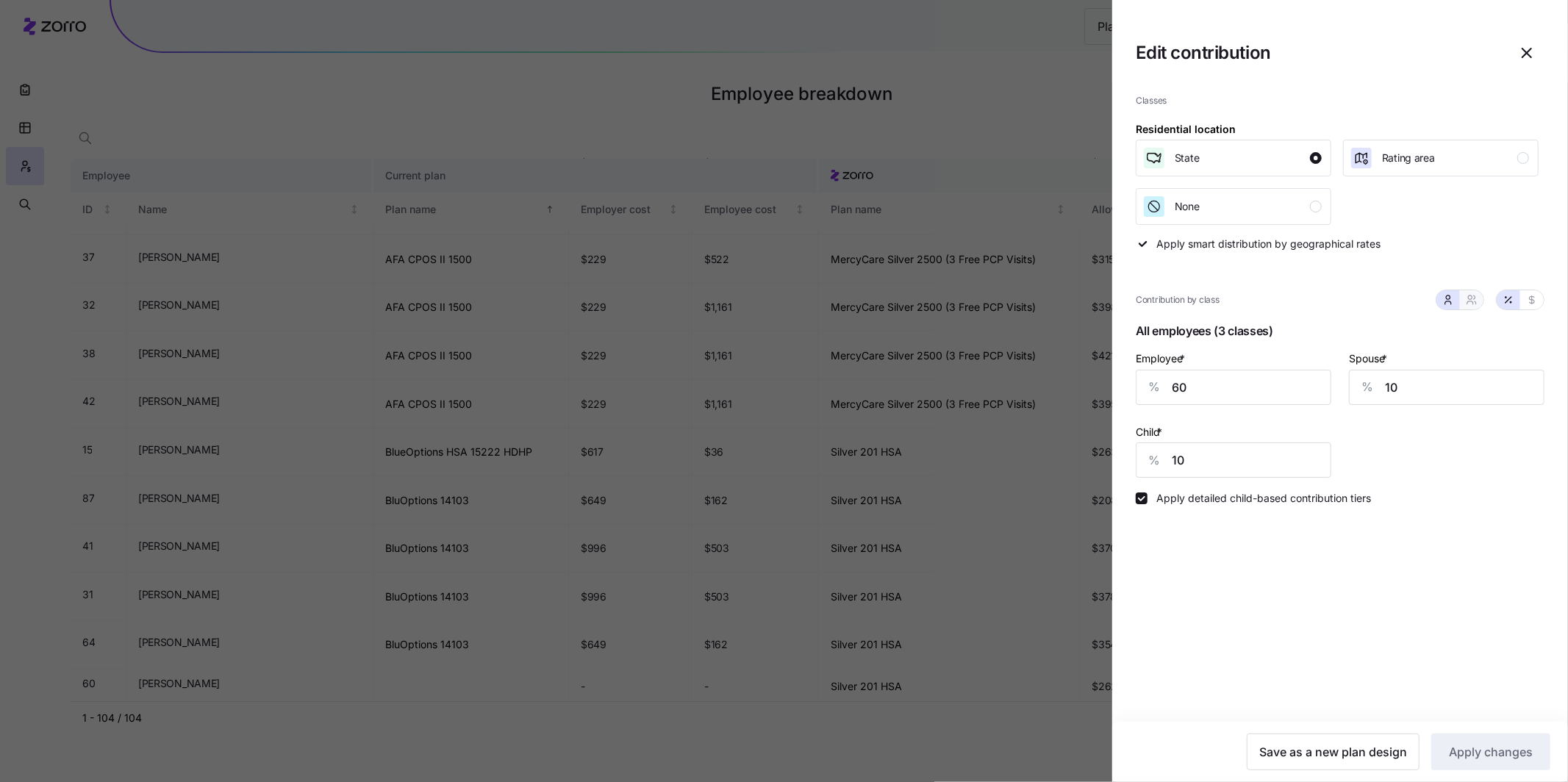
click at [1473, 306] on button "button" at bounding box center [1472, 300] width 12 height 12
type input "35"
type input "36"
drag, startPoint x: 1395, startPoint y: 391, endPoint x: 1352, endPoint y: 390, distance: 43.0
click at [1352, 391] on div "% 35" at bounding box center [1446, 387] width 196 height 36
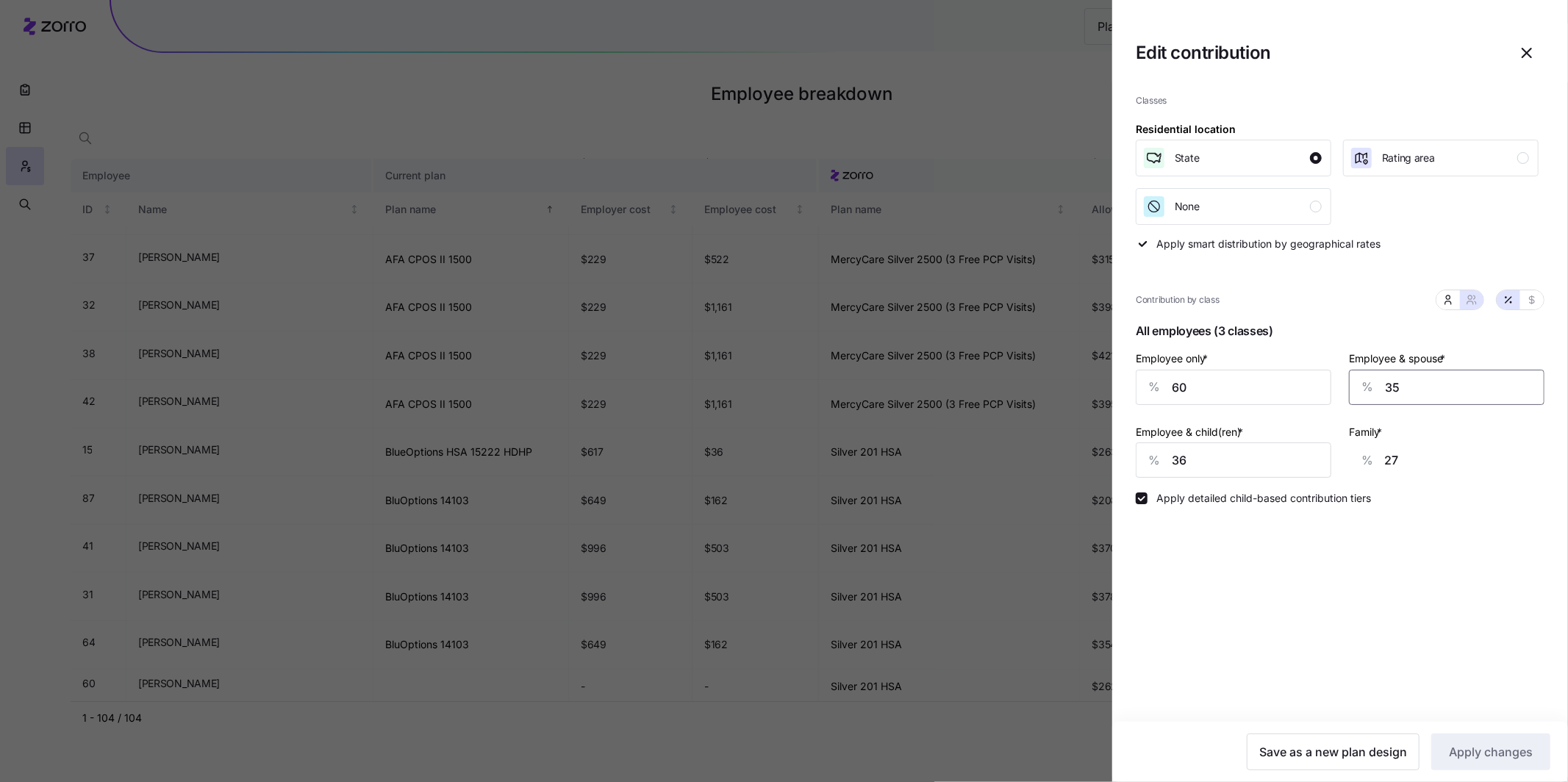
type input "4"
type input "6"
type input "40"
type input "31"
drag, startPoint x: 1418, startPoint y: 380, endPoint x: 1348, endPoint y: 383, distance: 70.1
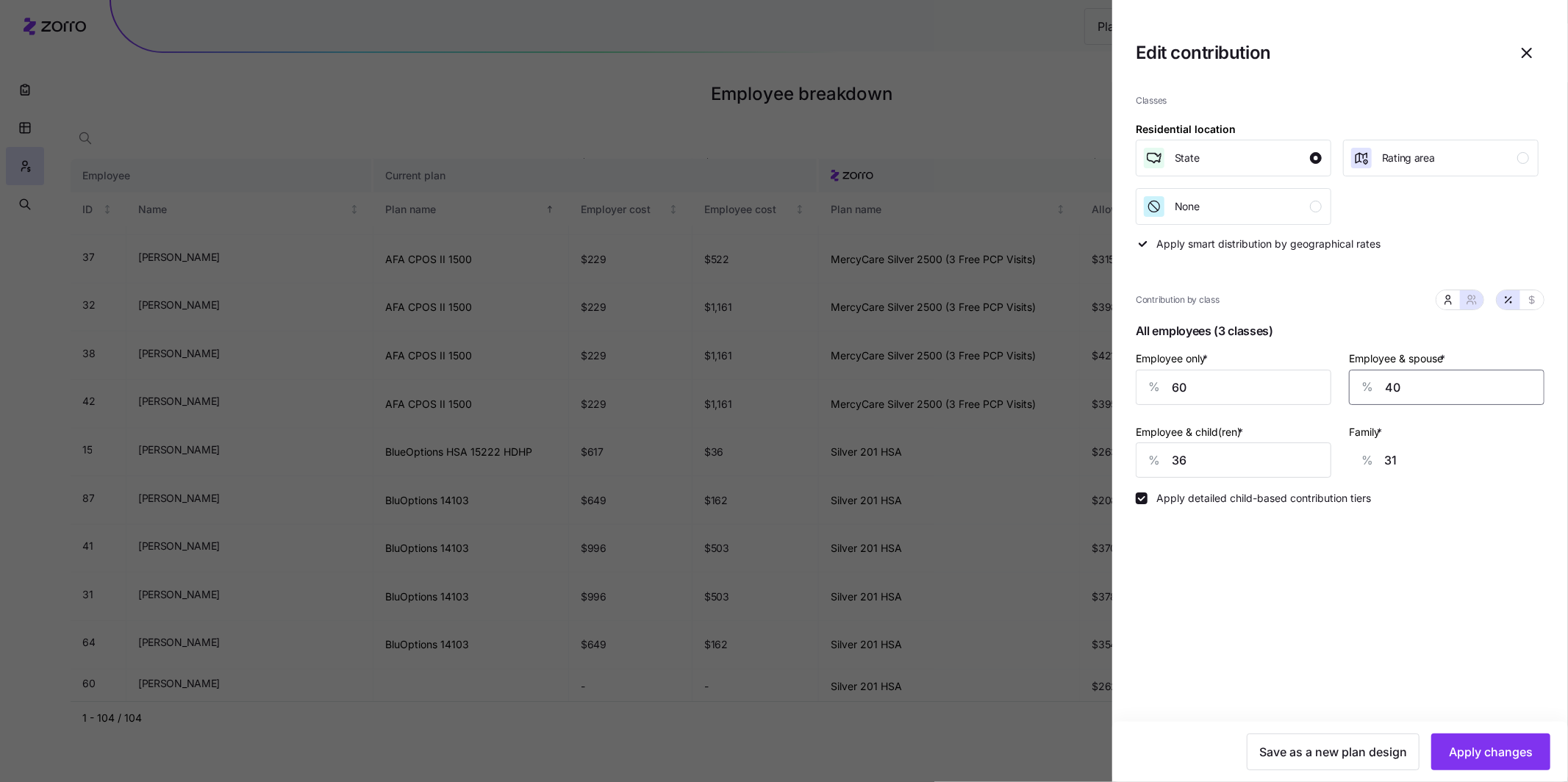
click at [1348, 383] on div "Employee & spouse * % 40" at bounding box center [1446, 377] width 213 height 74
click at [1457, 394] on input "40" at bounding box center [1446, 387] width 196 height 36
drag, startPoint x: 1385, startPoint y: 394, endPoint x: 1362, endPoint y: 394, distance: 23.0
click at [1361, 394] on div "% 40" at bounding box center [1446, 387] width 196 height 36
click at [1440, 388] on input "40" at bounding box center [1446, 387] width 196 height 36
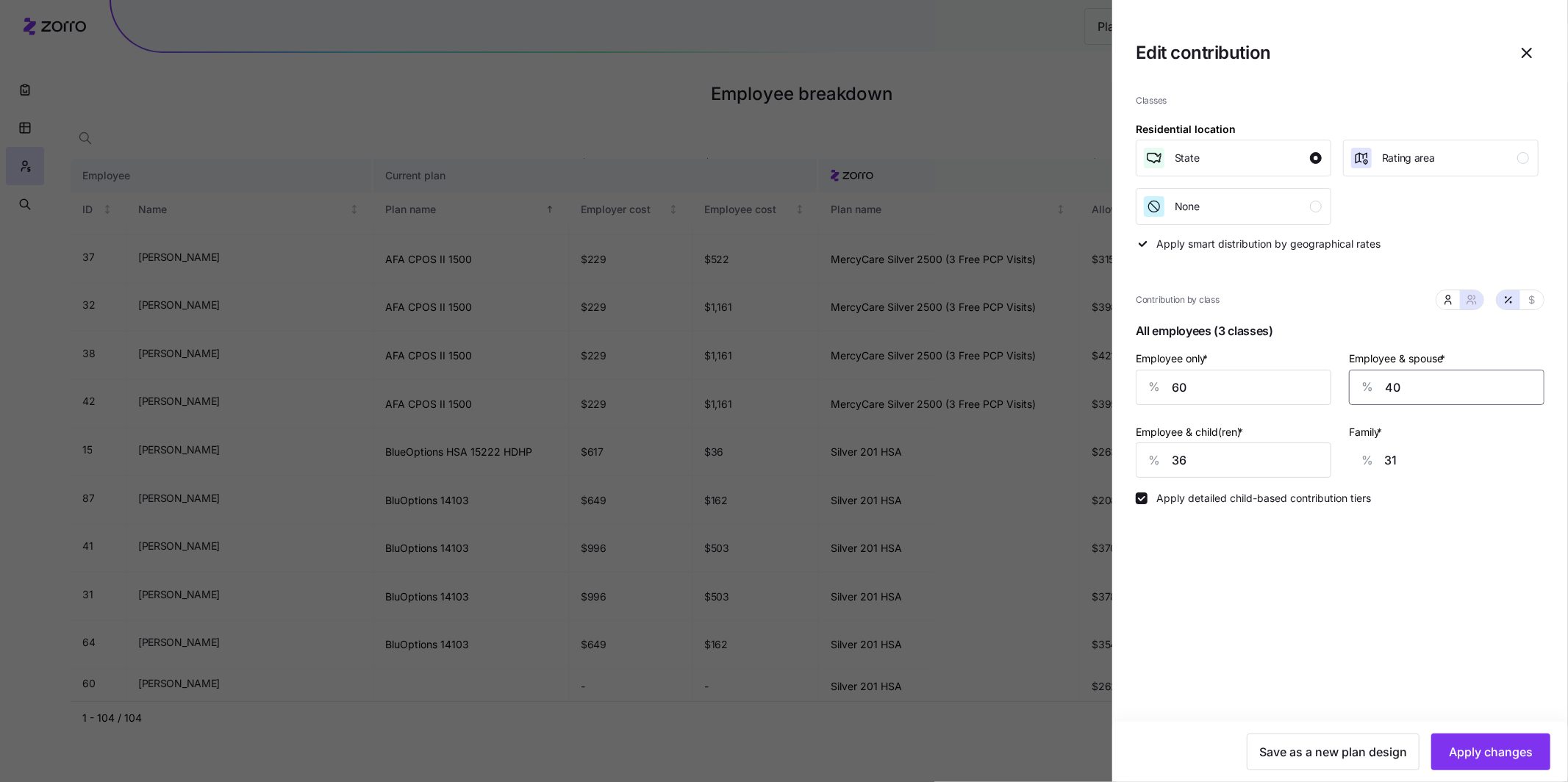
drag, startPoint x: 1431, startPoint y: 387, endPoint x: 1369, endPoint y: 381, distance: 62.3
click at [1368, 383] on div "% 40" at bounding box center [1446, 387] width 196 height 36
type input "5"
type input "7"
type input "50"
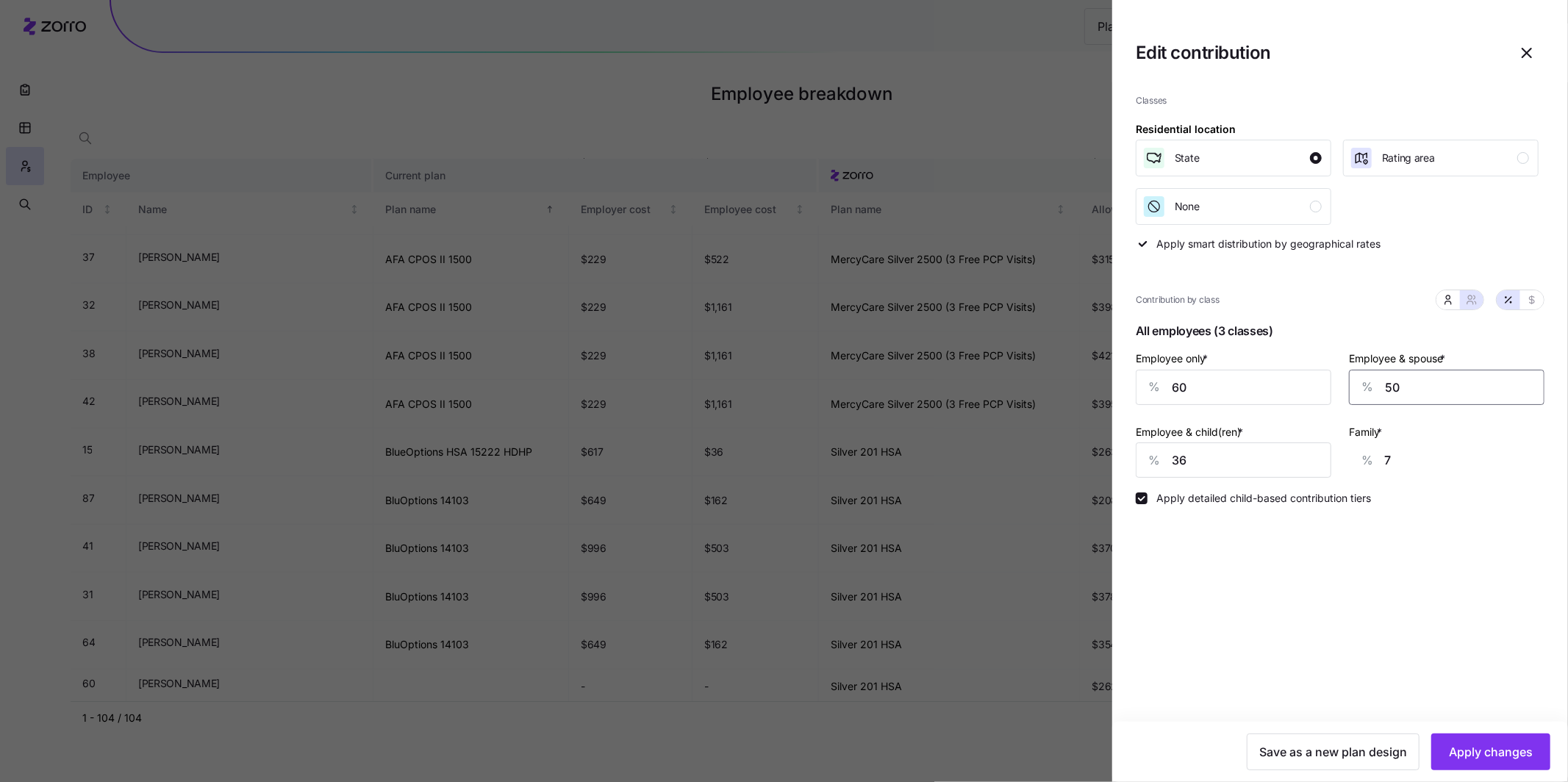
type input "37"
type input "50"
drag, startPoint x: 1157, startPoint y: 462, endPoint x: 1120, endPoint y: 461, distance: 37.0
click at [1120, 461] on div "Classes Residential location State Rating area None Apply smart distribution by…" at bounding box center [1340, 402] width 455 height 640
type input "5"
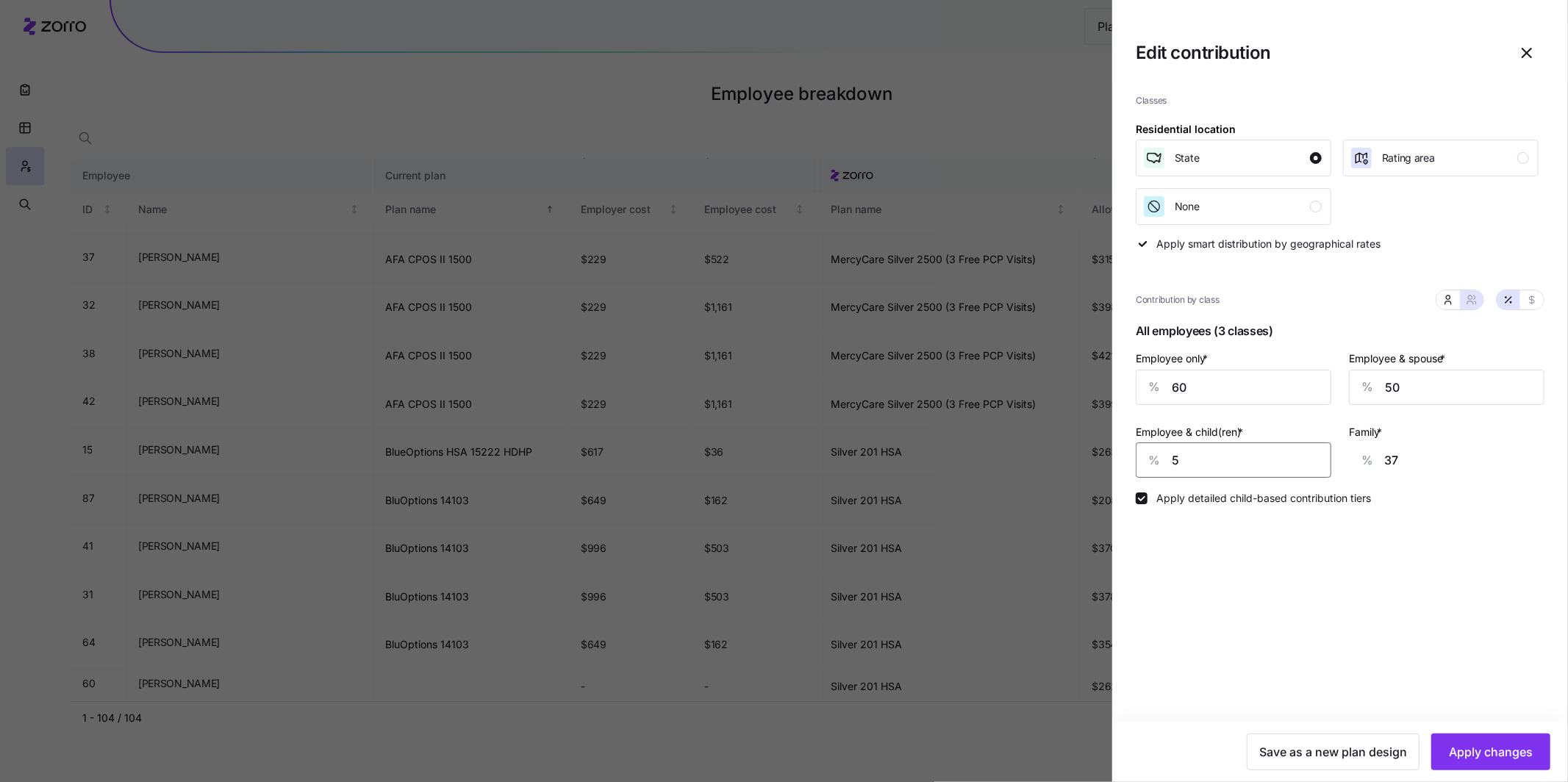
type input "17"
type input "50"
type input "47"
type input "50"
click at [1523, 752] on span "Apply changes" at bounding box center [1491, 752] width 83 height 17
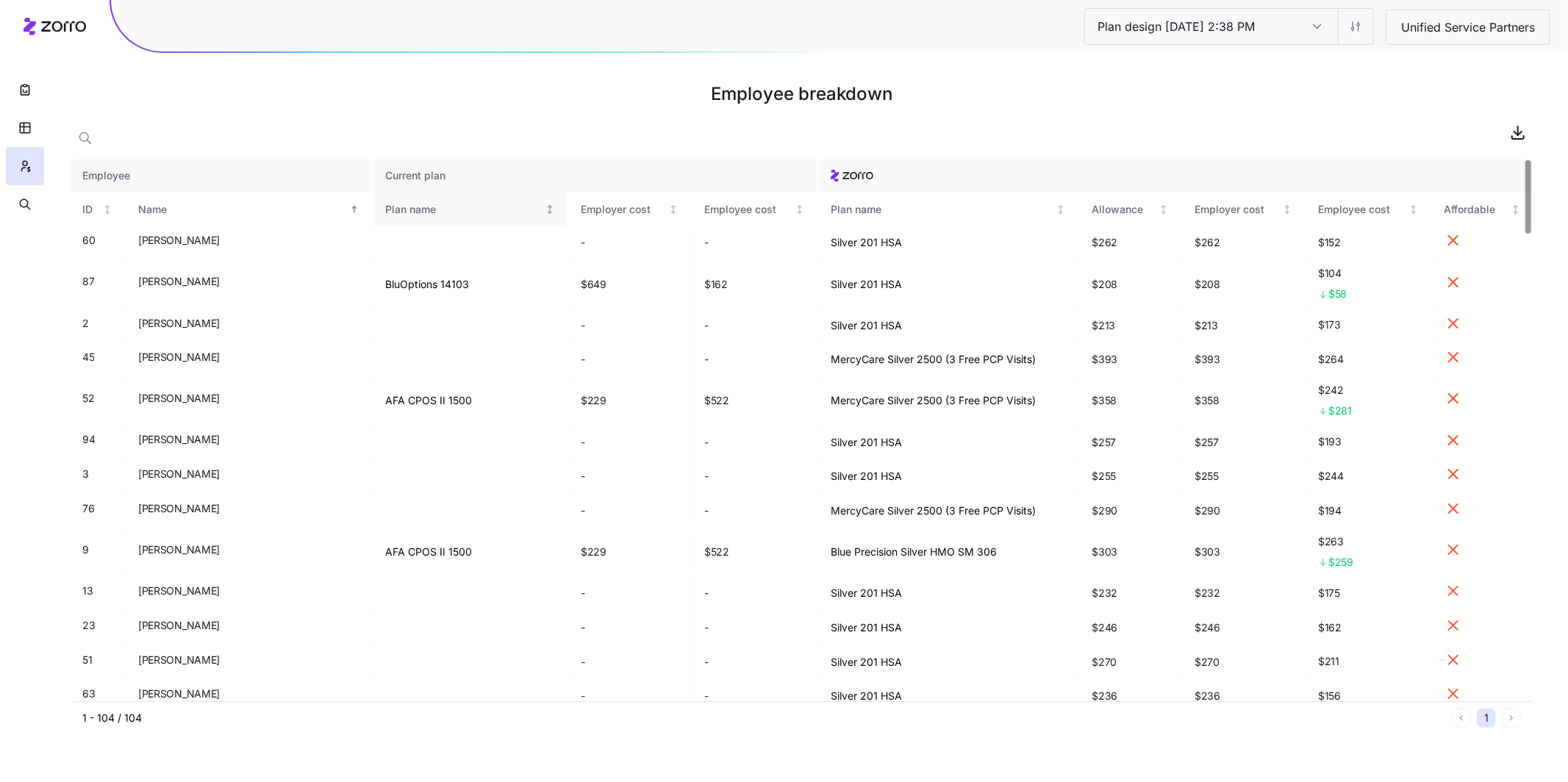
click at [435, 212] on div "Plan name" at bounding box center [463, 209] width 156 height 17
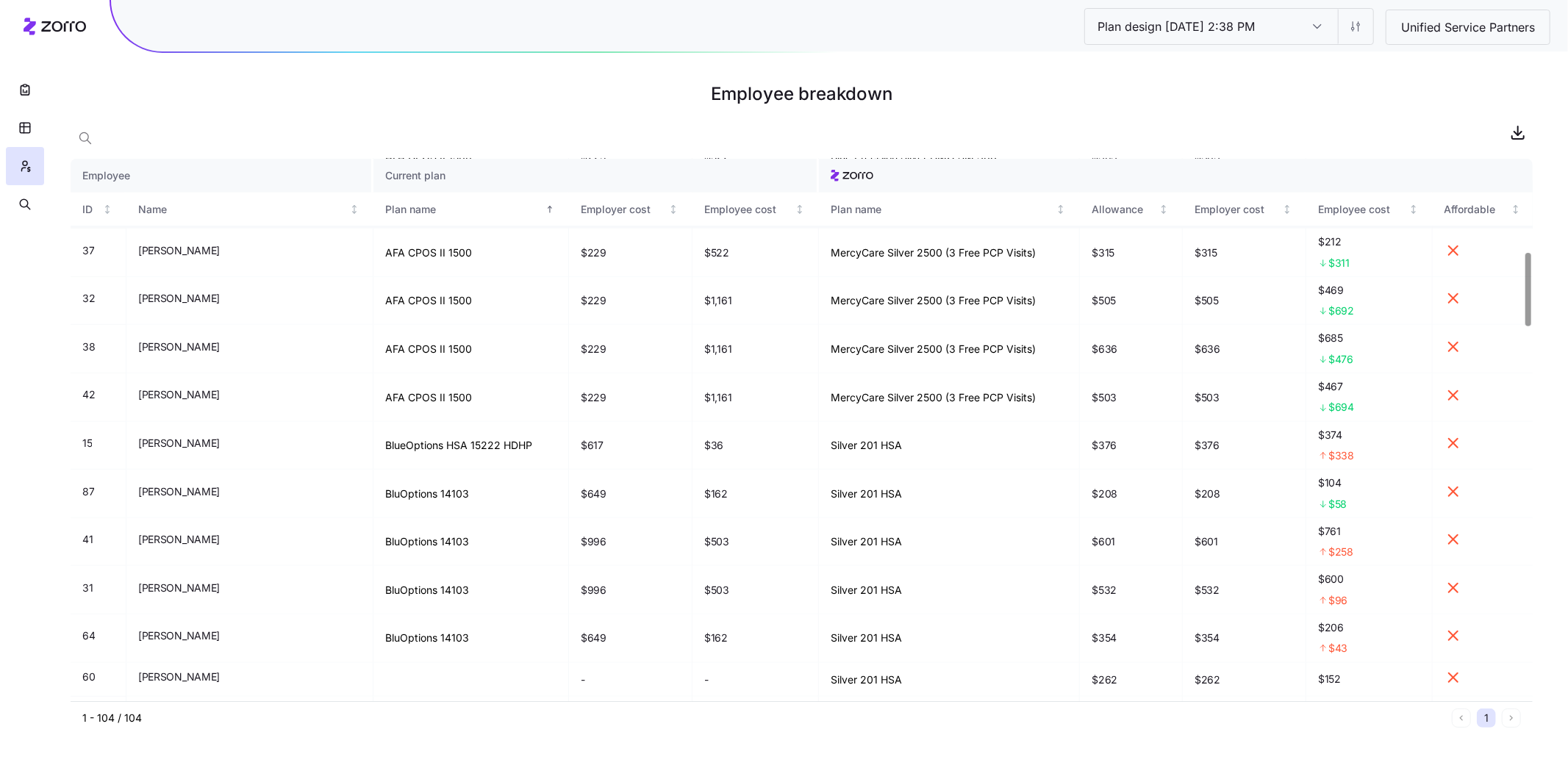
scroll to position [731, 0]
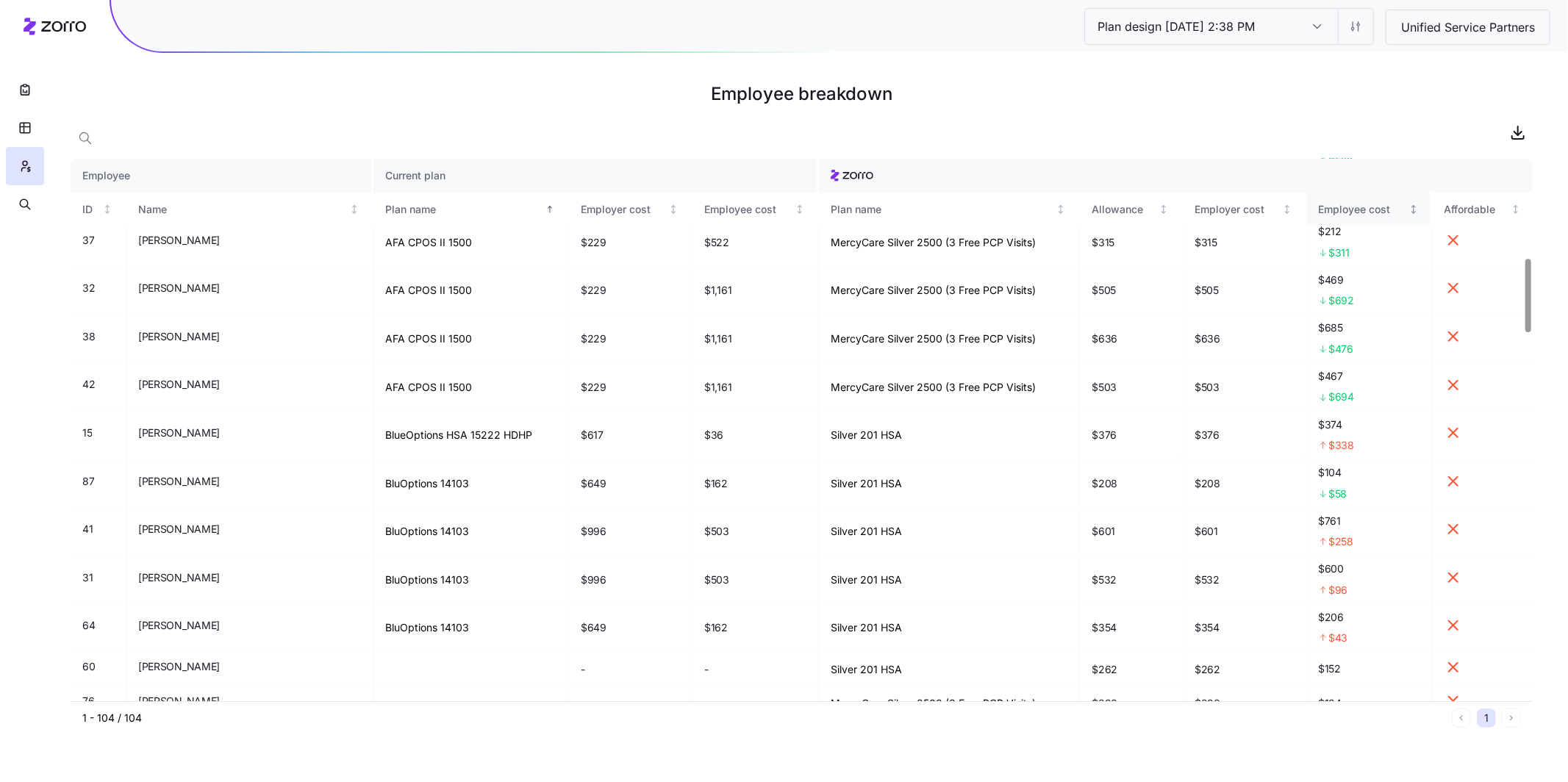
click at [1337, 204] on div "Employee cost" at bounding box center [1362, 209] width 88 height 17
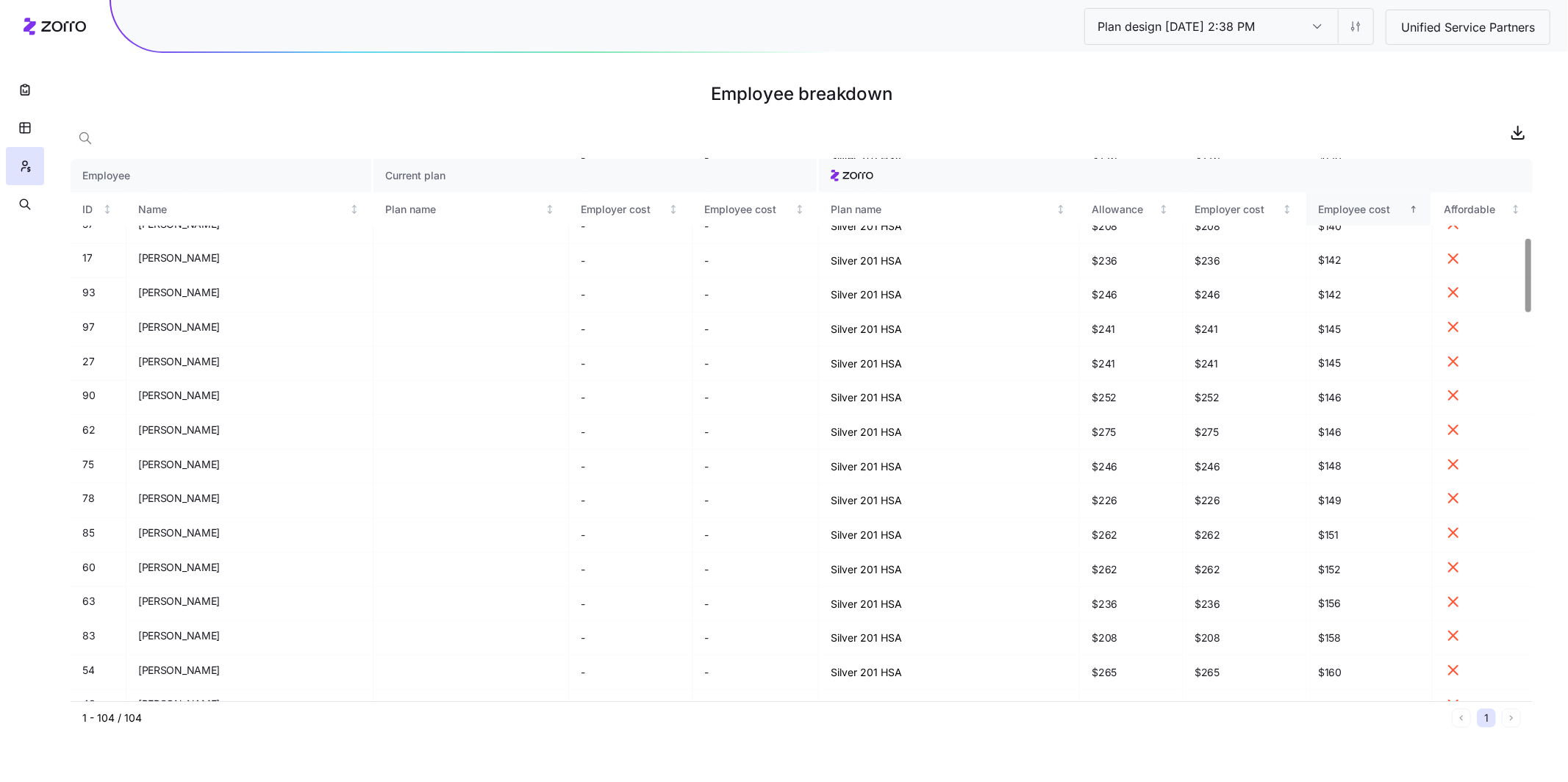
scroll to position [582, 0]
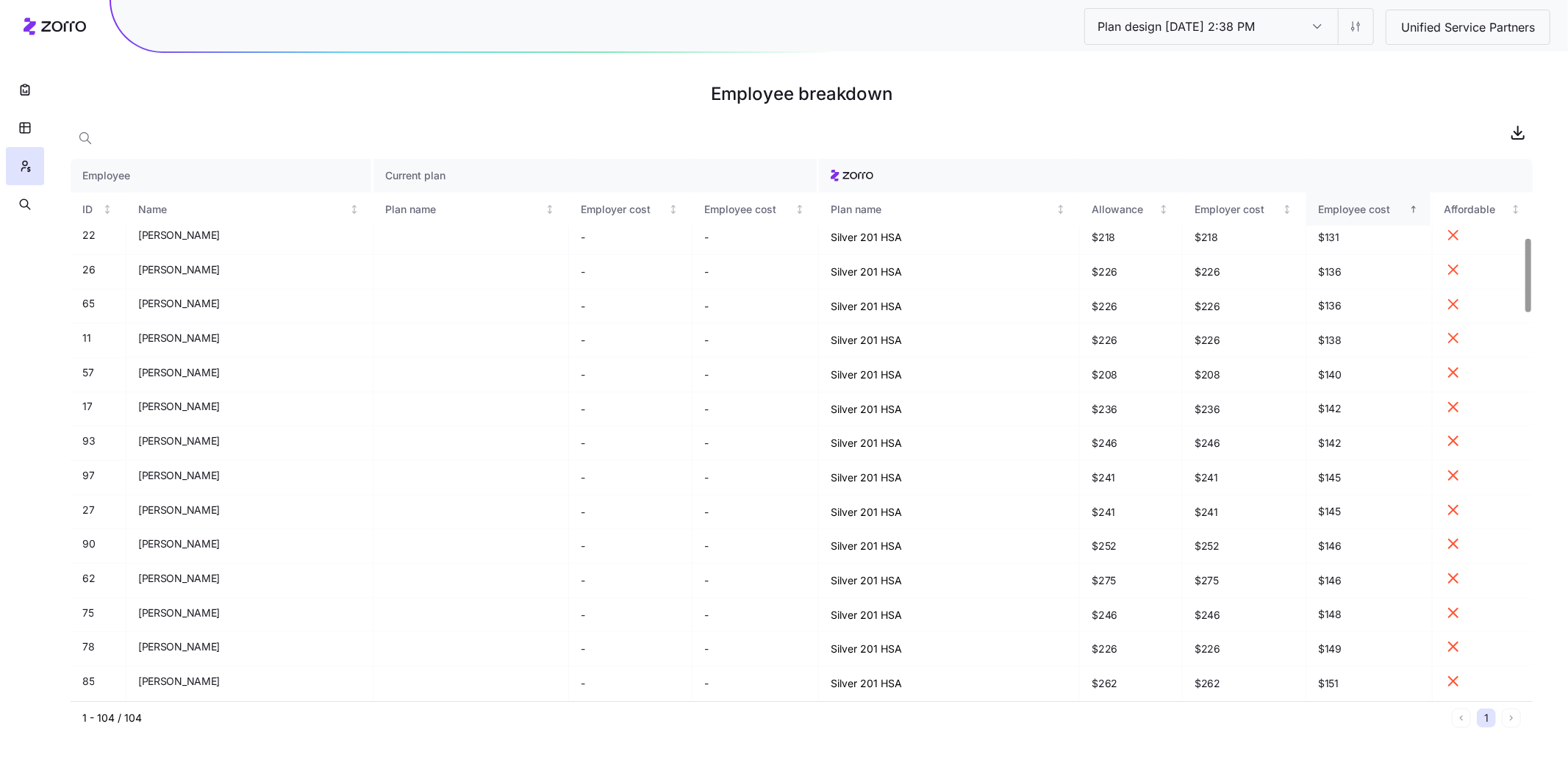
click at [1354, 215] on div "Employee cost" at bounding box center [1362, 209] width 88 height 17
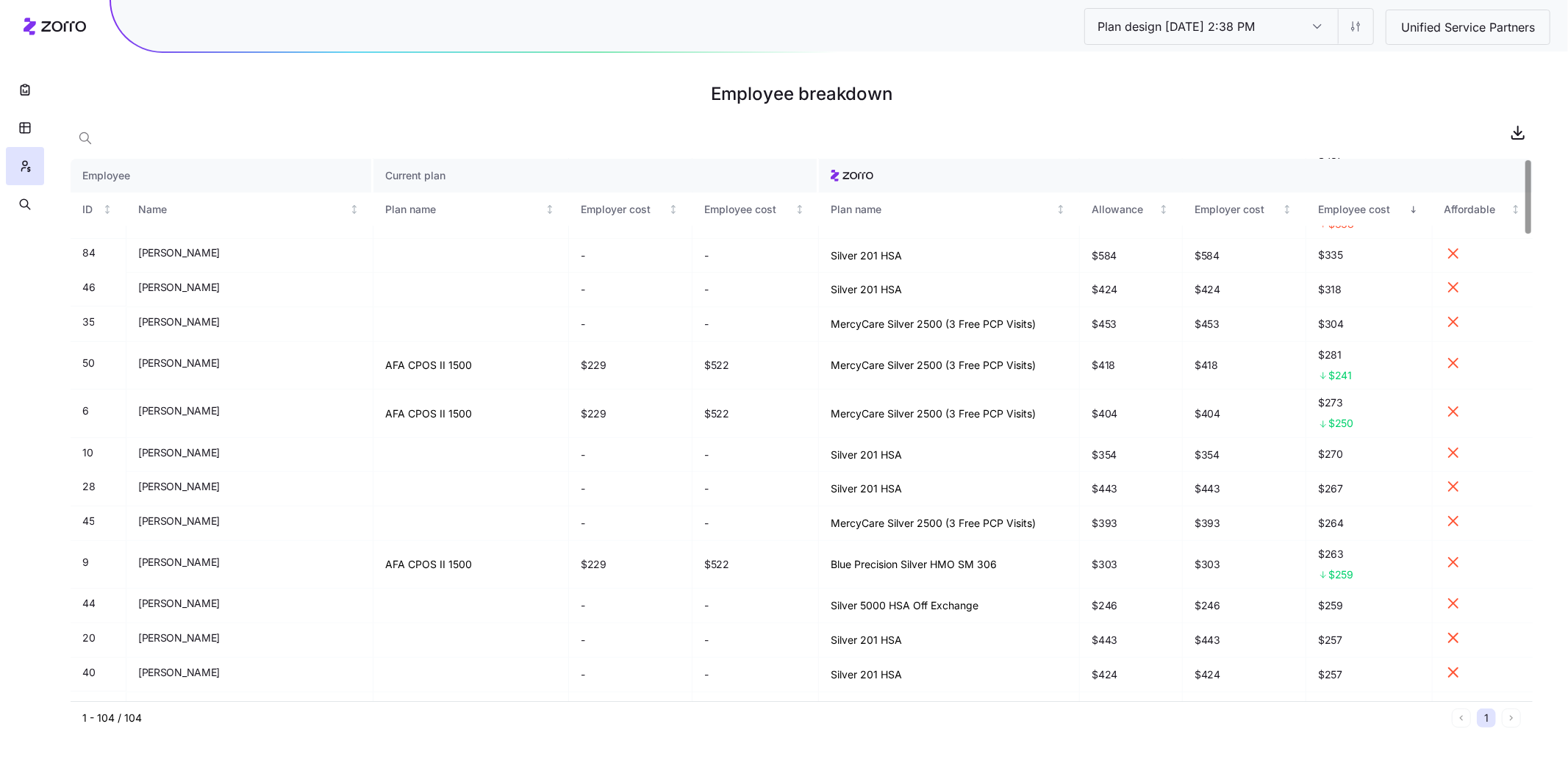
scroll to position [0, 0]
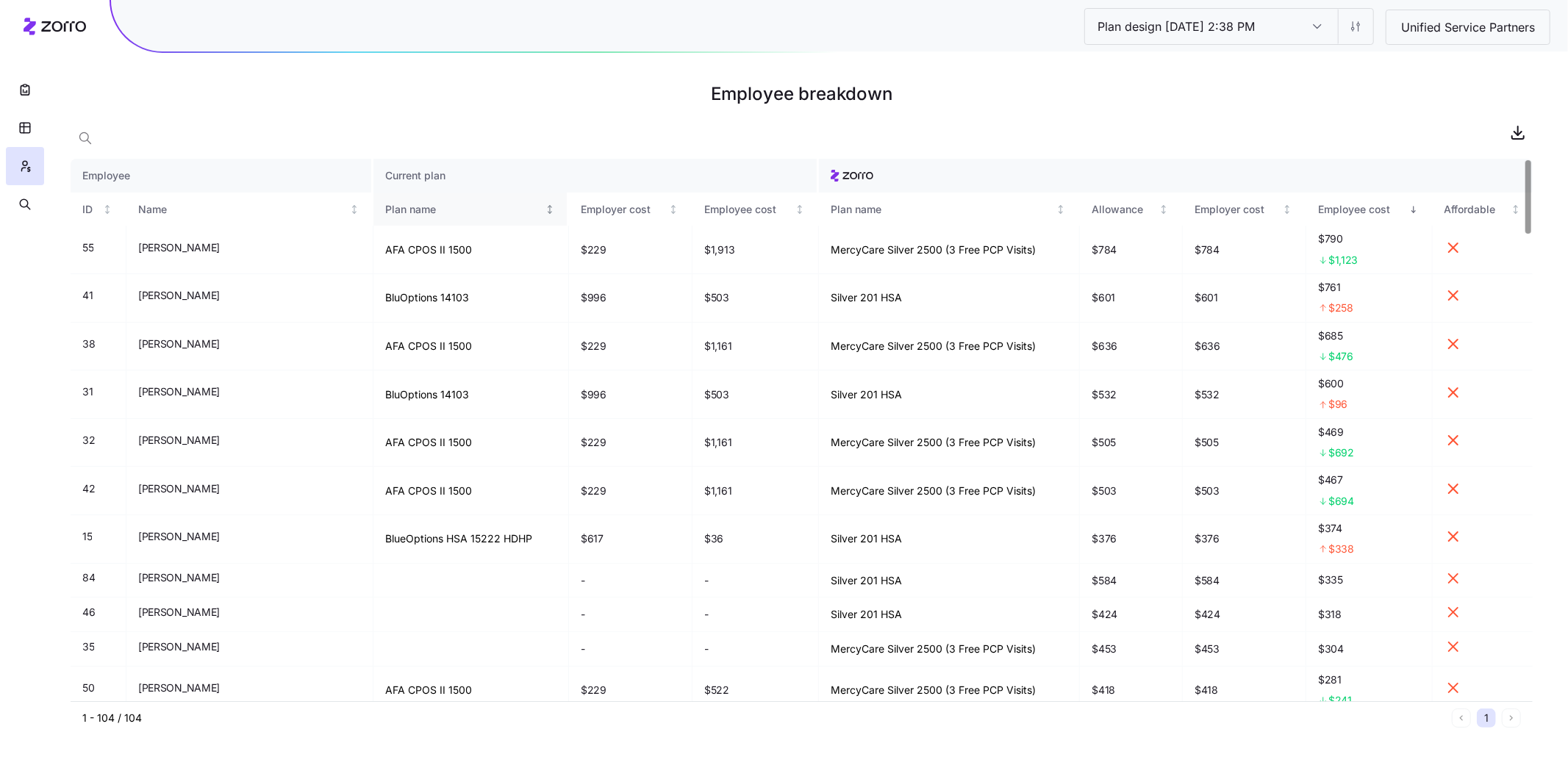
click at [385, 203] on div "Plan name" at bounding box center [463, 209] width 156 height 17
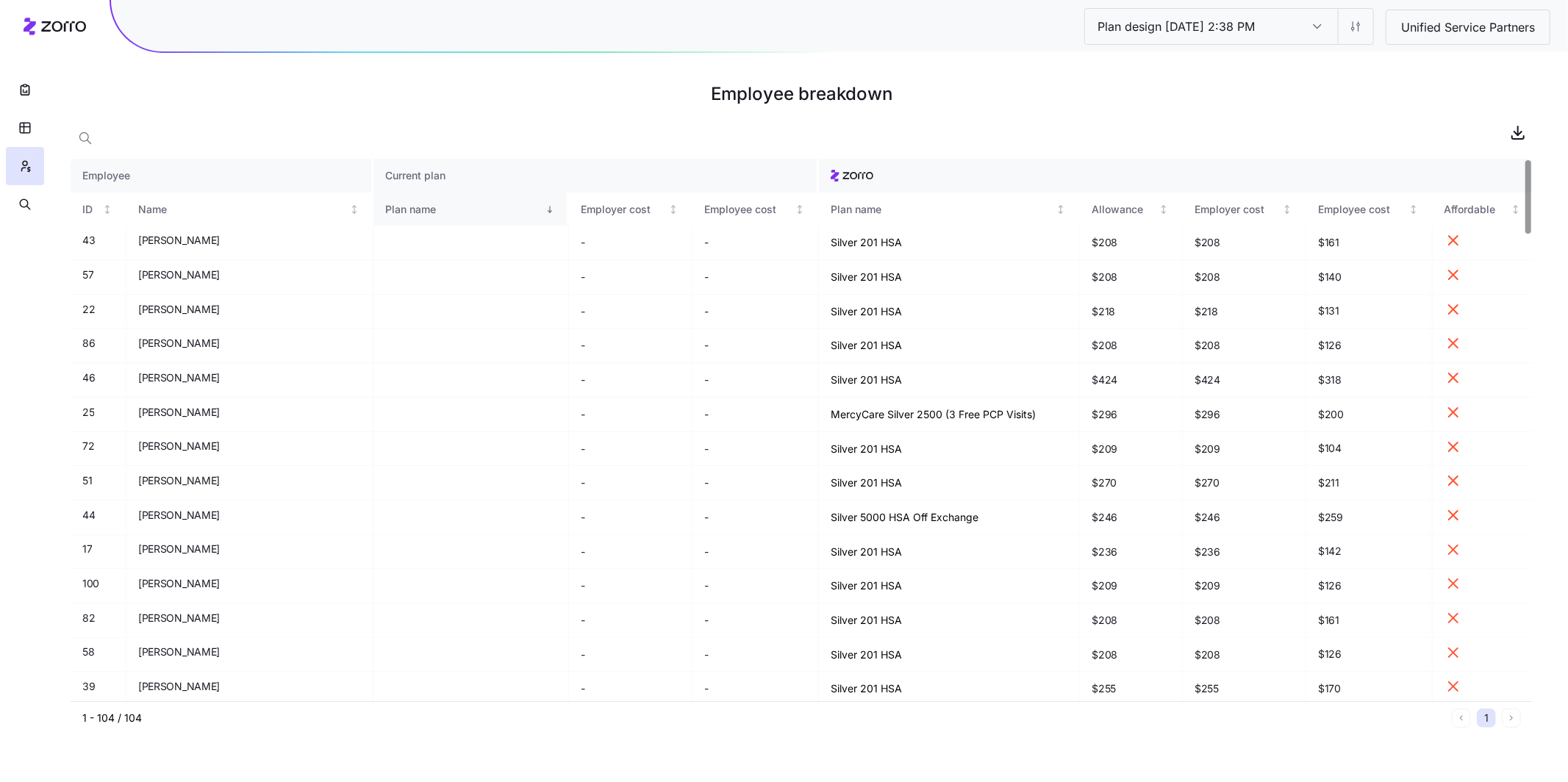
click at [420, 221] on th "Plan name" at bounding box center [471, 209] width 196 height 34
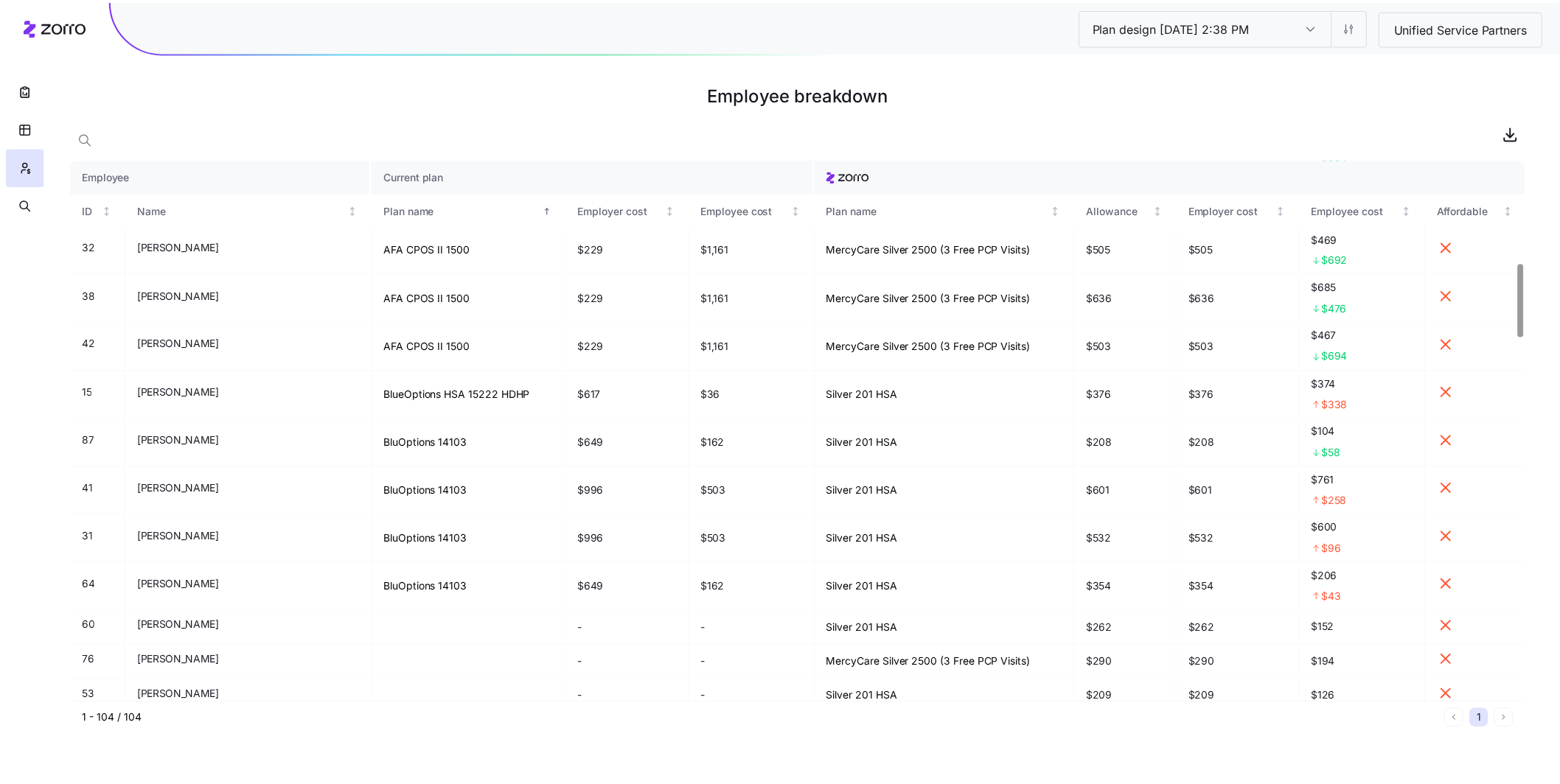
scroll to position [759, 0]
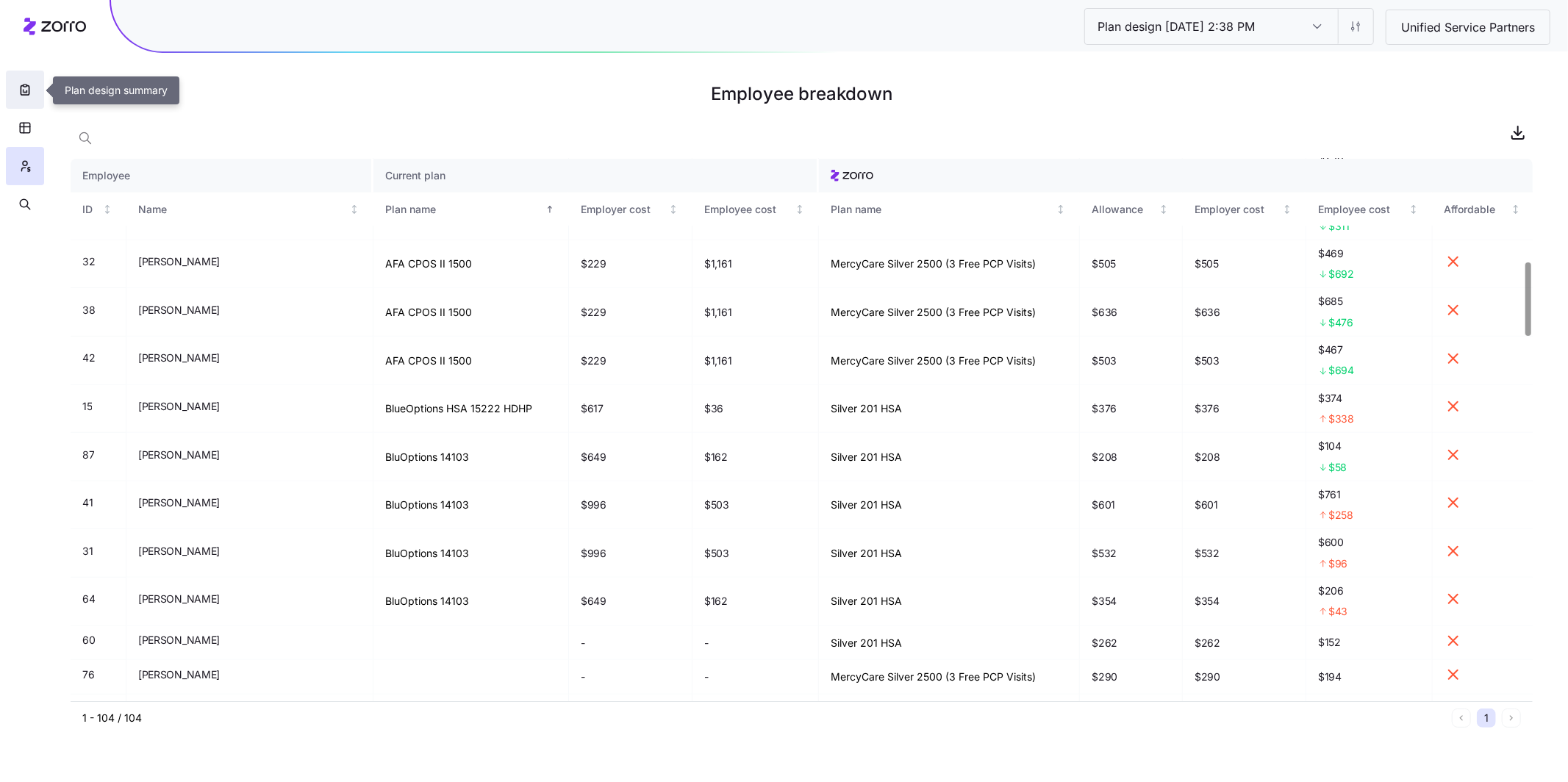
click at [22, 96] on icon "button" at bounding box center [24, 89] width 15 height 15
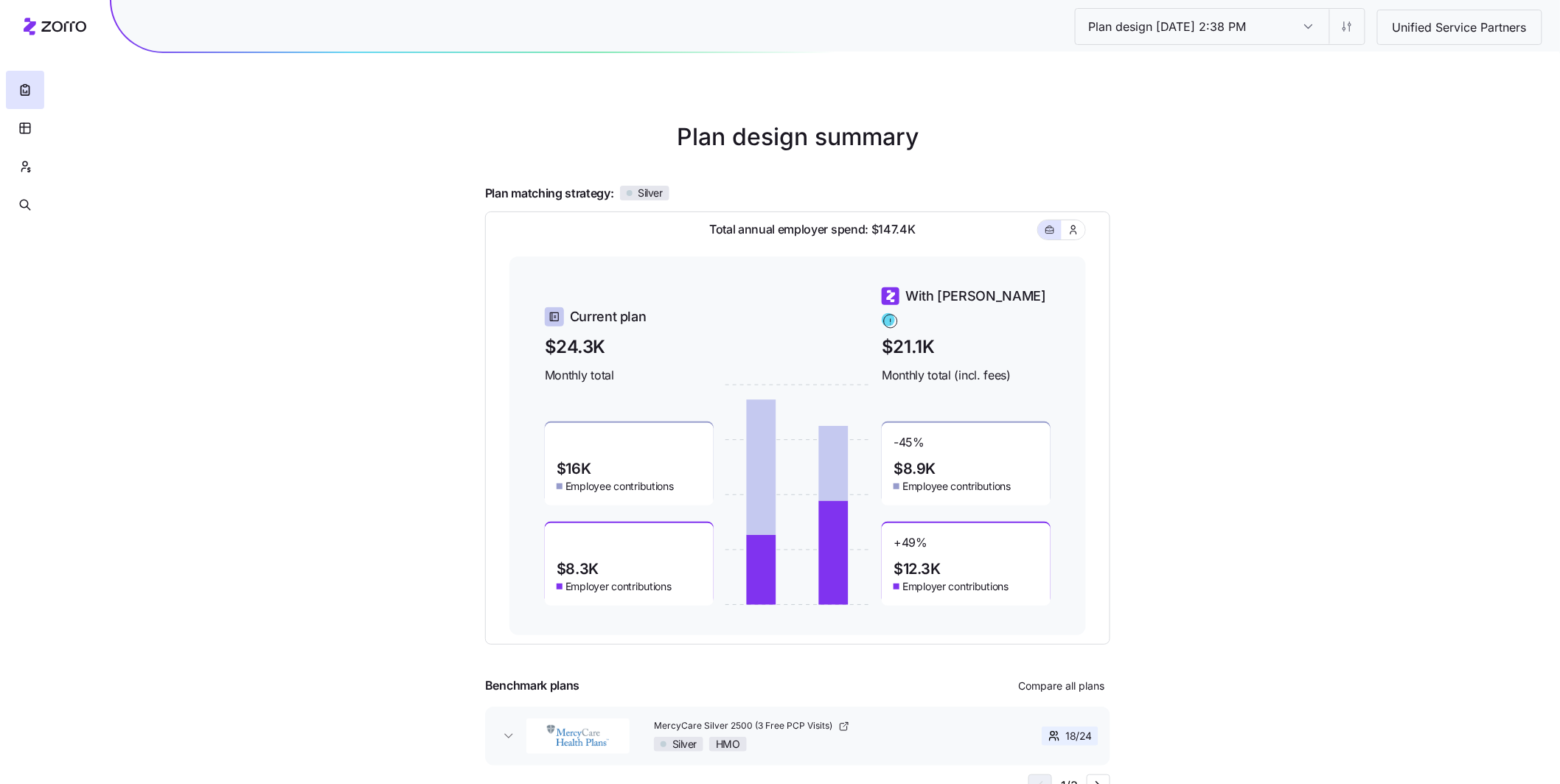
scroll to position [24, 0]
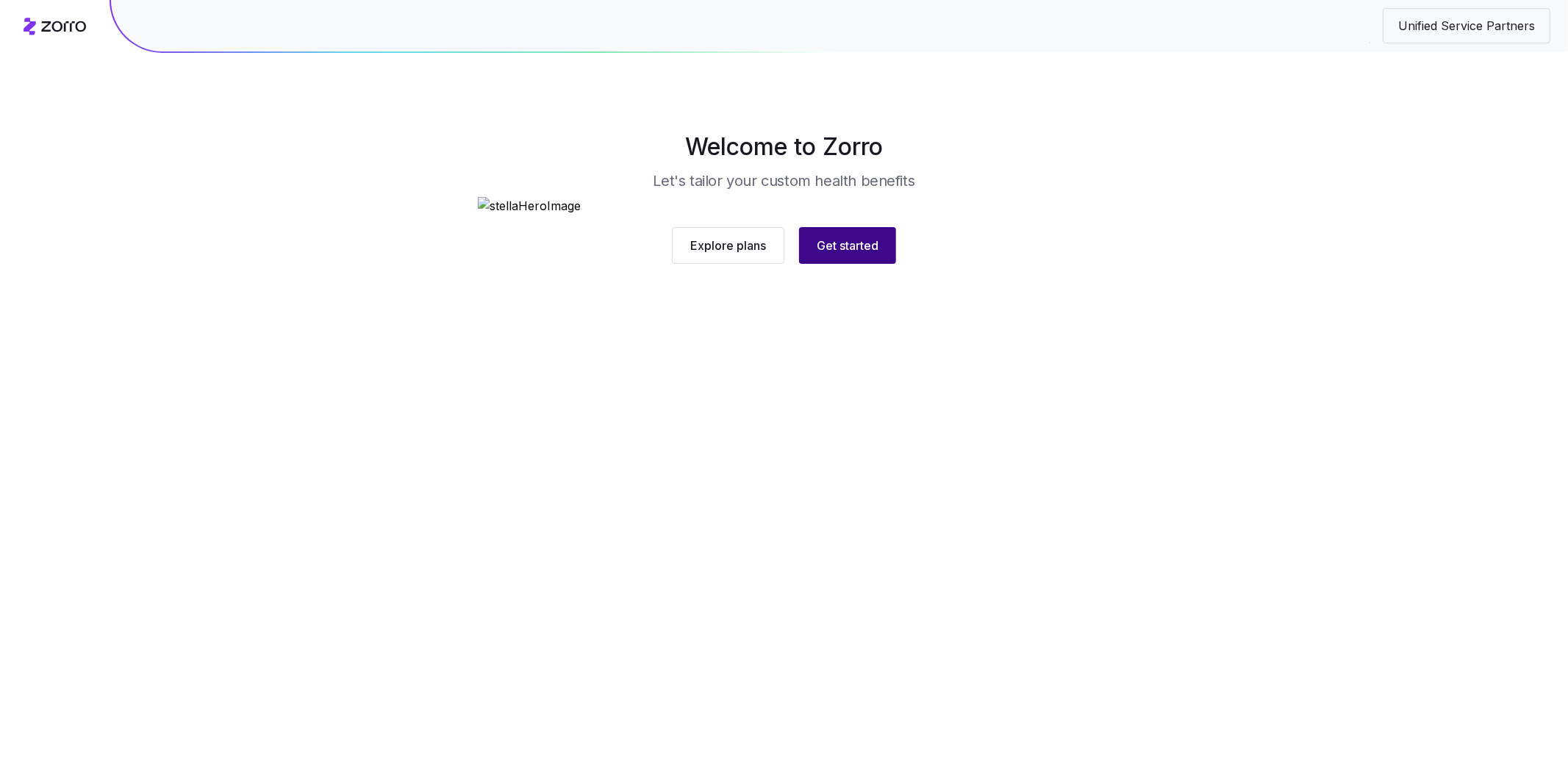
click at [823, 255] on span "Get started" at bounding box center [847, 245] width 62 height 17
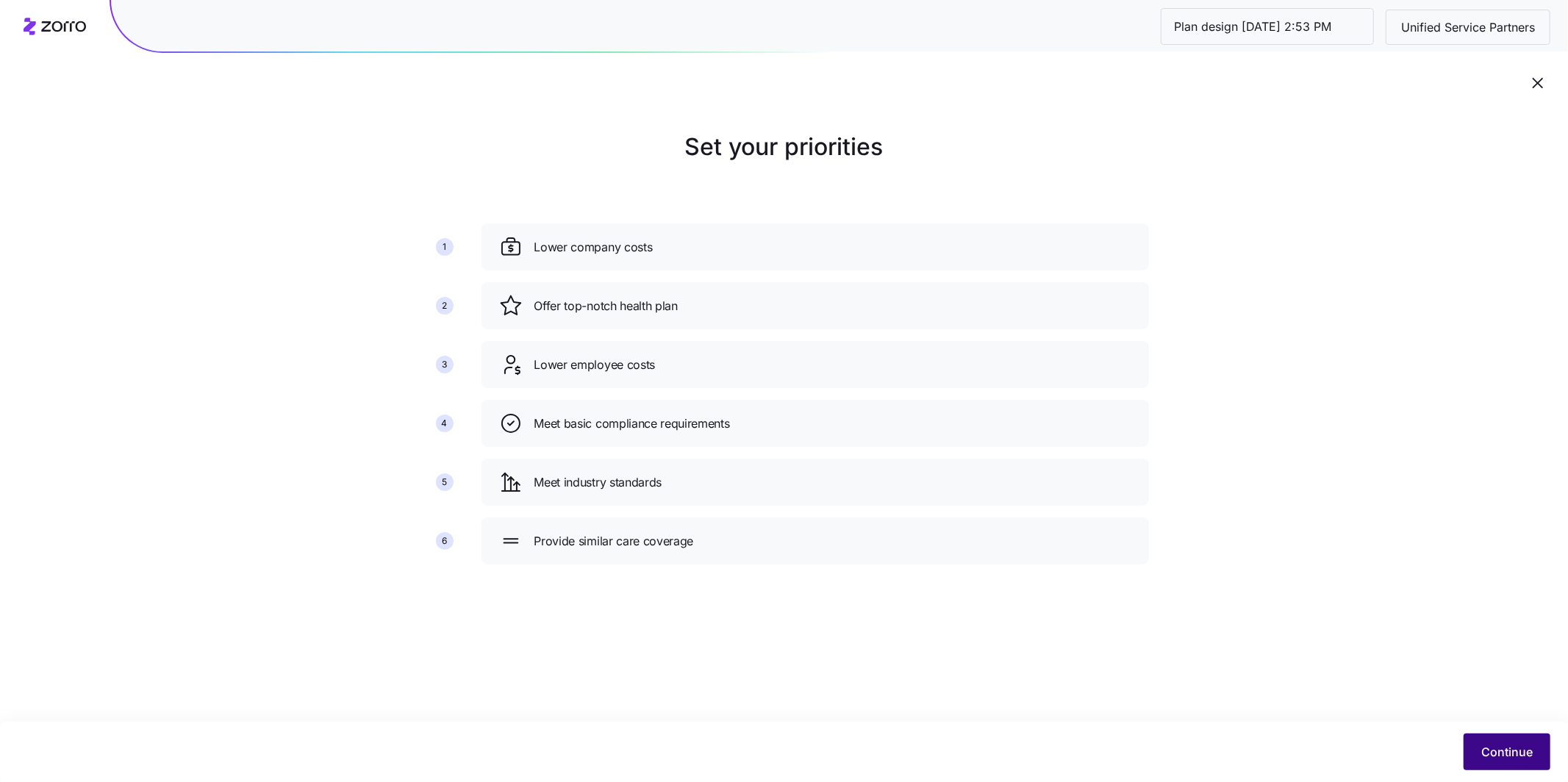
click at [1494, 751] on span "Continue" at bounding box center [1506, 752] width 51 height 17
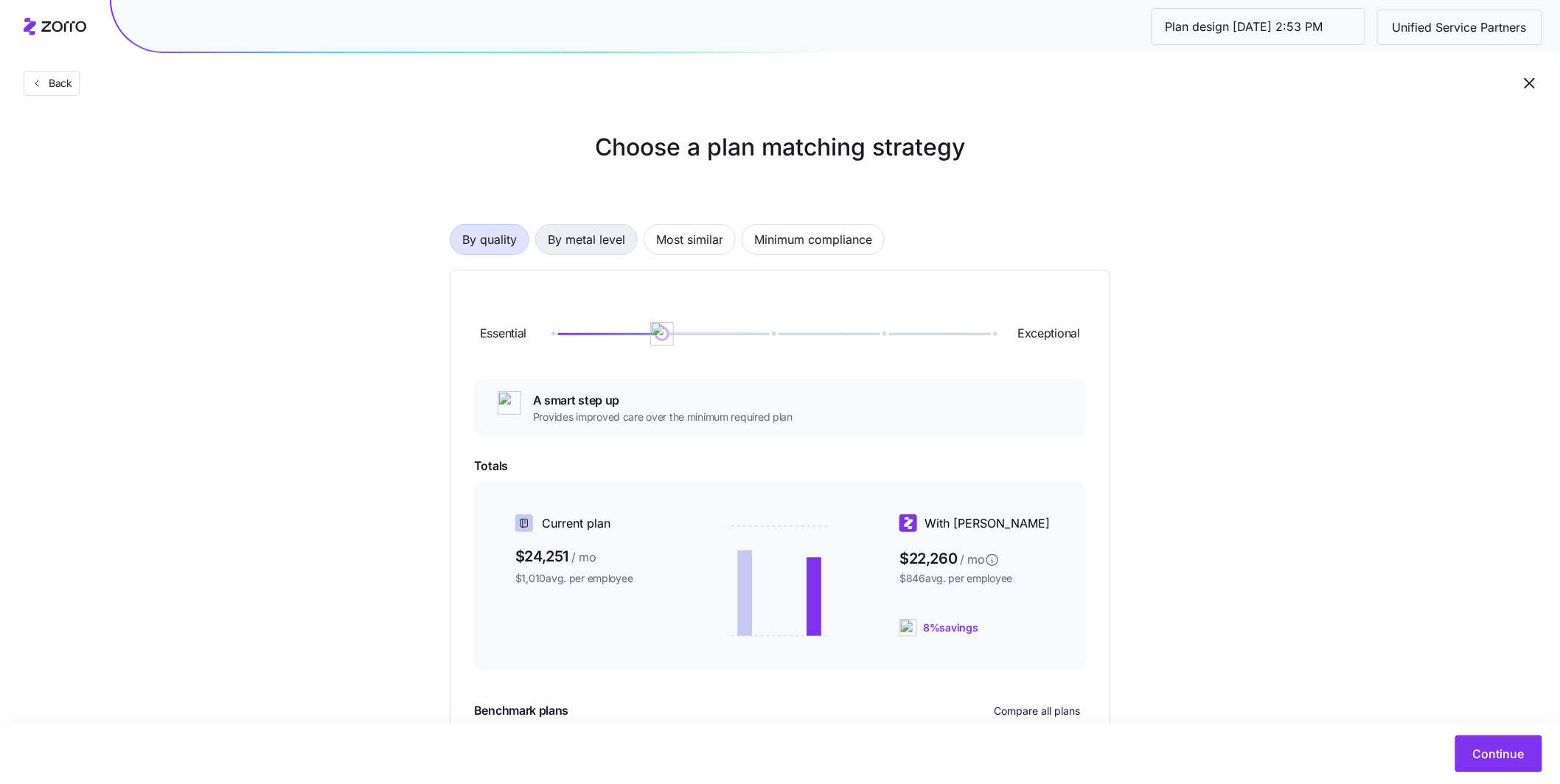
click at [607, 242] on span "By metal level" at bounding box center [586, 240] width 78 height 30
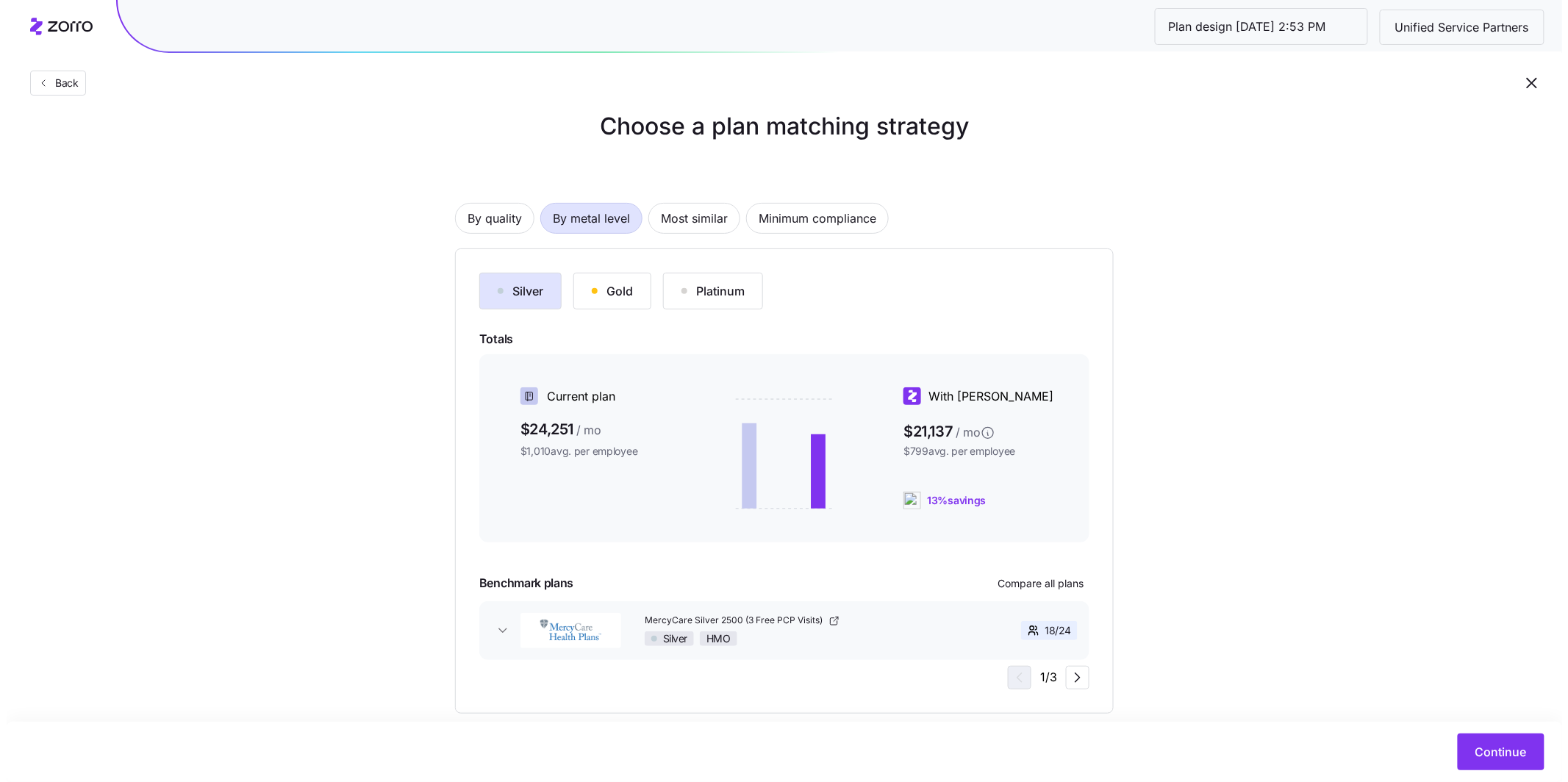
scroll to position [45, 0]
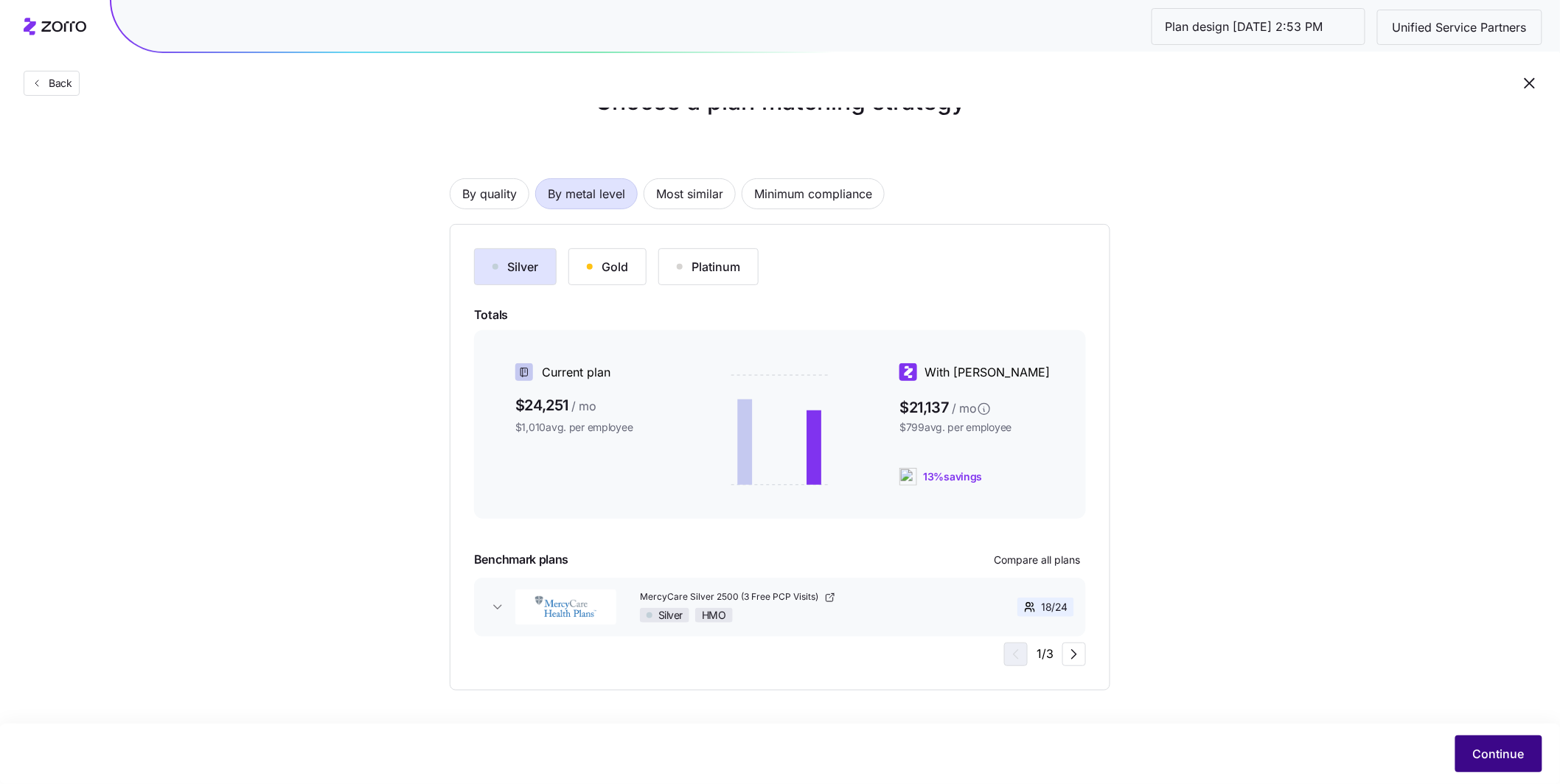
click at [1509, 758] on span "Continue" at bounding box center [1498, 754] width 51 height 17
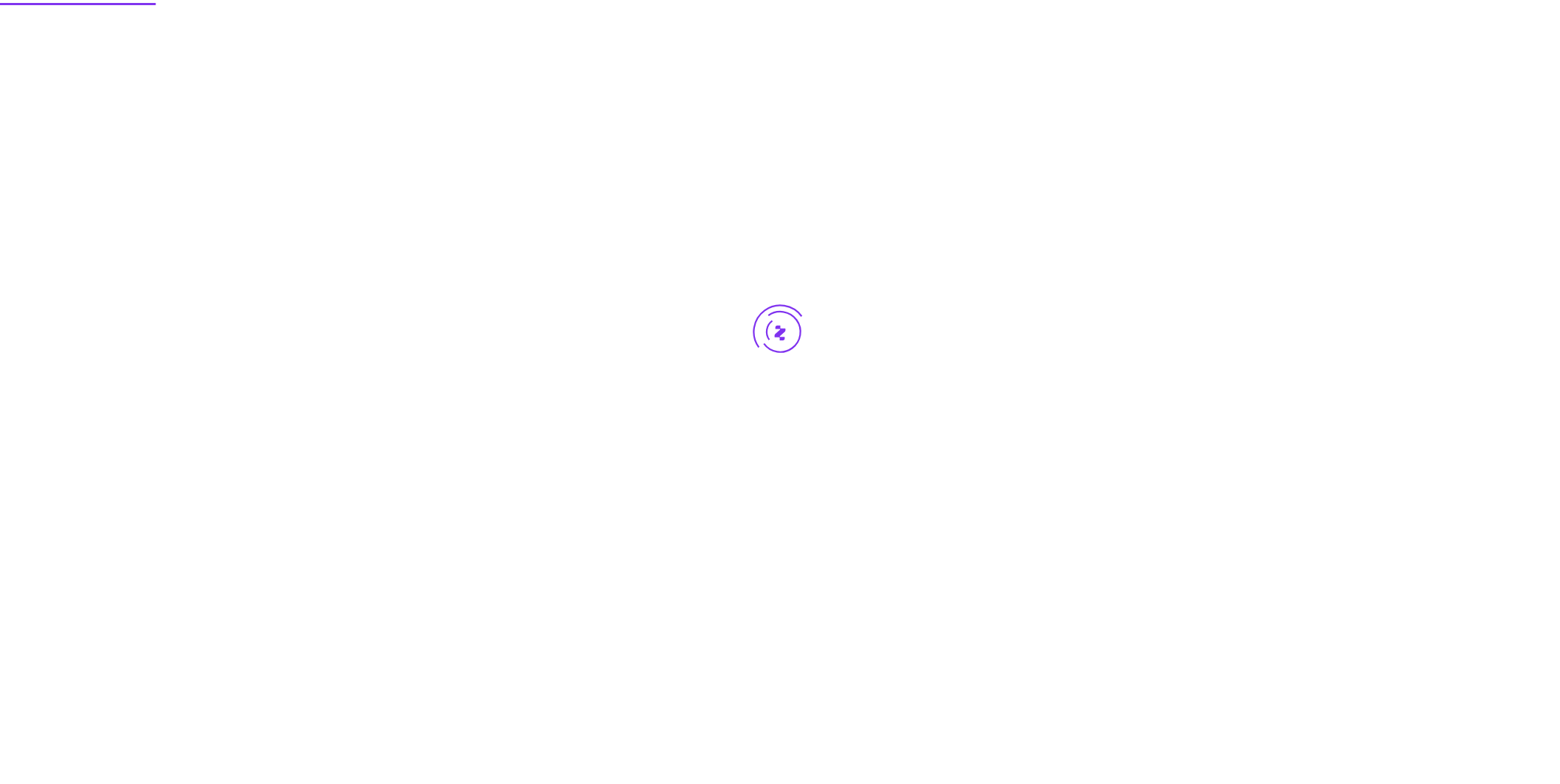
scroll to position [0, 0]
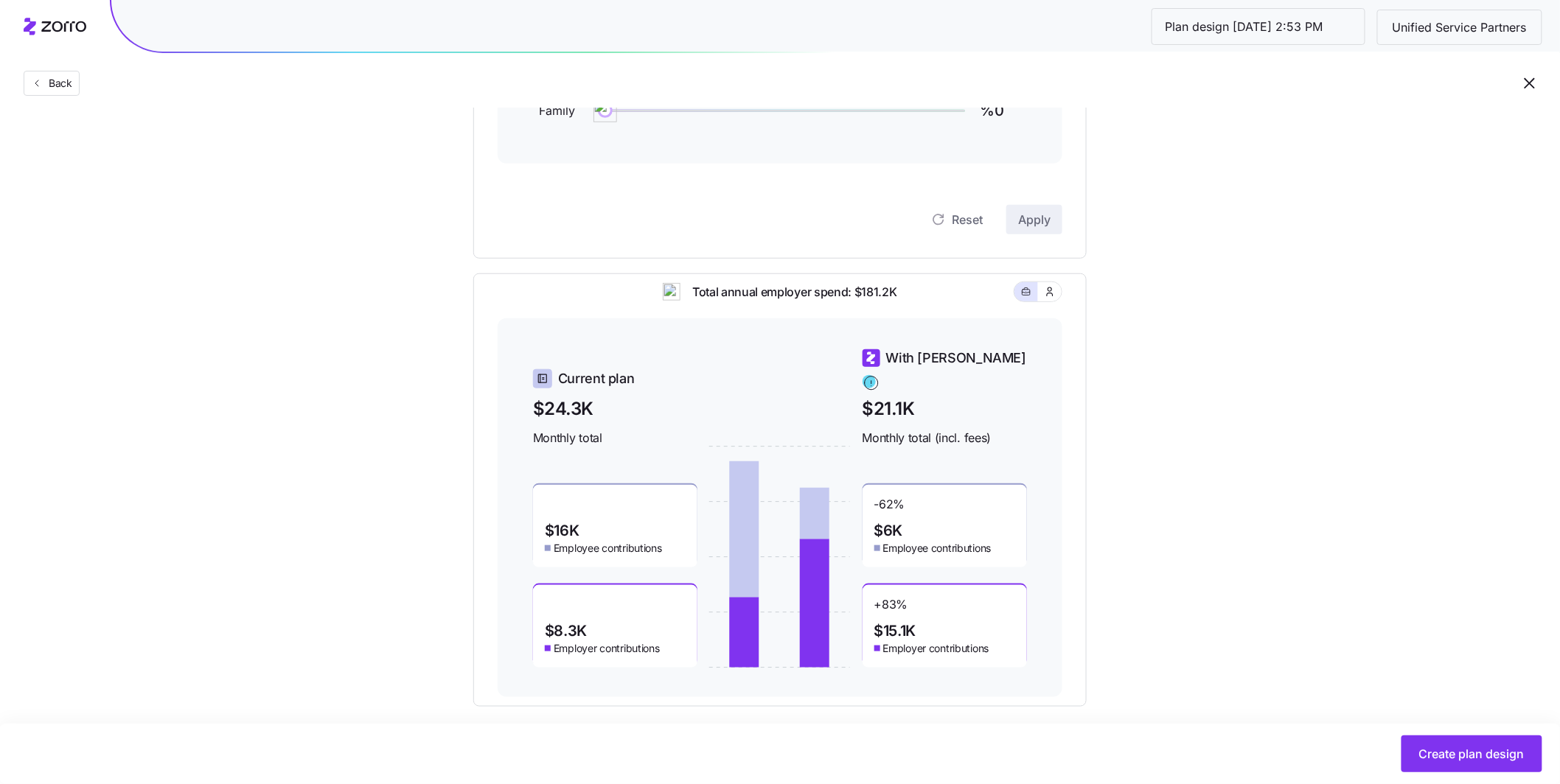
scroll to position [30, 0]
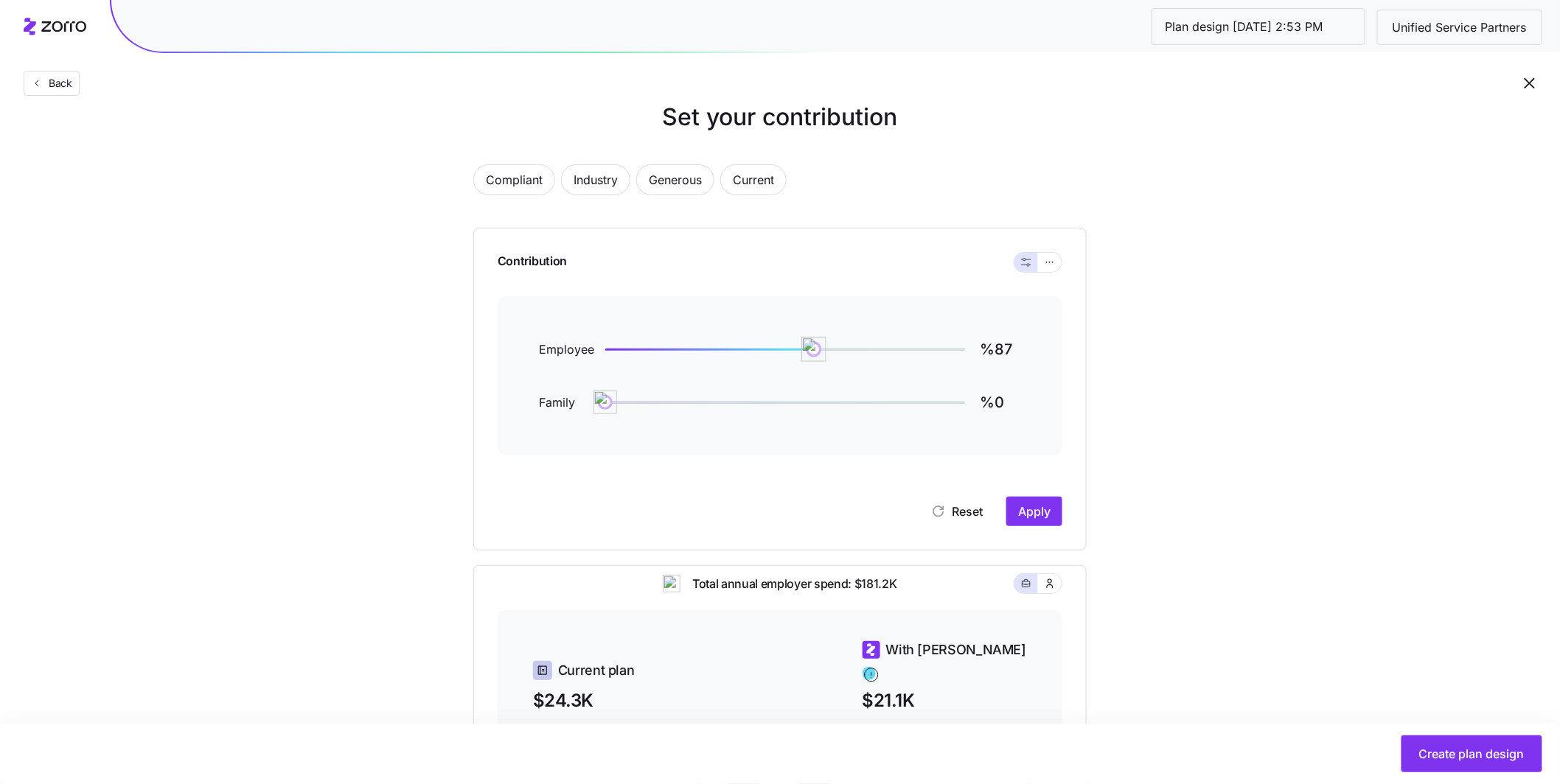
type input "%86"
drag, startPoint x: 845, startPoint y: 350, endPoint x: 811, endPoint y: 352, distance: 34.1
click at [811, 352] on img at bounding box center [811, 349] width 25 height 25
click at [1042, 508] on span "Apply" at bounding box center [1034, 511] width 32 height 17
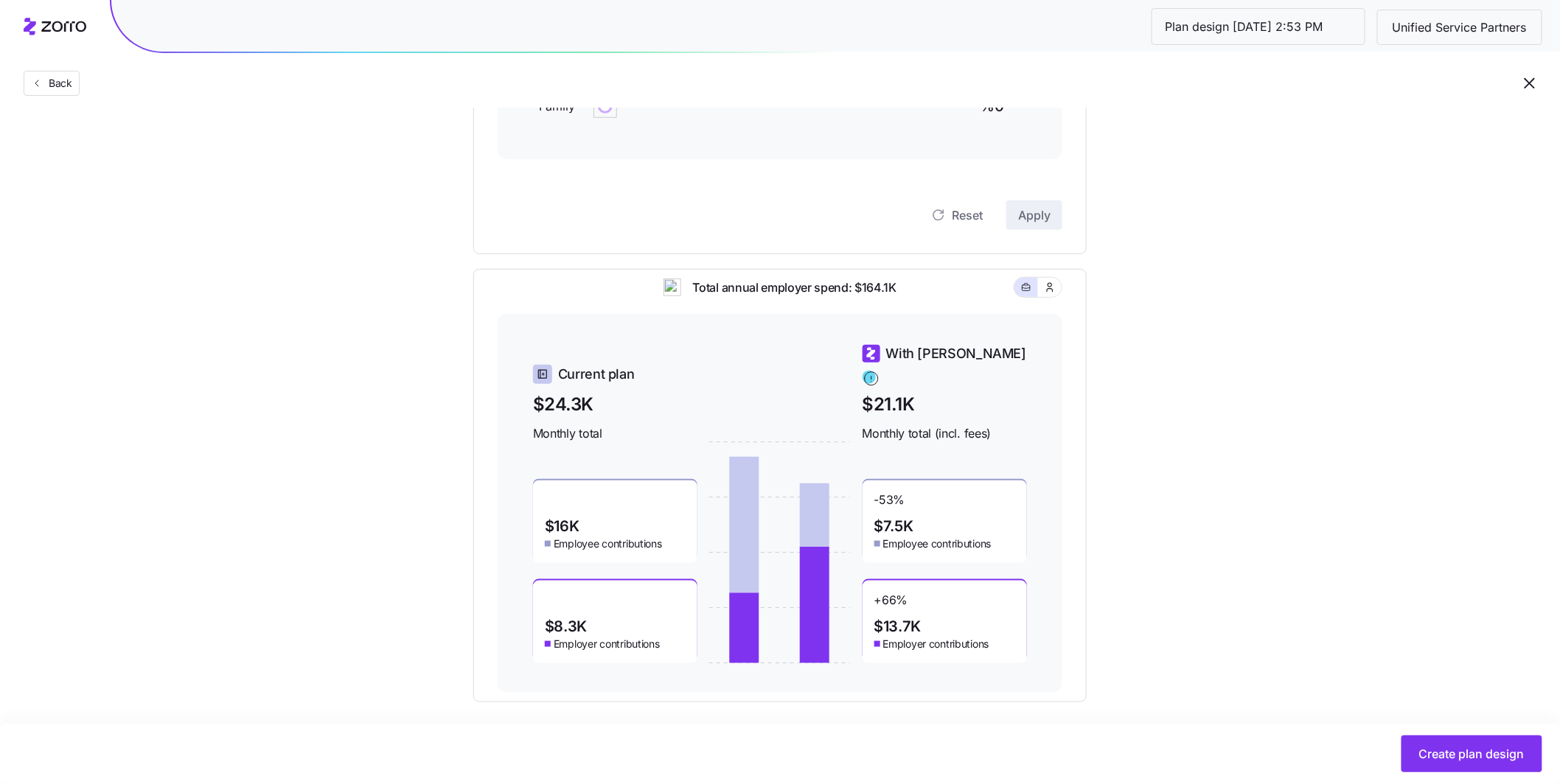
scroll to position [328, 0]
